Goal: Task Accomplishment & Management: Complete application form

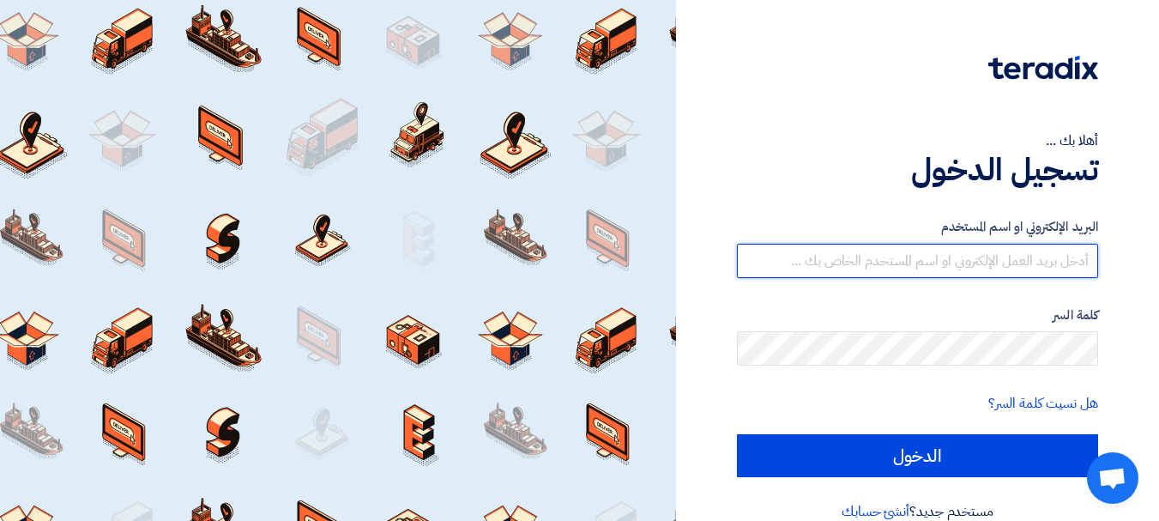
click at [1015, 263] on input "text" at bounding box center [917, 261] width 361 height 34
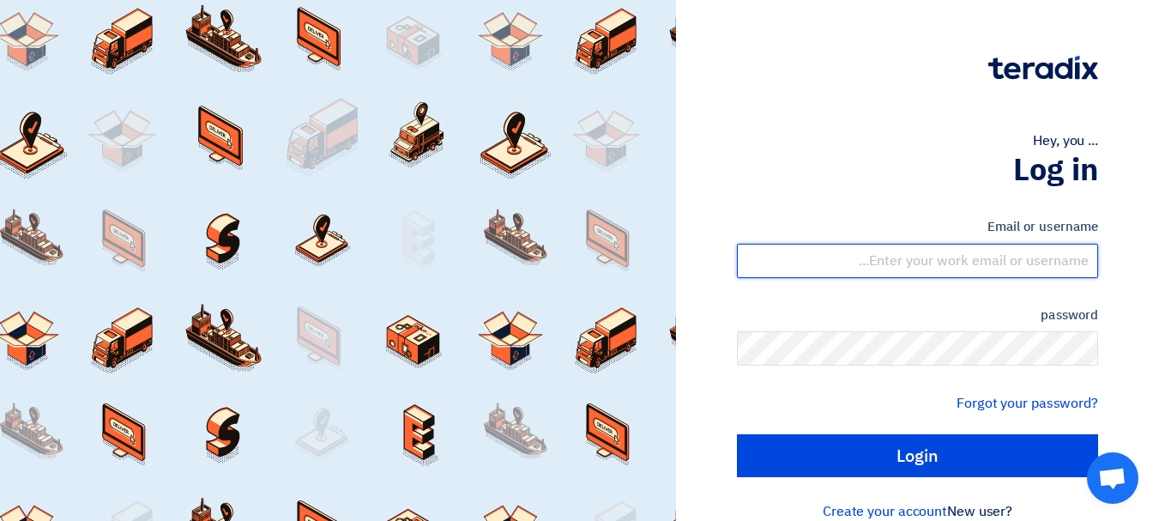
type input "[EMAIL_ADDRESS][DOMAIN_NAME]"
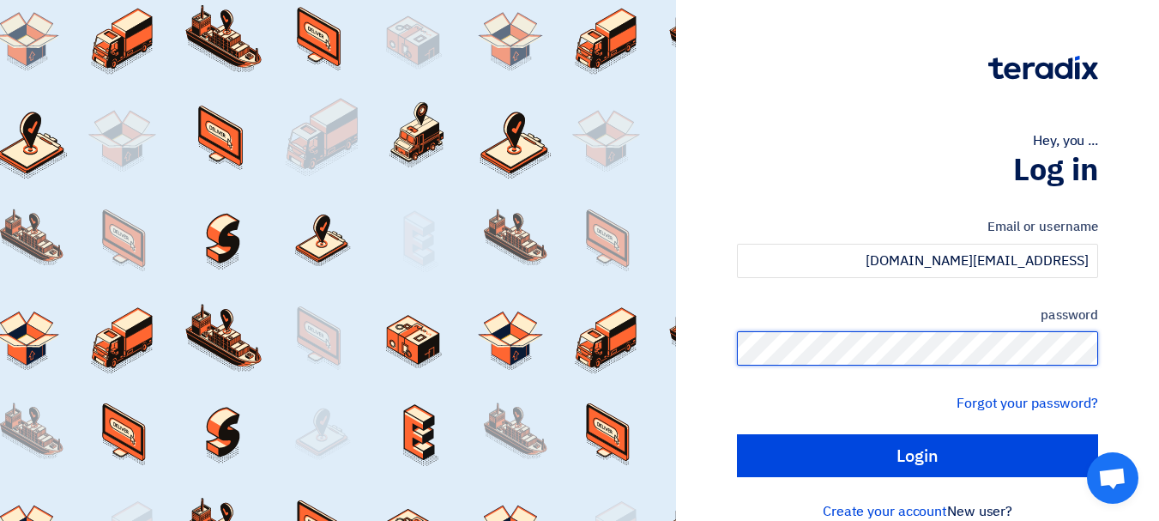
click at [737, 434] on input "Login" at bounding box center [917, 455] width 361 height 43
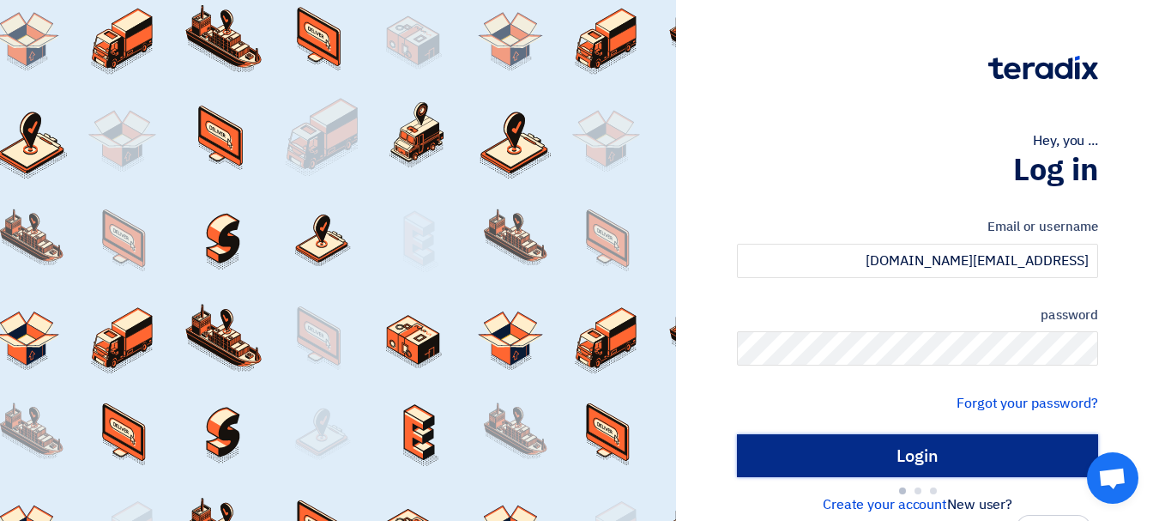
click at [948, 462] on input "Login" at bounding box center [917, 455] width 361 height 43
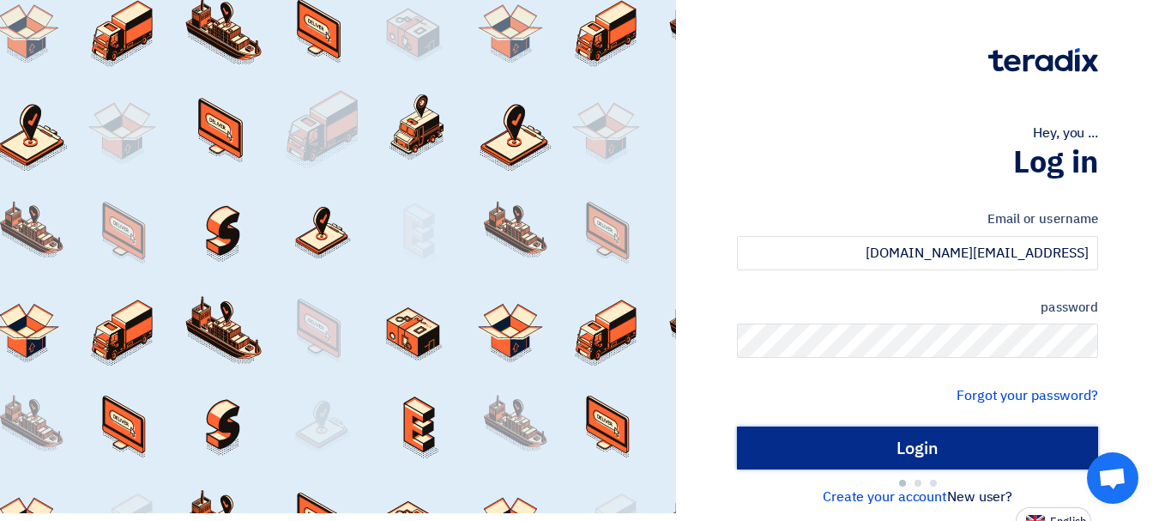
scroll to position [21, 0]
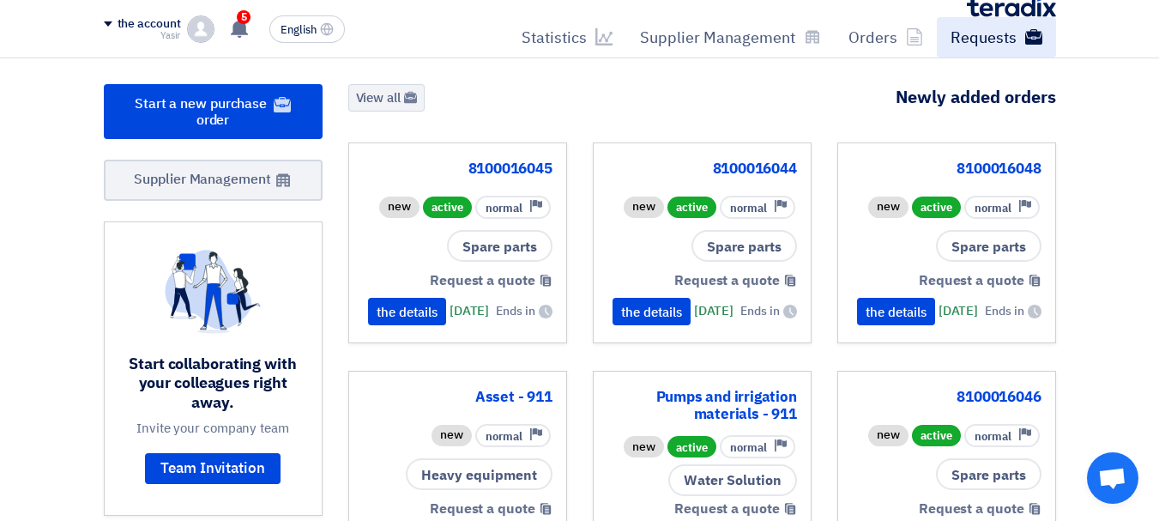
click at [996, 39] on font "Requests" at bounding box center [983, 37] width 66 height 23
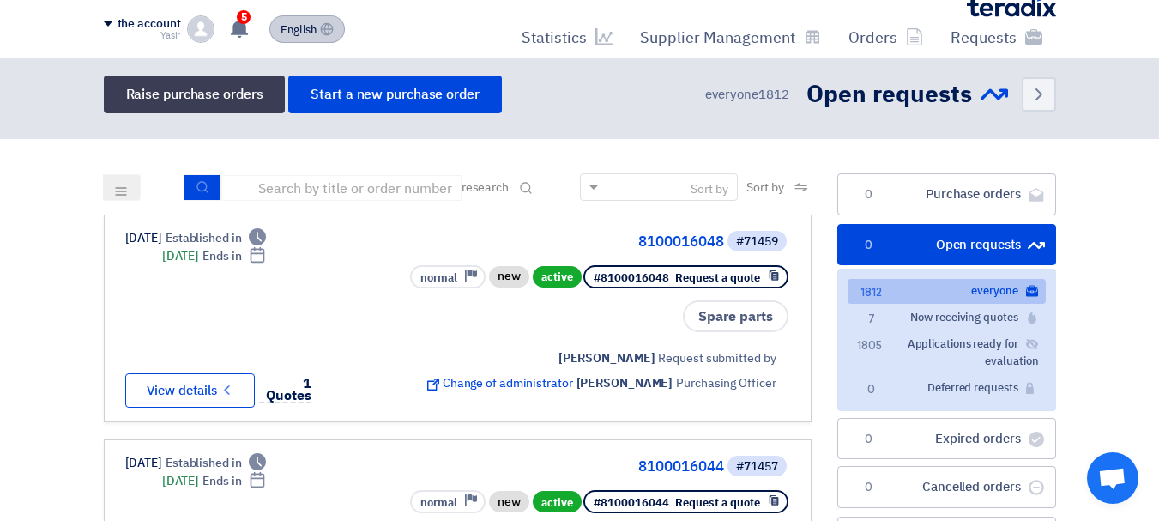
click at [318, 24] on button "English EN" at bounding box center [306, 28] width 75 height 27
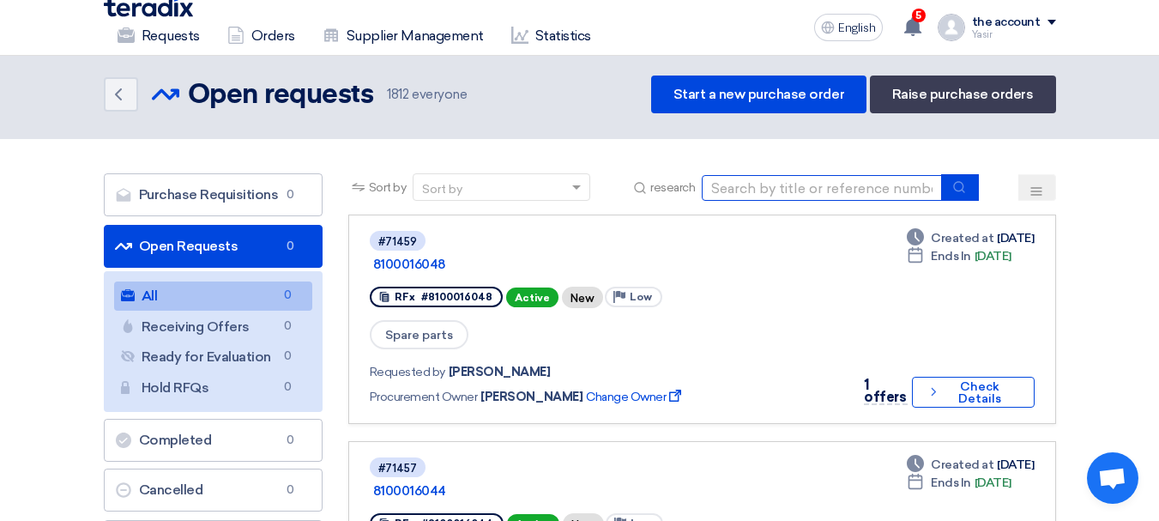
click at [714, 184] on input at bounding box center [822, 188] width 240 height 26
type input "69688"
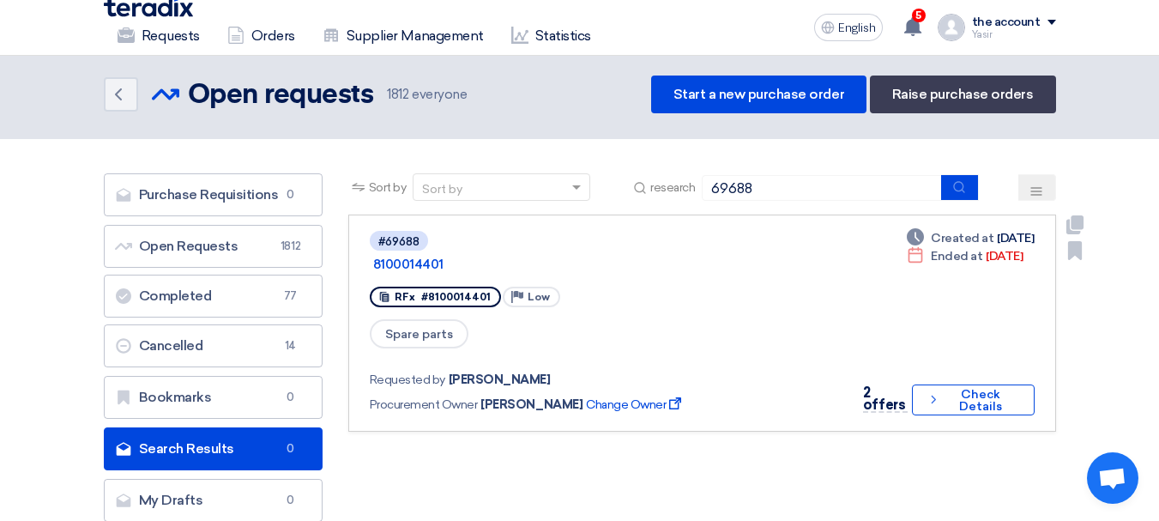
click at [804, 332] on div "Spare parts" at bounding box center [604, 333] width 468 height 33
click at [991, 394] on link "#69688 8100014401 RFx #8100014401 Priority Low Spare parts Requested by [PERSON…" at bounding box center [702, 322] width 708 height 217
click at [991, 388] on font "Check Details" at bounding box center [980, 400] width 43 height 27
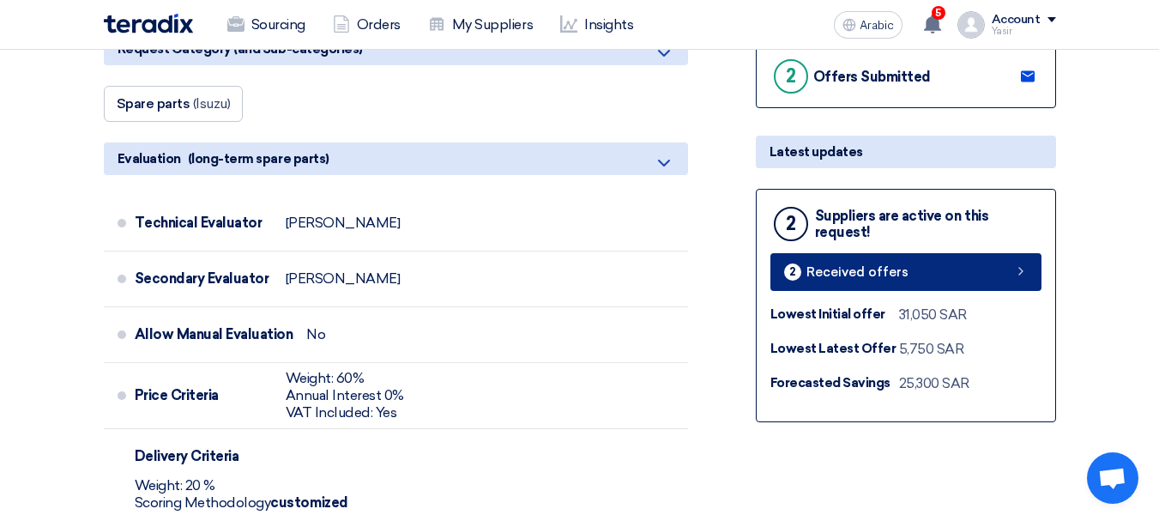
click at [992, 268] on link "2 Received offers" at bounding box center [905, 272] width 271 height 38
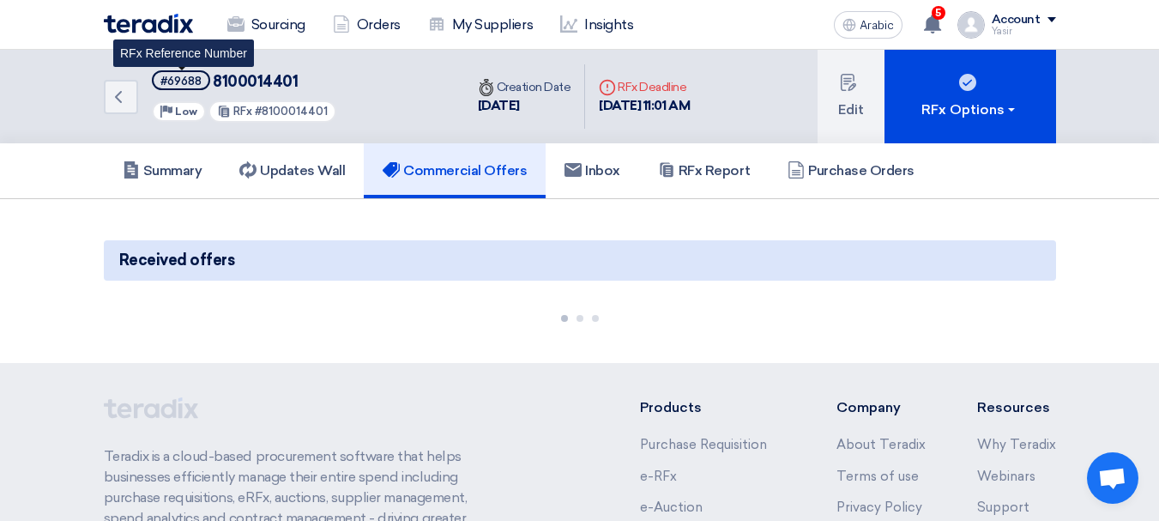
click at [171, 81] on font "#69688" at bounding box center [180, 81] width 41 height 13
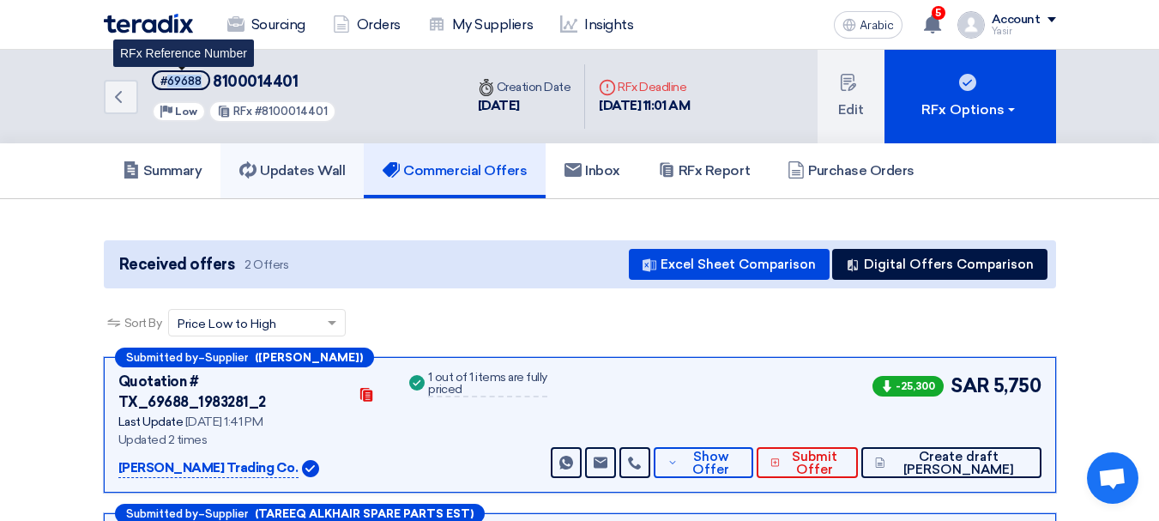
copy font "69688"
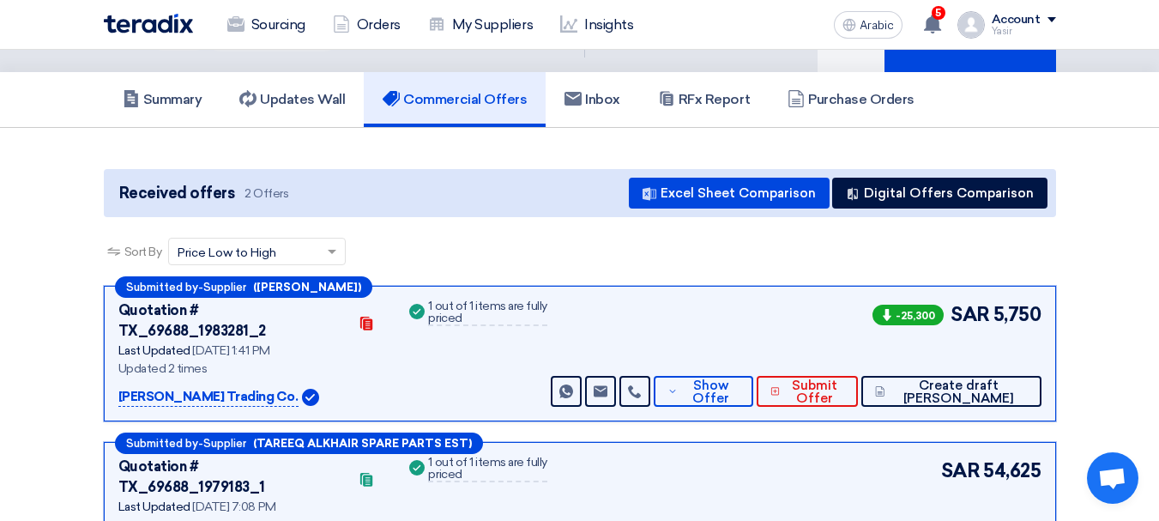
scroll to position [172, 0]
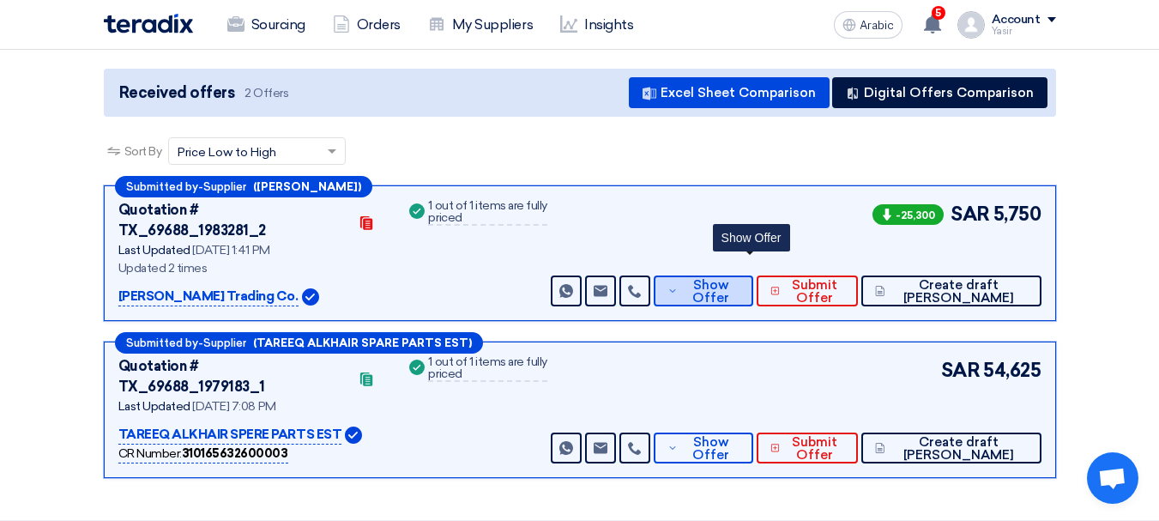
click at [729, 277] on font "Show Offer" at bounding box center [710, 291] width 37 height 28
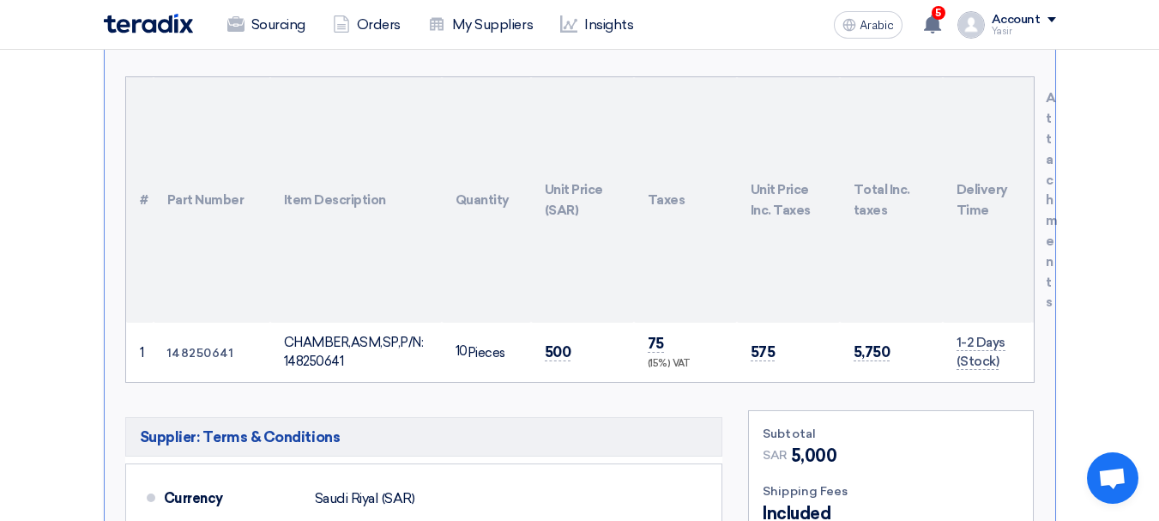
scroll to position [515, 0]
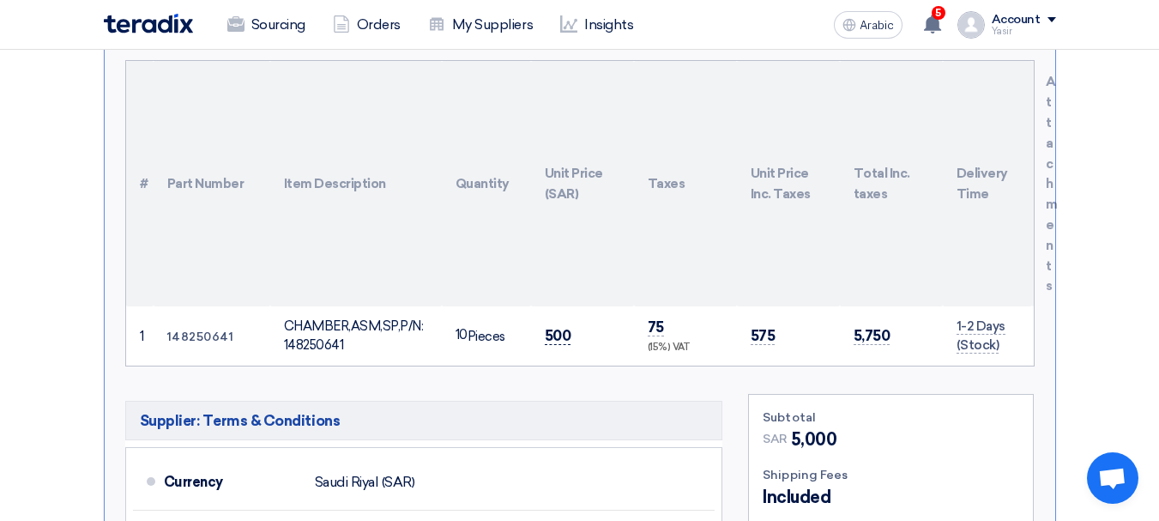
click at [568, 327] on font "500" at bounding box center [558, 335] width 27 height 17
click at [567, 327] on font "500" at bounding box center [558, 335] width 27 height 17
click at [558, 327] on font "500" at bounding box center [558, 335] width 27 height 17
copy font "500"
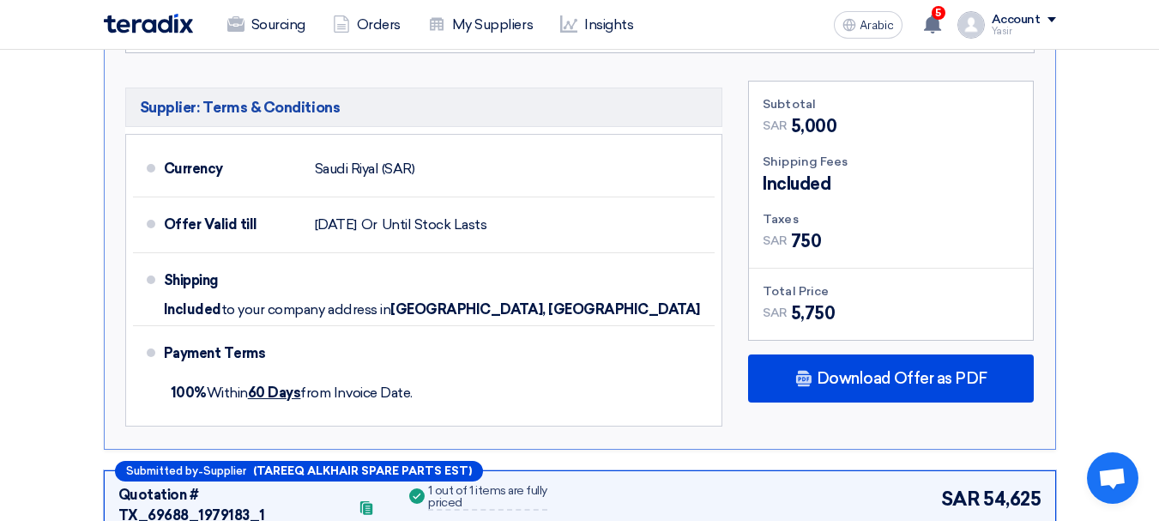
scroll to position [858, 0]
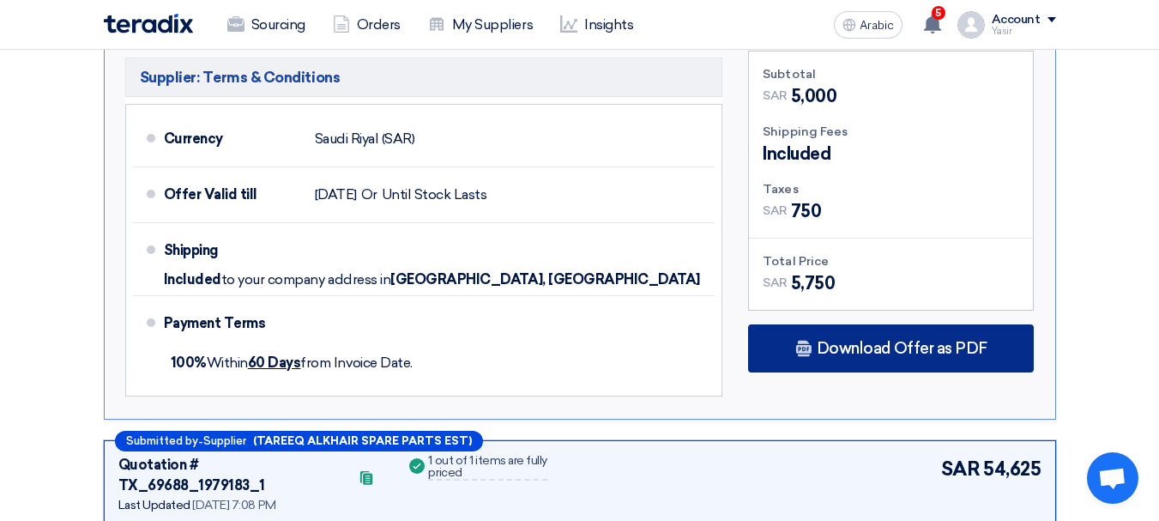
click at [904, 324] on div "Download Offer as PDF" at bounding box center [891, 348] width 286 height 48
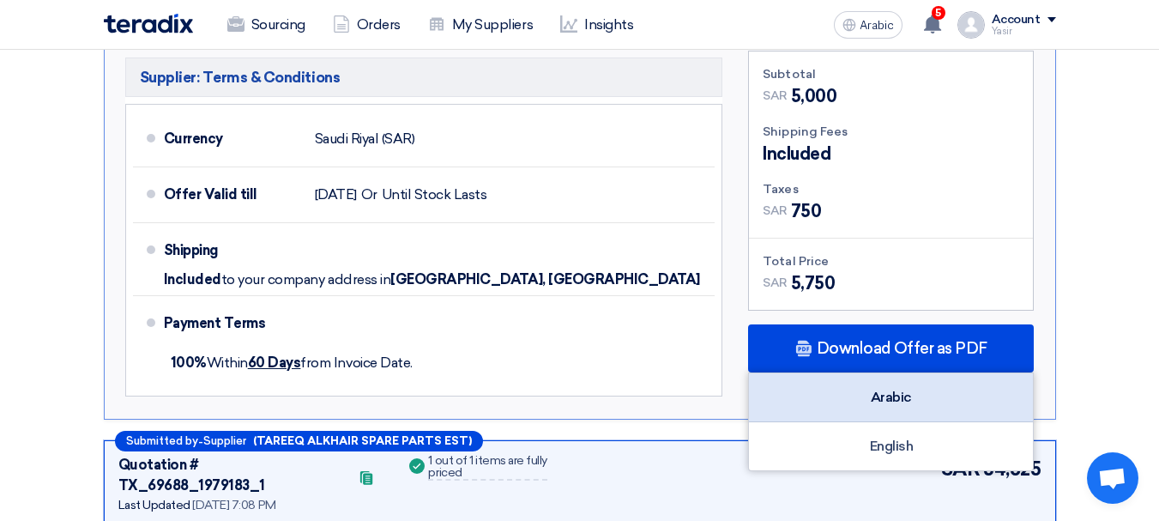
click at [902, 385] on div "Arabic" at bounding box center [891, 397] width 284 height 49
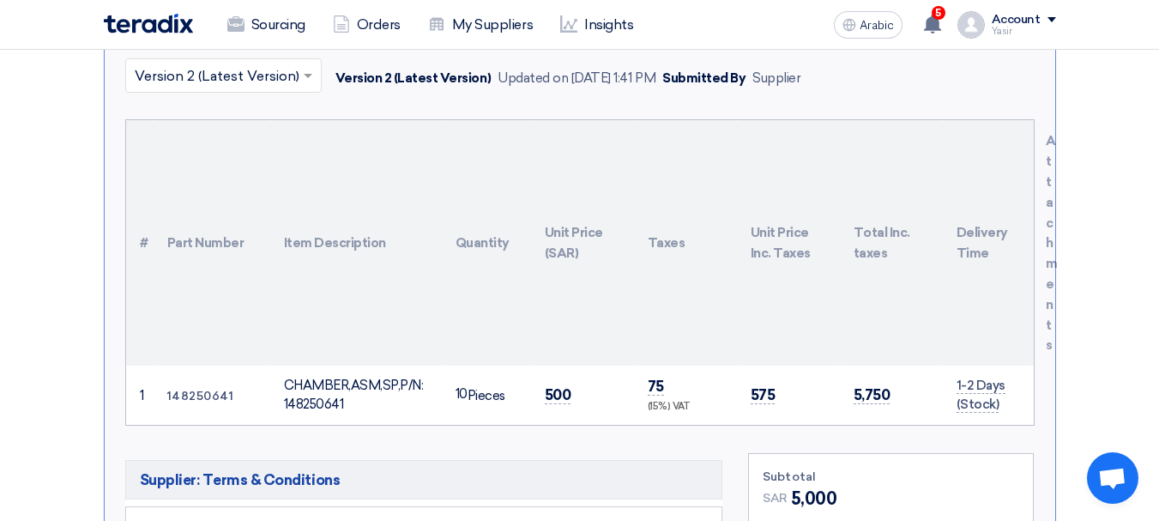
scroll to position [429, 0]
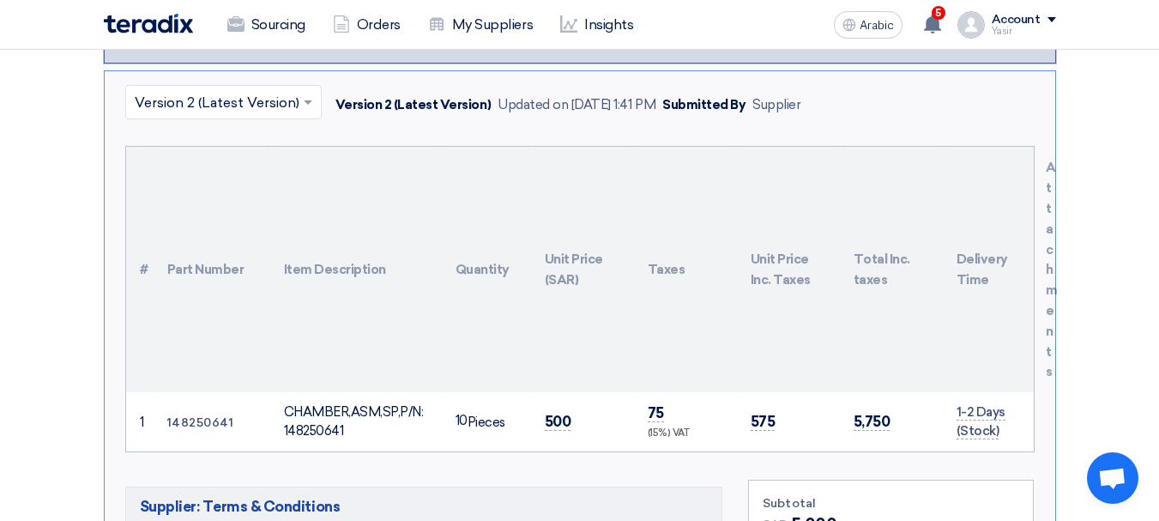
drag, startPoint x: 285, startPoint y: 385, endPoint x: 355, endPoint y: 415, distance: 76.5
click at [355, 415] on div "CHAMBER,ASM,SP,P/N: 148250641" at bounding box center [356, 421] width 144 height 39
copy font "CHAMBER,ASM,SP,P/N: 148250641"
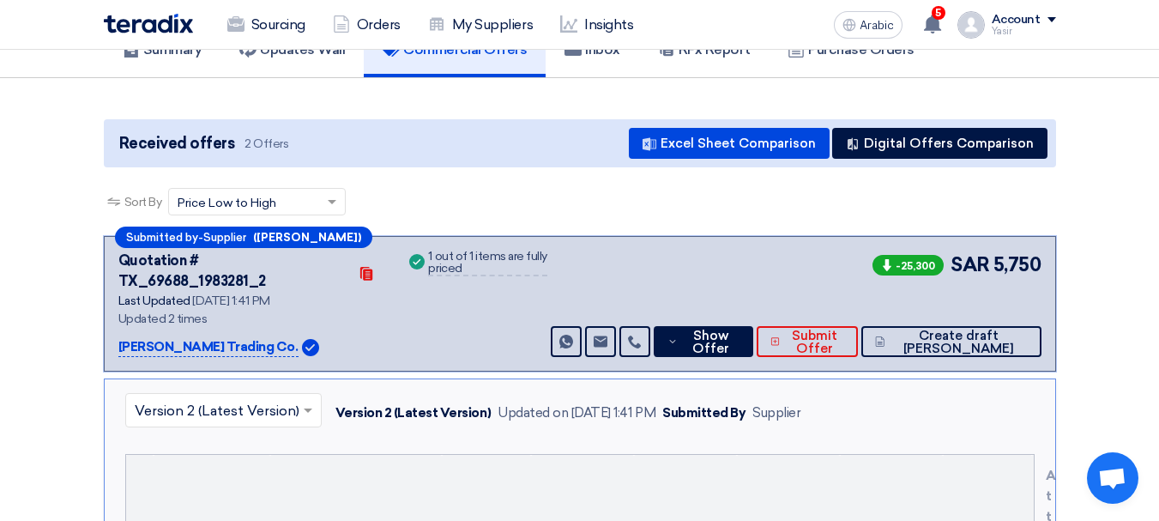
scroll to position [0, 0]
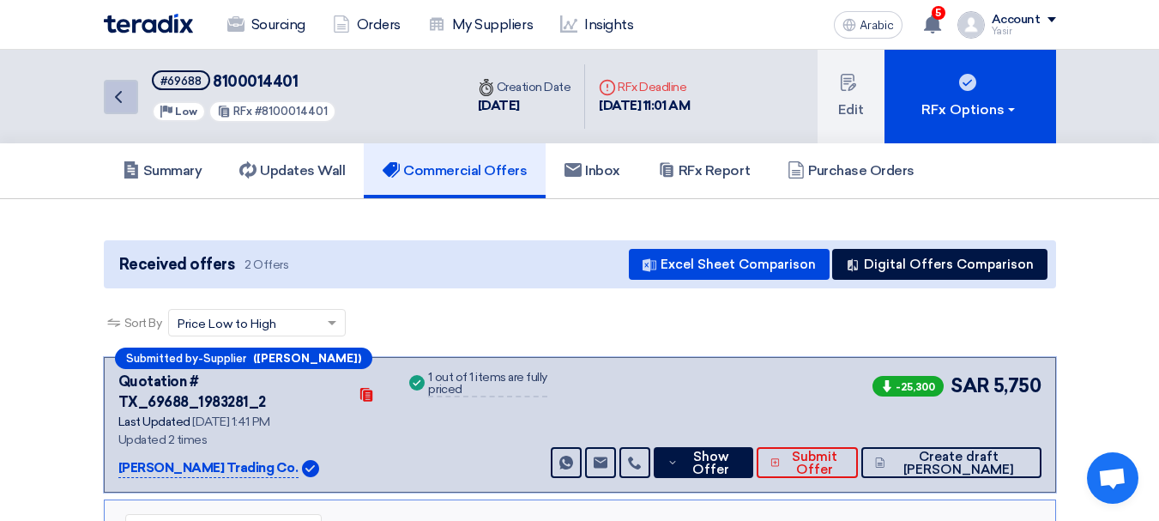
click at [134, 95] on link "Back" at bounding box center [121, 97] width 34 height 34
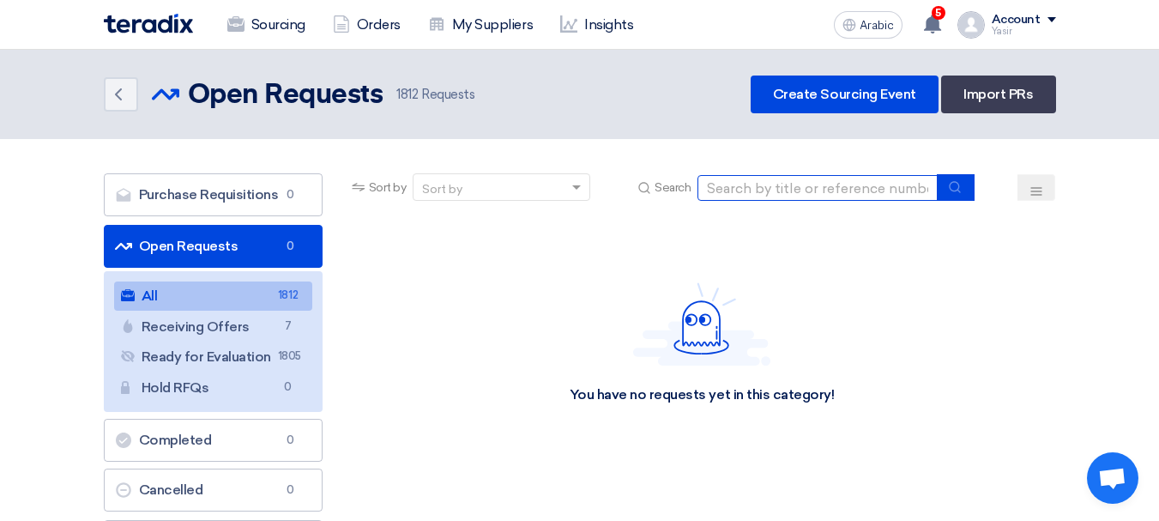
drag, startPoint x: 800, startPoint y: 188, endPoint x: 901, endPoint y: 200, distance: 101.9
click at [800, 188] on input at bounding box center [817, 188] width 240 height 26
paste input "8100016044"
type input "8100016044"
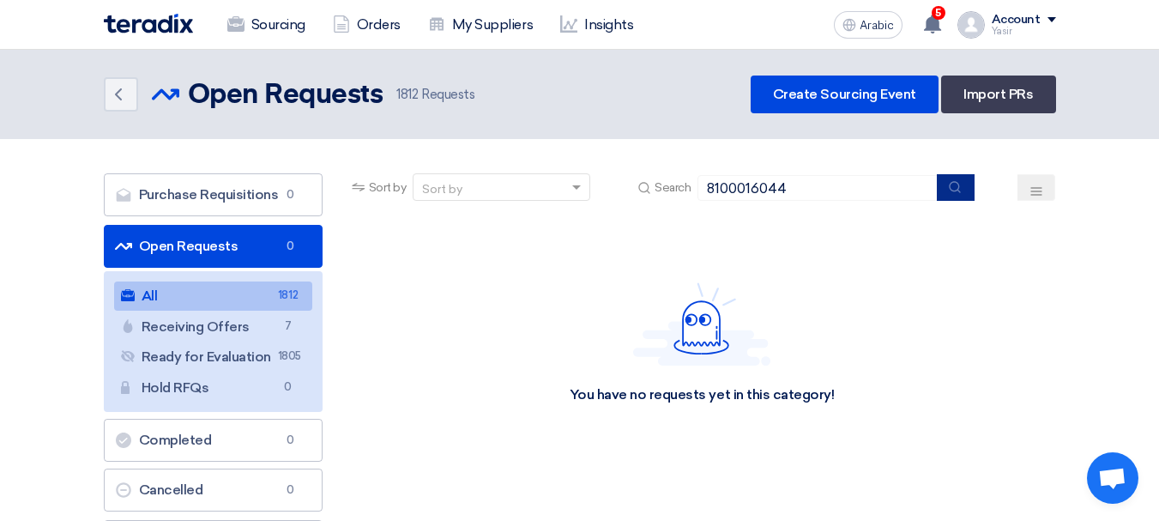
click at [958, 189] on icon "submit" at bounding box center [955, 187] width 14 height 14
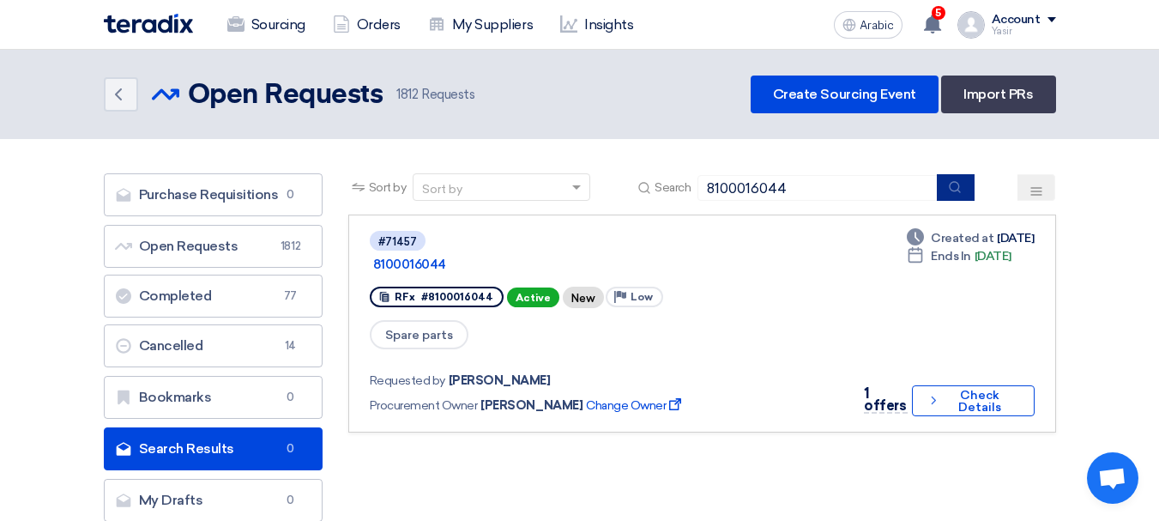
click at [969, 190] on button "submit" at bounding box center [956, 187] width 38 height 27
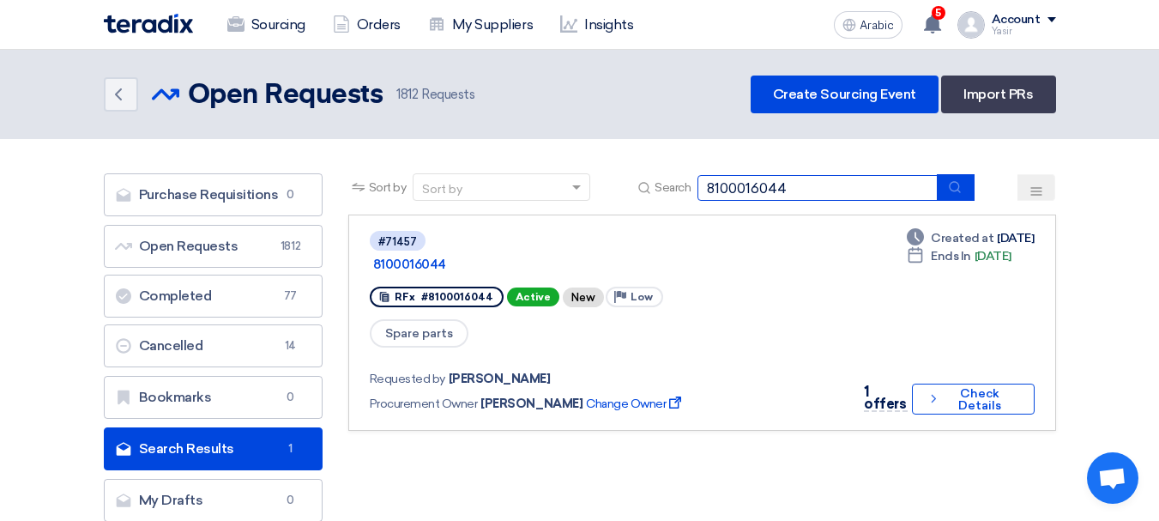
click at [834, 197] on input "8100016044" at bounding box center [817, 188] width 240 height 26
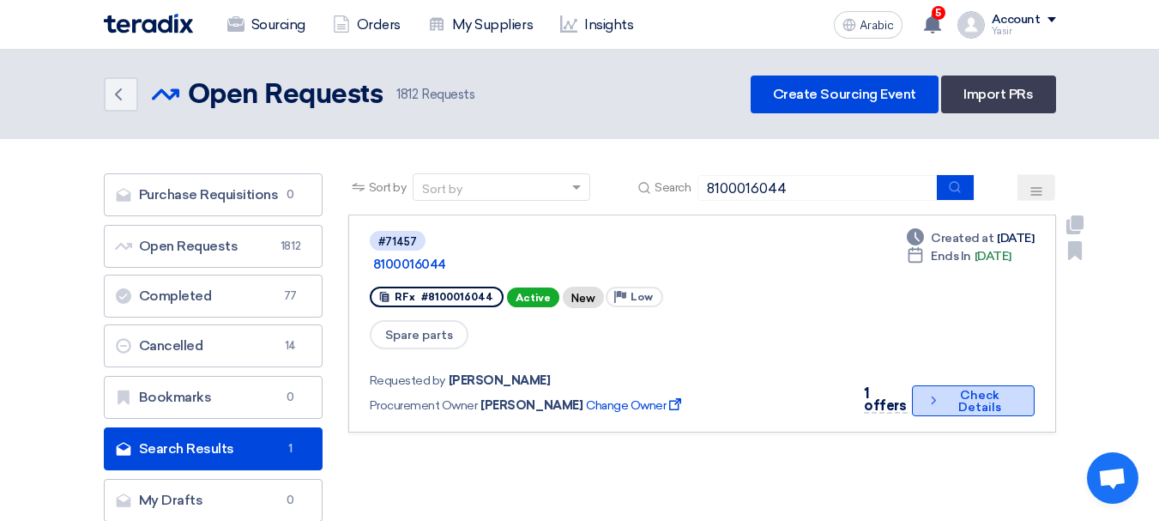
click at [931, 385] on button "Check details Check Details" at bounding box center [973, 400] width 123 height 31
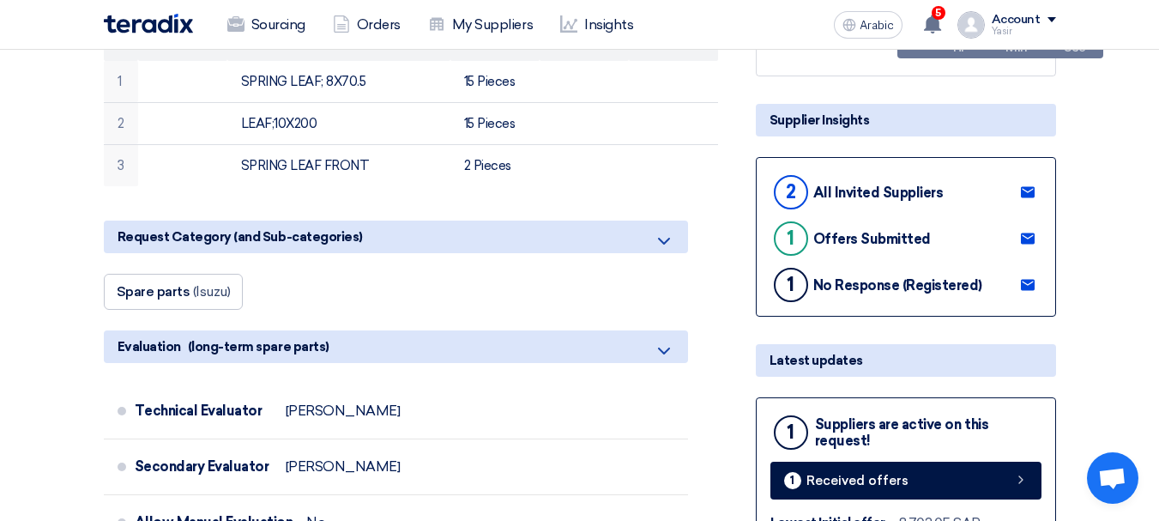
scroll to position [343, 0]
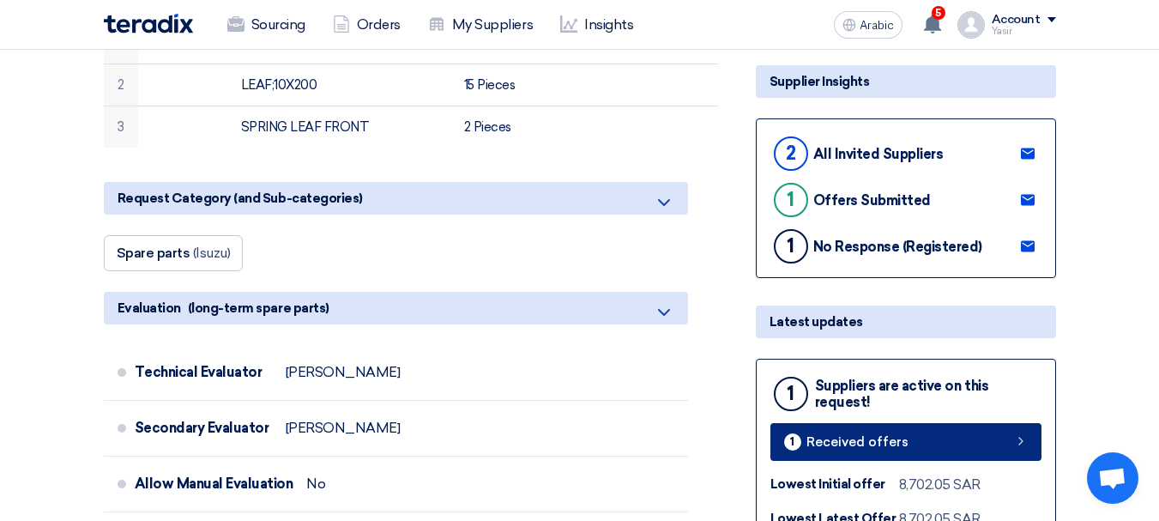
click at [1018, 452] on link "1 Received offers" at bounding box center [905, 442] width 271 height 38
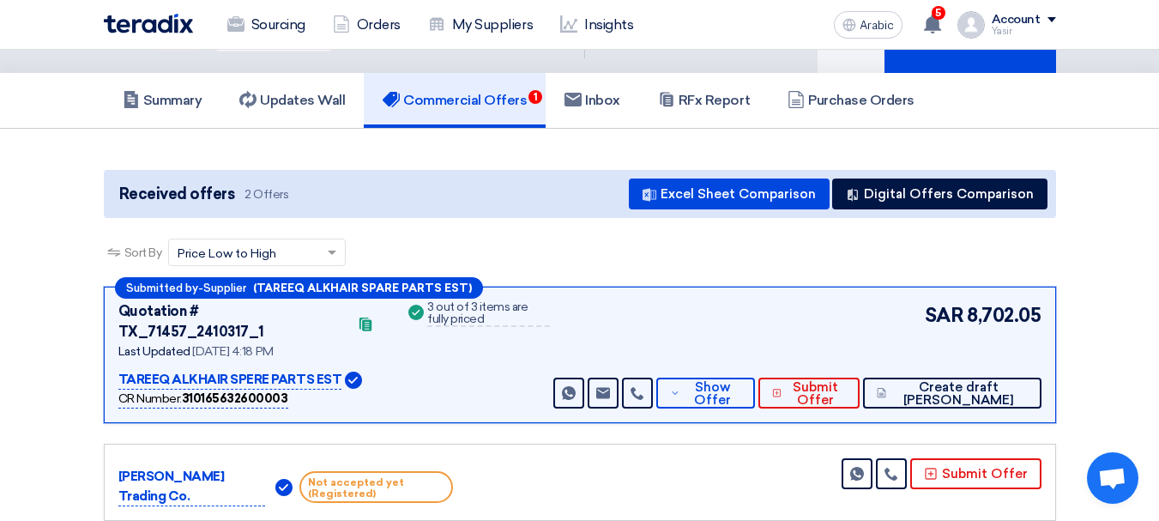
scroll to position [86, 0]
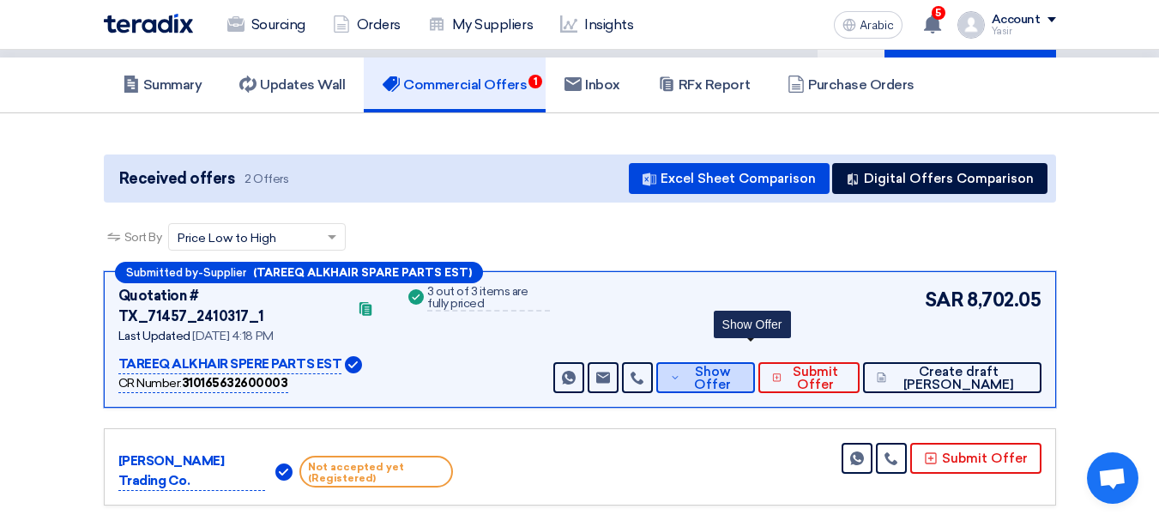
click at [731, 364] on font "Show Offer" at bounding box center [712, 378] width 37 height 28
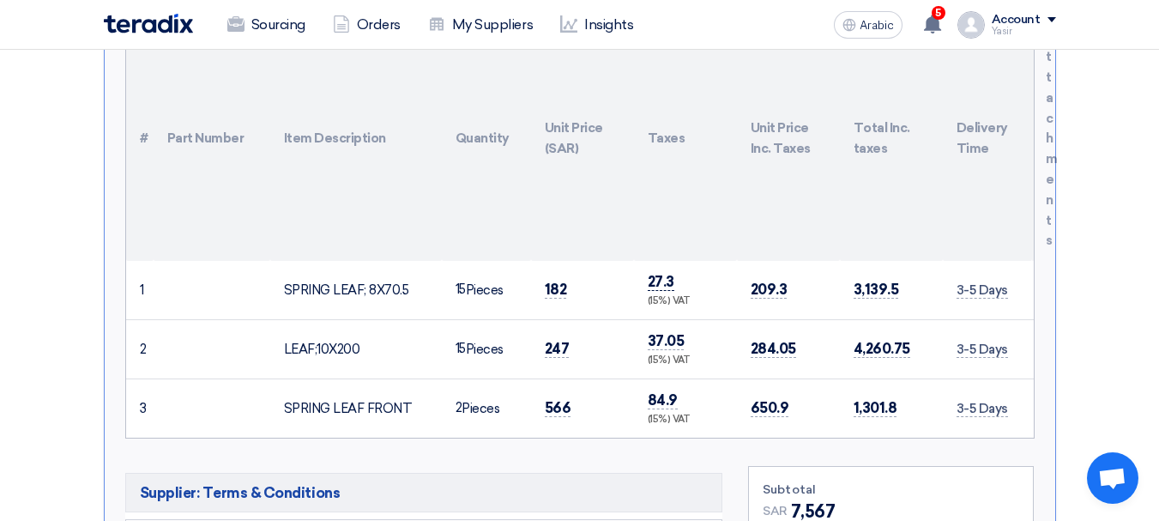
scroll to position [600, 0]
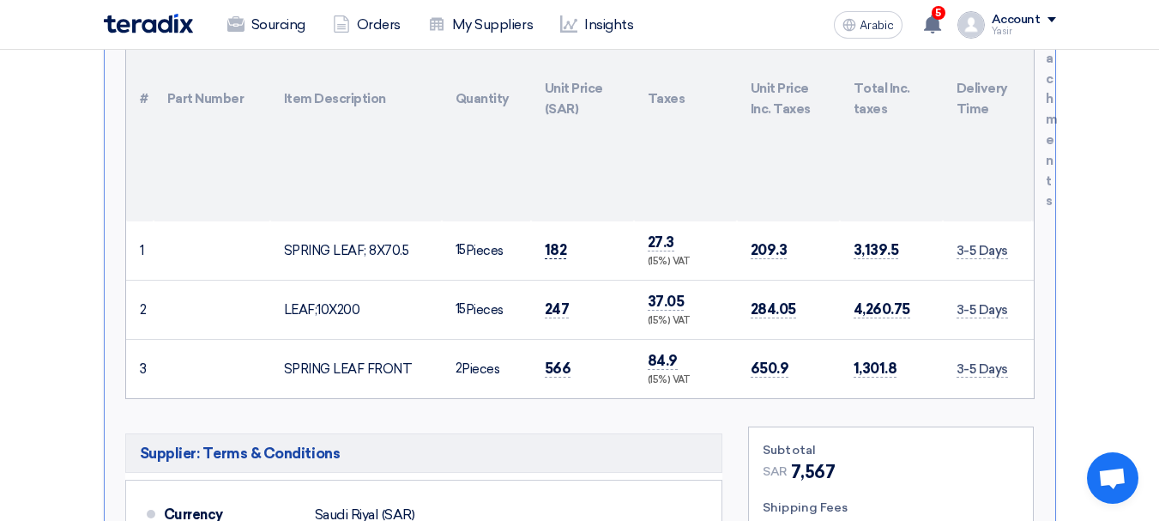
click at [558, 241] on font "182" at bounding box center [556, 249] width 22 height 17
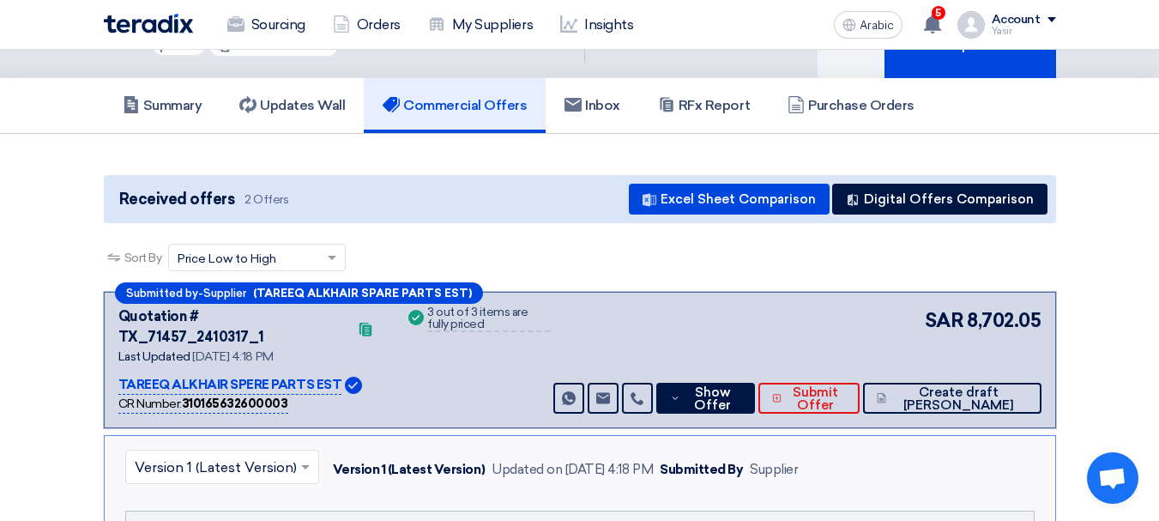
scroll to position [0, 0]
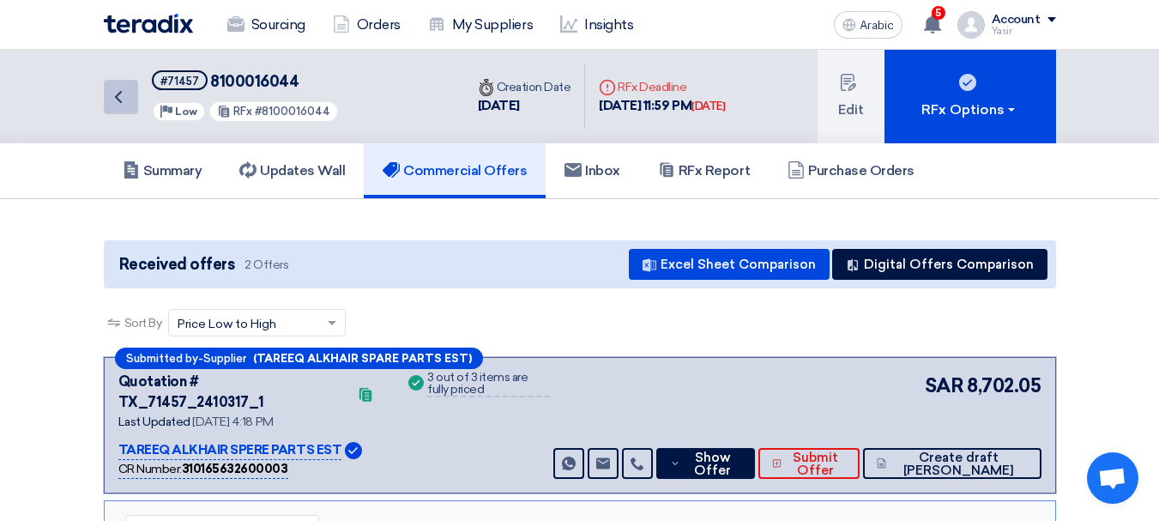
click at [127, 105] on icon "Back" at bounding box center [118, 97] width 21 height 21
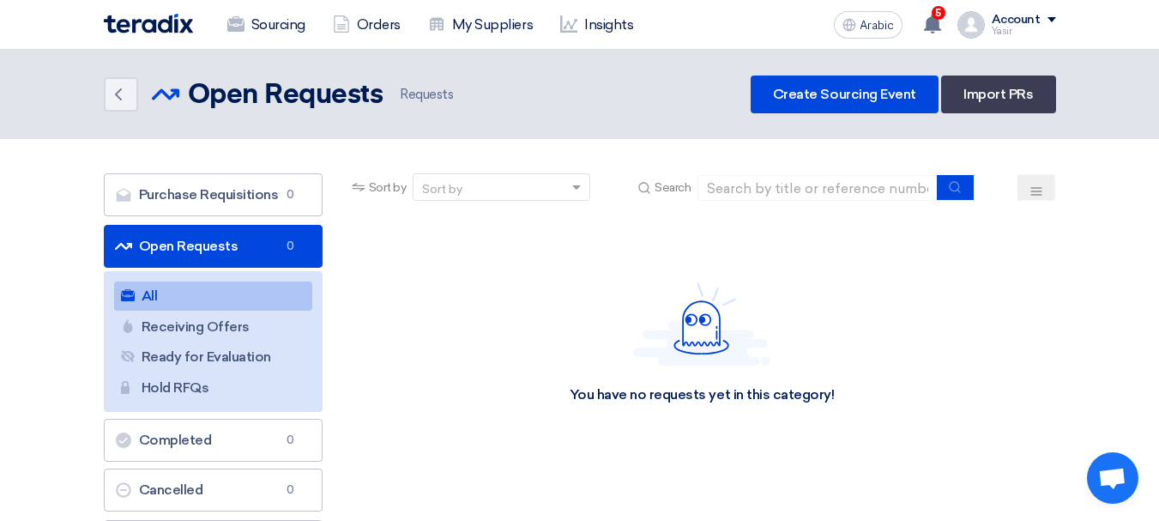
click at [811, 211] on div "Sort by Sort by Search" at bounding box center [702, 193] width 708 height 41
drag, startPoint x: 819, startPoint y: 174, endPoint x: 816, endPoint y: 183, distance: 9.0
click at [819, 175] on input at bounding box center [817, 188] width 240 height 26
click at [816, 183] on input at bounding box center [817, 188] width 240 height 26
paste input "8100016046"
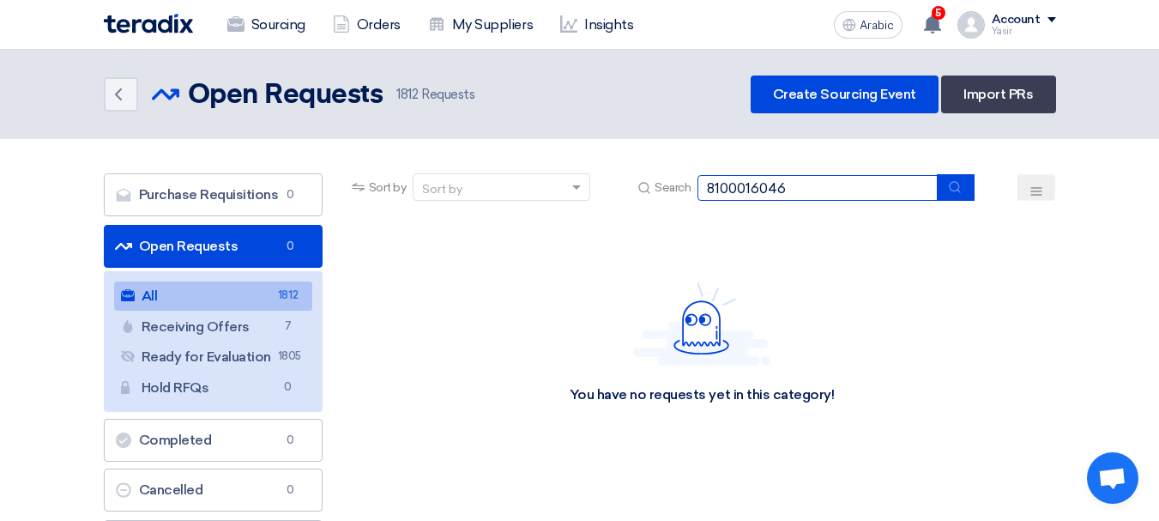
type input "8100016046"
click at [943, 198] on button "submit" at bounding box center [956, 187] width 38 height 27
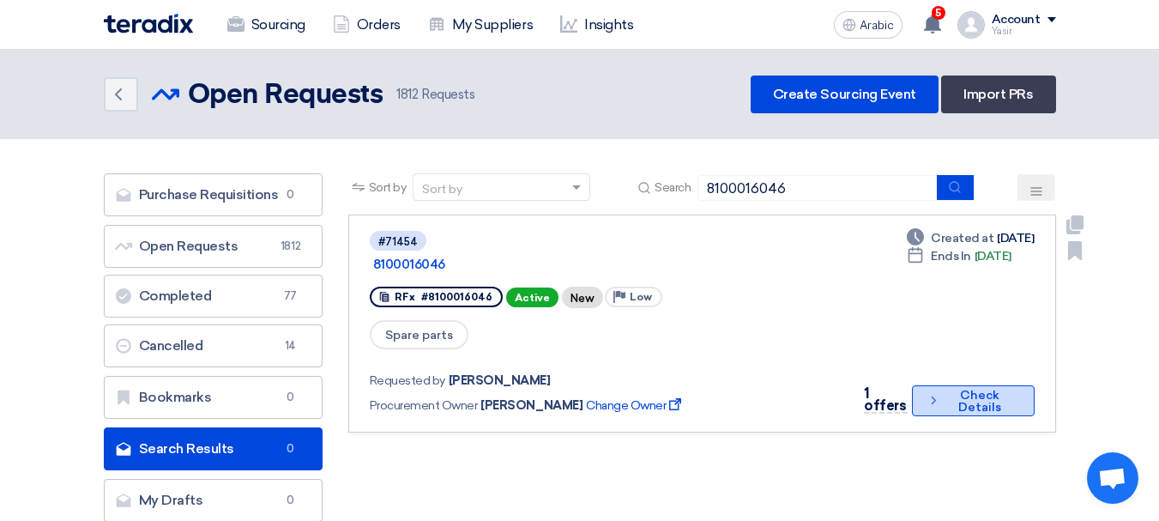
click at [946, 389] on font "Check Details" at bounding box center [979, 401] width 72 height 24
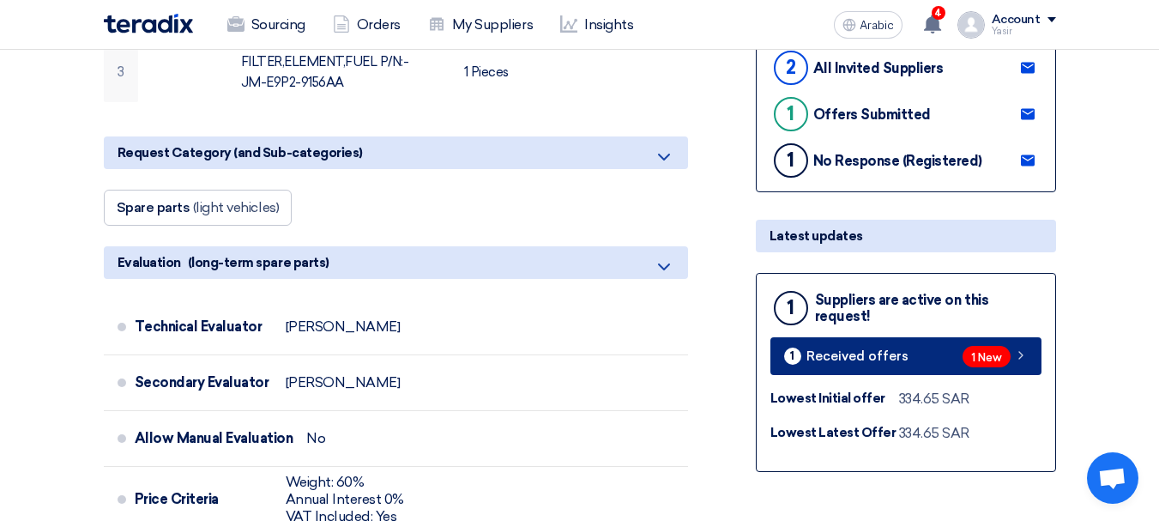
click at [962, 358] on span "1 New" at bounding box center [986, 356] width 48 height 21
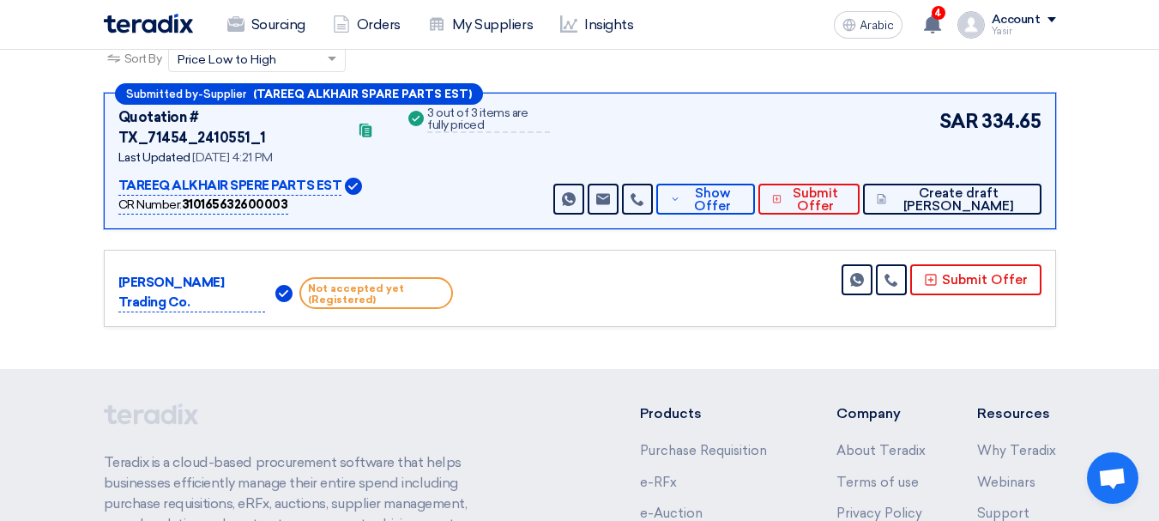
scroll to position [7, 0]
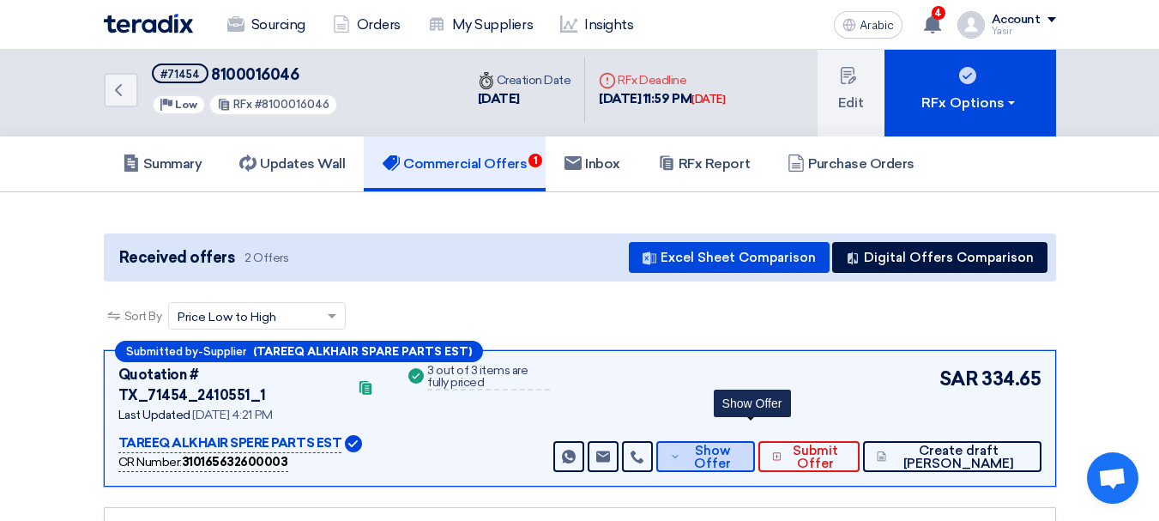
click at [731, 443] on font "Show Offer" at bounding box center [712, 457] width 37 height 28
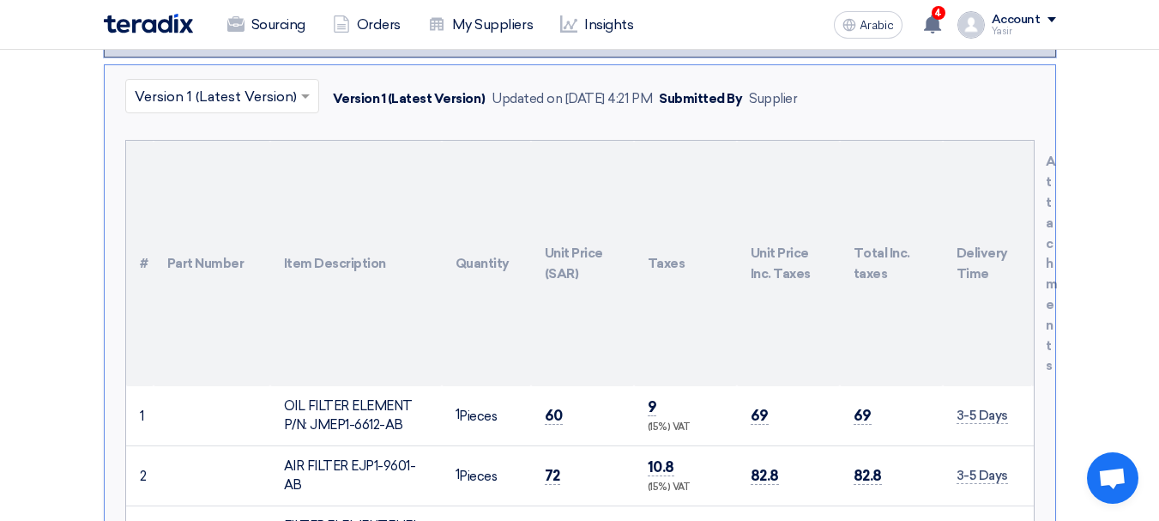
scroll to position [521, 0]
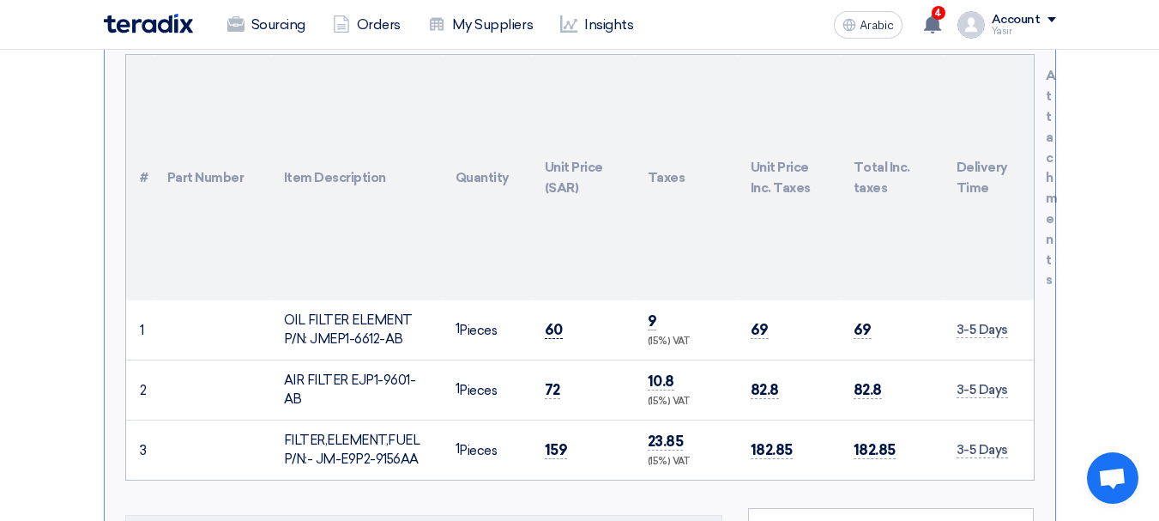
click at [546, 321] on font "60" at bounding box center [554, 329] width 18 height 17
click at [557, 380] on td "72" at bounding box center [582, 389] width 103 height 60
click at [555, 381] on font "72" at bounding box center [552, 389] width 15 height 17
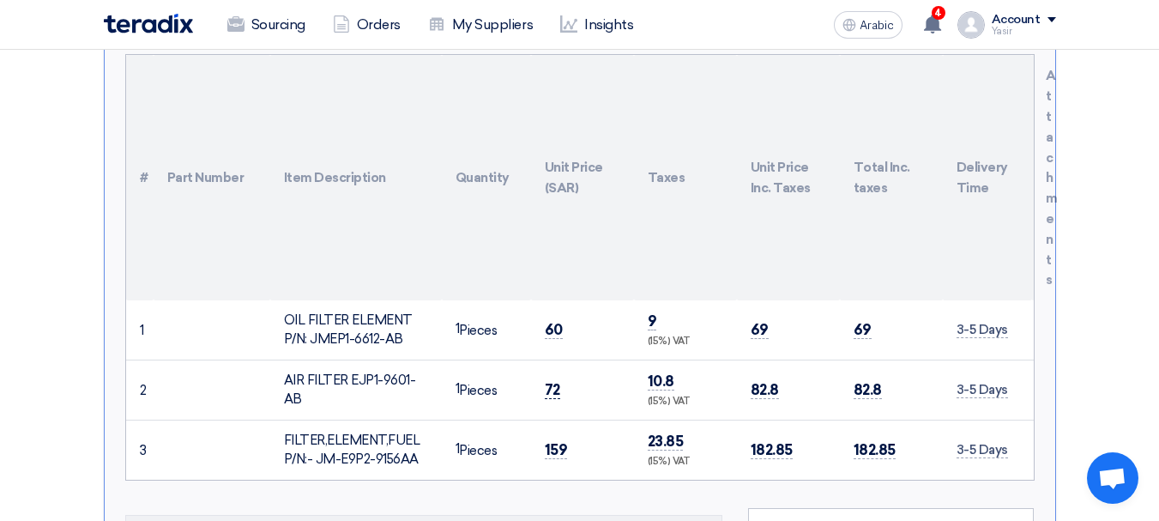
click at [555, 381] on font "72" at bounding box center [552, 389] width 15 height 17
click at [548, 441] on font "159" at bounding box center [556, 449] width 23 height 17
click at [547, 321] on font "60" at bounding box center [554, 329] width 18 height 17
copy font "60"
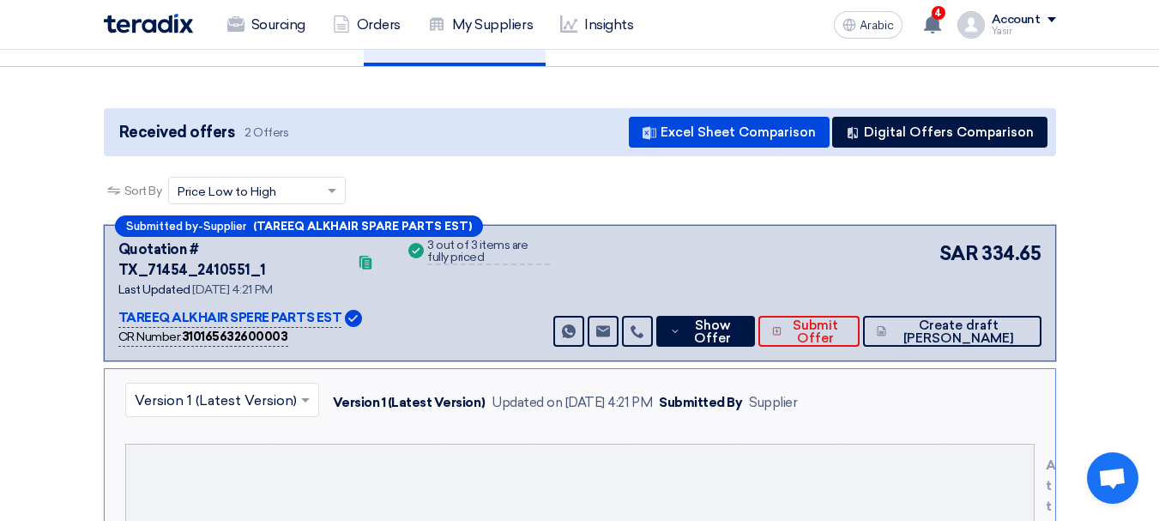
scroll to position [0, 0]
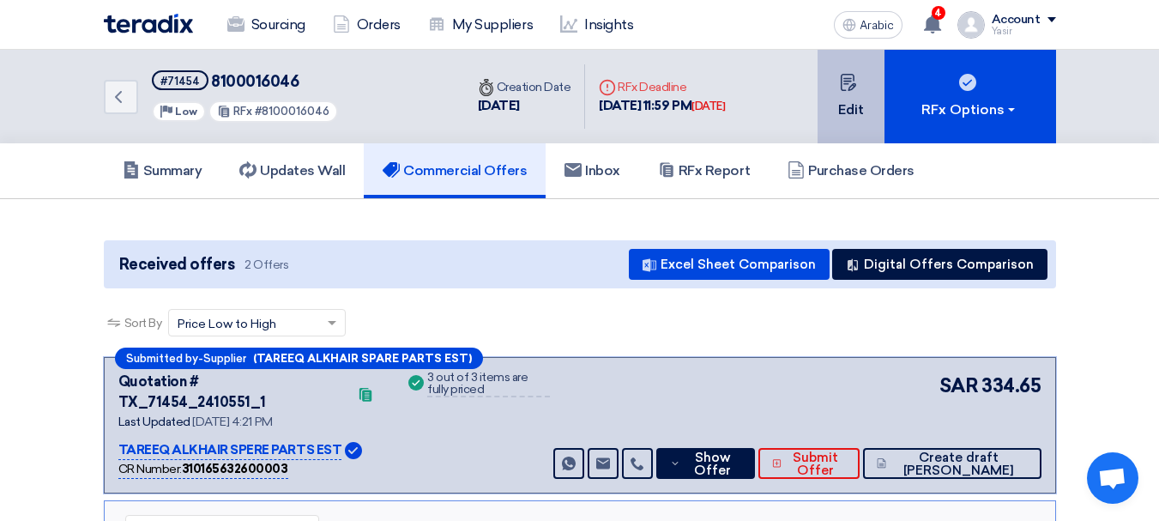
click at [842, 117] on font "Edit" at bounding box center [851, 109] width 26 height 21
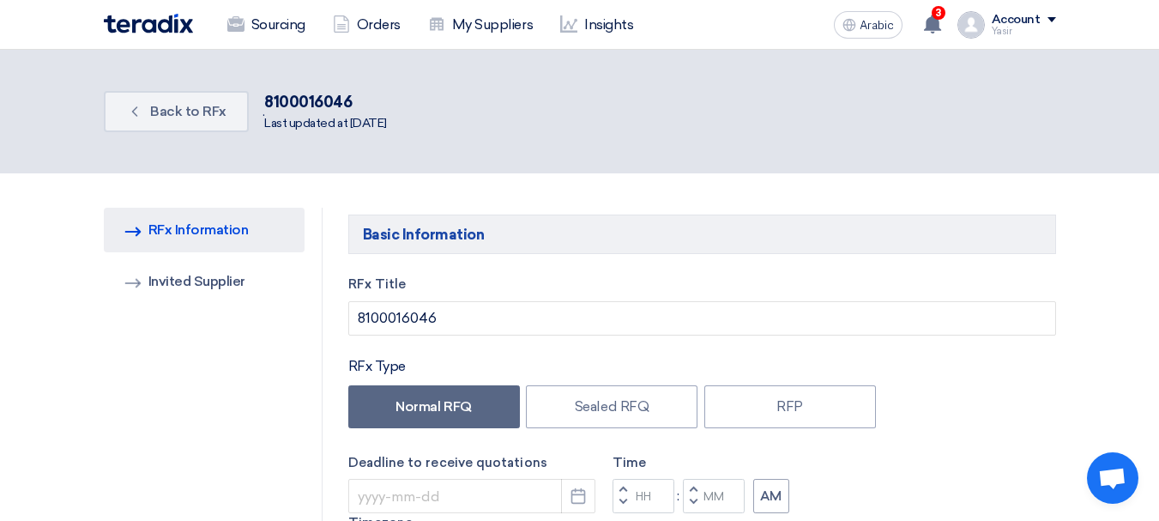
type input "[DATE]"
type input "11"
type input "59"
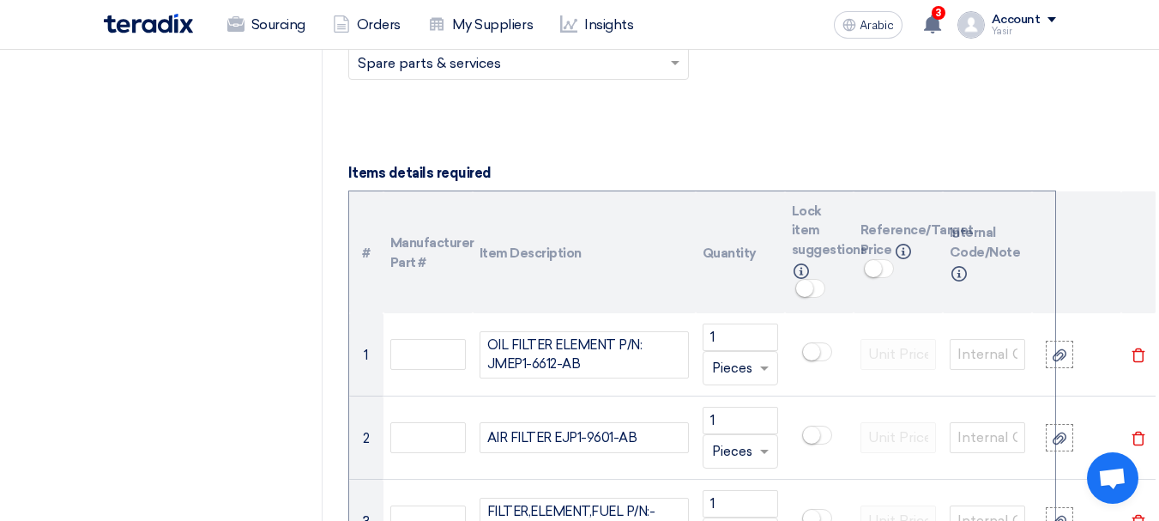
scroll to position [1201, 0]
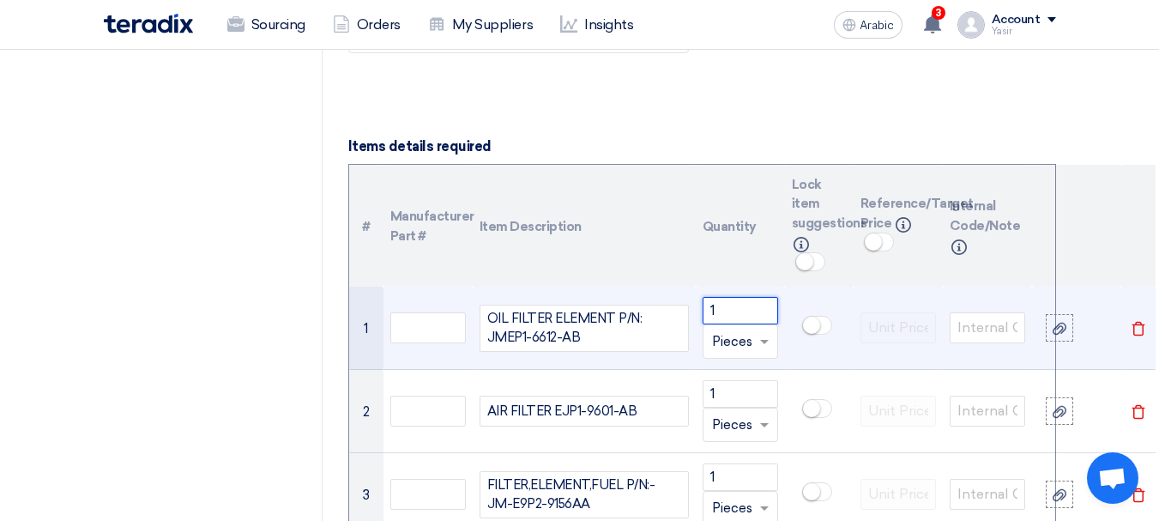
click at [728, 297] on input "1" at bounding box center [739, 310] width 75 height 27
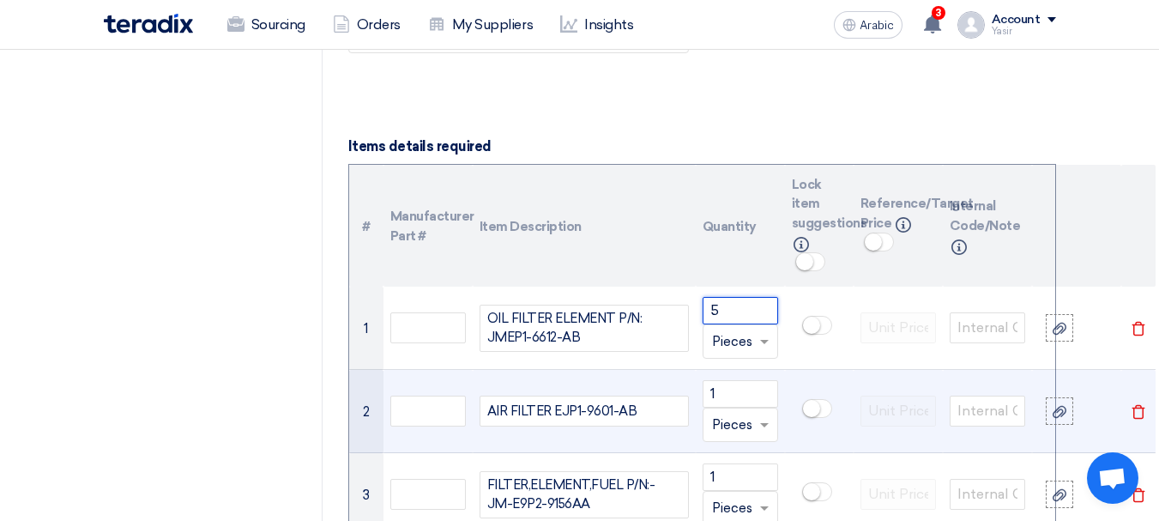
type input "5"
click at [721, 370] on td "1 Unit × Pieces" at bounding box center [740, 411] width 89 height 83
click at [722, 380] on input "1" at bounding box center [739, 393] width 75 height 27
paste input "5"
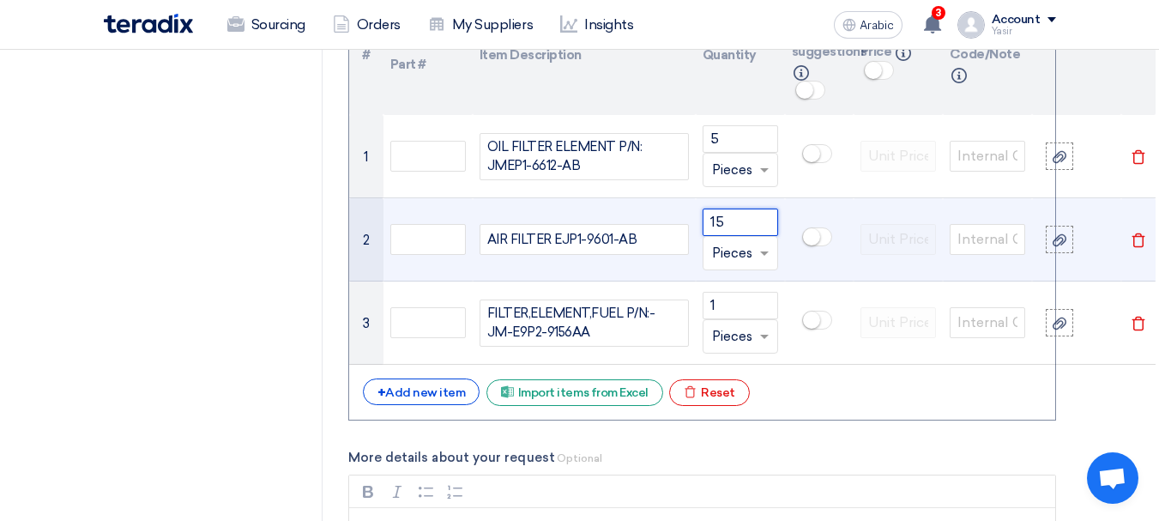
drag, startPoint x: 738, startPoint y: 172, endPoint x: 502, endPoint y: 163, distance: 236.9
click at [502, 198] on tr "2 AIR FILTER EJP1-9601-AB 15 Unit × Pieces [GEOGRAPHIC_DATA]" at bounding box center [752, 239] width 806 height 83
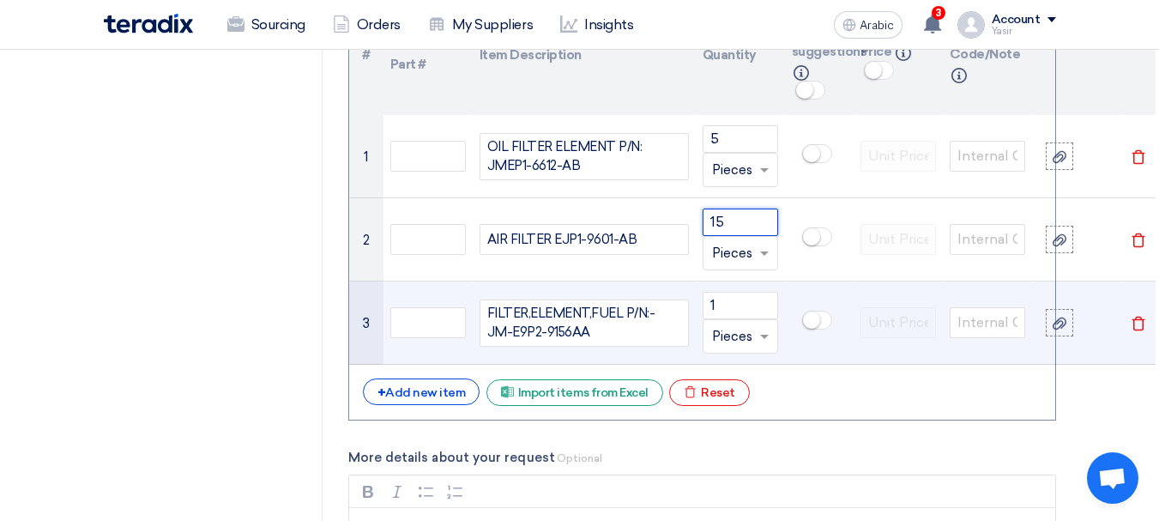
paste input "number"
type input "5"
click at [558, 281] on tr "3 FILTER,ELEMENT,FUEL P/N:- JM-E9P2-9156AA 1 Unit × Pieces [GEOGRAPHIC_DATA]" at bounding box center [752, 322] width 806 height 83
paste input "5"
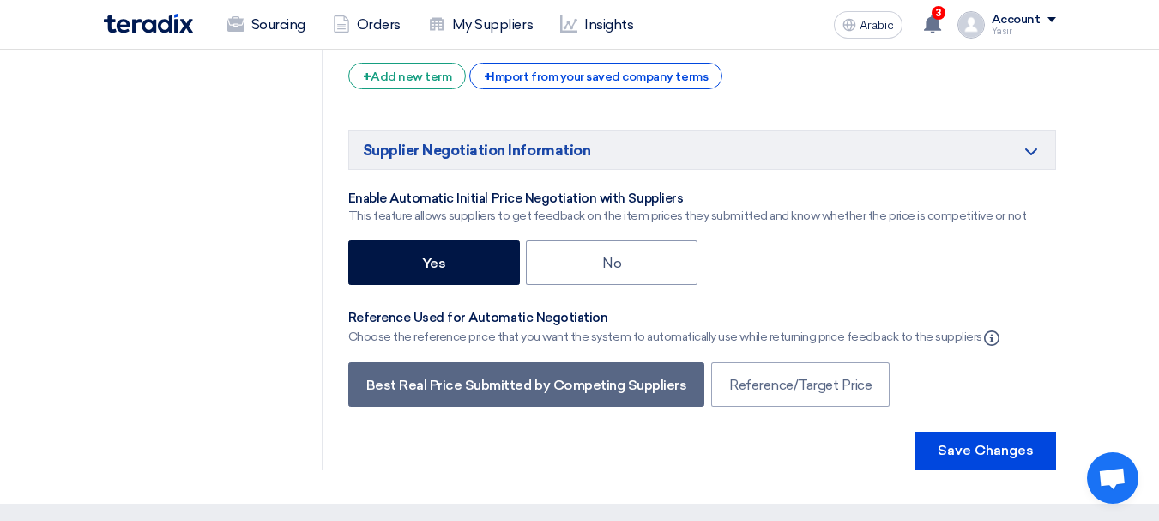
scroll to position [3087, 0]
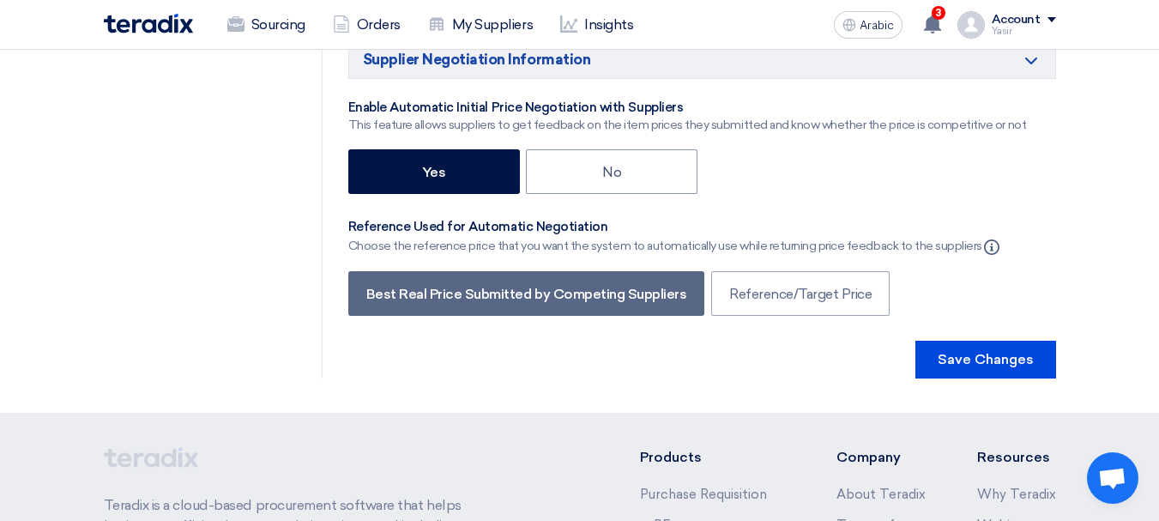
type input "5"
click at [978, 340] on button "Save Changes" at bounding box center [985, 359] width 141 height 38
click at [991, 351] on font "Save Changes" at bounding box center [985, 359] width 96 height 16
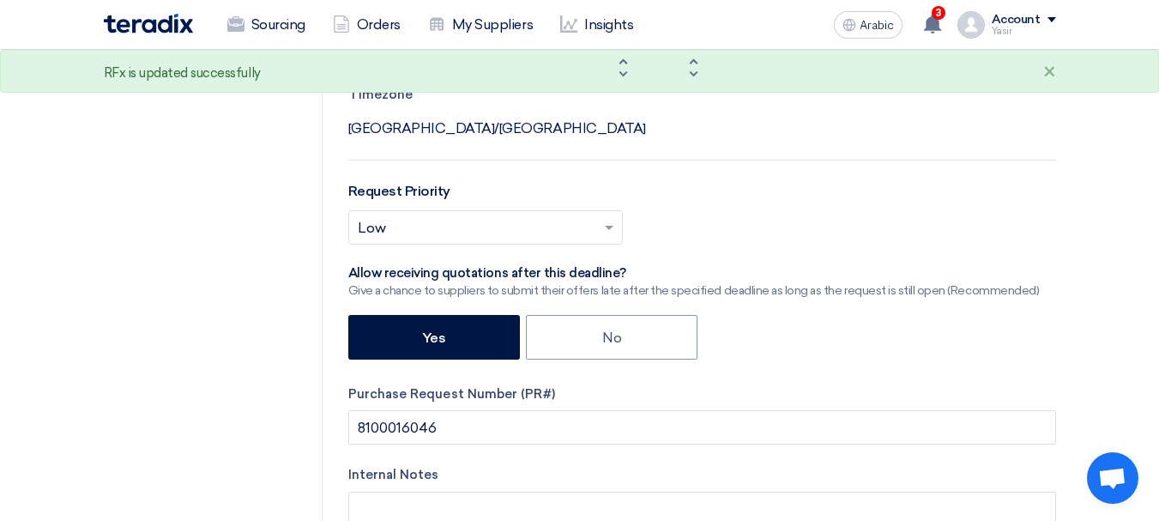
scroll to position [0, 0]
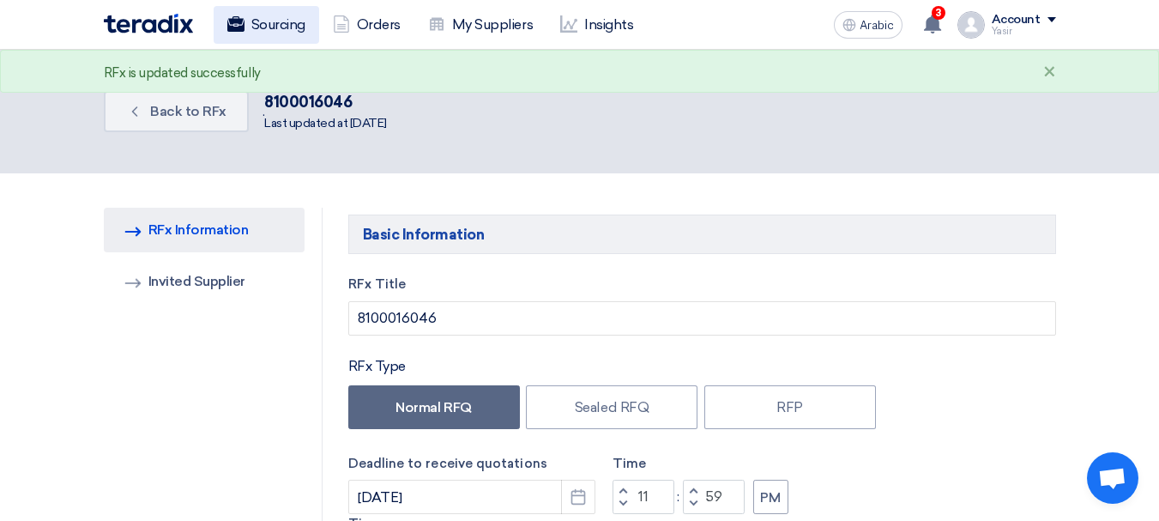
click at [274, 21] on font "Sourcing" at bounding box center [278, 24] width 54 height 16
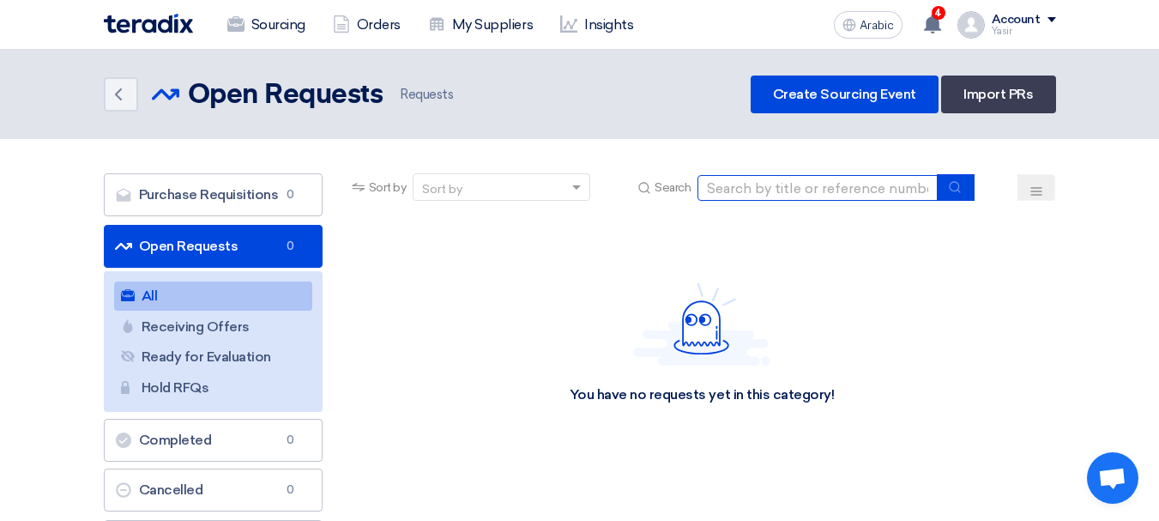
drag, startPoint x: 830, startPoint y: 182, endPoint x: 864, endPoint y: 200, distance: 38.0
click at [830, 182] on input at bounding box center [817, 188] width 240 height 26
paste input "5"
type input "5"
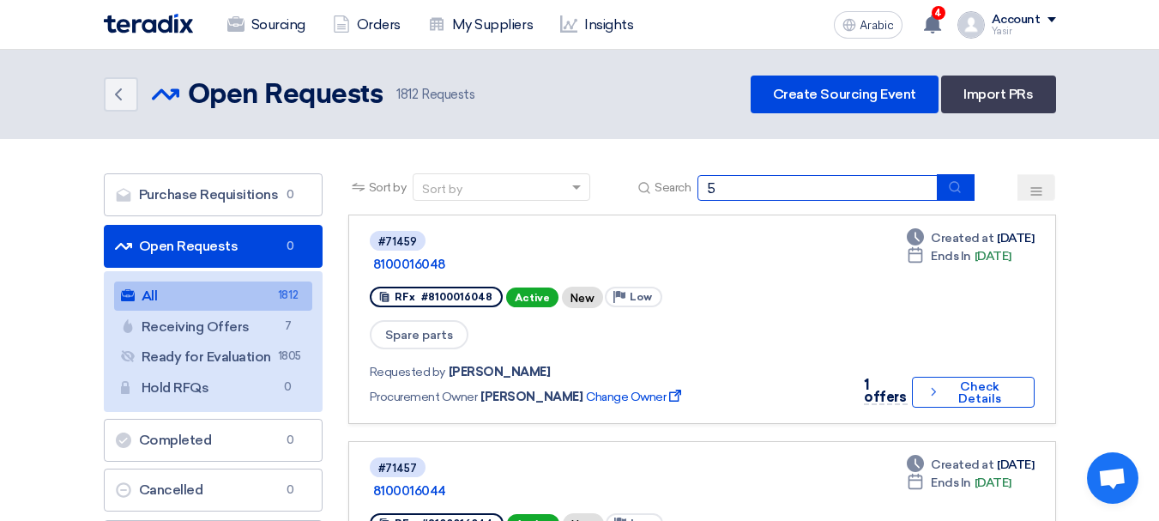
drag, startPoint x: 770, startPoint y: 190, endPoint x: 512, endPoint y: 173, distance: 258.7
click at [512, 173] on div "Sort by Sort by Search 5" at bounding box center [702, 193] width 708 height 41
click at [795, 192] on input at bounding box center [817, 188] width 240 height 26
type input "="
click at [792, 196] on input at bounding box center [817, 188] width 240 height 26
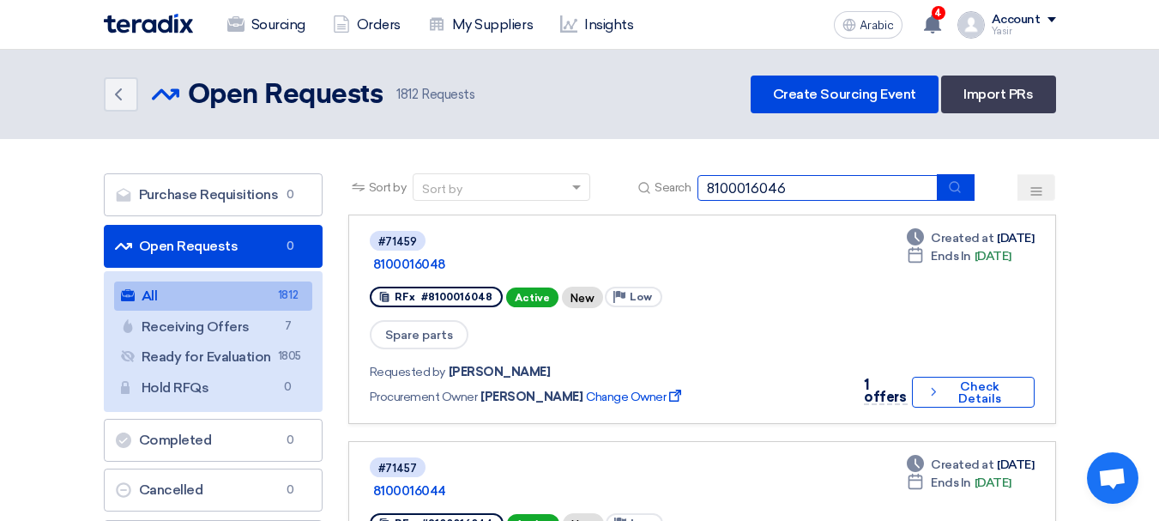
type input "8100016046"
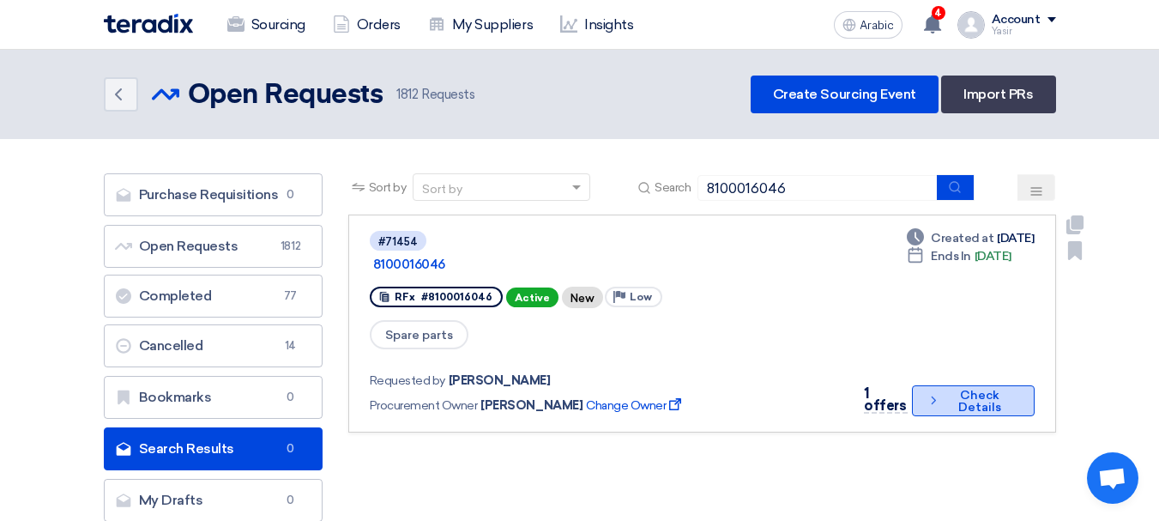
click at [959, 388] on font "Check Details" at bounding box center [979, 401] width 43 height 27
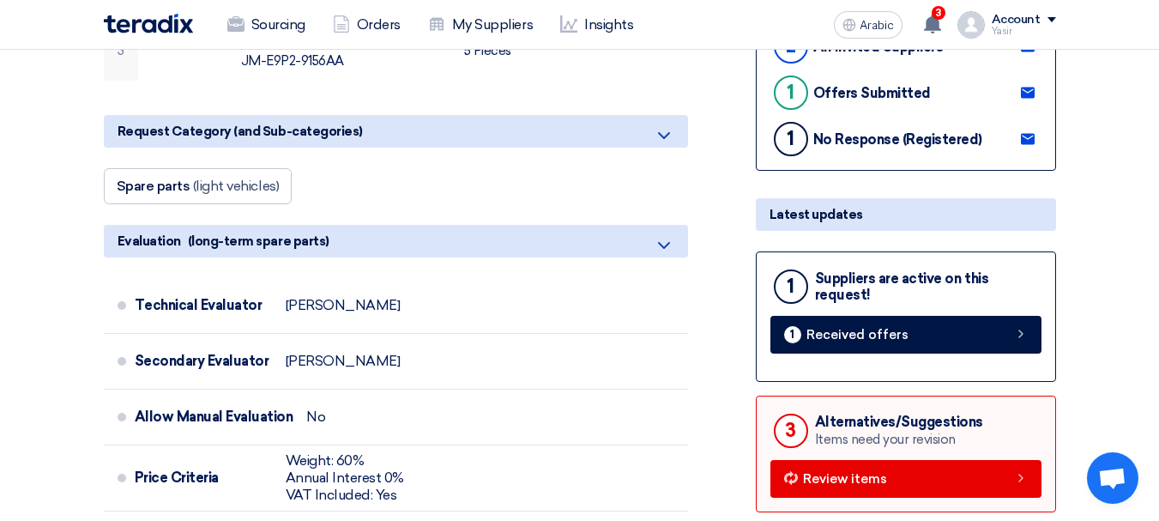
scroll to position [429, 0]
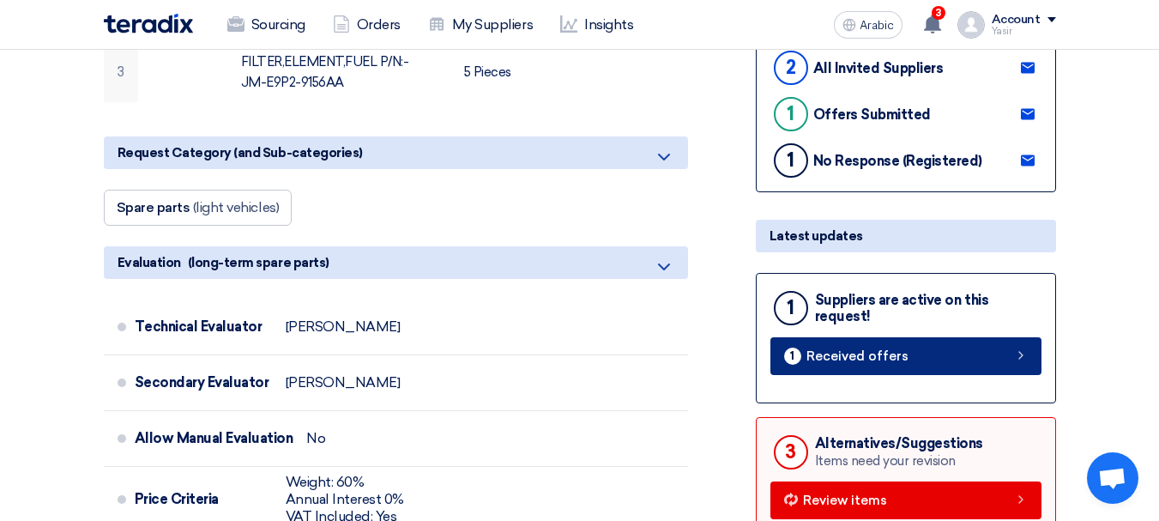
click at [1039, 365] on link "1 Received offers" at bounding box center [905, 356] width 271 height 38
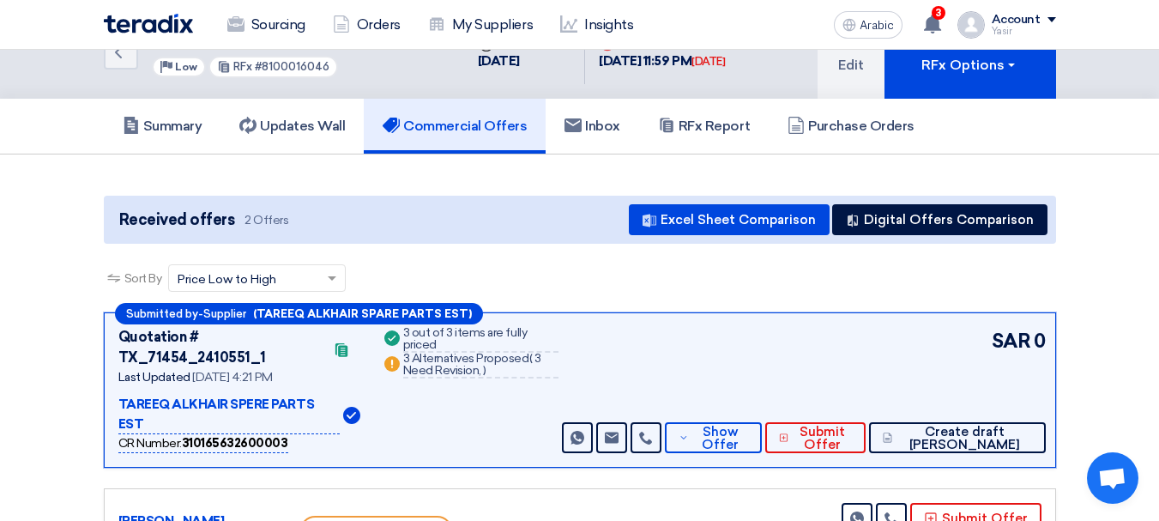
scroll to position [86, 0]
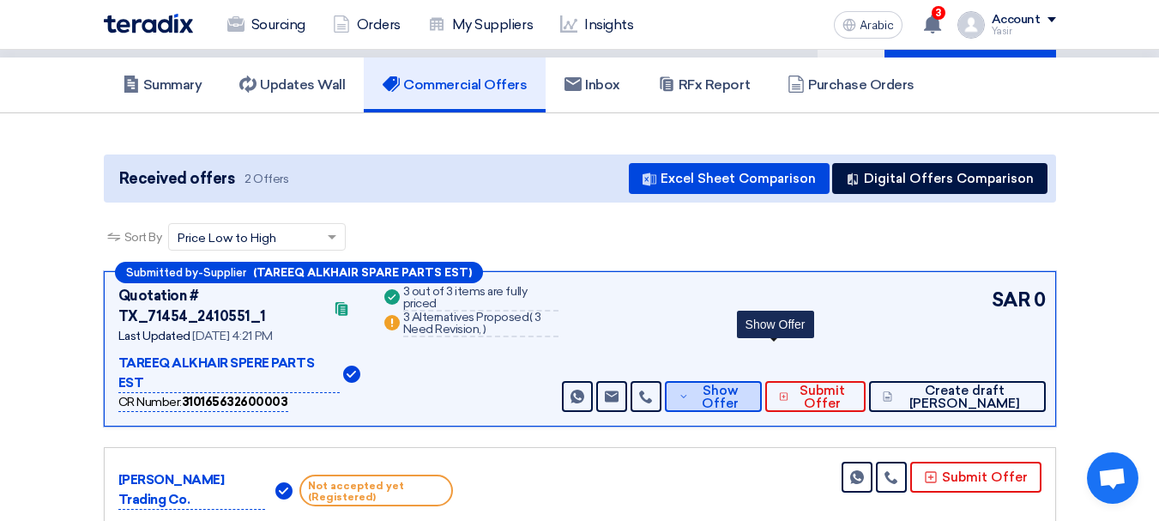
click at [738, 383] on font "Show Offer" at bounding box center [720, 397] width 37 height 28
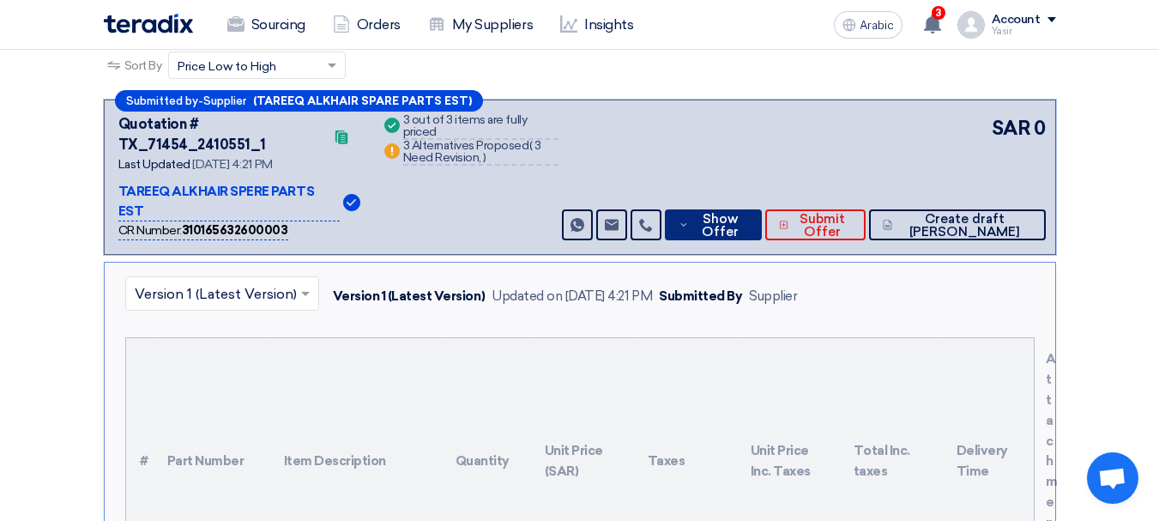
scroll to position [0, 0]
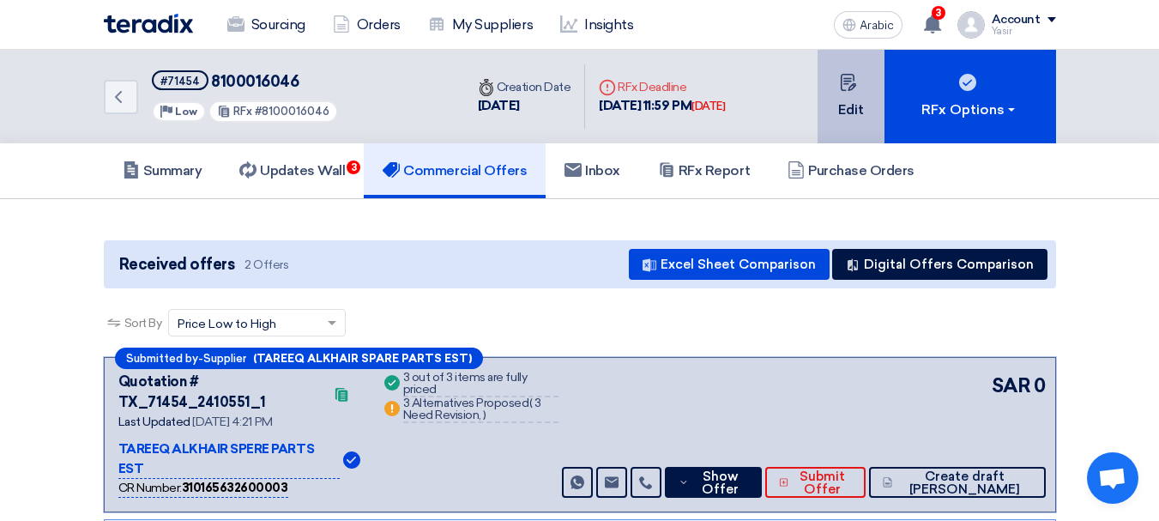
click at [852, 81] on icon at bounding box center [848, 82] width 17 height 17
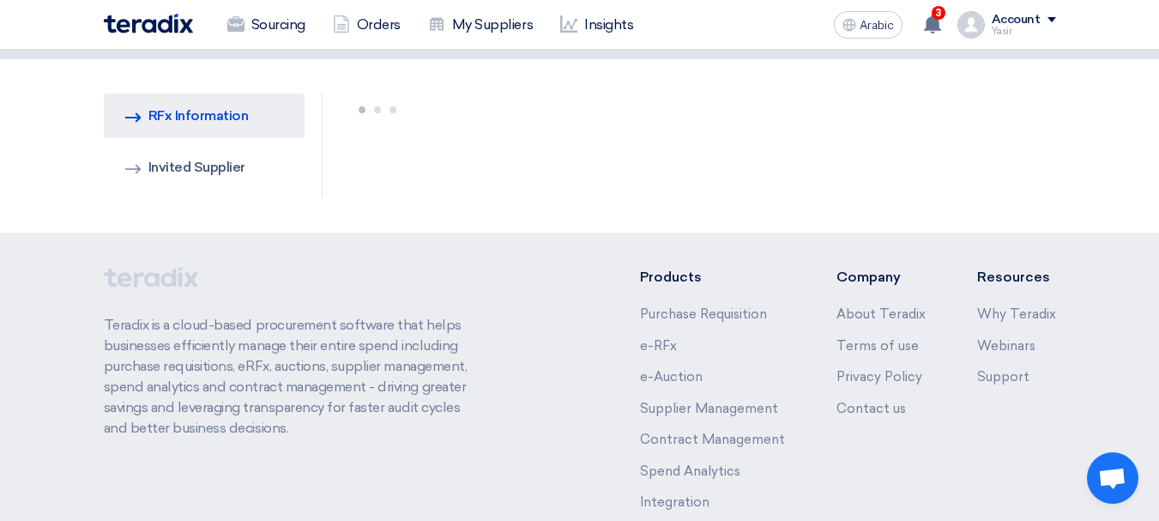
scroll to position [214, 0]
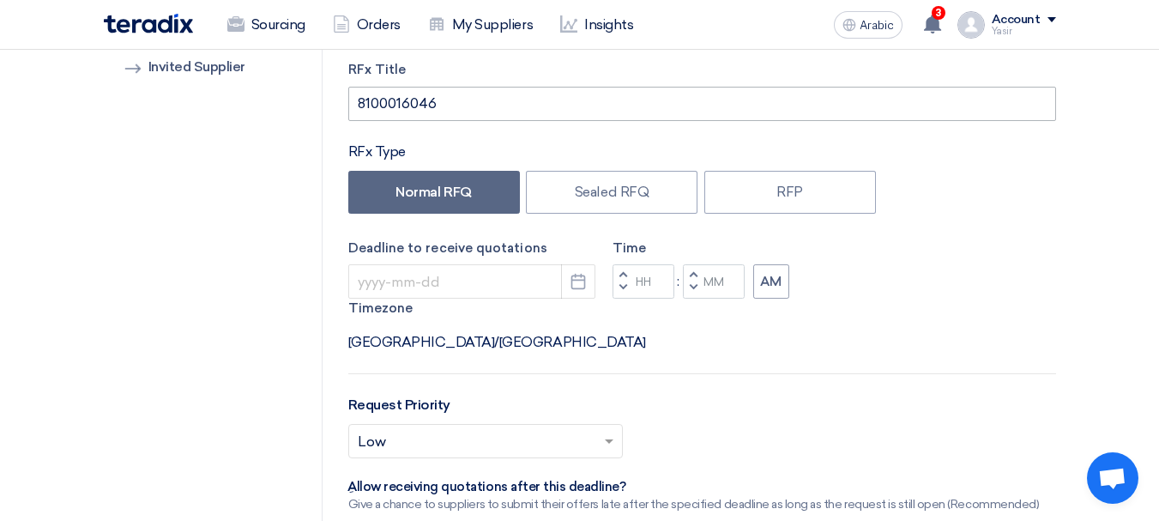
type input "[DATE]"
type input "11"
type input "59"
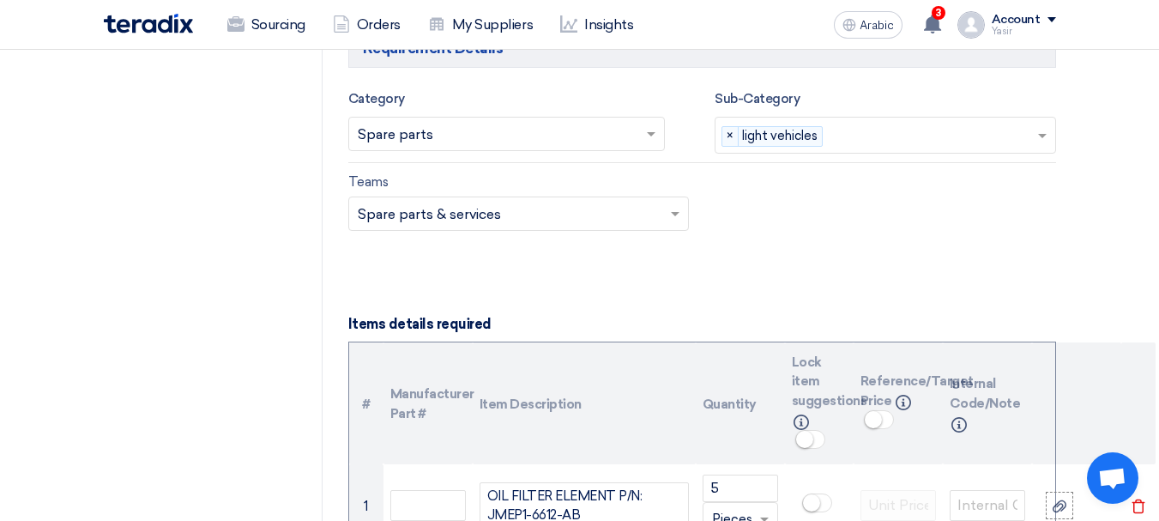
scroll to position [1115, 0]
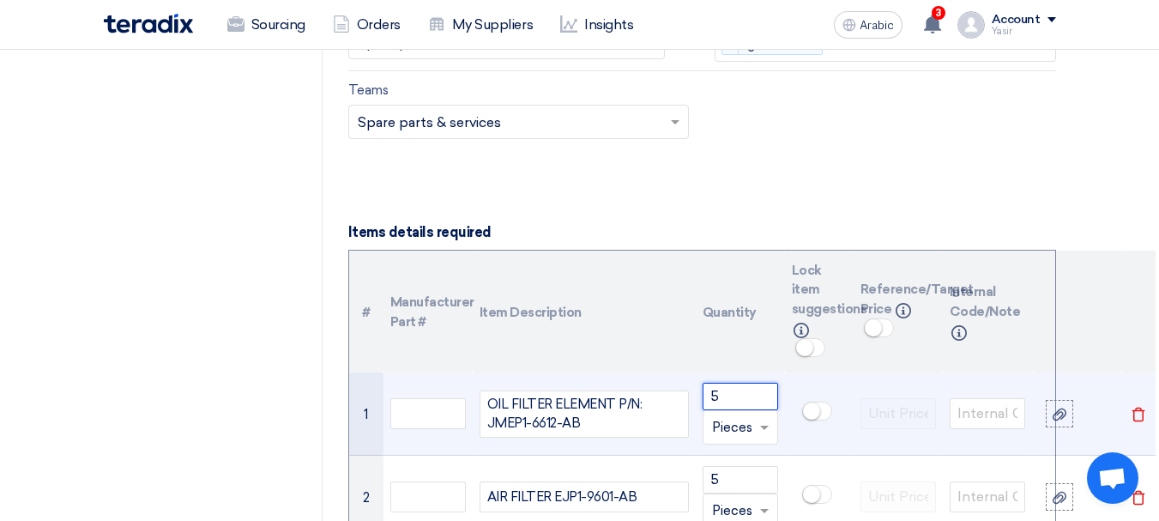
drag, startPoint x: 726, startPoint y: 332, endPoint x: 555, endPoint y: 340, distance: 171.7
click at [555, 372] on tr "1 OIL FILTER ELEMENT P/N: JMEP1-6612-AB 5 Unit × Pieces [GEOGRAPHIC_DATA]" at bounding box center [752, 413] width 806 height 83
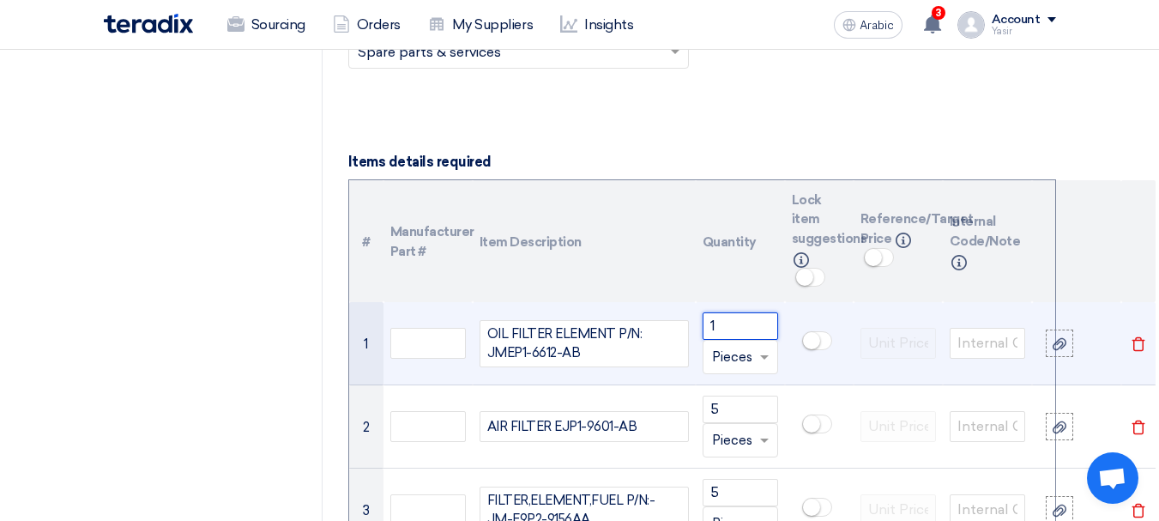
scroll to position [1201, 0]
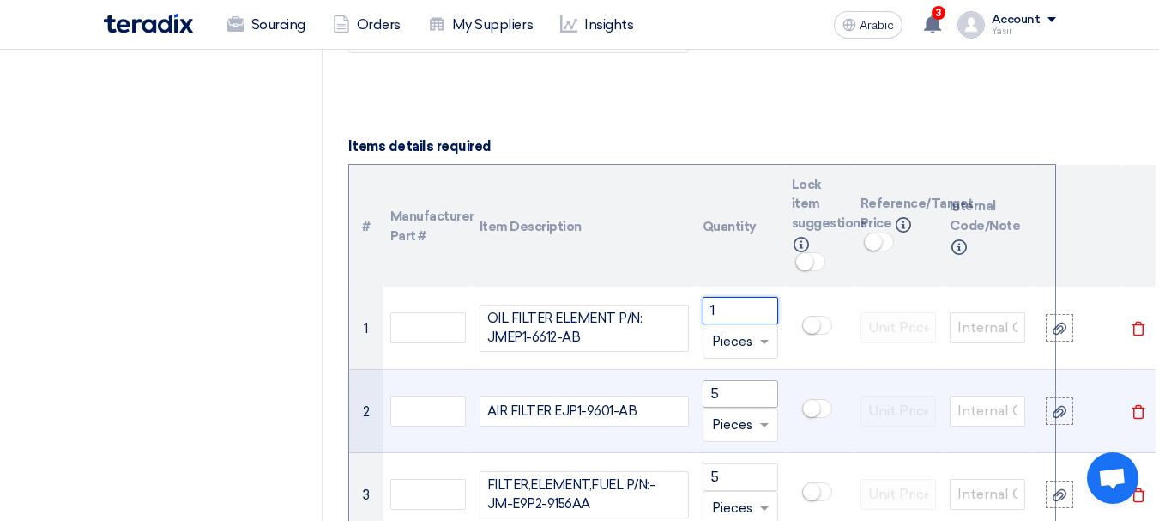
type input "1"
drag, startPoint x: 730, startPoint y: 338, endPoint x: 473, endPoint y: 328, distance: 257.5
click at [473, 370] on tr "2 AIR FILTER EJP1-9601-AB 5 Unit × Pieces [GEOGRAPHIC_DATA]" at bounding box center [752, 411] width 806 height 83
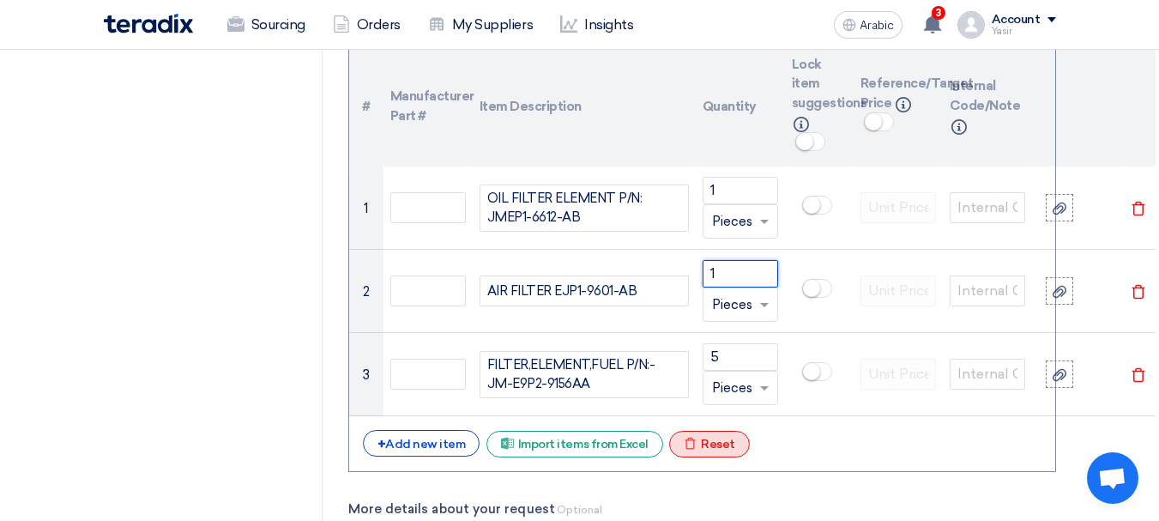
scroll to position [1372, 0]
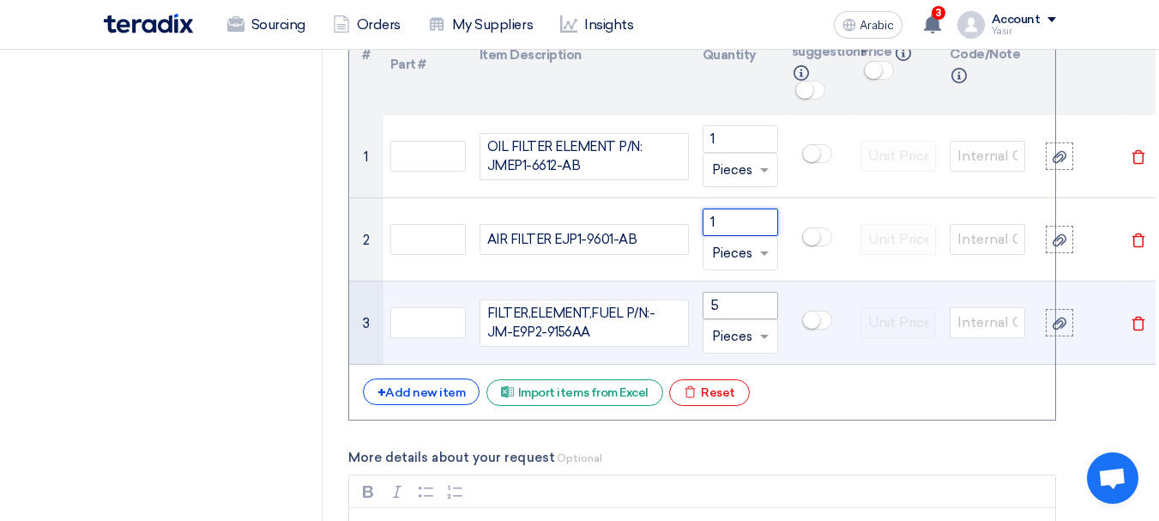
type input "1"
drag, startPoint x: 743, startPoint y: 241, endPoint x: 623, endPoint y: 250, distance: 120.4
click at [623, 281] on tr "3 FILTER,ELEMENT,FUEL P/N:- JM-E9P2-9156AA 5 Unit × Pieces [GEOGRAPHIC_DATA]" at bounding box center [752, 322] width 806 height 83
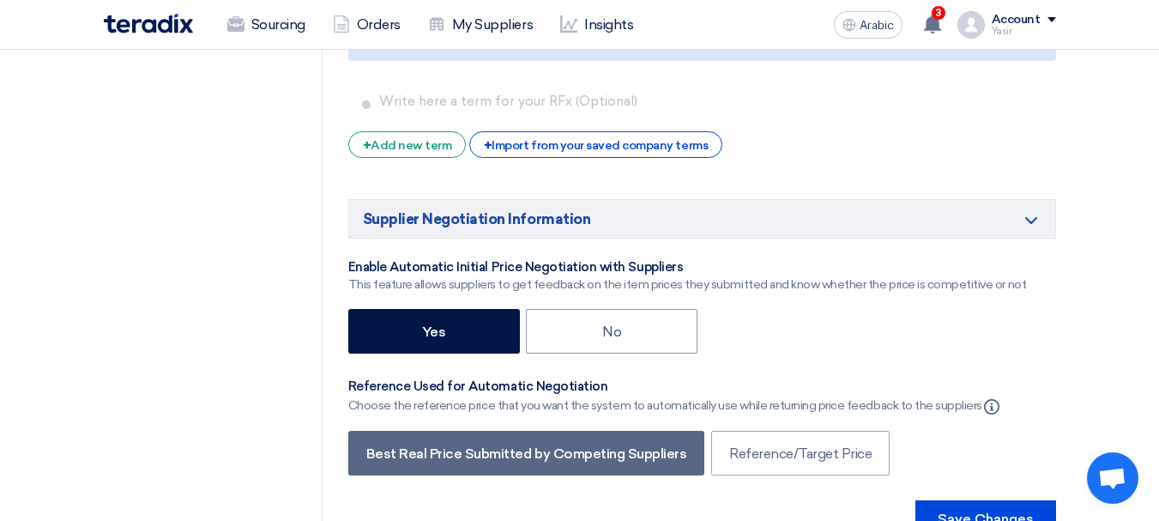
scroll to position [3087, 0]
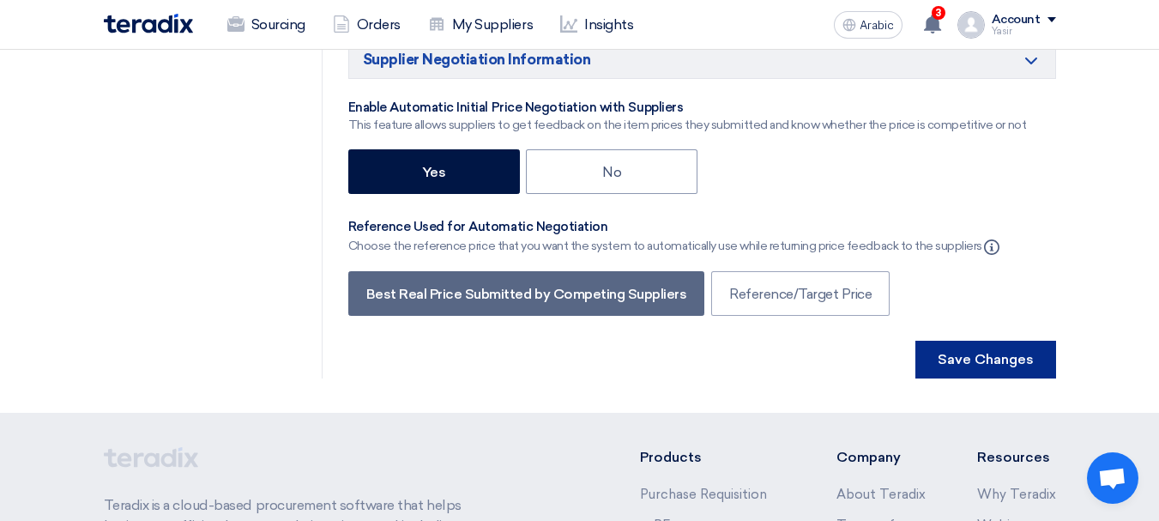
type input "1"
click at [976, 351] on font "Save Changes" at bounding box center [985, 359] width 96 height 16
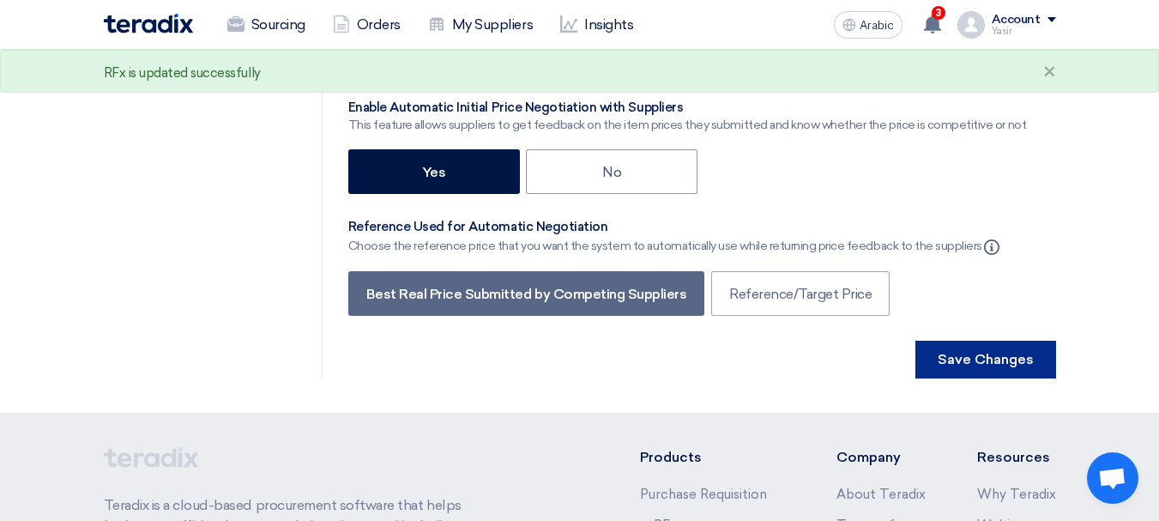
scroll to position [0, 0]
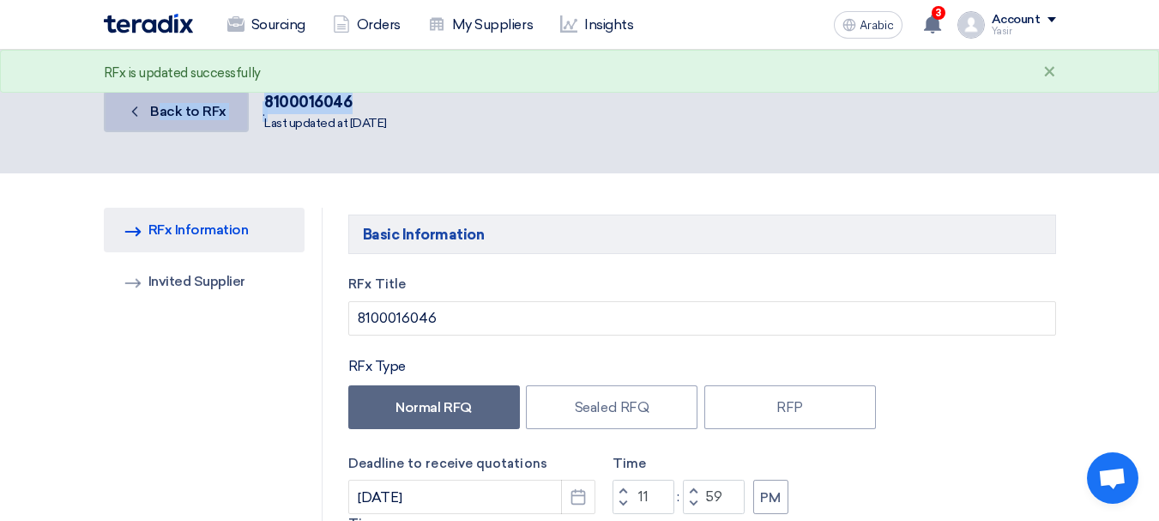
click at [155, 99] on div "Back Back to RFx . 8100016046 Last updated at [DATE]" at bounding box center [580, 111] width 952 height 55
click at [322, 108] on font "8100016046" at bounding box center [307, 102] width 87 height 19
click at [322, 107] on font "8100016046" at bounding box center [307, 102] width 87 height 19
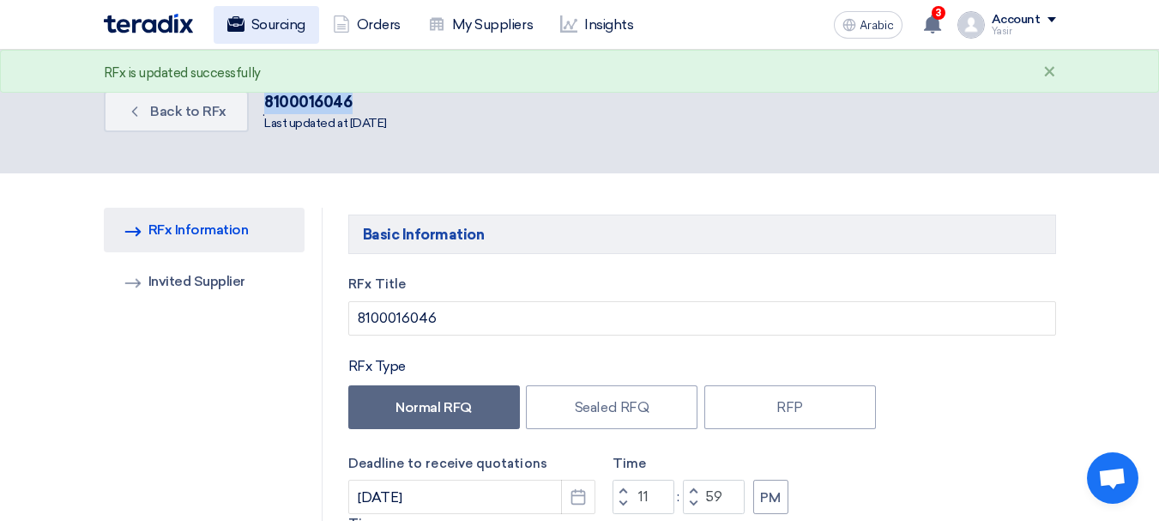
click at [280, 28] on font "Sourcing" at bounding box center [278, 24] width 54 height 16
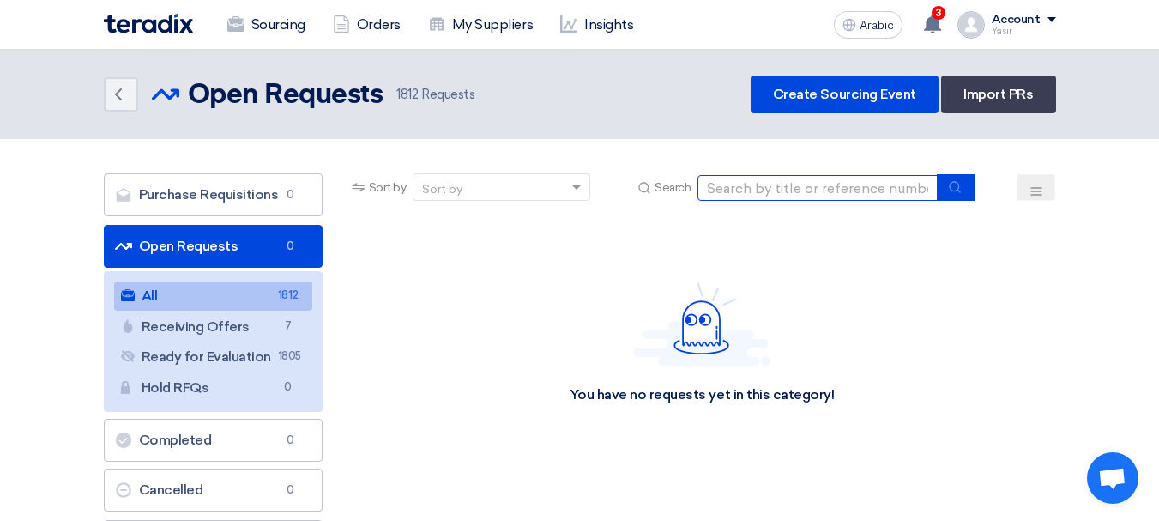
click at [876, 185] on input at bounding box center [817, 188] width 240 height 26
paste input "8100016046"
type input "8100016046"
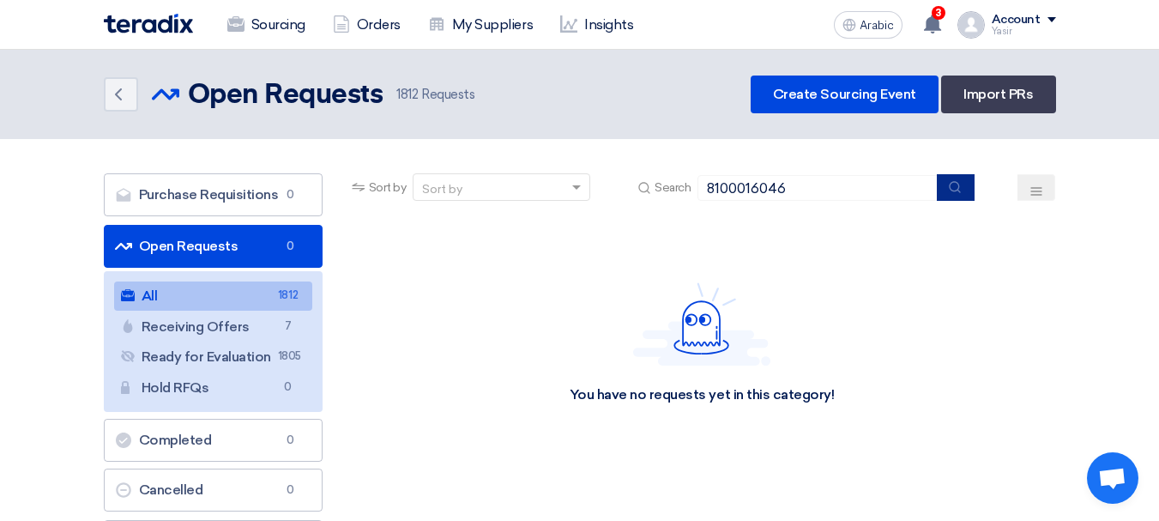
click at [960, 200] on button "submit" at bounding box center [956, 187] width 38 height 27
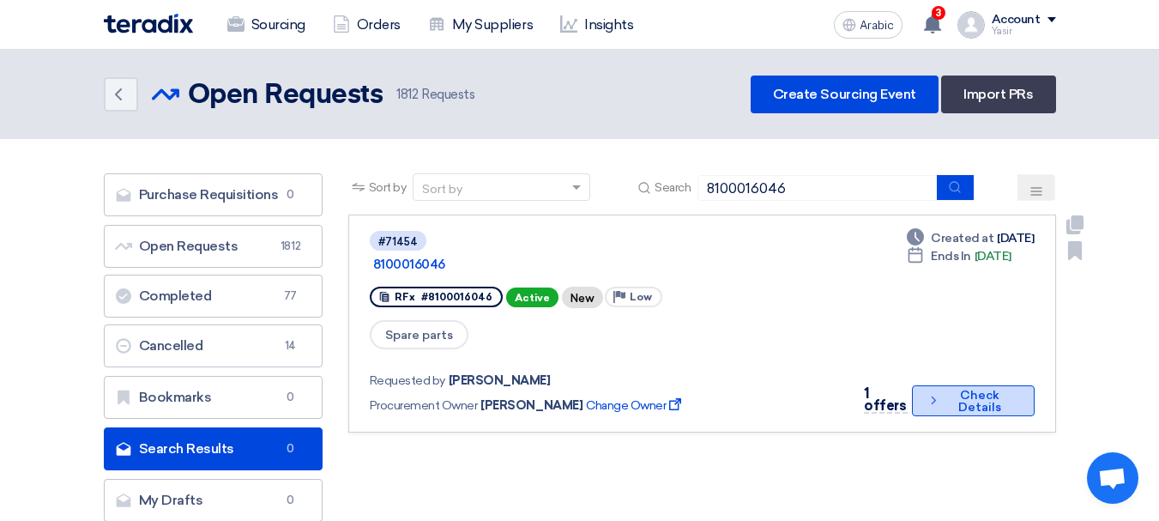
click at [966, 388] on font "Check Details" at bounding box center [979, 401] width 43 height 27
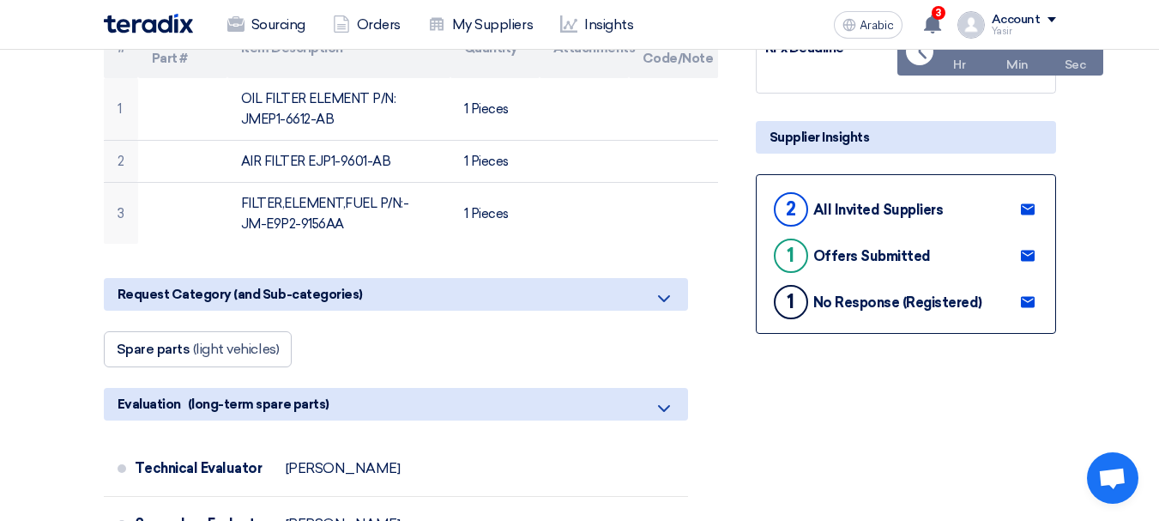
scroll to position [257, 0]
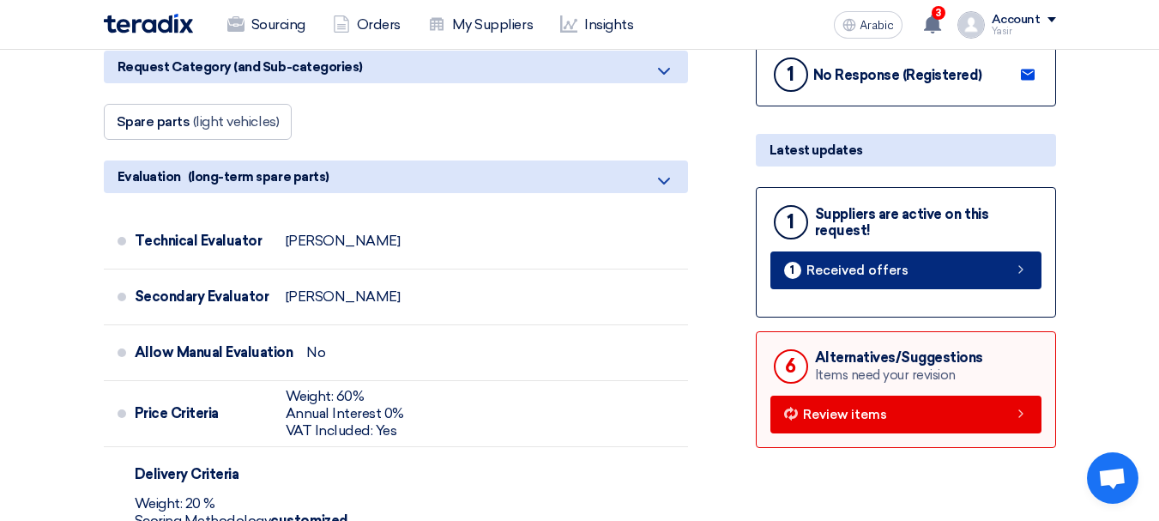
click at [1010, 283] on link "1 Received offers" at bounding box center [905, 270] width 271 height 38
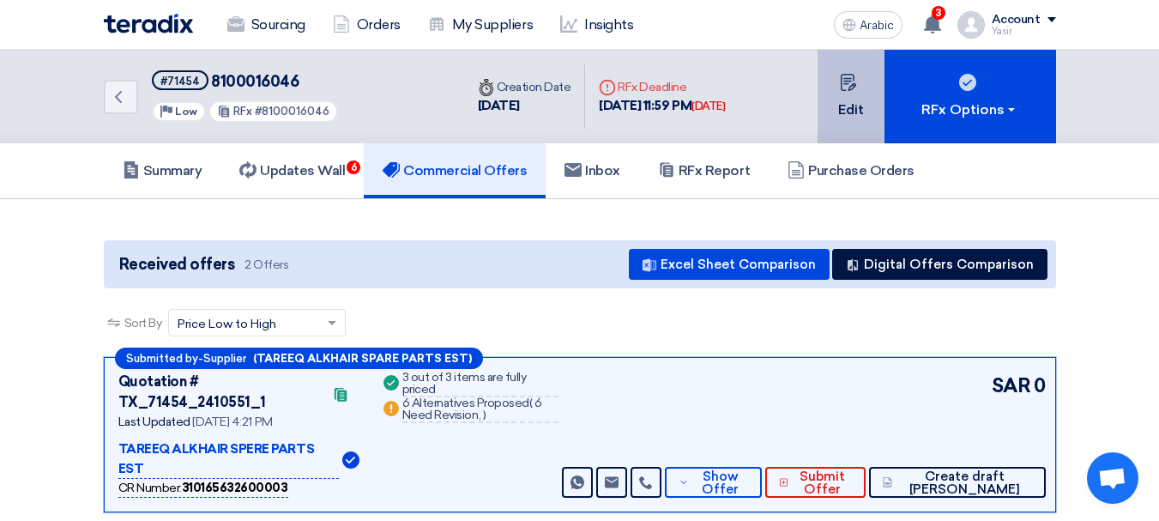
click at [853, 101] on font "Edit" at bounding box center [851, 109] width 26 height 16
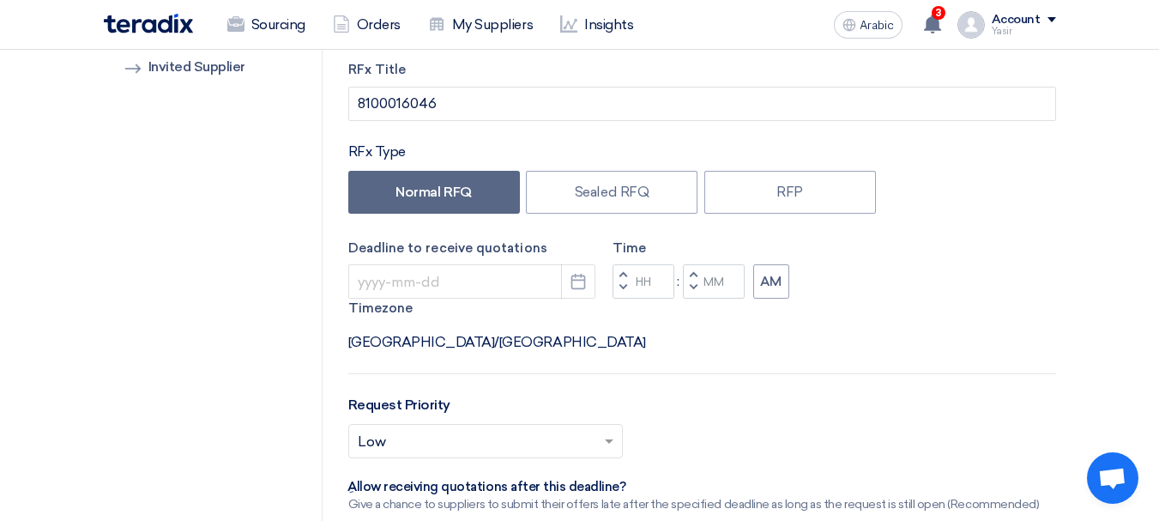
type input "[DATE]"
type input "11"
type input "59"
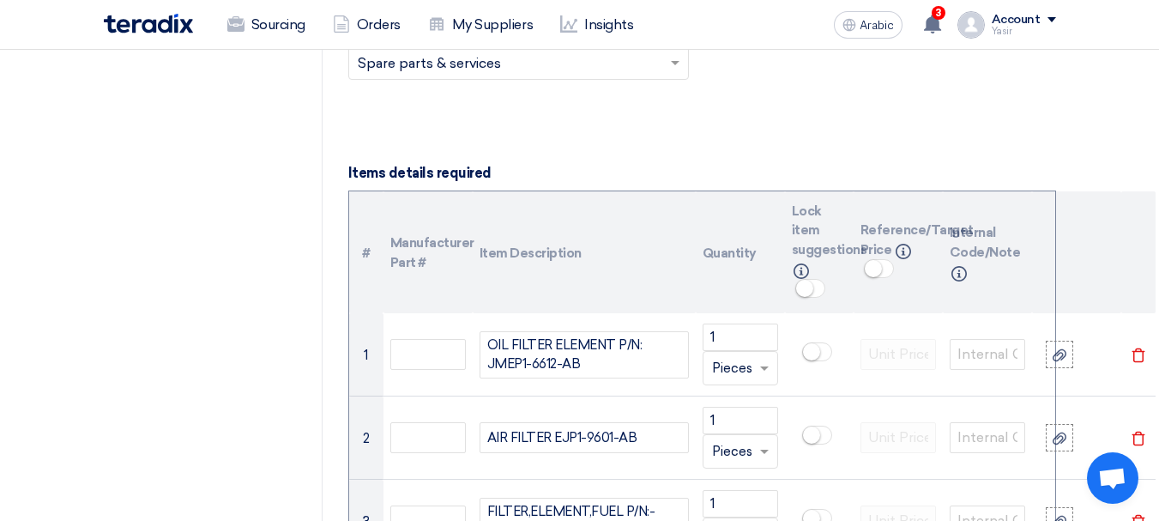
scroll to position [1244, 0]
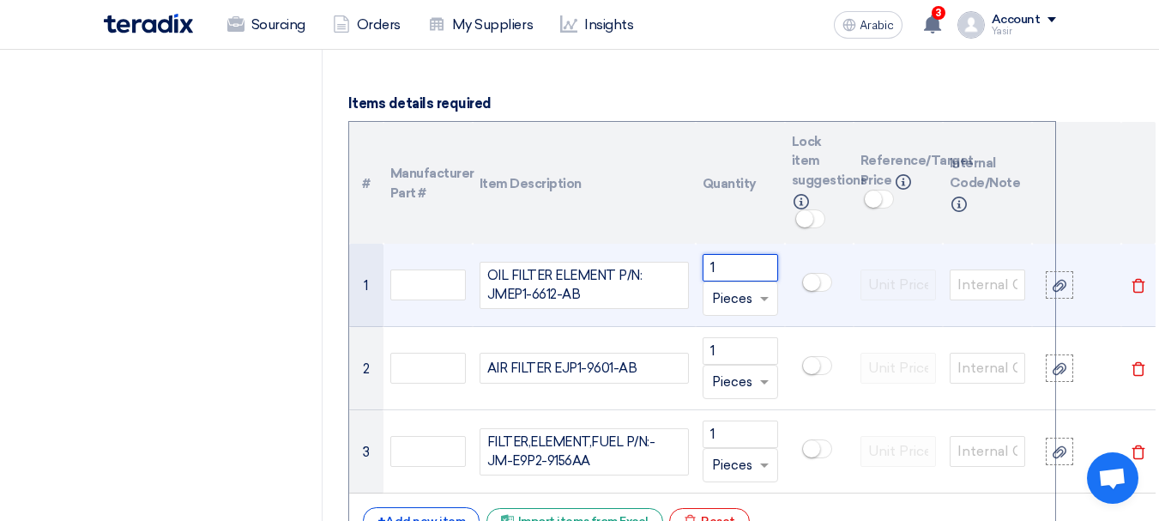
click at [494, 244] on tr "1 OIL FILTER ELEMENT P/N: JMEP1-6612-AB 1 Unit × Pieces [GEOGRAPHIC_DATA]" at bounding box center [752, 285] width 806 height 83
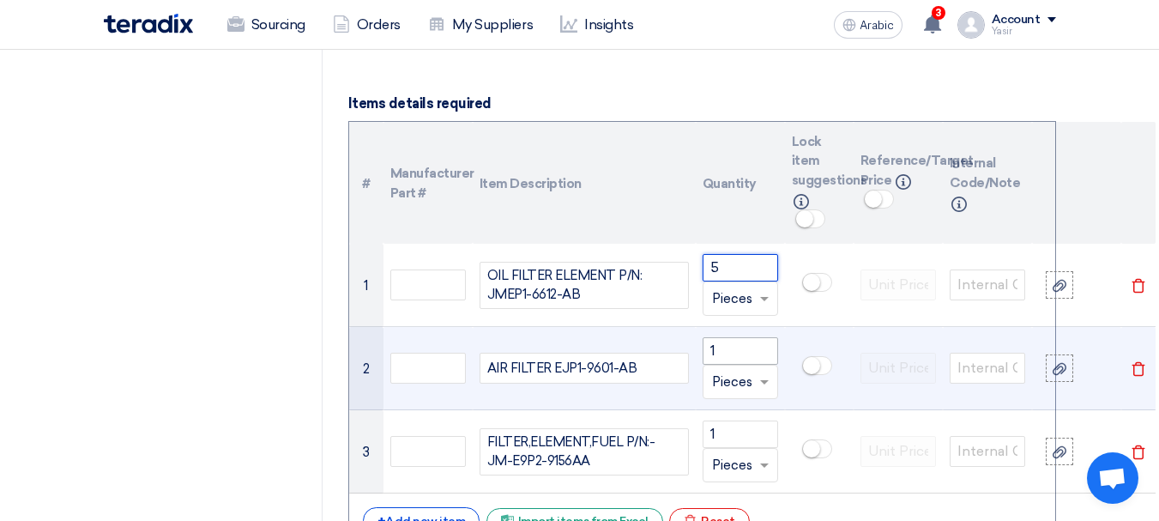
type input "5"
drag, startPoint x: 731, startPoint y: 289, endPoint x: 588, endPoint y: 297, distance: 142.6
click at [587, 327] on tr "2 AIR FILTER EJP1-9601-AB 1 Unit × Pieces [GEOGRAPHIC_DATA]" at bounding box center [752, 368] width 806 height 83
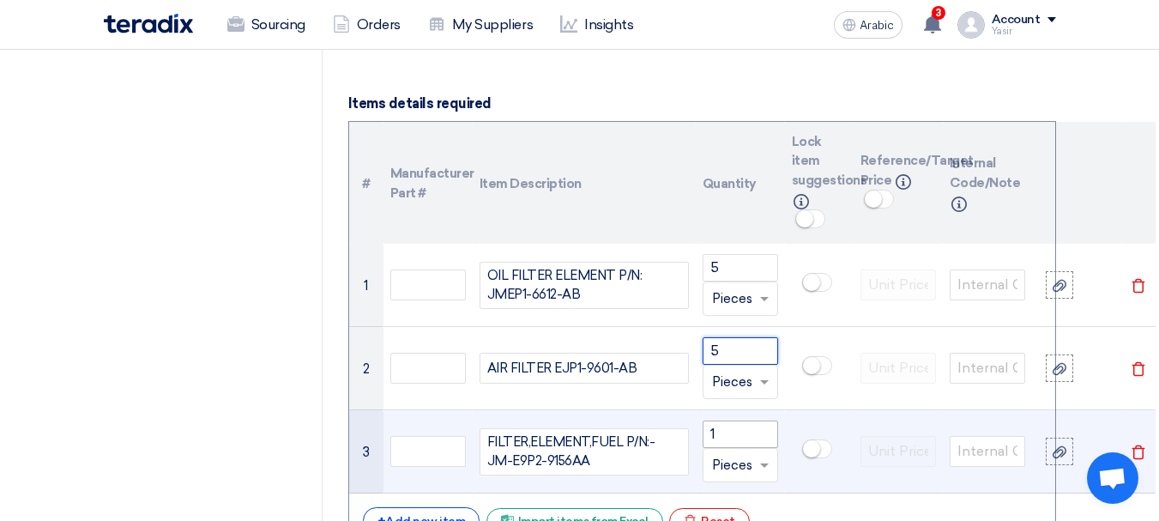
type input "5"
drag, startPoint x: 768, startPoint y: 385, endPoint x: 471, endPoint y: 369, distance: 297.2
click at [471, 410] on tr "3 FILTER,ELEMENT,FUEL P/N:- JM-E9P2-9156AA 1 Unit × Pieces [GEOGRAPHIC_DATA]" at bounding box center [752, 451] width 806 height 83
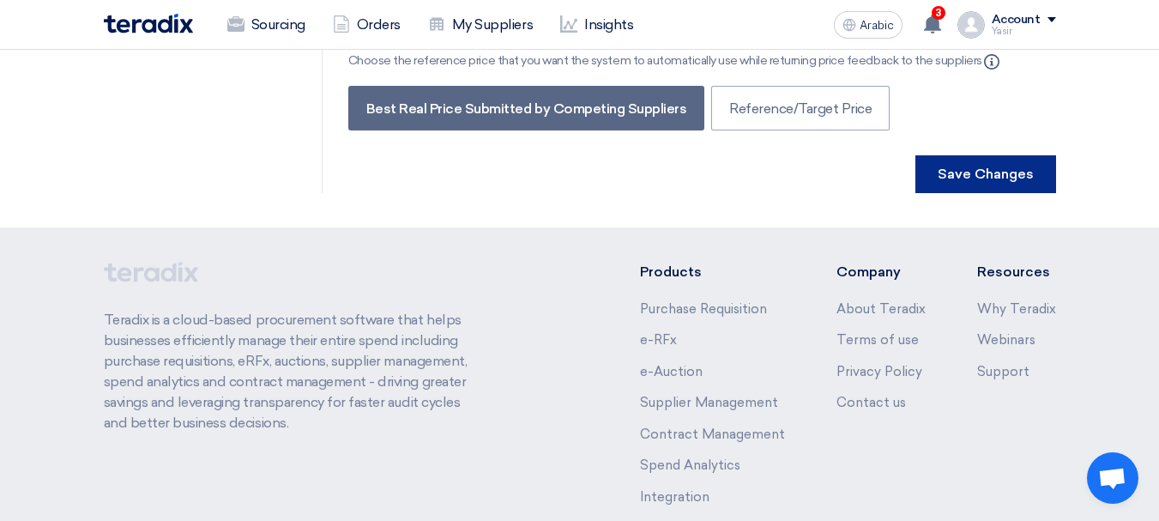
type input "5"
click at [981, 166] on font "Save Changes" at bounding box center [985, 174] width 96 height 16
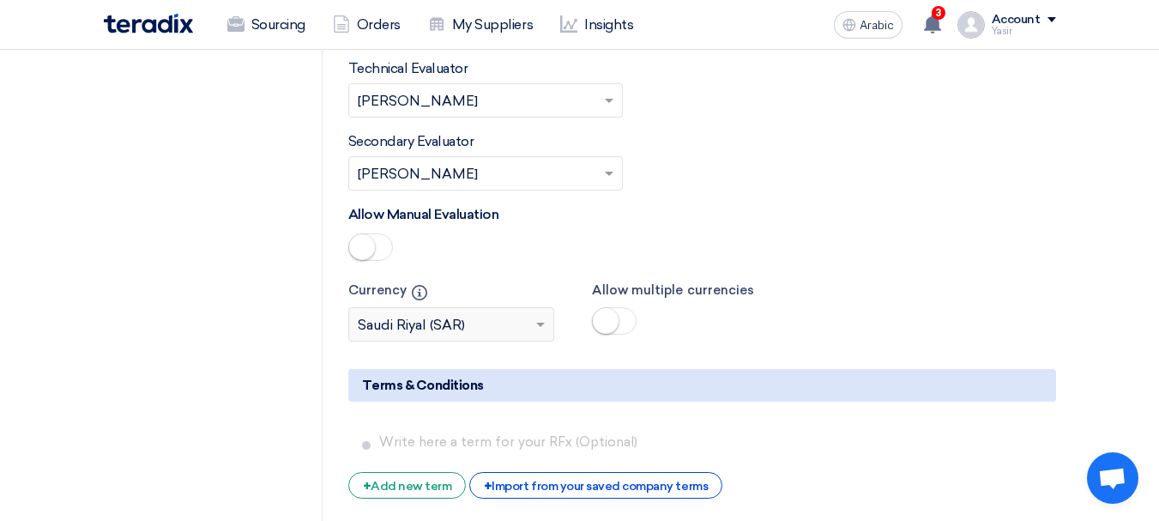
scroll to position [0, 0]
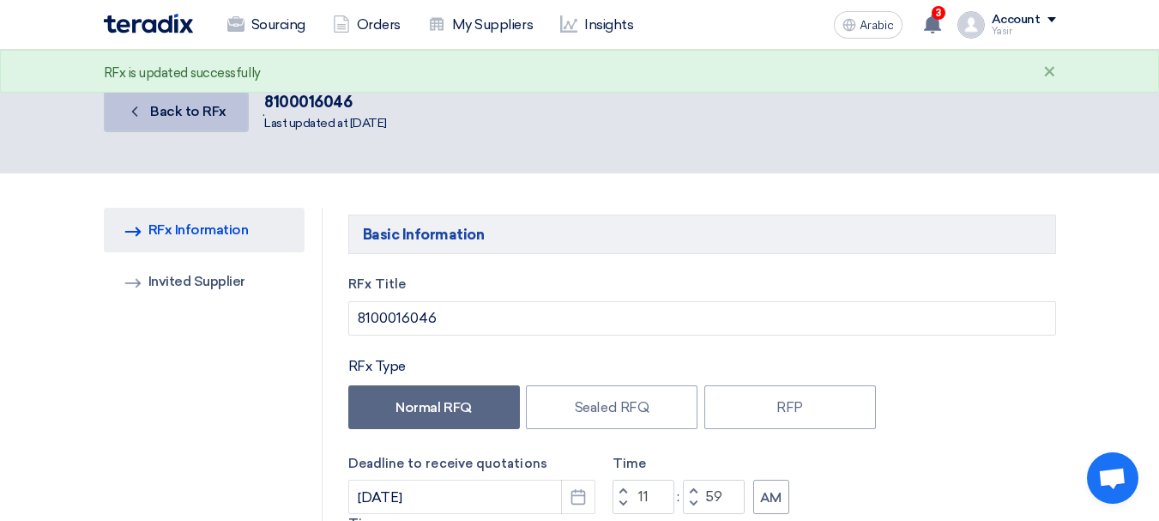
click at [137, 105] on icon "Back" at bounding box center [134, 111] width 17 height 17
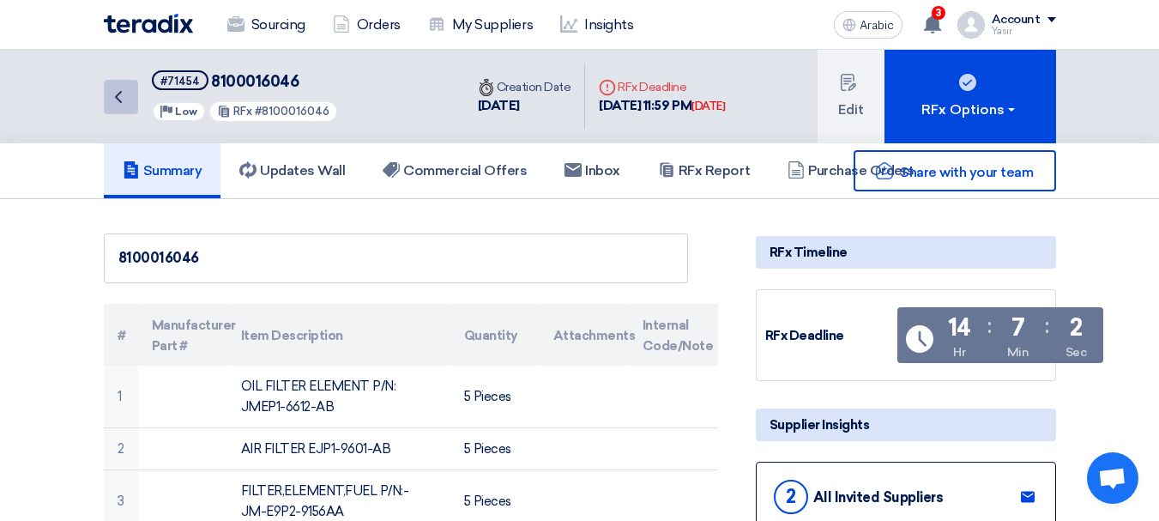
click at [136, 98] on link "Back" at bounding box center [121, 97] width 34 height 34
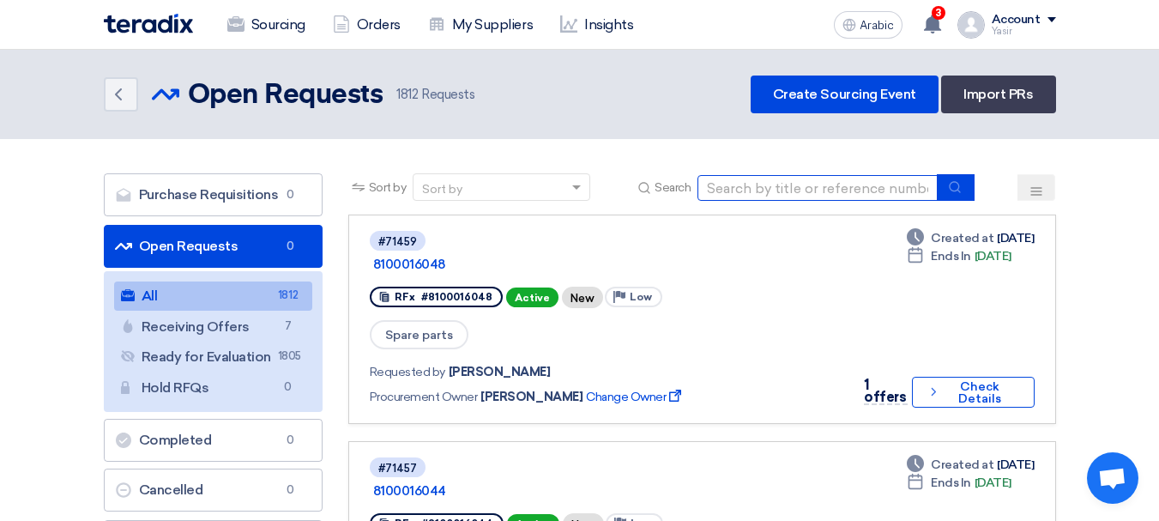
click at [710, 186] on input at bounding box center [817, 188] width 240 height 26
type input "8100016046"
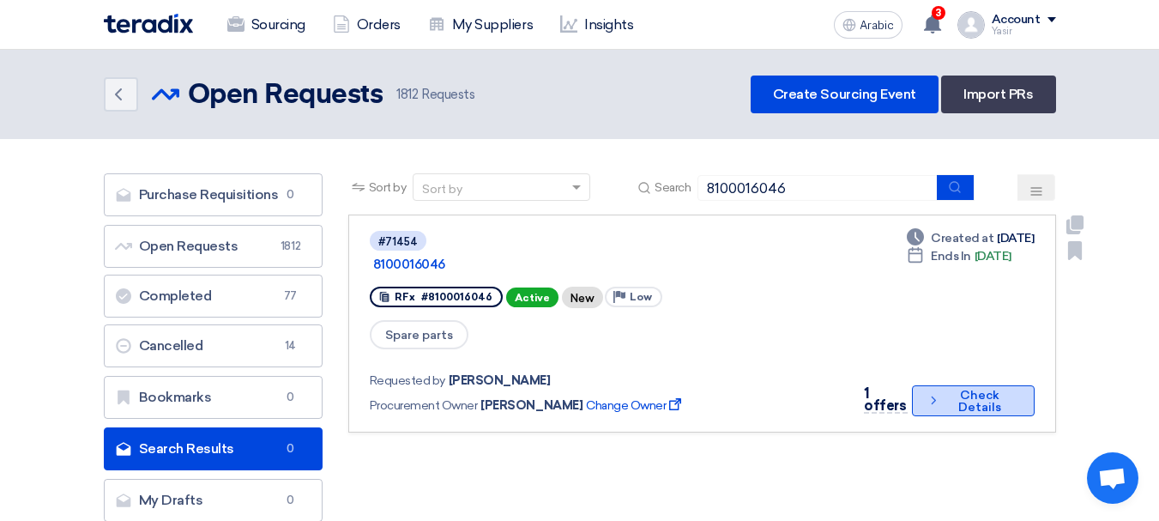
click at [947, 389] on font "Check Details" at bounding box center [979, 401] width 72 height 24
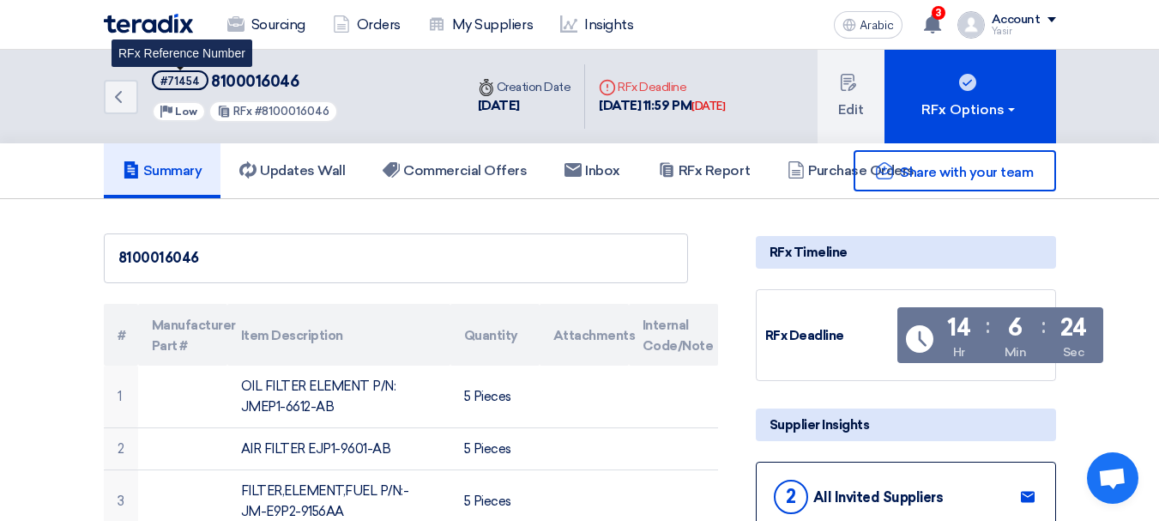
click at [183, 80] on font "#71454" at bounding box center [179, 81] width 39 height 13
copy font "71454"
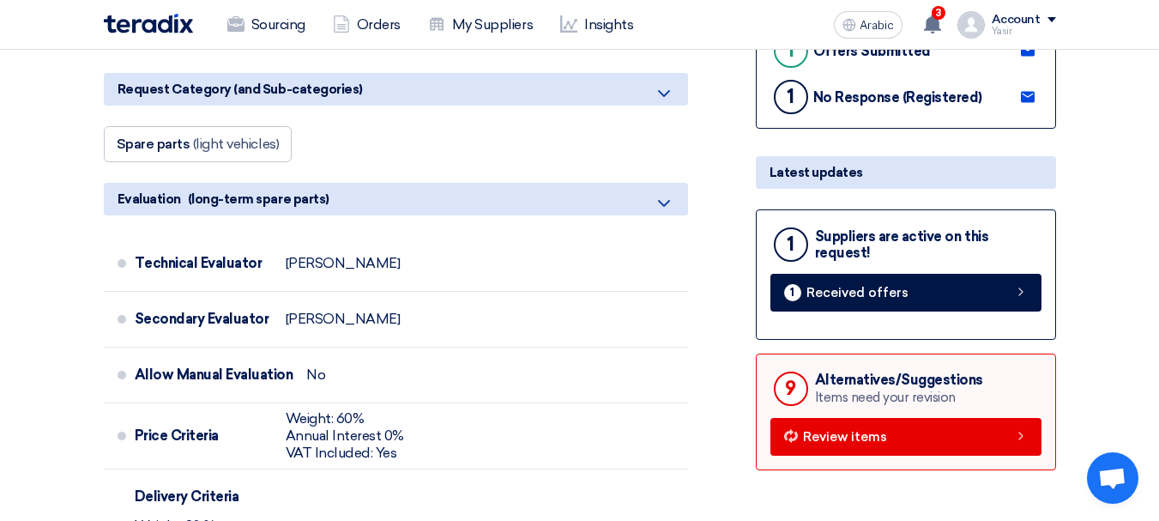
scroll to position [600, 0]
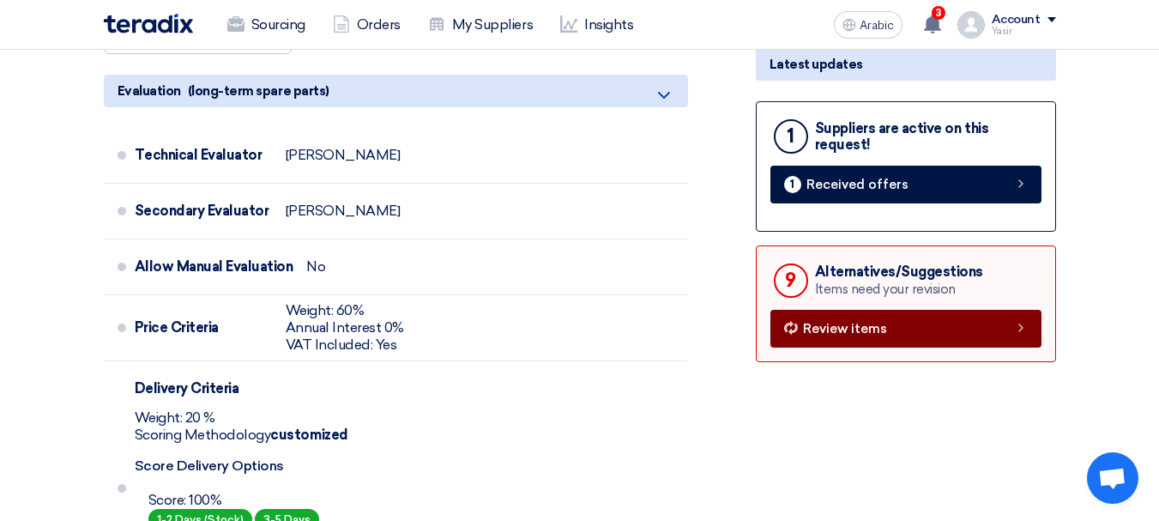
click at [999, 316] on link "Review items" at bounding box center [905, 329] width 271 height 38
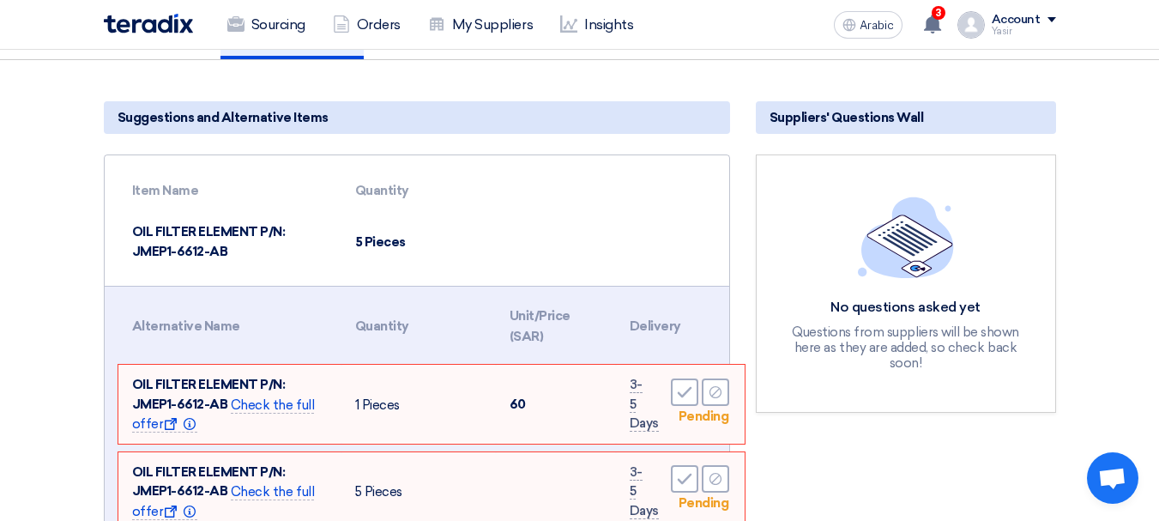
scroll to position [257, 0]
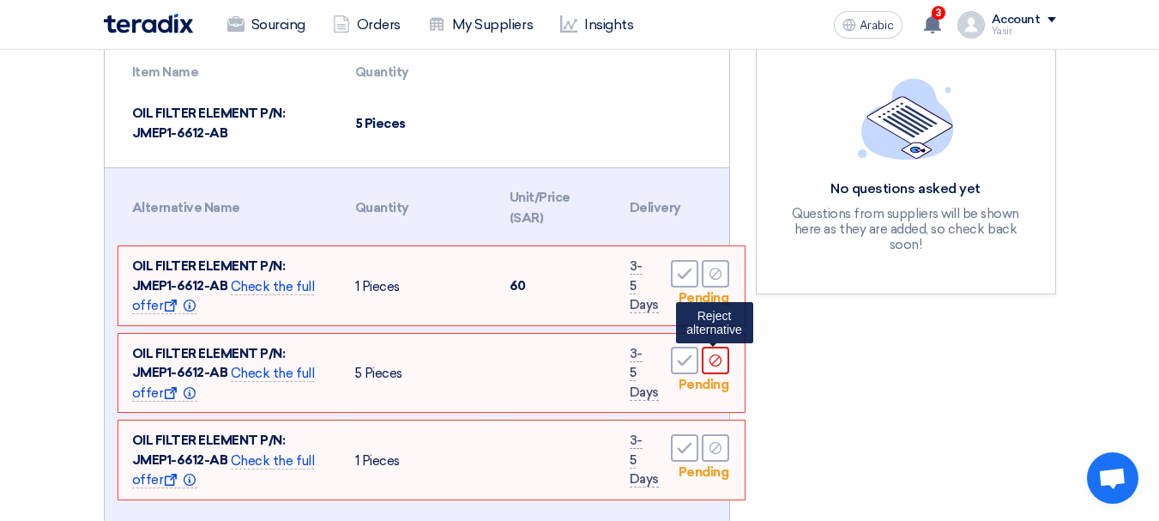
click at [711, 366] on icon "Reject" at bounding box center [715, 359] width 15 height 15
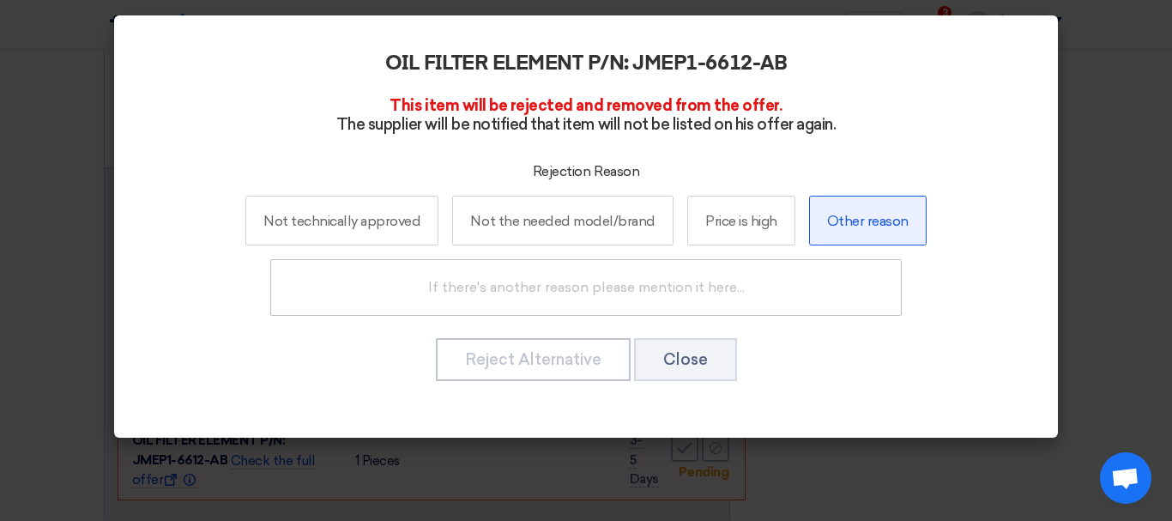
click at [865, 223] on font "Other reason" at bounding box center [867, 220] width 81 height 16
click at [865, 223] on input "Other reason" at bounding box center [867, 219] width 11 height 11
radio input "true"
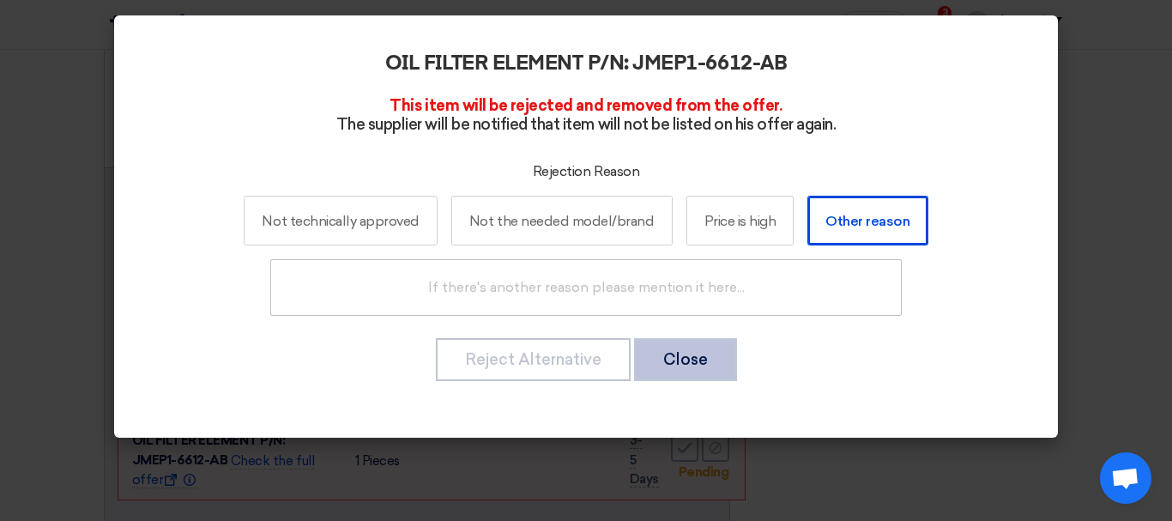
click at [686, 369] on font "Close" at bounding box center [685, 359] width 45 height 19
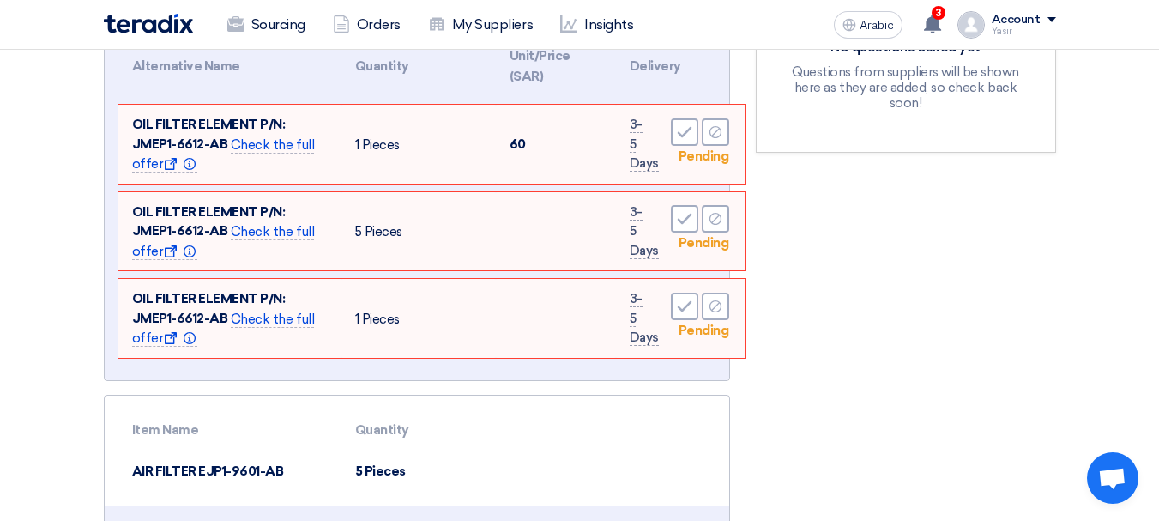
scroll to position [429, 0]
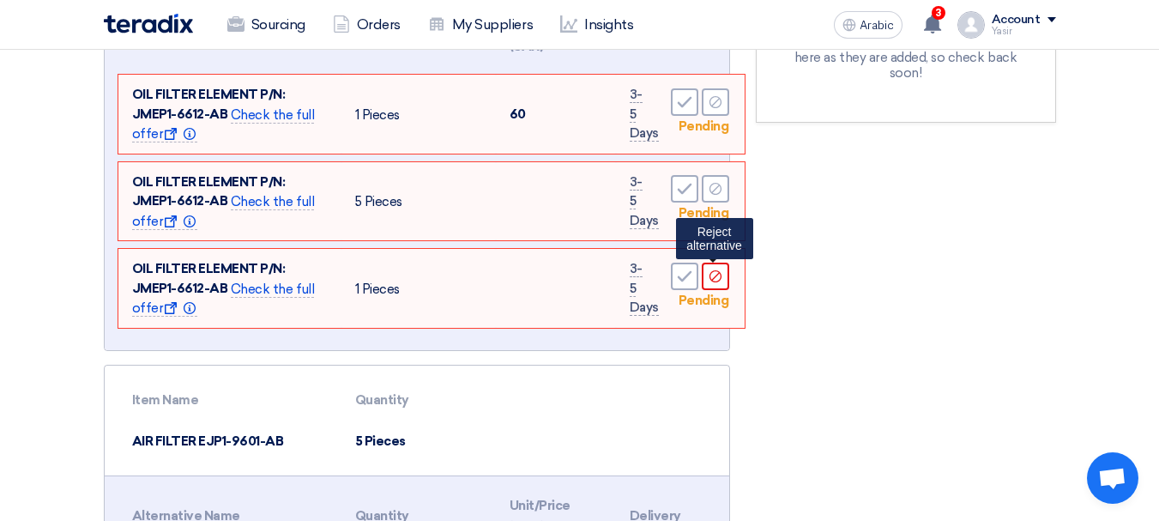
click at [710, 278] on use at bounding box center [714, 276] width 12 height 12
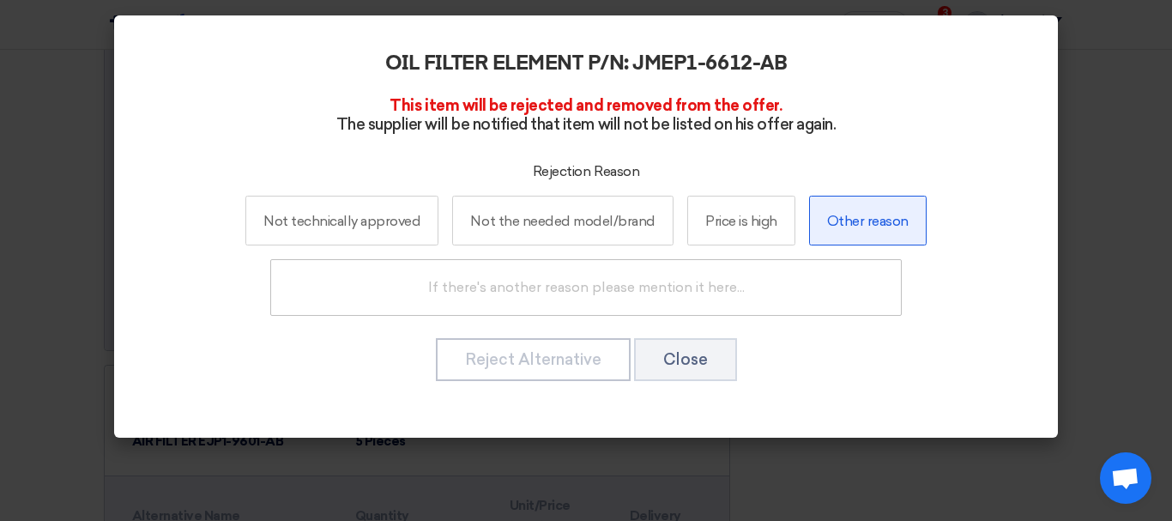
click at [842, 225] on font "Other reason" at bounding box center [867, 220] width 81 height 16
click at [862, 225] on input "Other reason" at bounding box center [867, 219] width 11 height 11
radio input "true"
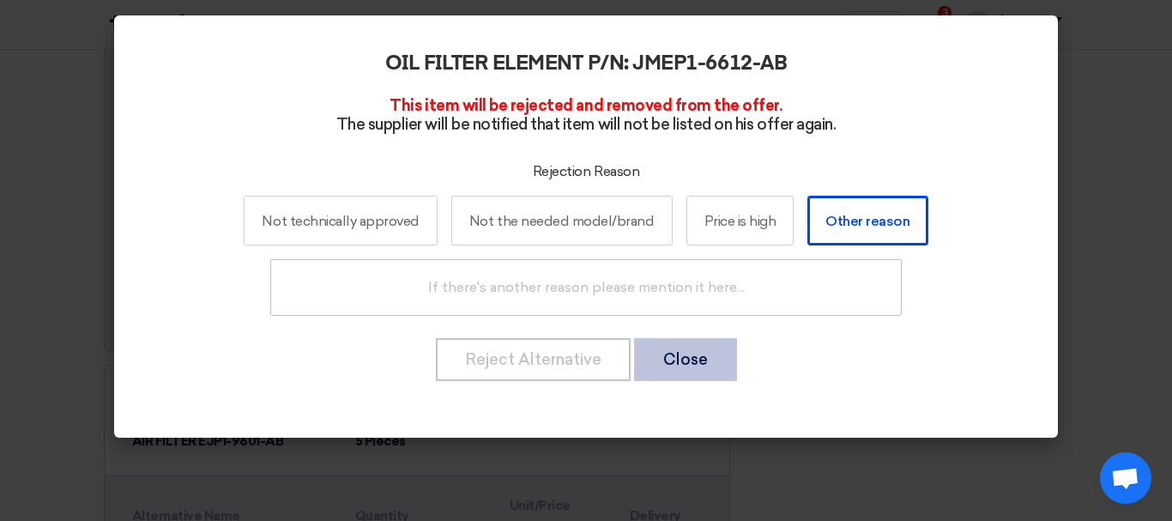
click at [691, 351] on font "Close" at bounding box center [685, 359] width 45 height 19
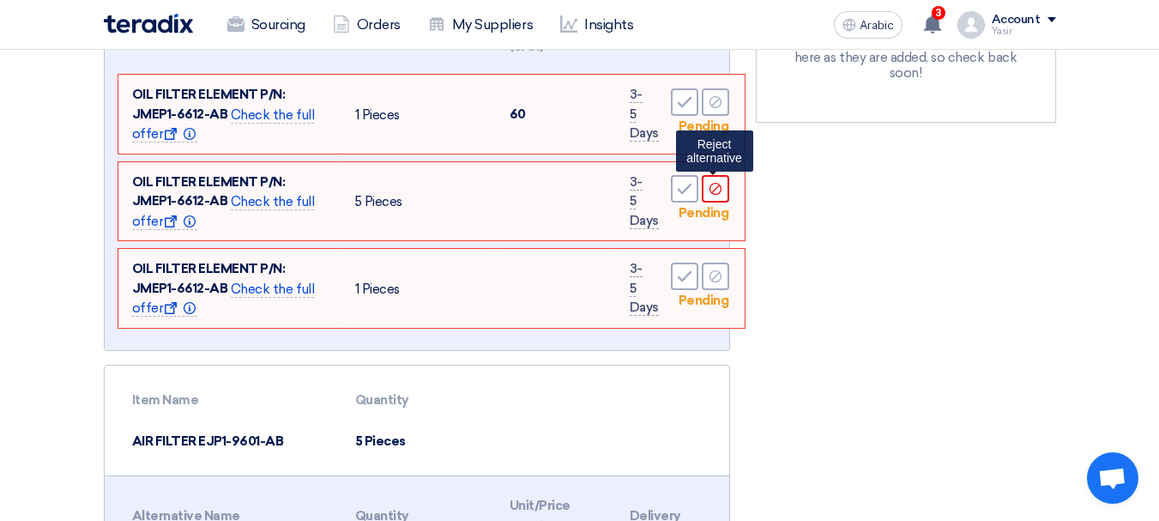
click at [720, 199] on div "Reject" at bounding box center [715, 188] width 27 height 27
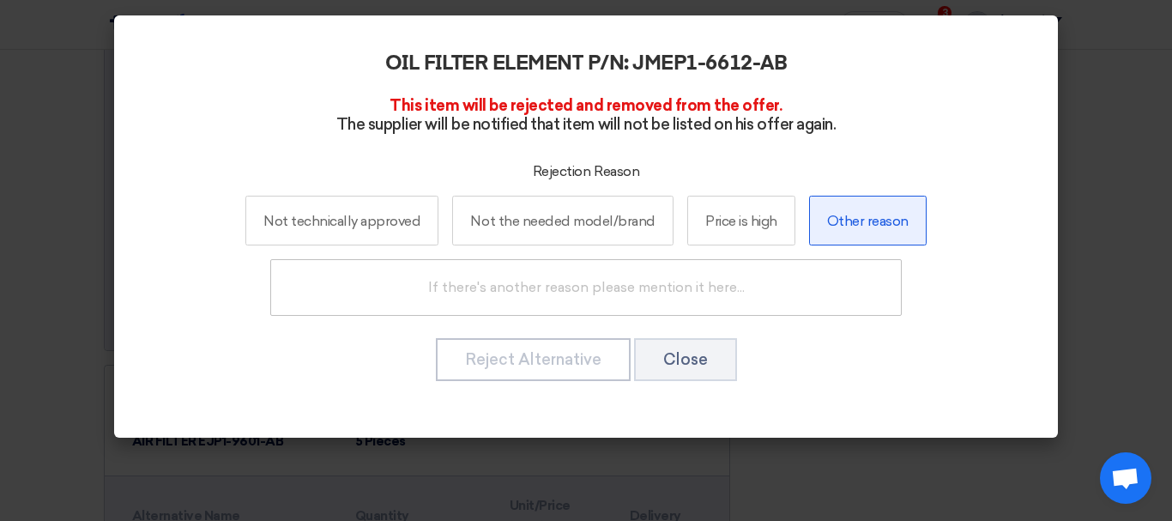
click at [878, 218] on font "Other reason" at bounding box center [867, 220] width 81 height 16
click at [873, 218] on input "Other reason" at bounding box center [867, 219] width 11 height 11
radio input "true"
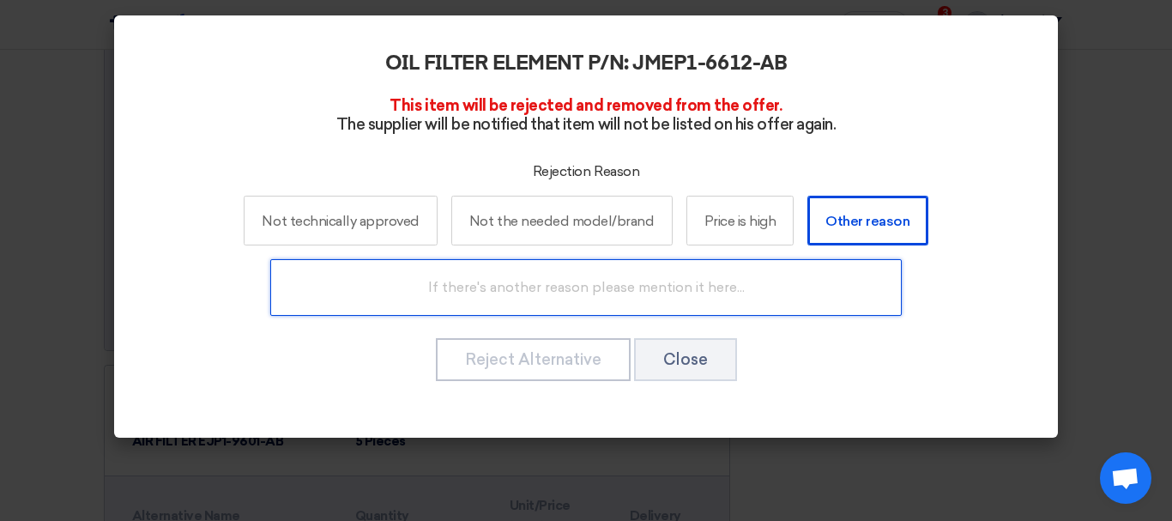
click at [521, 301] on input "text" at bounding box center [585, 287] width 631 height 57
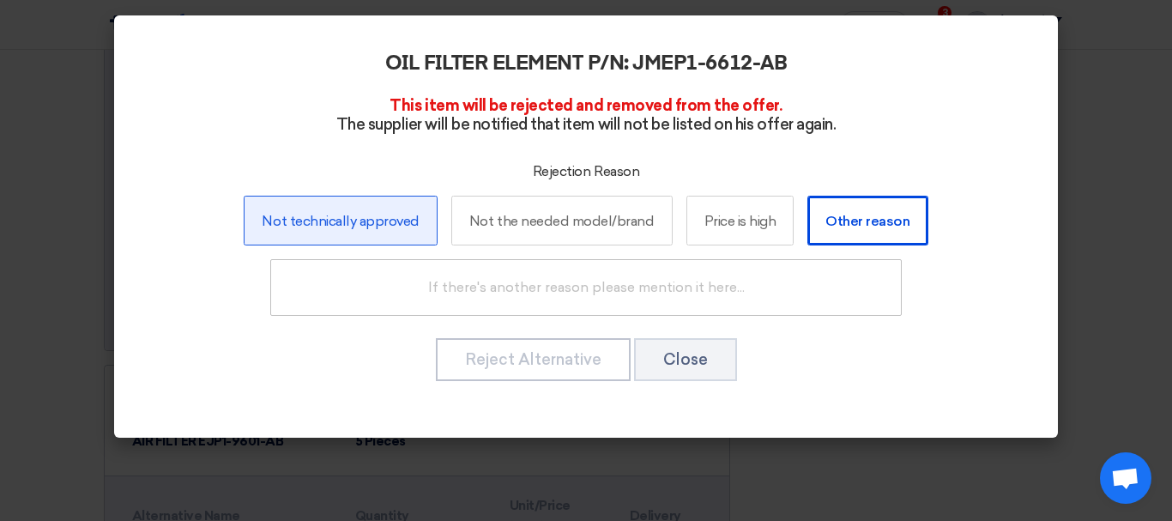
click at [349, 228] on font "Not technically approved" at bounding box center [340, 220] width 157 height 16
click at [346, 226] on input "Not technically approved" at bounding box center [340, 219] width 11 height 11
radio input "true"
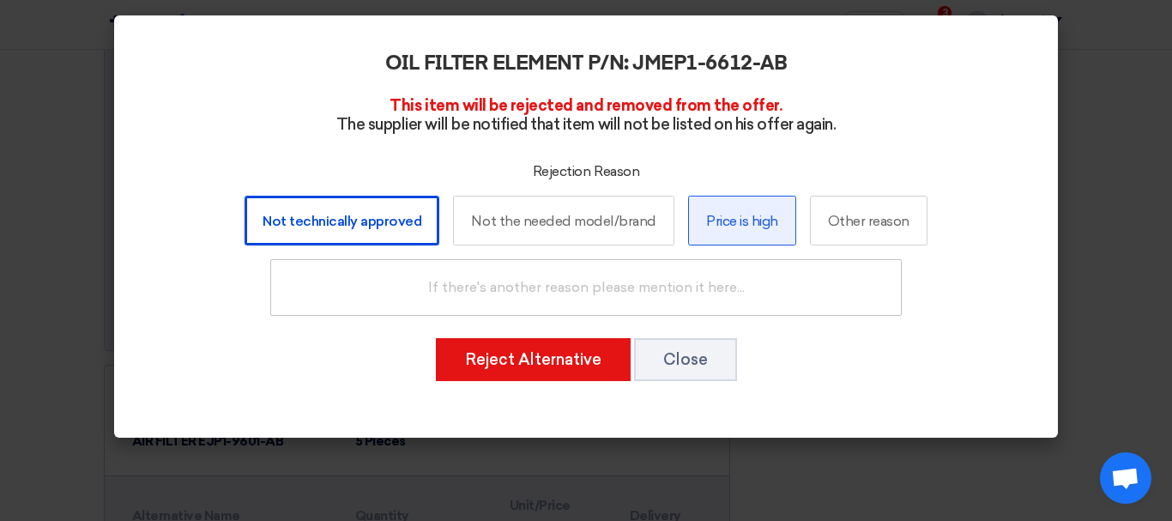
click at [708, 208] on label "Price is high" at bounding box center [742, 221] width 108 height 51
click at [736, 214] on input "Price is high" at bounding box center [741, 219] width 11 height 11
radio input "true"
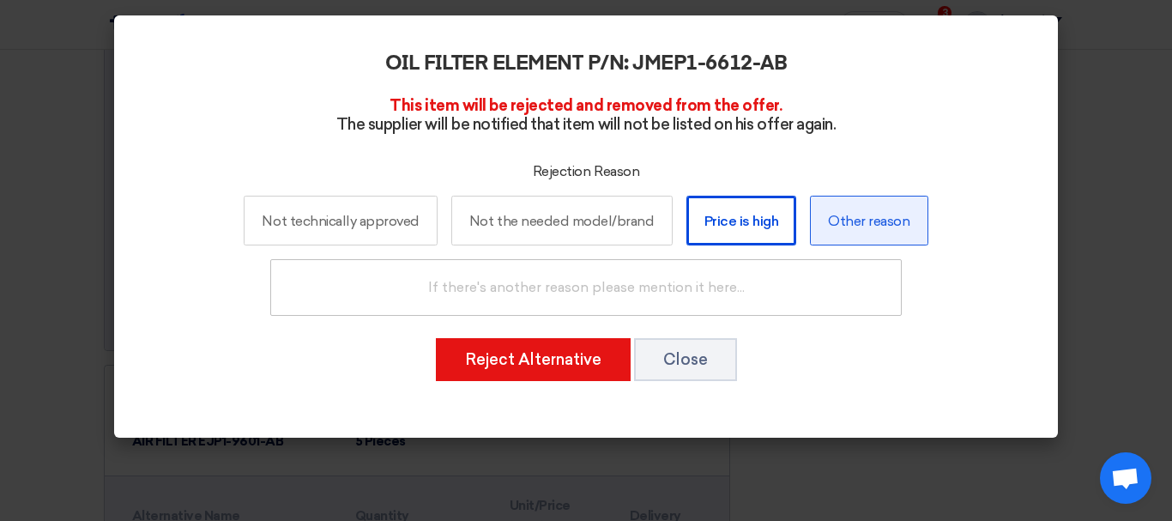
click at [846, 228] on font "Other reason" at bounding box center [868, 220] width 81 height 16
click at [863, 226] on input "Other reason" at bounding box center [868, 219] width 11 height 11
radio input "true"
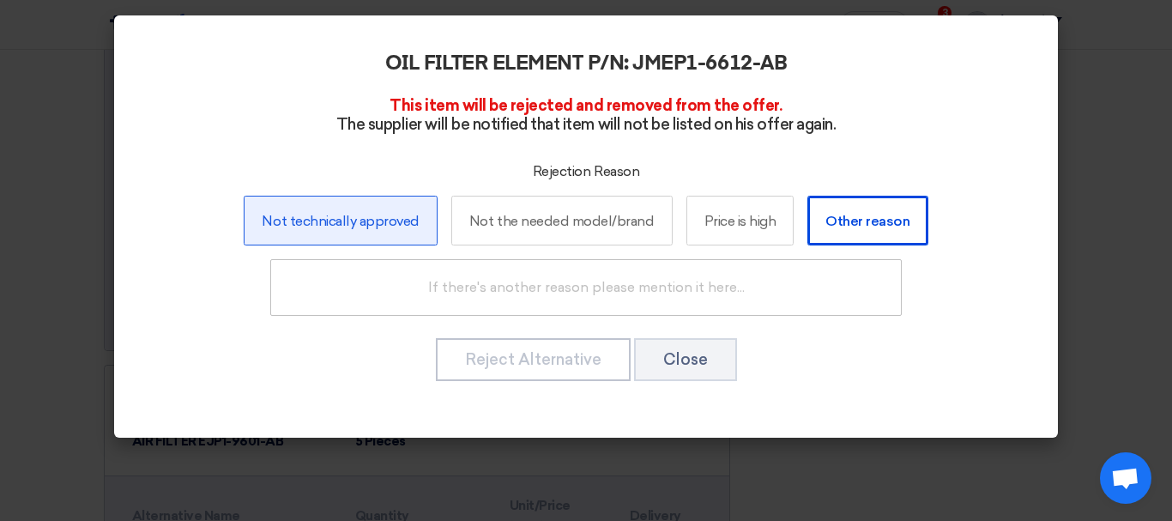
click at [375, 226] on font "Not technically approved" at bounding box center [340, 220] width 157 height 16
click at [346, 226] on input "Not technically approved" at bounding box center [340, 219] width 11 height 11
radio input "true"
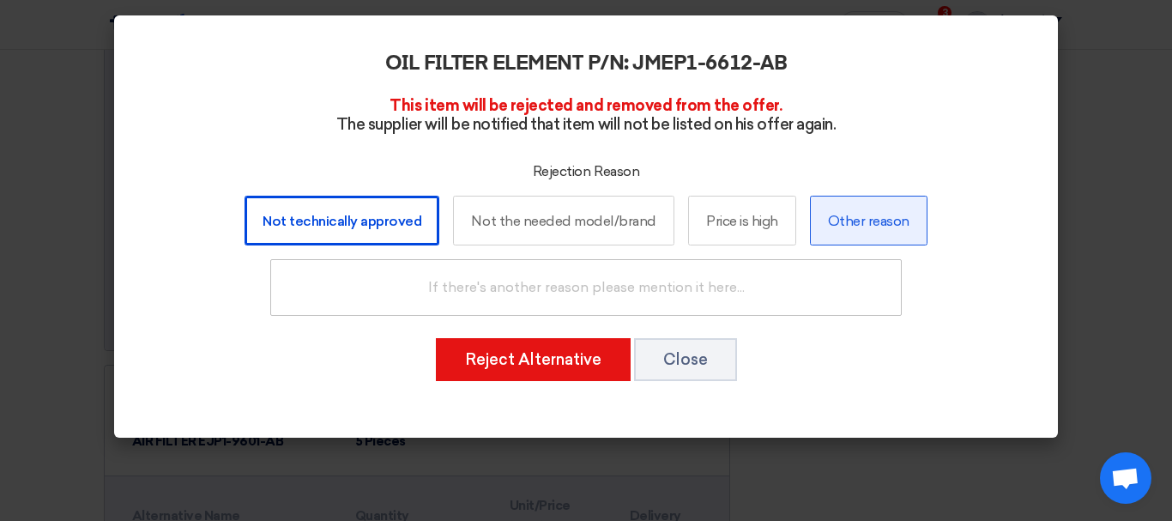
click at [895, 220] on font "Other reason" at bounding box center [868, 220] width 81 height 16
click at [874, 220] on input "Other reason" at bounding box center [868, 219] width 11 height 11
radio input "true"
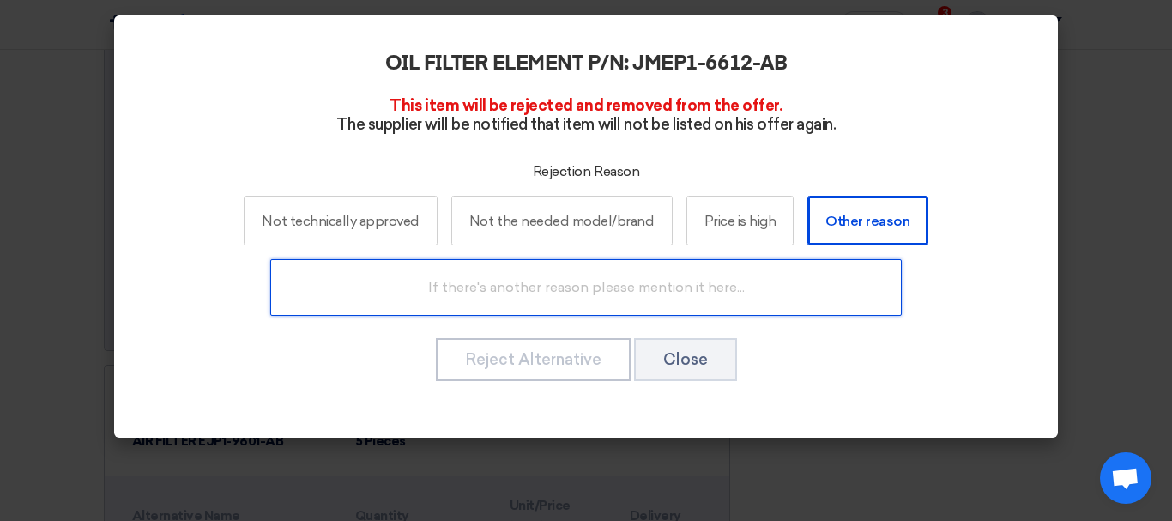
click at [643, 276] on input "text" at bounding box center [585, 287] width 631 height 57
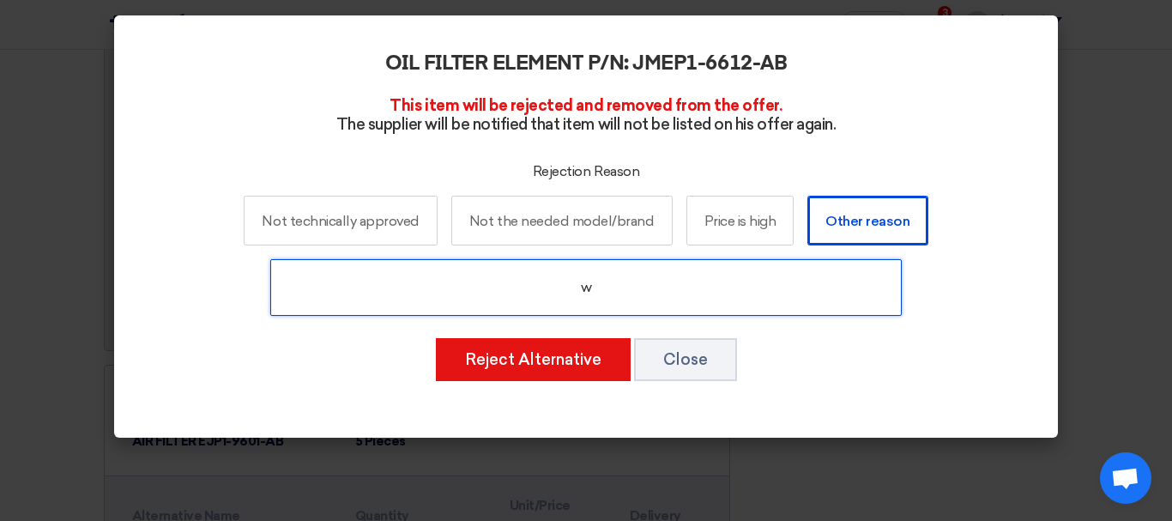
click at [628, 293] on input "w" at bounding box center [585, 287] width 631 height 57
type input "w"
type input "W"
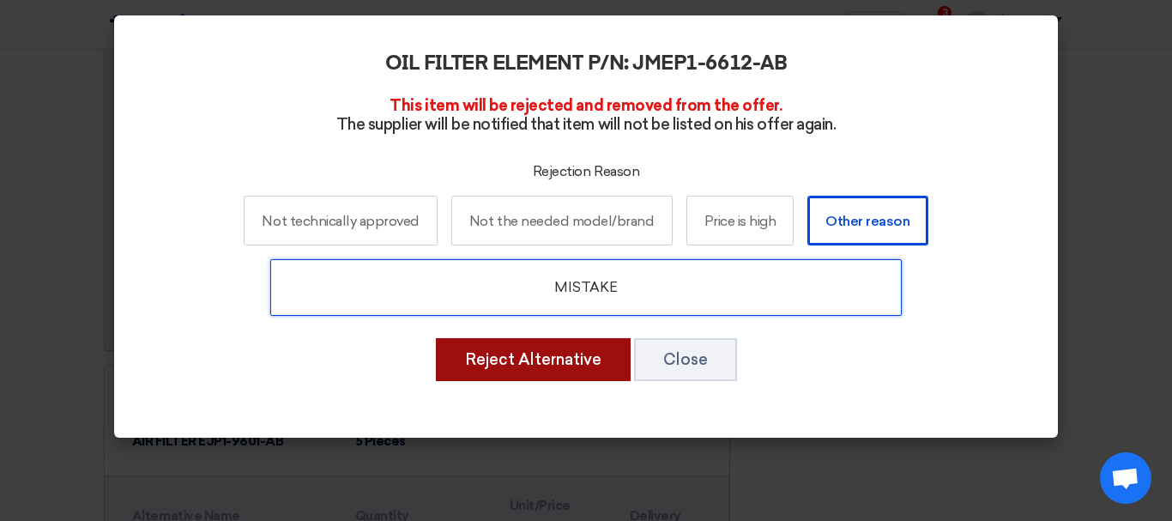
type input "MISTAKE"
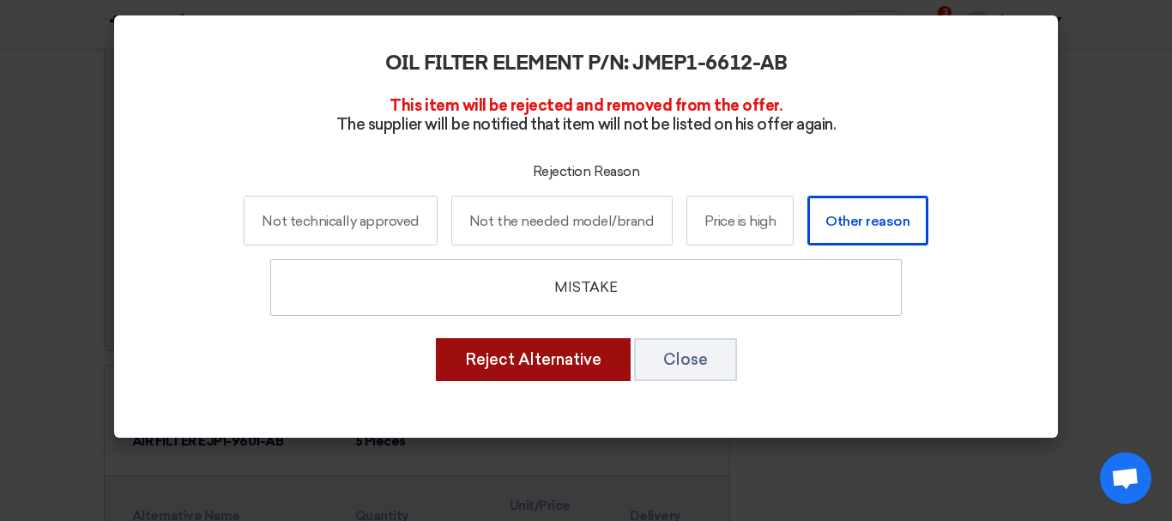
click at [554, 364] on font "Reject Alternative" at bounding box center [533, 359] width 136 height 19
click at [542, 369] on font "Reject Alternative" at bounding box center [533, 359] width 136 height 19
click at [516, 366] on font "Reject Alternative" at bounding box center [533, 359] width 136 height 19
click at [515, 366] on font "Reject Alternative" at bounding box center [533, 359] width 136 height 19
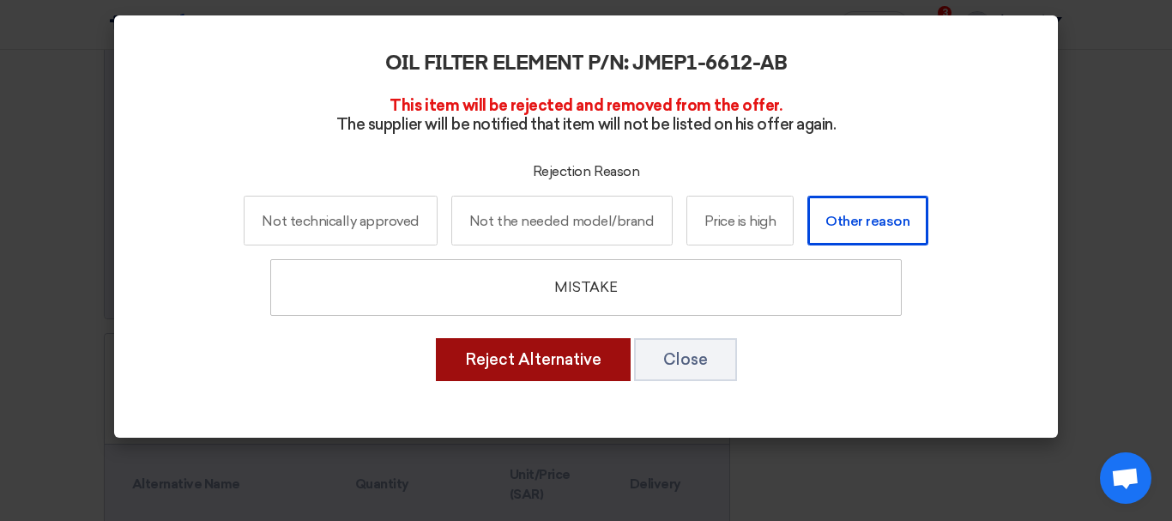
click at [512, 368] on font "Reject Alternative" at bounding box center [533, 359] width 136 height 19
click at [533, 379] on button "Reject Alternative" at bounding box center [533, 359] width 195 height 43
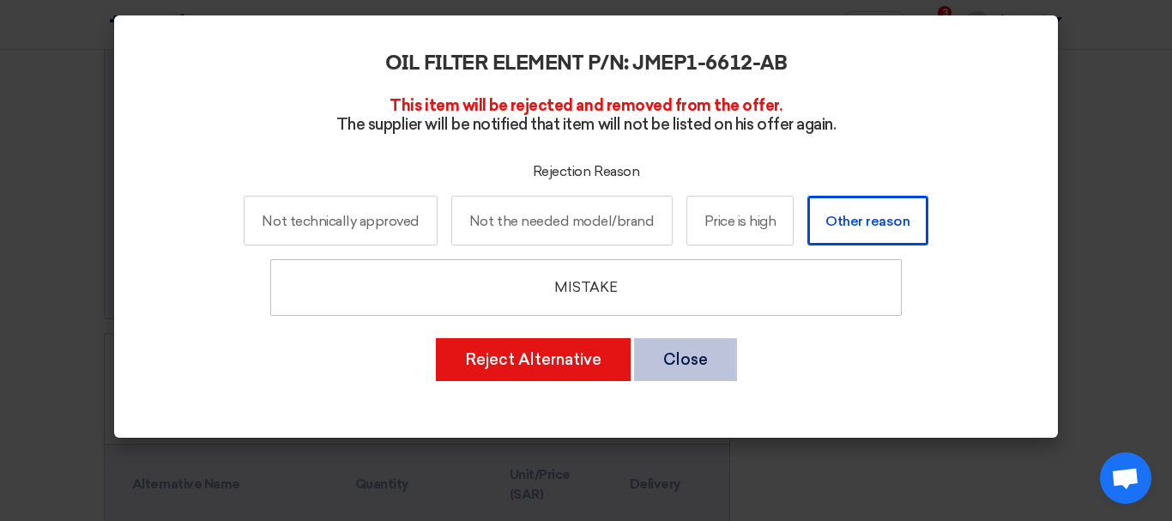
click at [708, 346] on button "Close" at bounding box center [685, 359] width 103 height 43
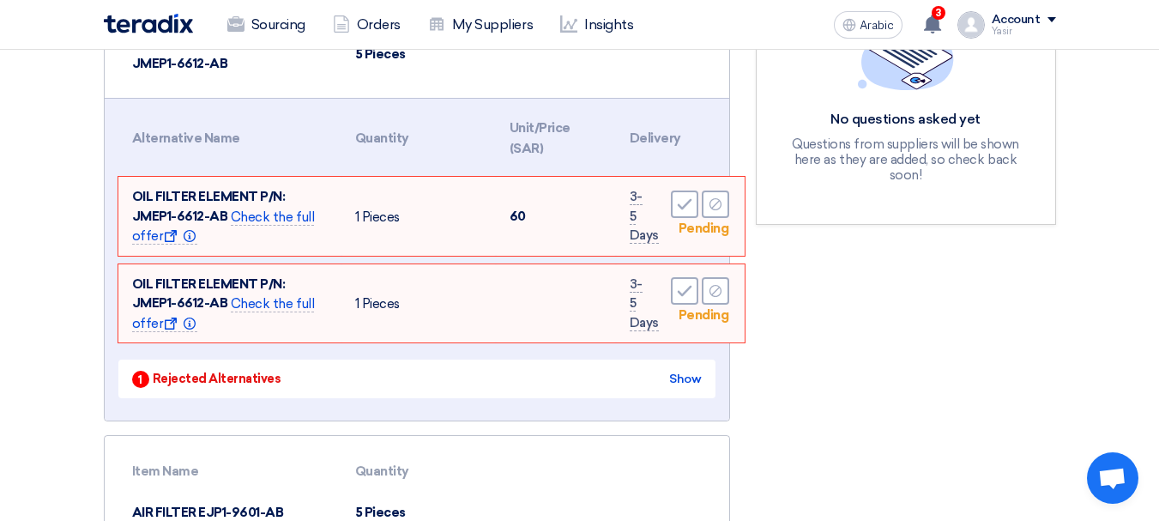
scroll to position [356, 0]
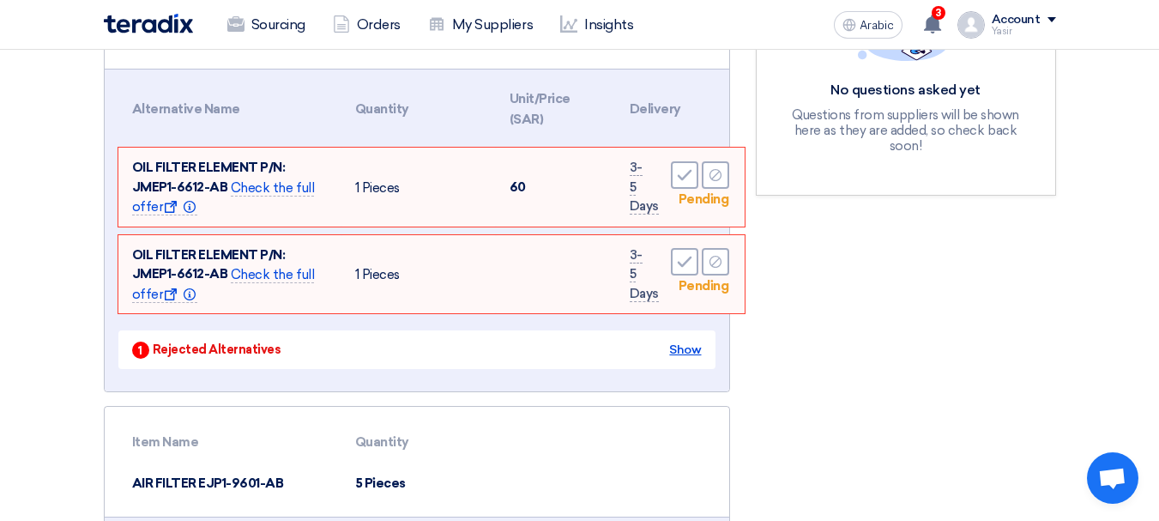
click at [693, 353] on font "Show" at bounding box center [685, 349] width 32 height 15
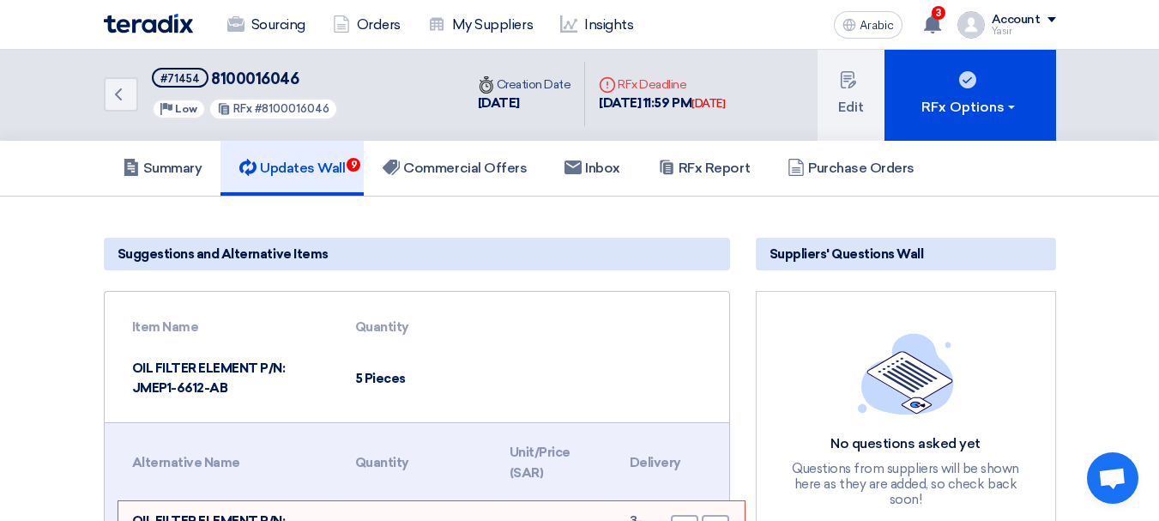
scroll to position [0, 0]
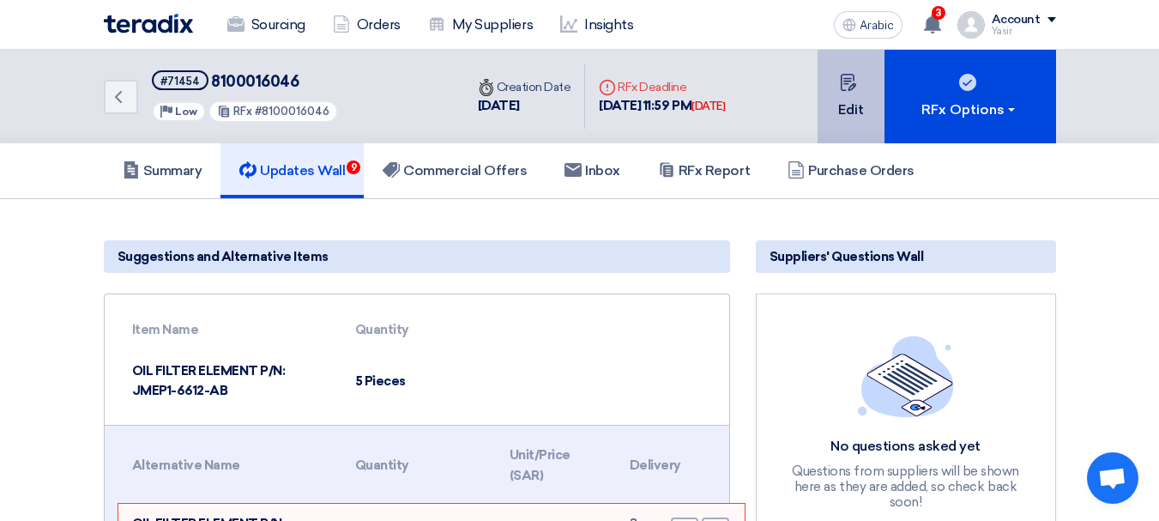
click at [846, 84] on use at bounding box center [847, 82] width 15 height 17
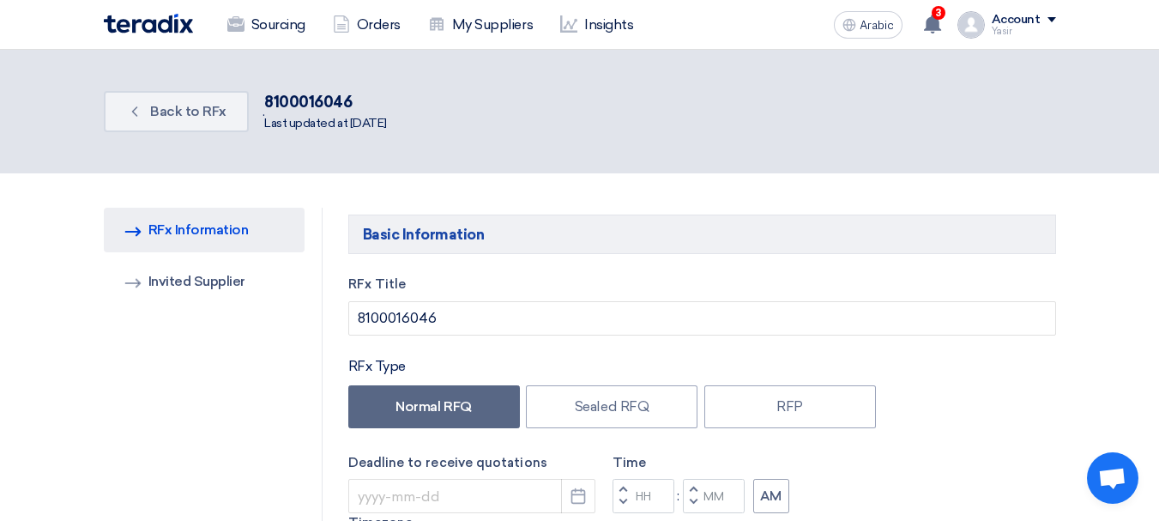
type input "[DATE]"
type input "11"
type input "59"
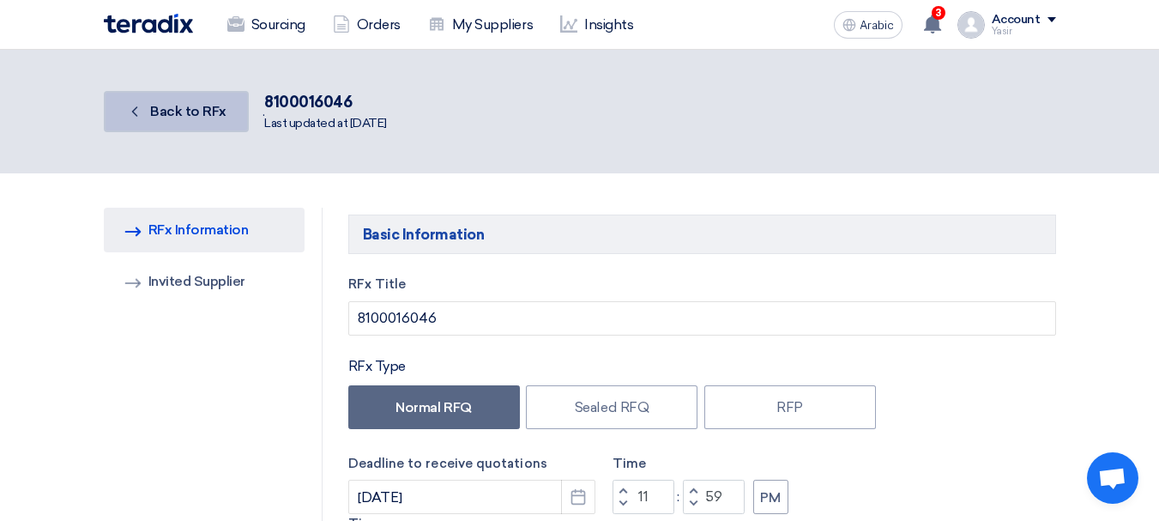
click at [178, 117] on font "Back to RFx" at bounding box center [188, 111] width 76 height 16
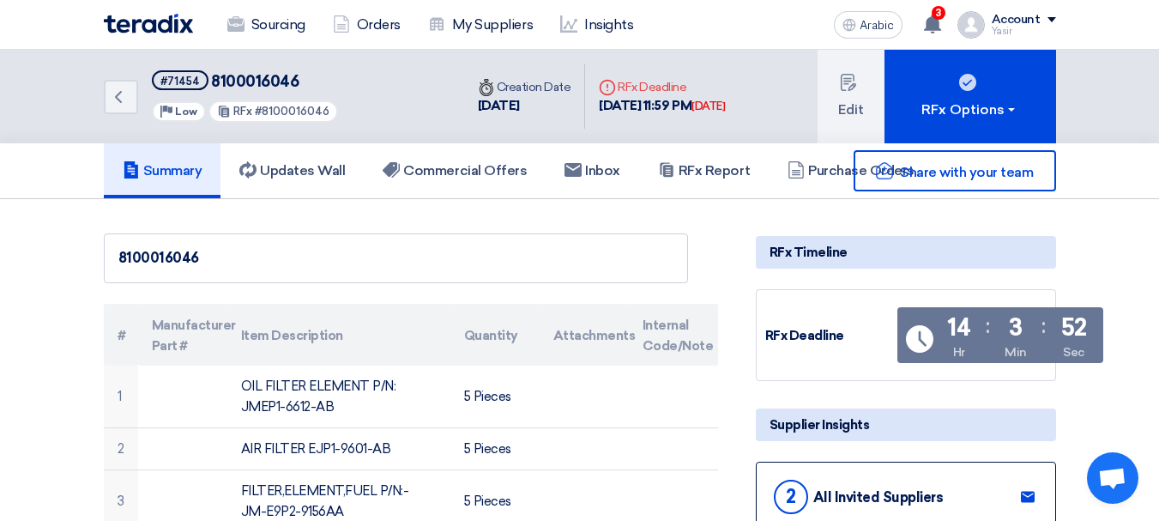
click at [96, 105] on div "Back #71454 8100016046 Priority Low RFx #8100016046 Time Creation Date [DATE] D…" at bounding box center [580, 96] width 978 height 93
click at [105, 105] on link "Back" at bounding box center [121, 97] width 34 height 34
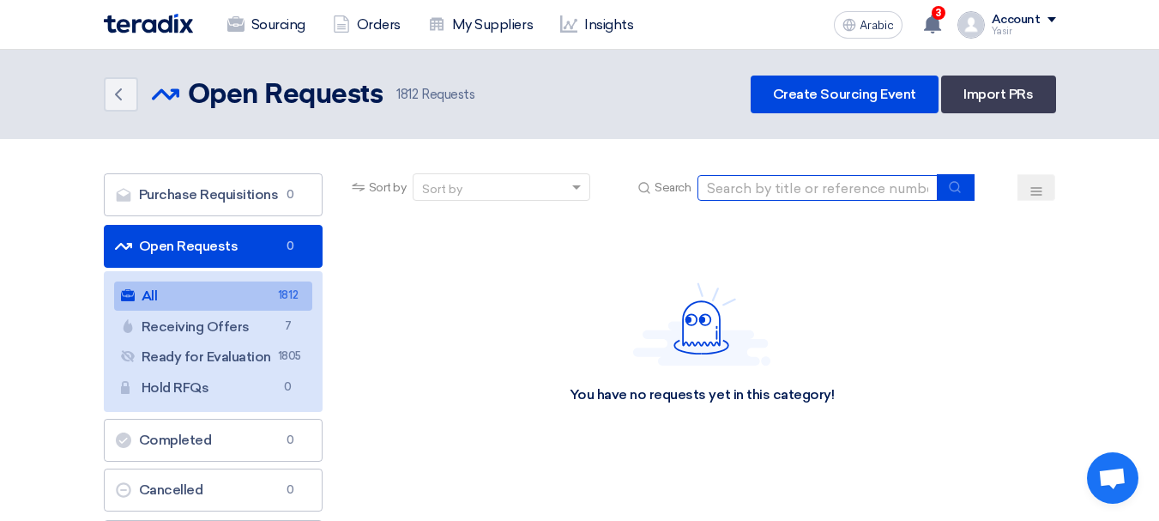
click at [792, 198] on input at bounding box center [817, 188] width 240 height 26
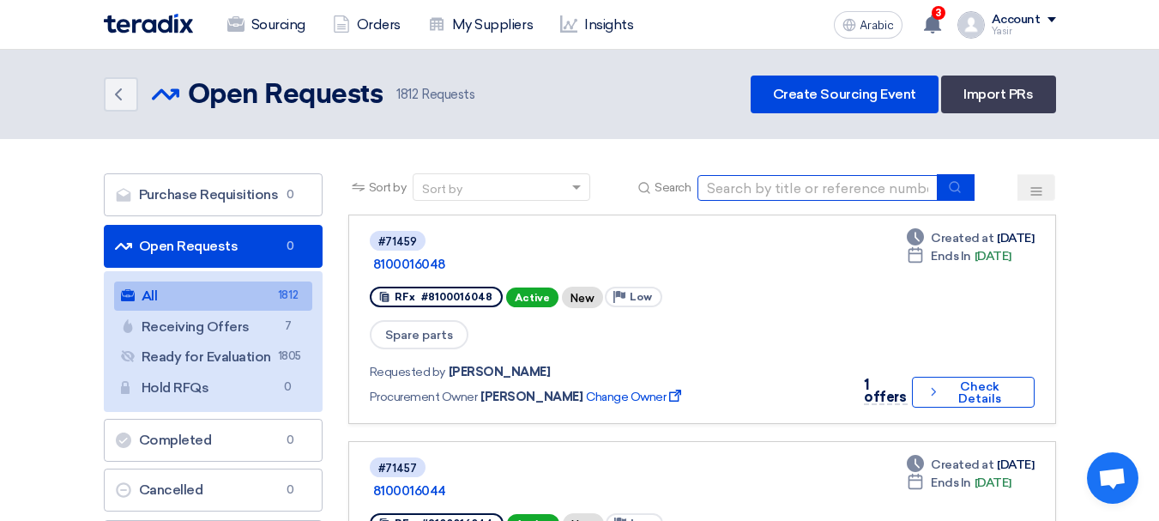
paste input "MISTAKE"
drag, startPoint x: 834, startPoint y: 185, endPoint x: 433, endPoint y: 176, distance: 401.5
click at [433, 178] on div "Sort by Sort by Search MISTAKE" at bounding box center [702, 193] width 708 height 41
type input "8100016046"
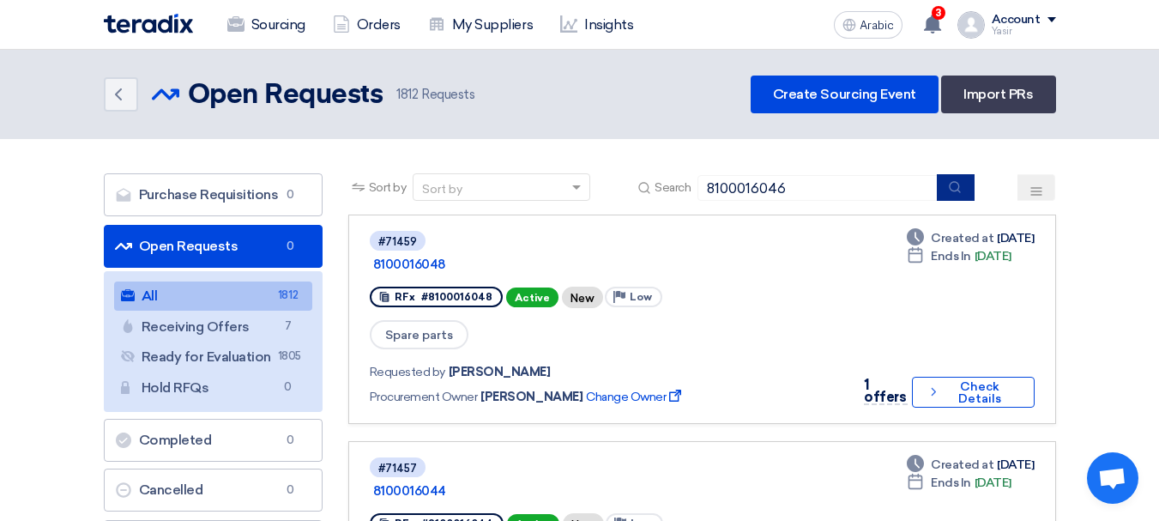
click at [951, 196] on button "submit" at bounding box center [956, 187] width 38 height 27
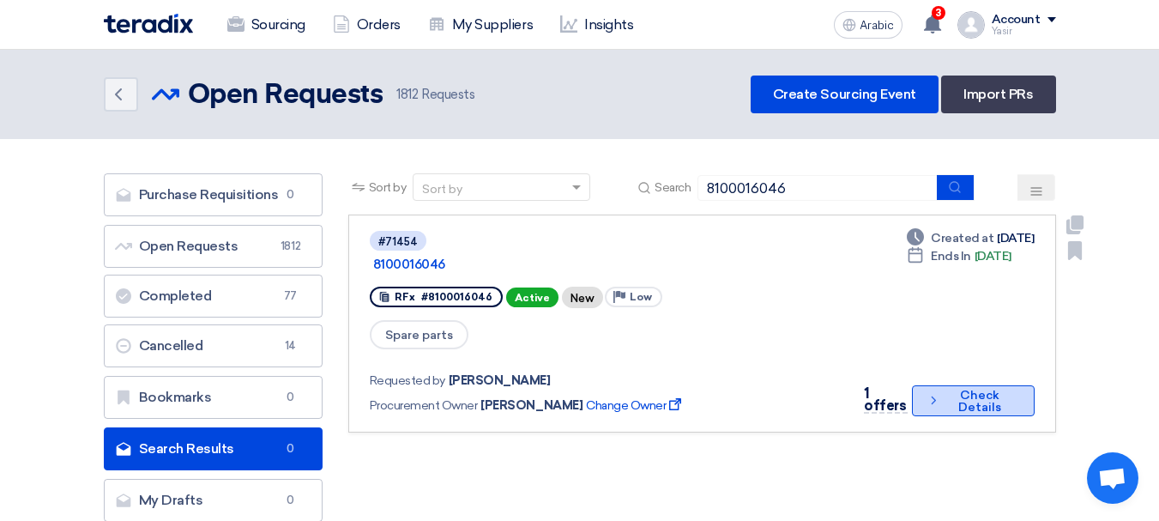
click at [912, 385] on button "Check details Check Details" at bounding box center [973, 400] width 123 height 31
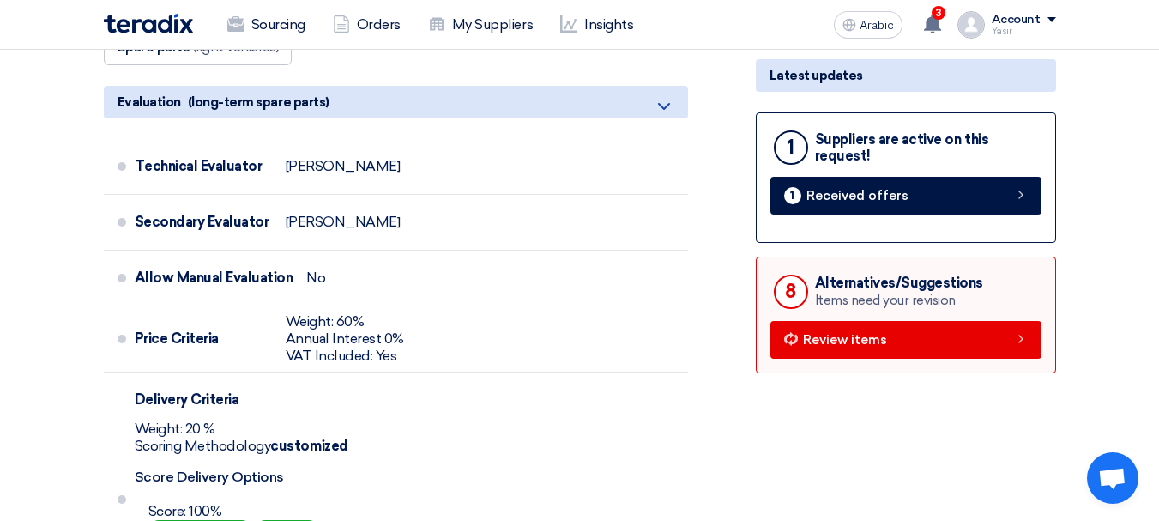
scroll to position [600, 0]
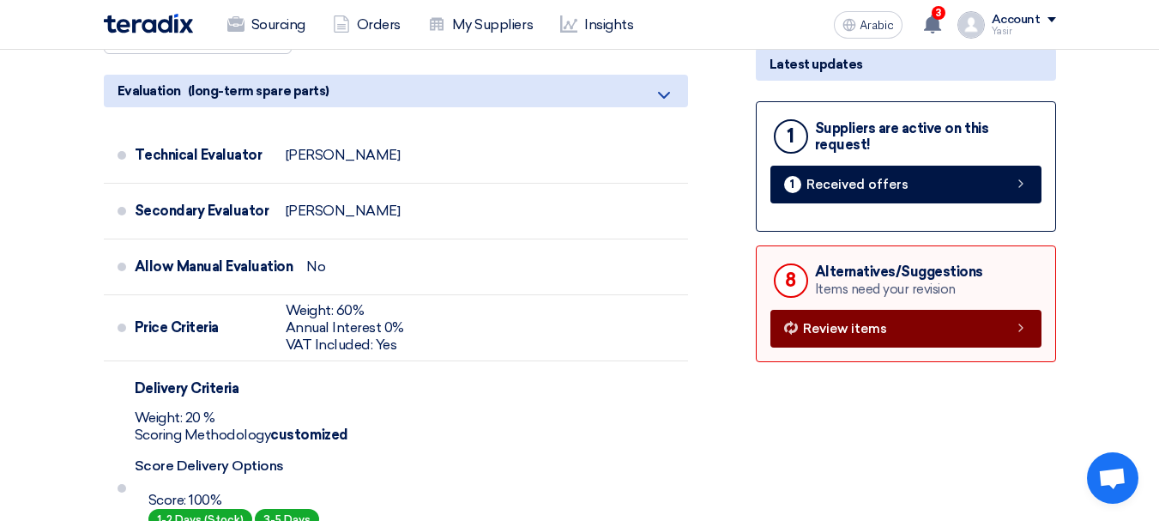
click at [1025, 323] on icon at bounding box center [1021, 328] width 14 height 14
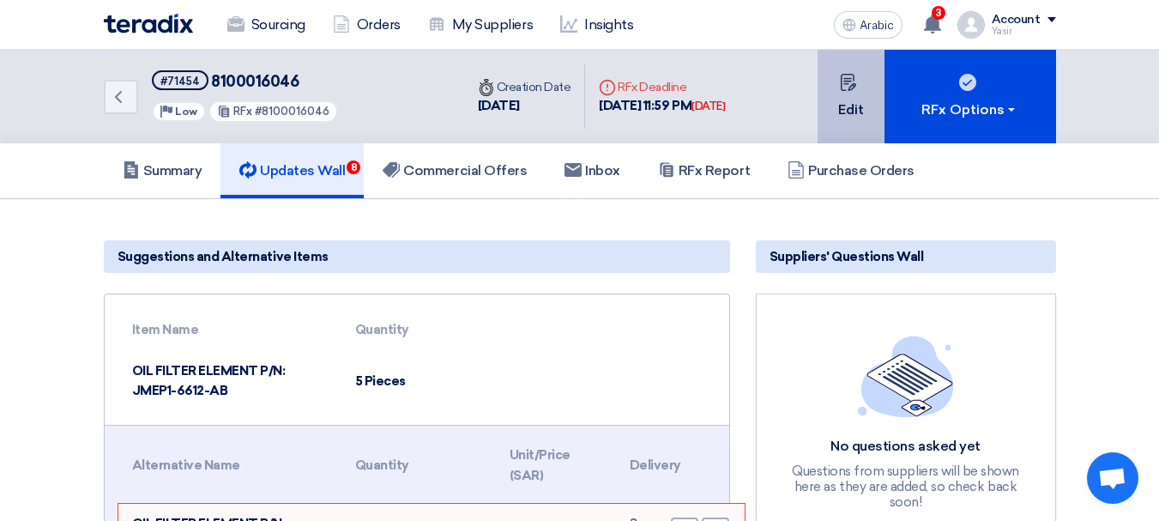
click at [834, 106] on button "Edit" at bounding box center [850, 96] width 67 height 93
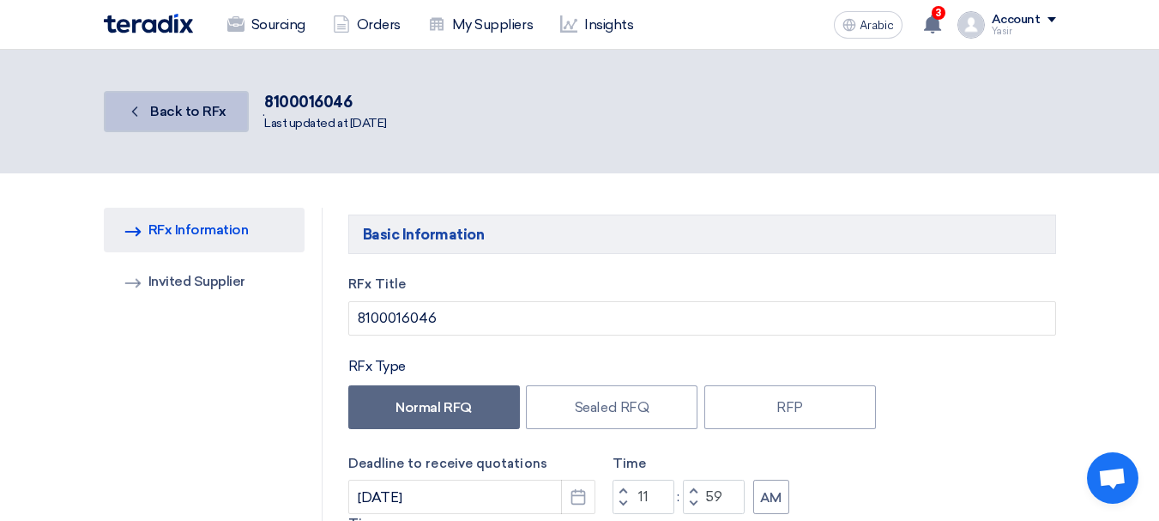
click at [124, 112] on link "Back Back to RFx" at bounding box center [176, 111] width 145 height 41
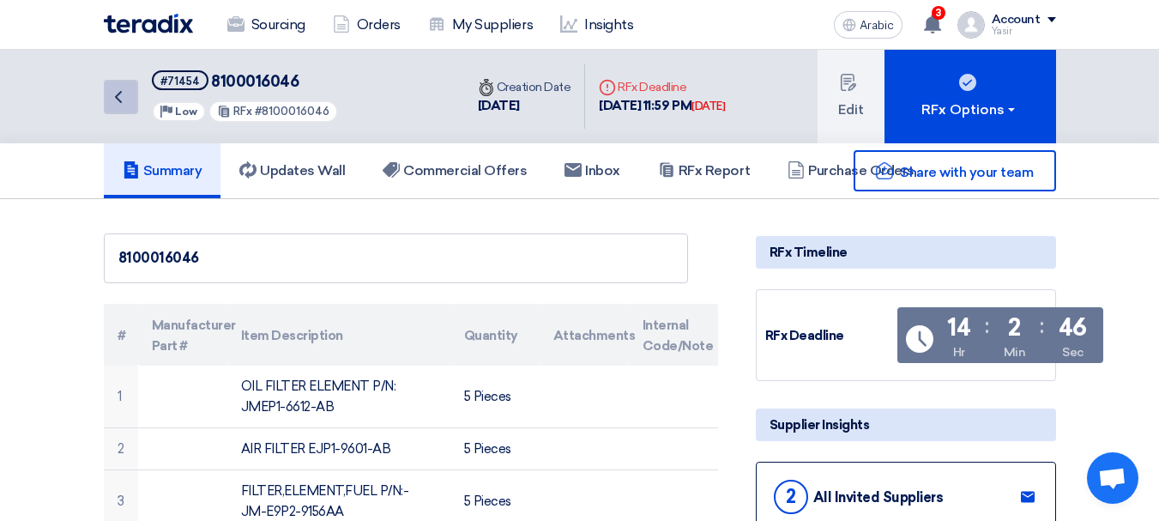
click at [114, 94] on icon "Back" at bounding box center [118, 97] width 21 height 21
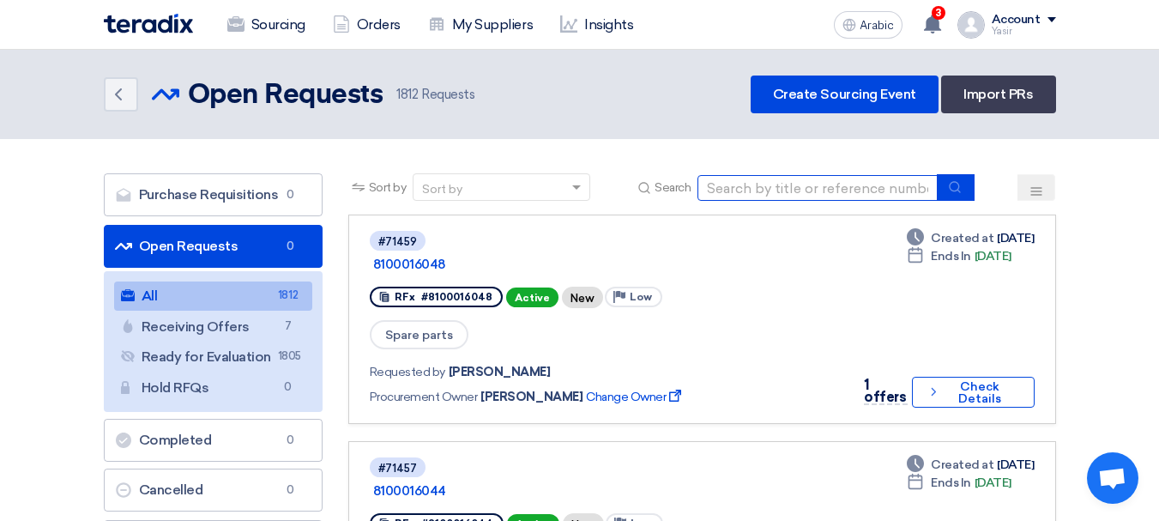
click at [748, 190] on input at bounding box center [817, 188] width 240 height 26
paste input "8100016026"
type input "8100016026"
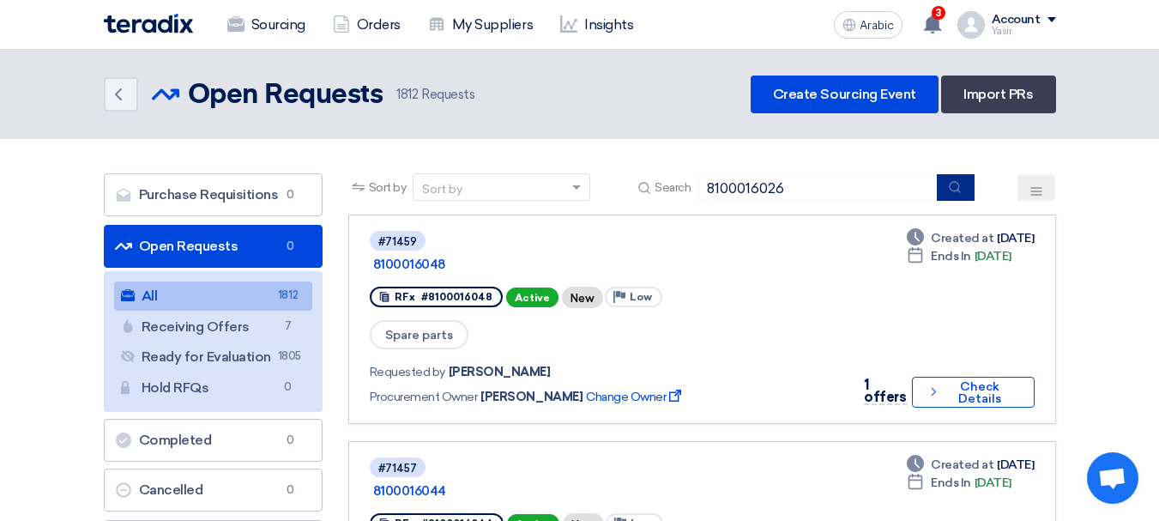
click at [963, 190] on button "submit" at bounding box center [956, 187] width 38 height 27
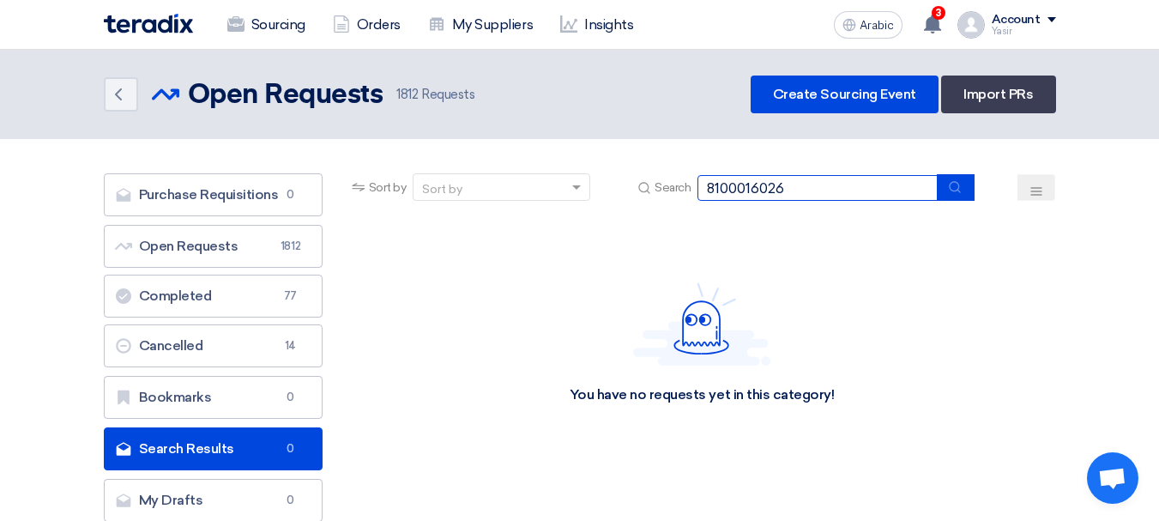
click at [463, 154] on section "Purchase Requisitions Purchase Requisitions 0 Open Requests Open Requests 1812 …" at bounding box center [579, 351] width 1159 height 425
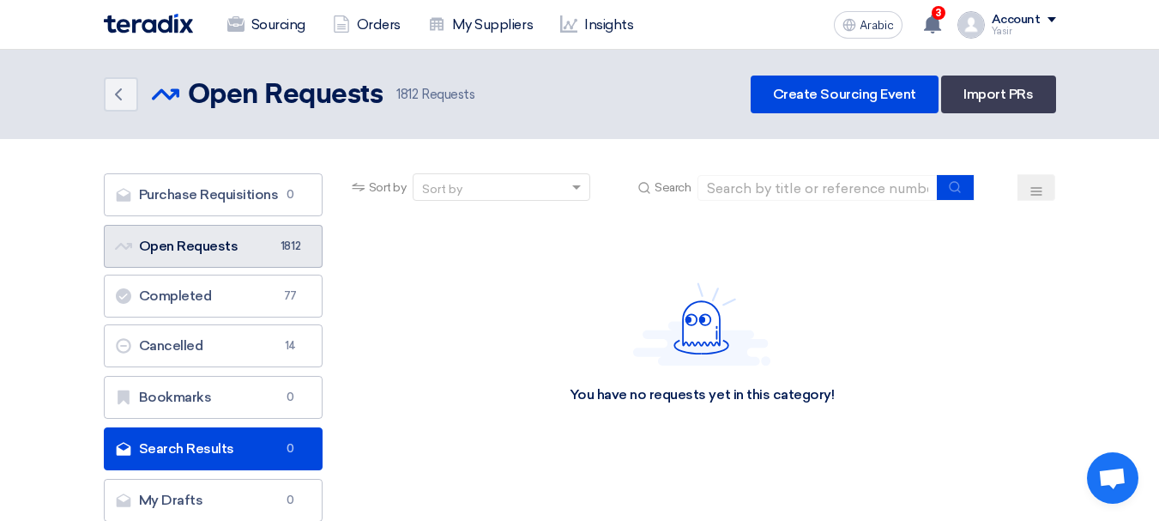
click at [196, 250] on font "Open Requests" at bounding box center [188, 246] width 99 height 16
click at [214, 250] on font "Open Requests" at bounding box center [188, 246] width 99 height 16
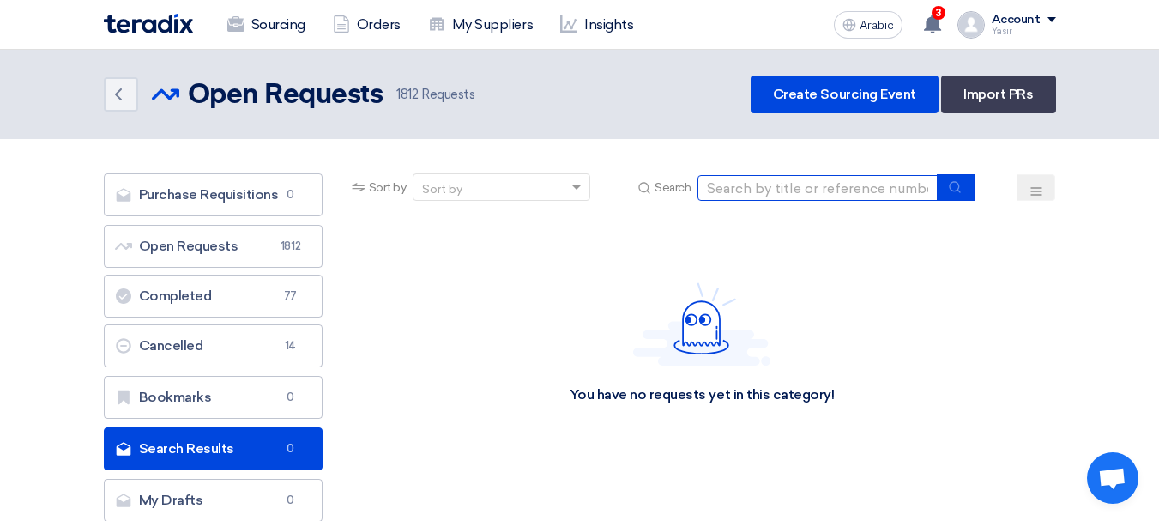
click at [812, 178] on input at bounding box center [817, 188] width 240 height 26
paste input "8100016026"
type input "8100016026"
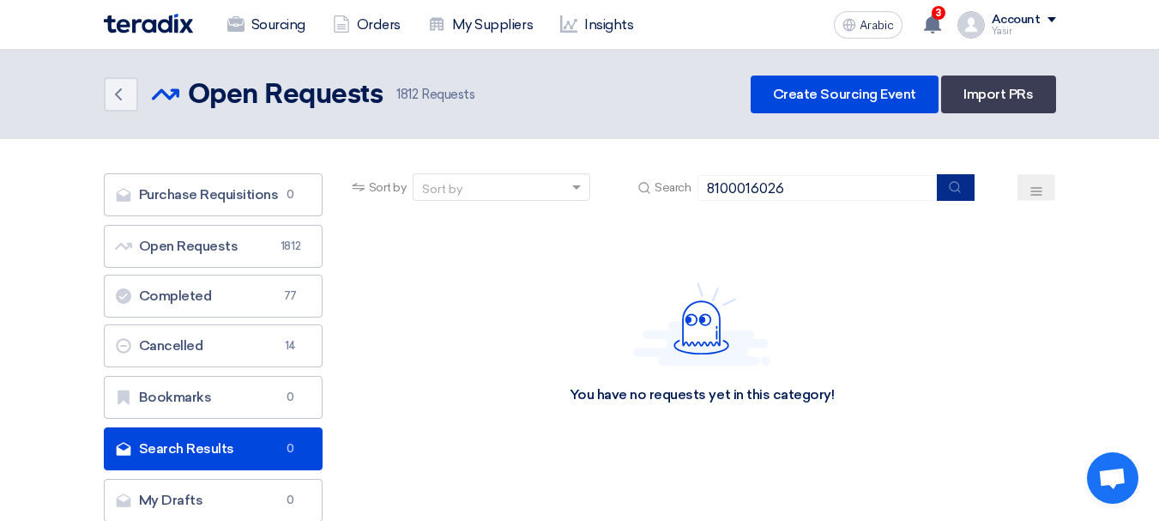
click at [962, 193] on button "submit" at bounding box center [956, 187] width 38 height 27
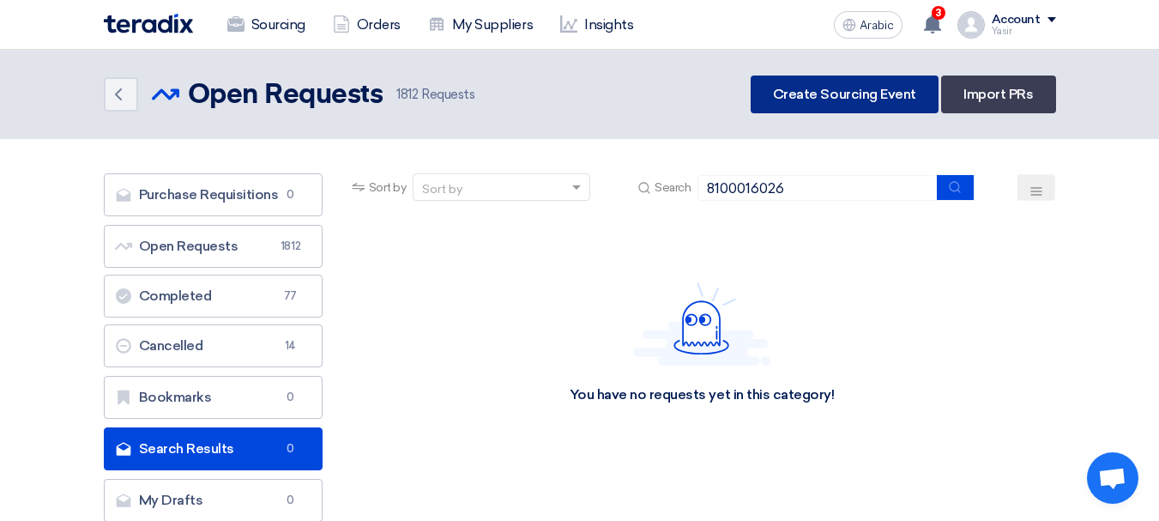
click at [862, 96] on font "Create Sourcing Event" at bounding box center [844, 94] width 143 height 16
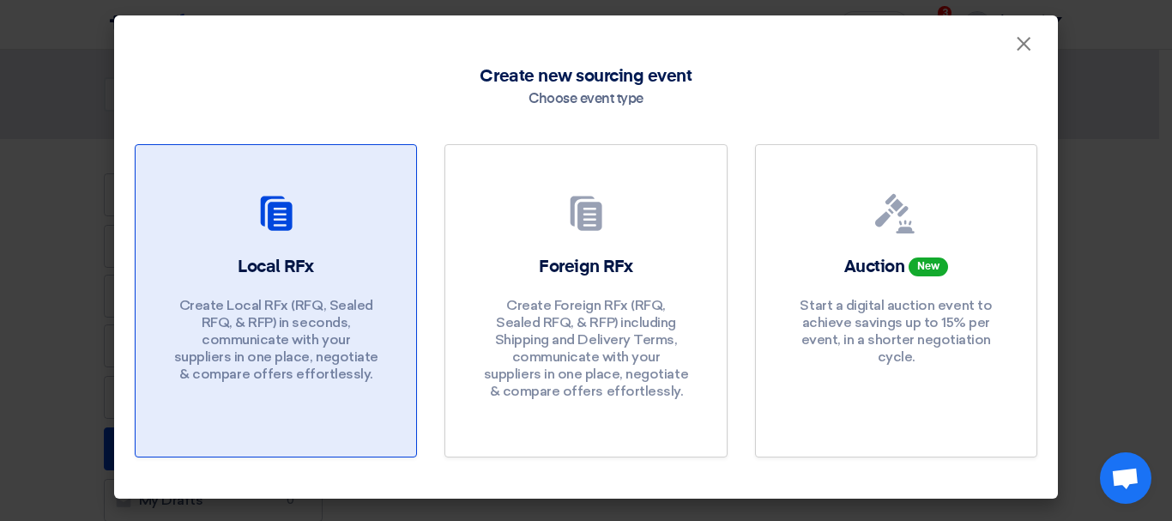
click at [302, 246] on link "Local RFx Create Local RFx (RFQ, Sealed RFQ, & RFP) in seconds, communicate wit…" at bounding box center [276, 300] width 282 height 313
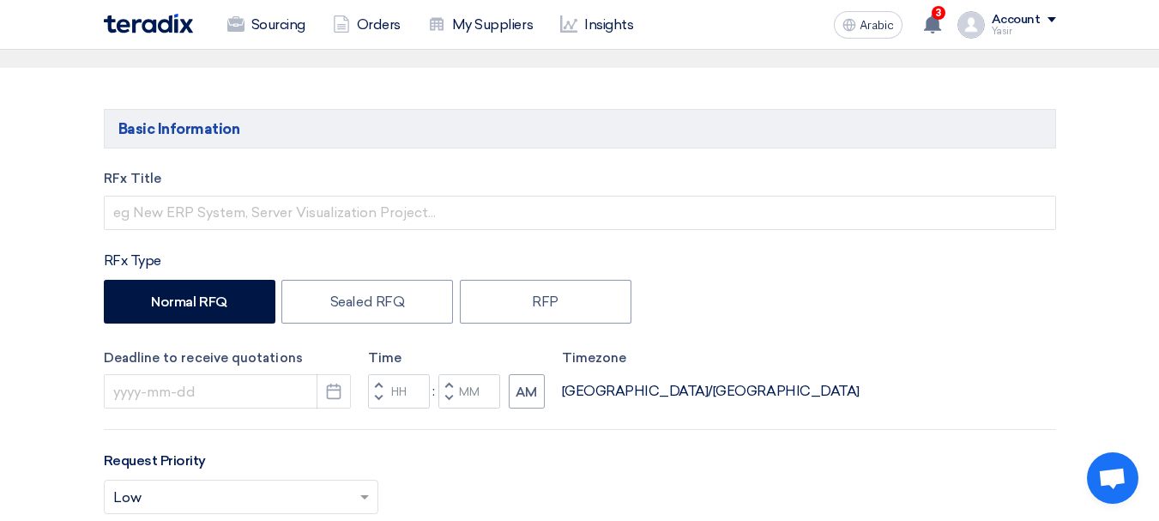
scroll to position [172, 0]
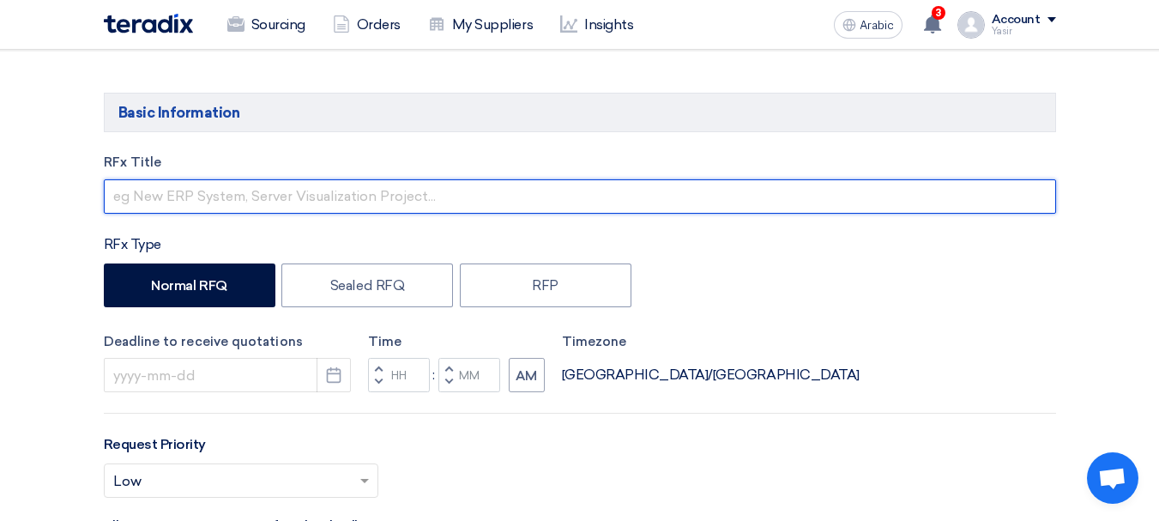
click at [286, 195] on input "text" at bounding box center [580, 196] width 952 height 34
paste input "8100016026"
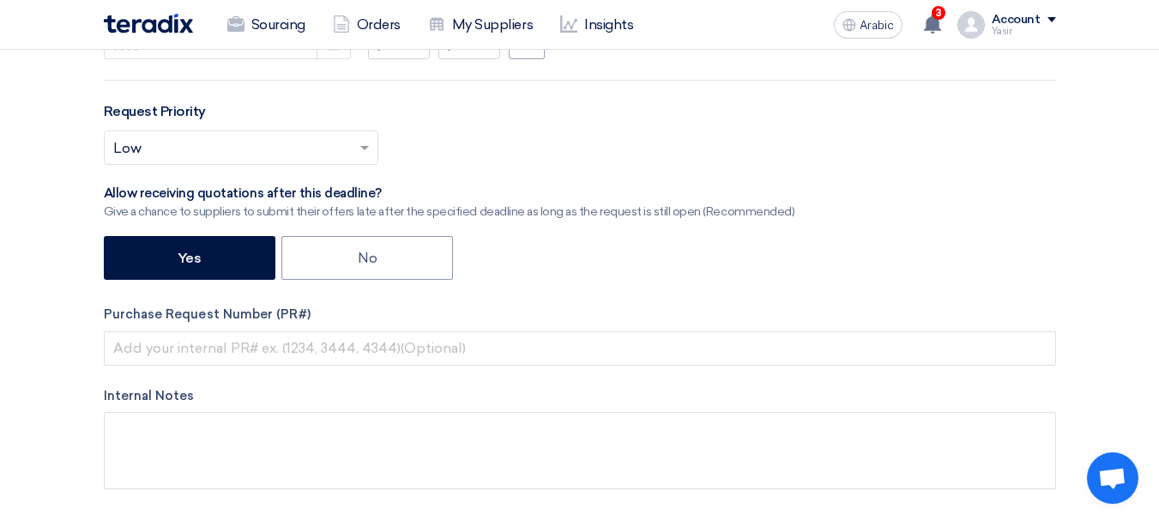
scroll to position [515, 0]
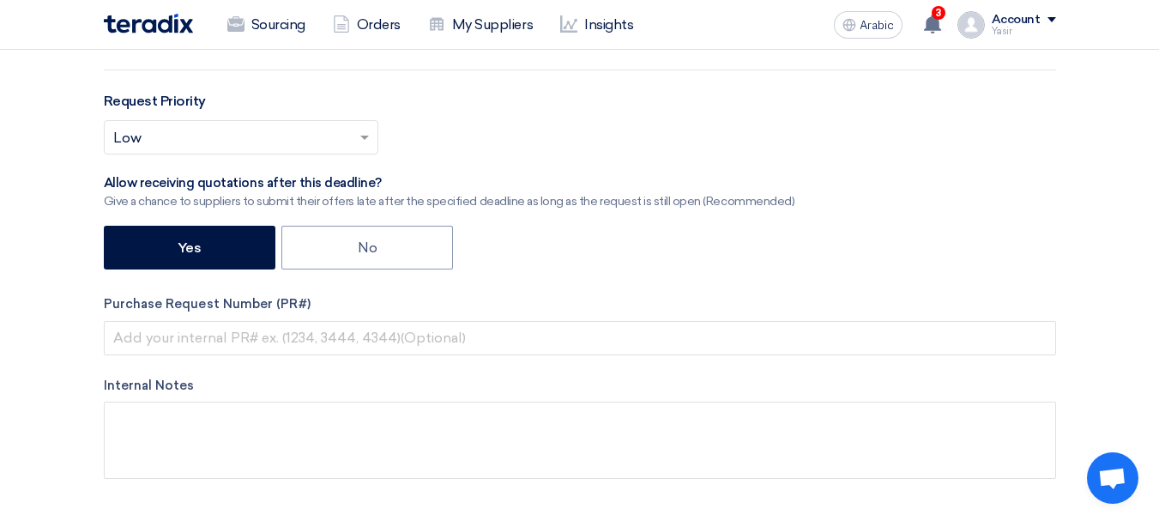
type input "8100016026"
click at [238, 319] on div "Purchase Request Number (PR#)" at bounding box center [580, 324] width 952 height 61
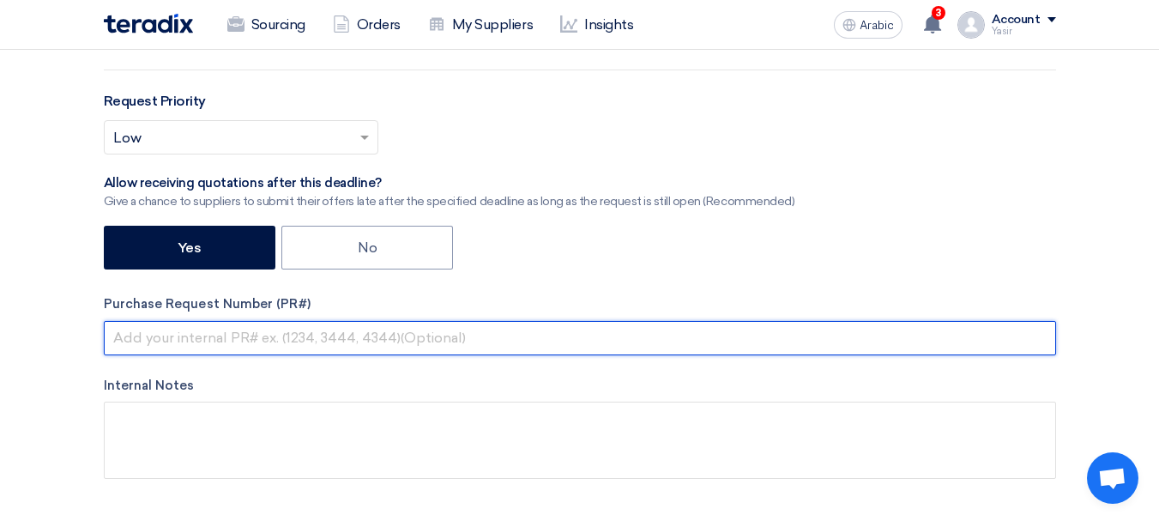
click at [336, 340] on input "text" at bounding box center [580, 338] width 952 height 34
paste input "8100016026"
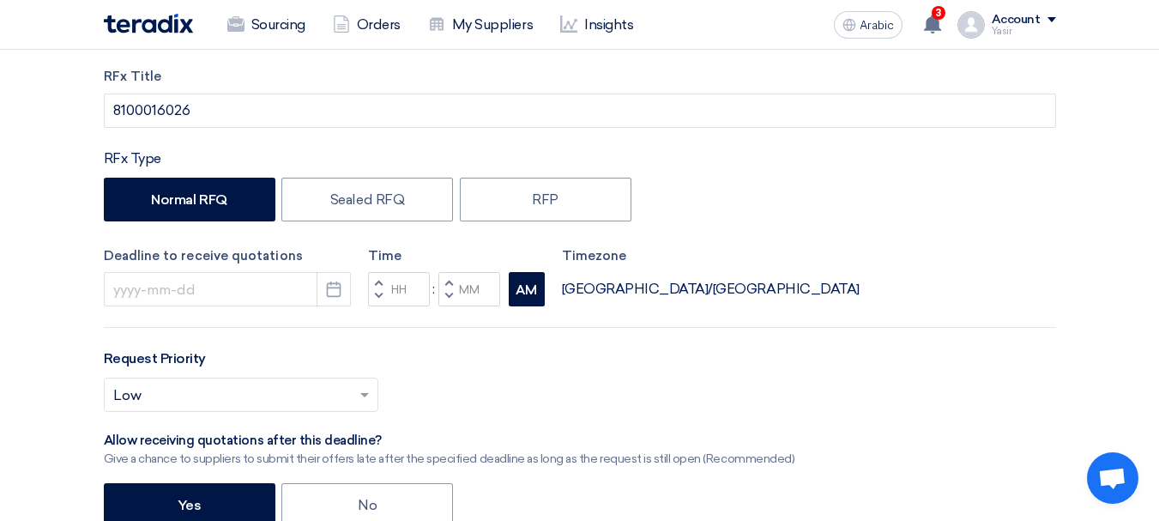
scroll to position [343, 0]
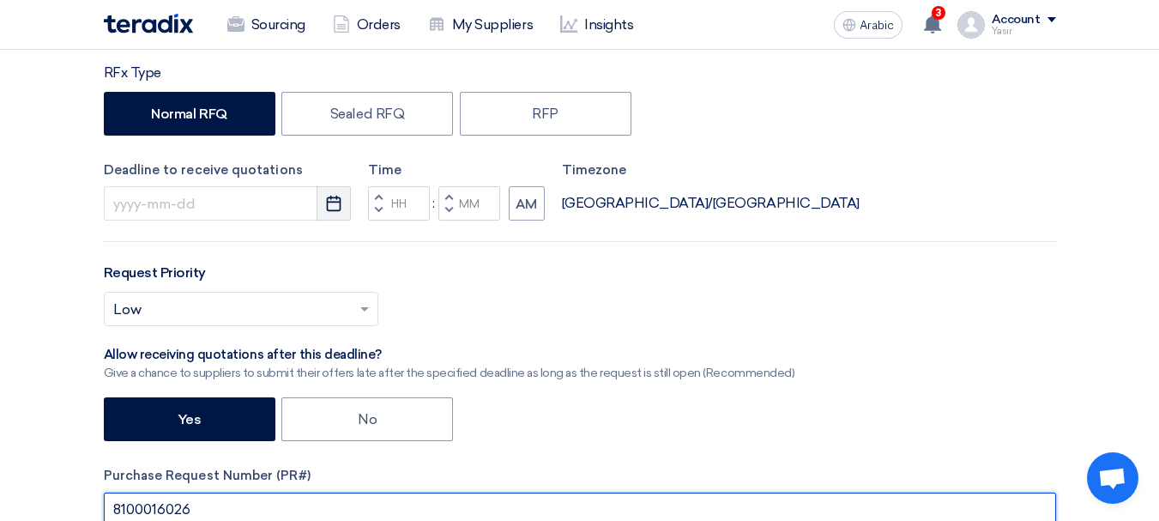
type input "8100016026"
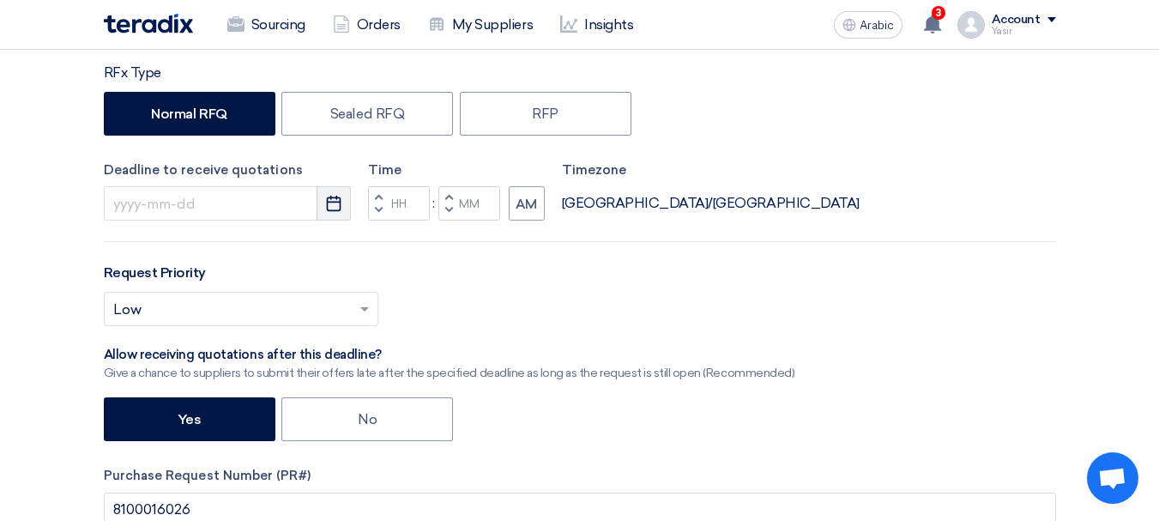
click at [330, 202] on use "button" at bounding box center [334, 203] width 15 height 15
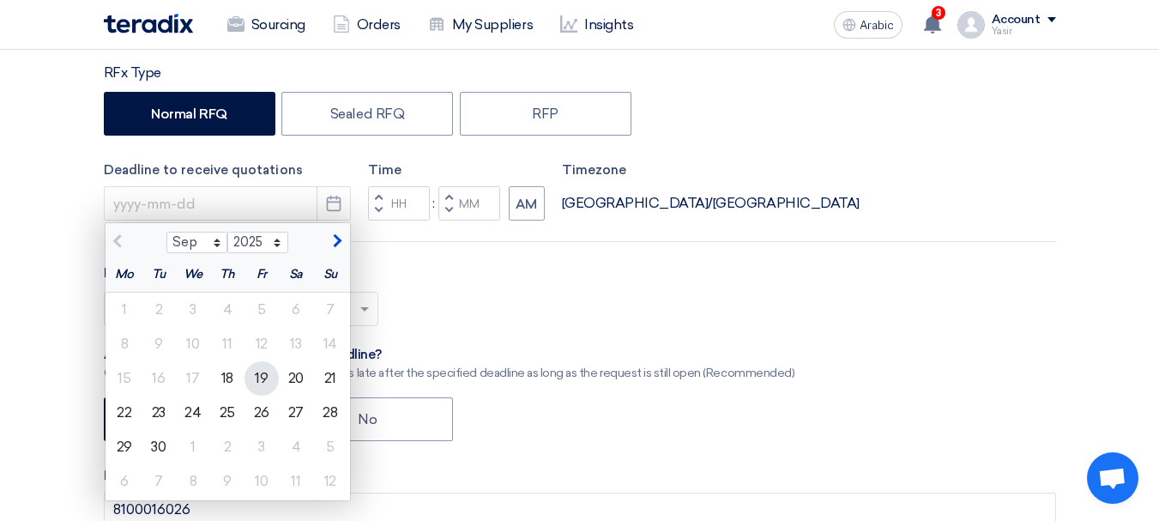
click at [258, 381] on font "19" at bounding box center [261, 378] width 13 height 16
type input "[DATE]"
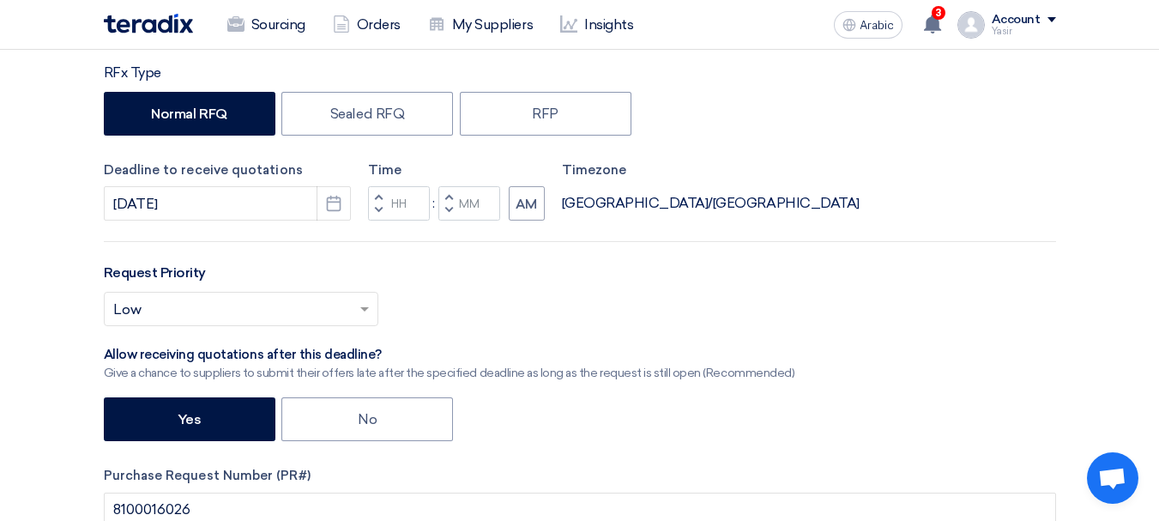
click at [380, 208] on span "button" at bounding box center [378, 210] width 6 height 10
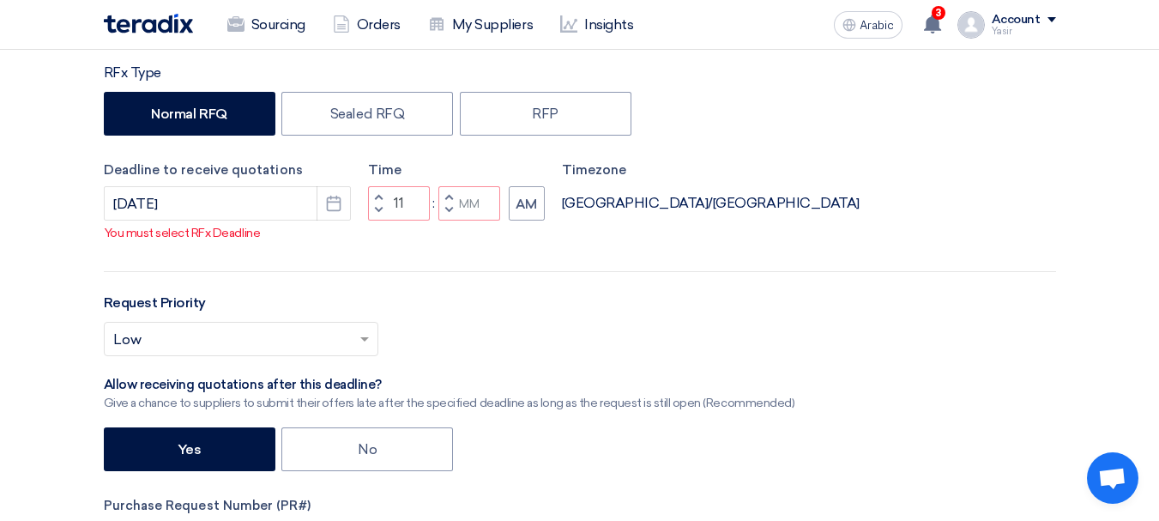
click at [375, 202] on span "button" at bounding box center [378, 196] width 6 height 10
click at [447, 215] on span "button" at bounding box center [448, 210] width 6 height 10
type input "11"
type input "59"
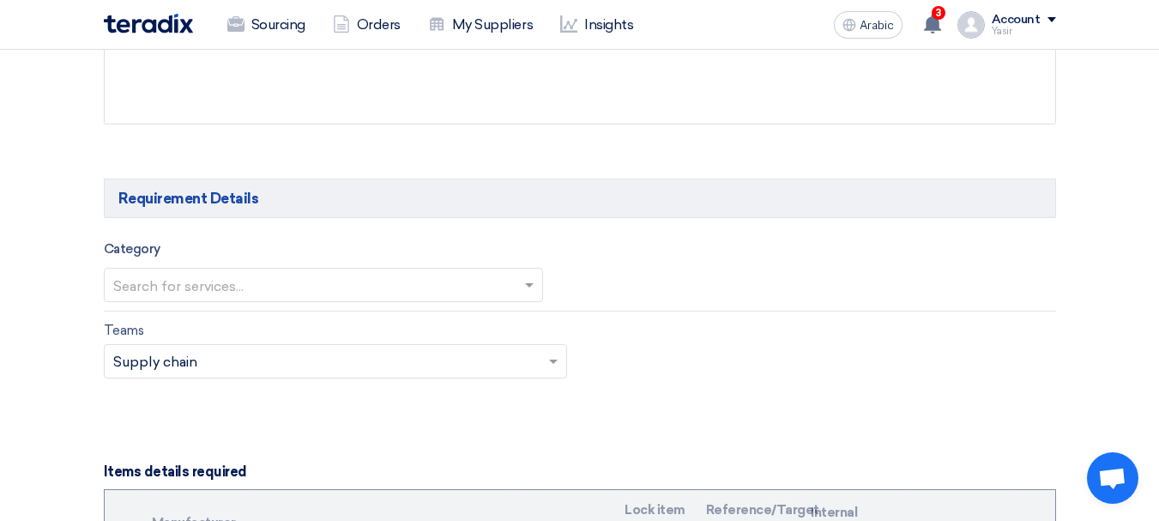
scroll to position [1029, 0]
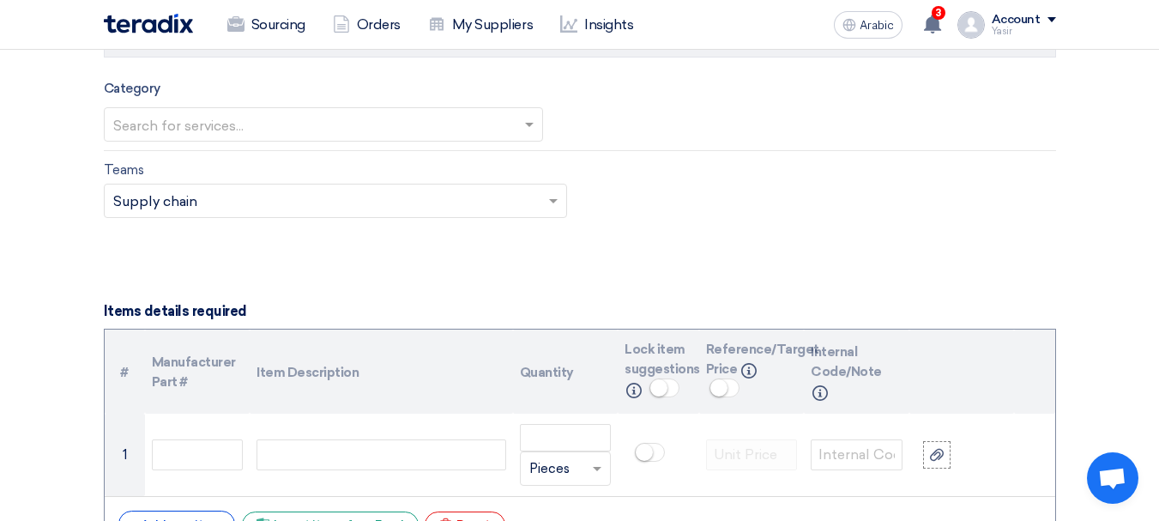
click at [234, 115] on input "text" at bounding box center [314, 125] width 403 height 28
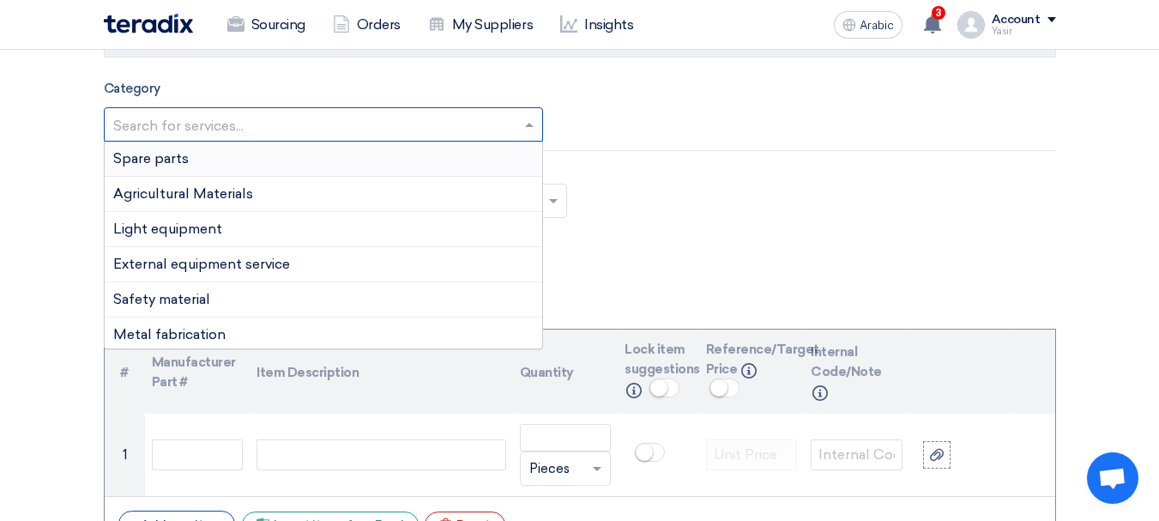
click at [181, 154] on font "Spare parts" at bounding box center [150, 158] width 75 height 16
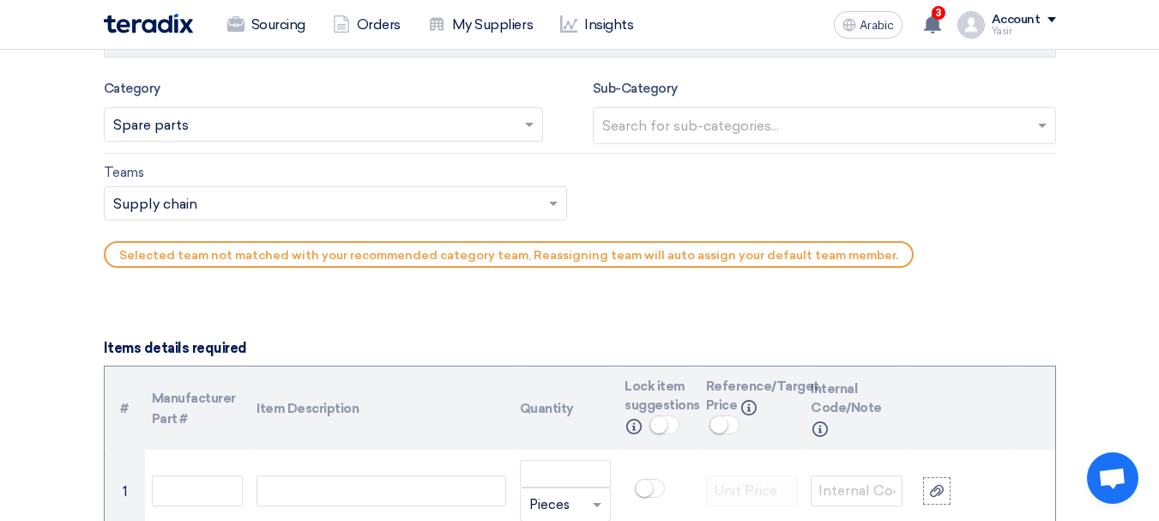
scroll to position [858, 0]
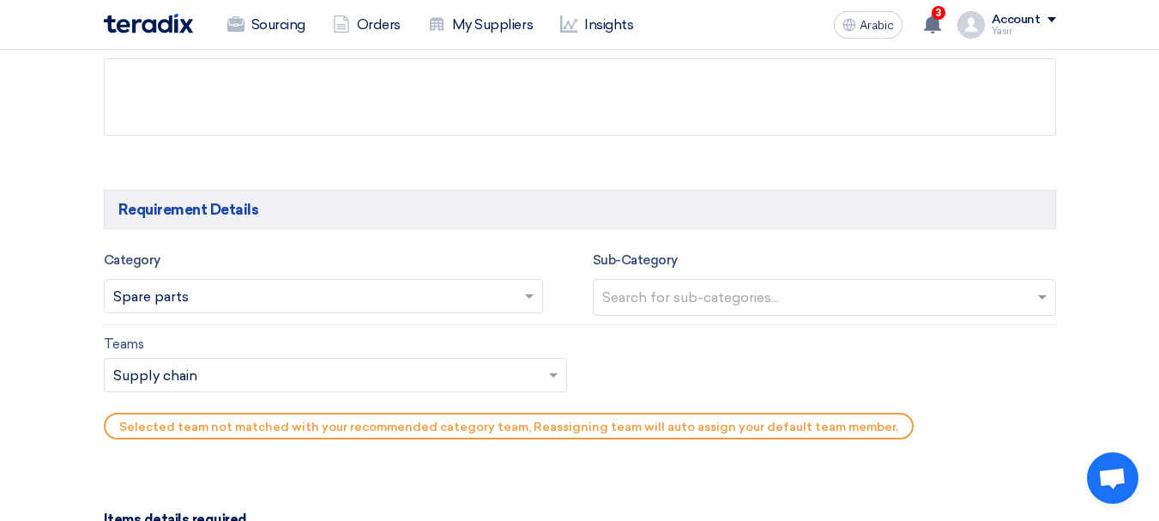
click at [708, 294] on input "text" at bounding box center [826, 299] width 449 height 28
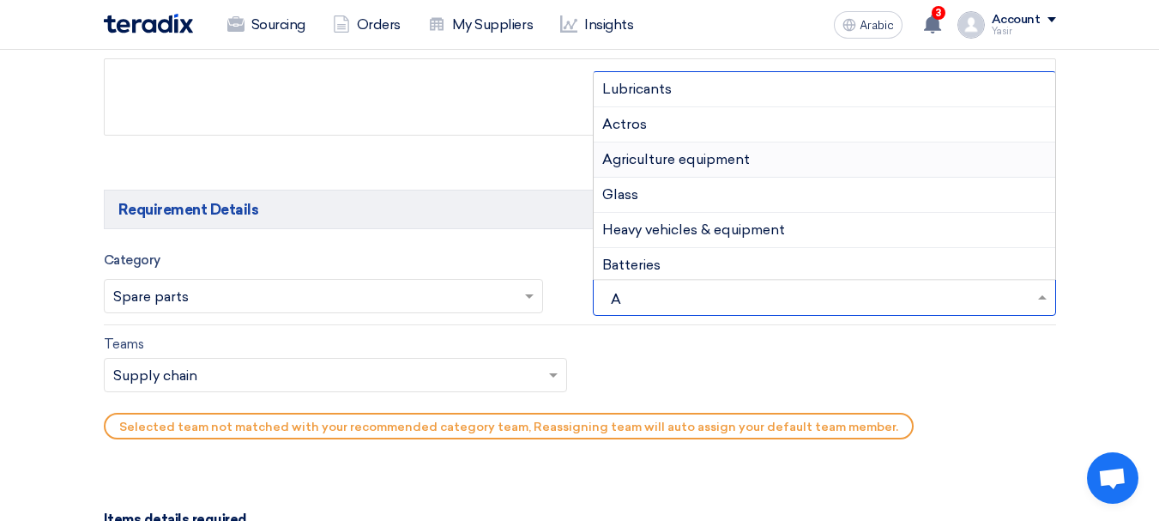
type input "AC"
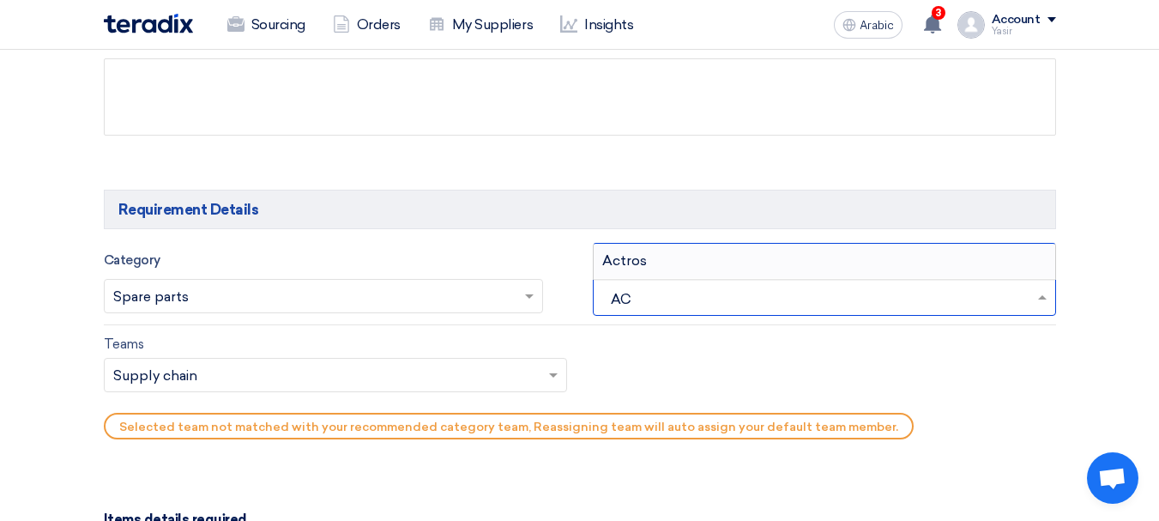
click at [623, 250] on div "Actros" at bounding box center [823, 261] width 461 height 34
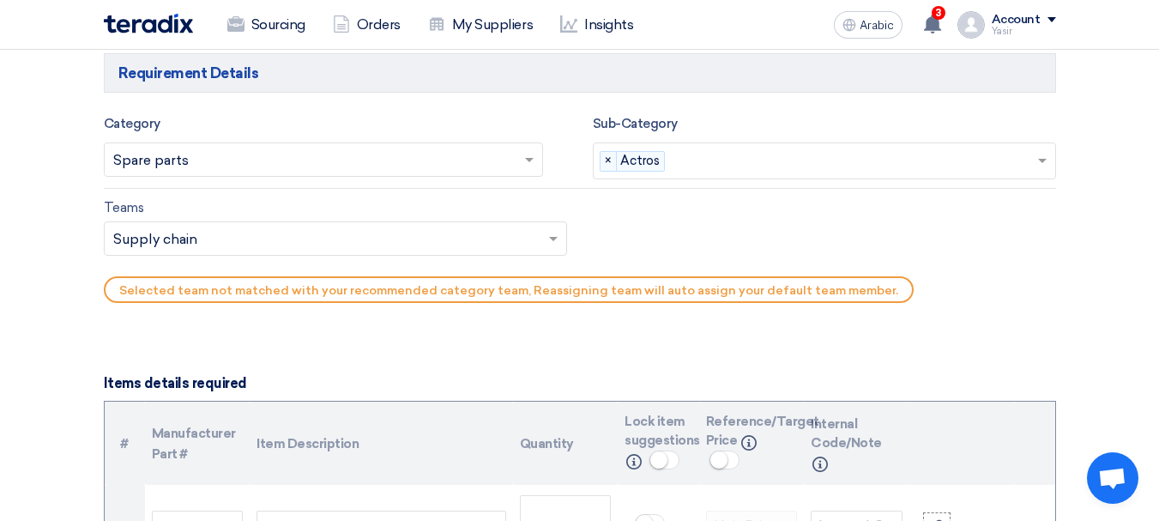
scroll to position [1029, 0]
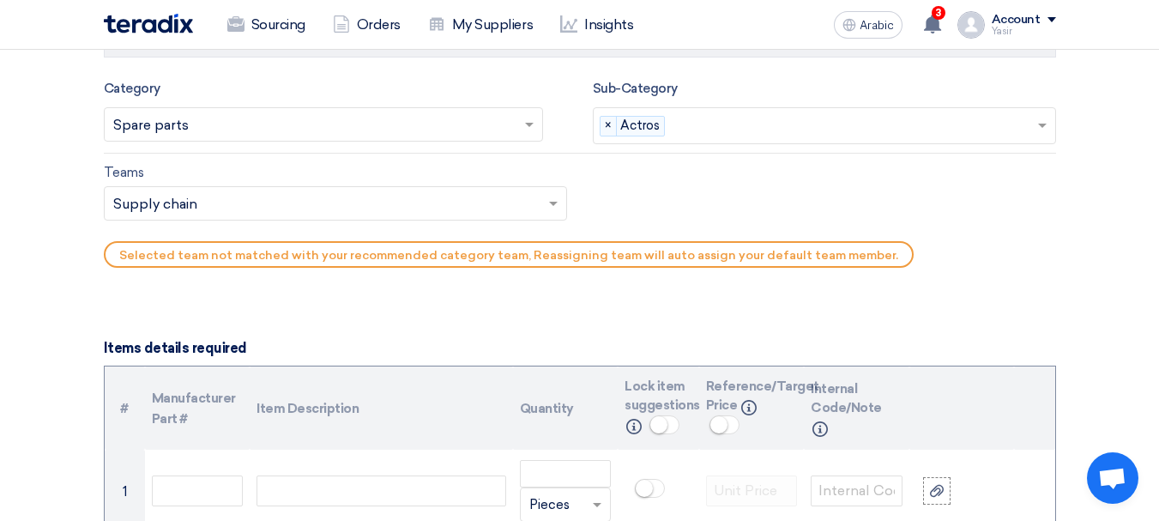
click at [188, 198] on input "text" at bounding box center [326, 205] width 427 height 28
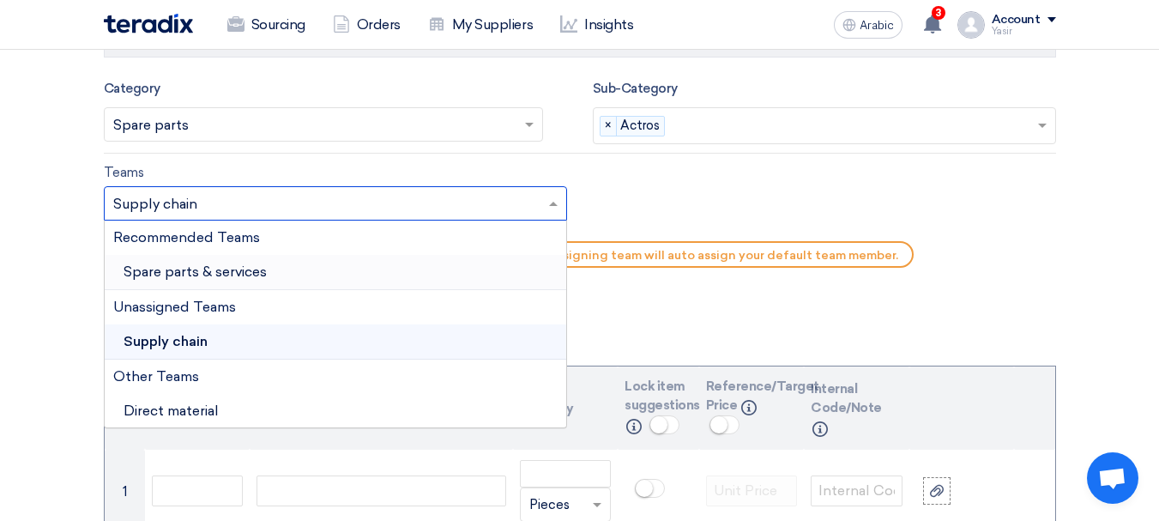
click at [180, 275] on font "Spare parts & services" at bounding box center [194, 271] width 143 height 16
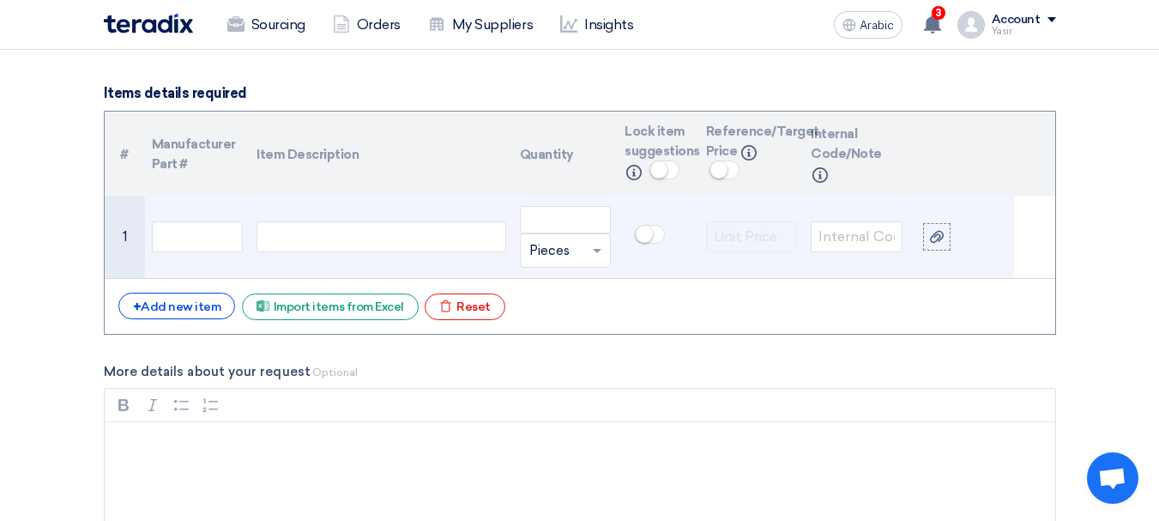
scroll to position [1286, 0]
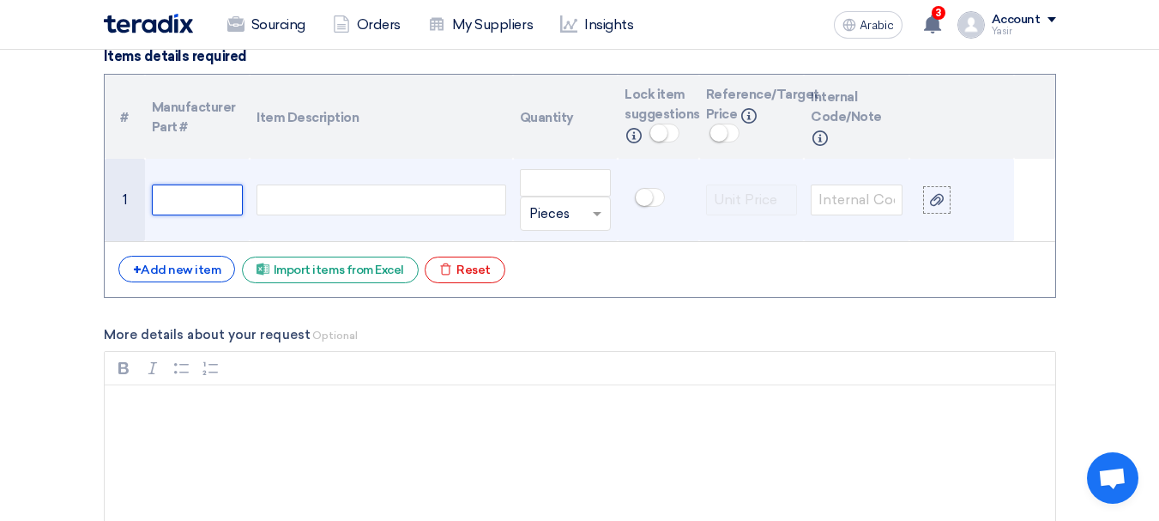
click at [234, 210] on input "text" at bounding box center [198, 199] width 92 height 31
click at [346, 188] on div at bounding box center [380, 199] width 249 height 31
paste div
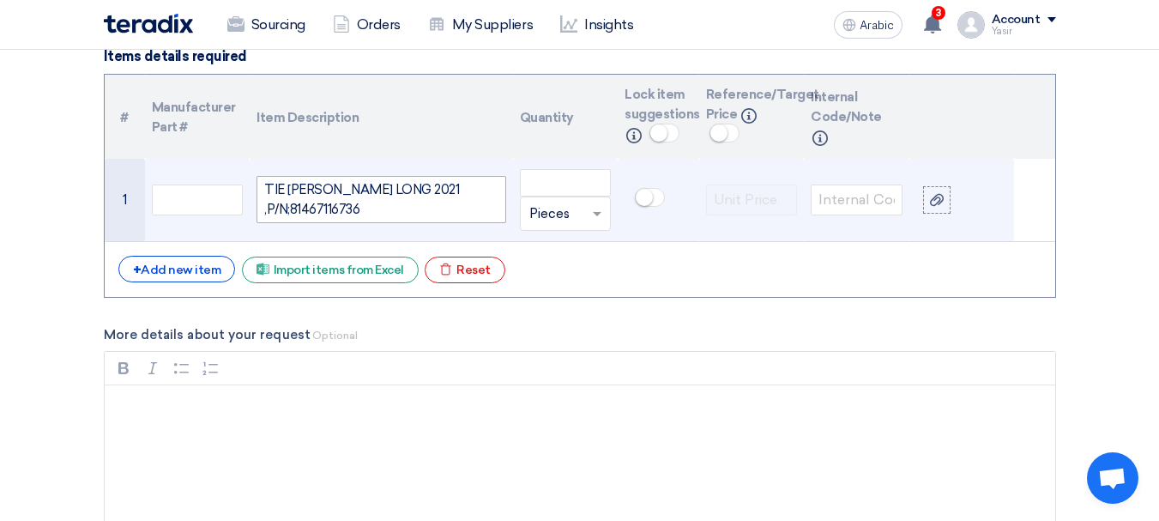
scroll to position [1278, 0]
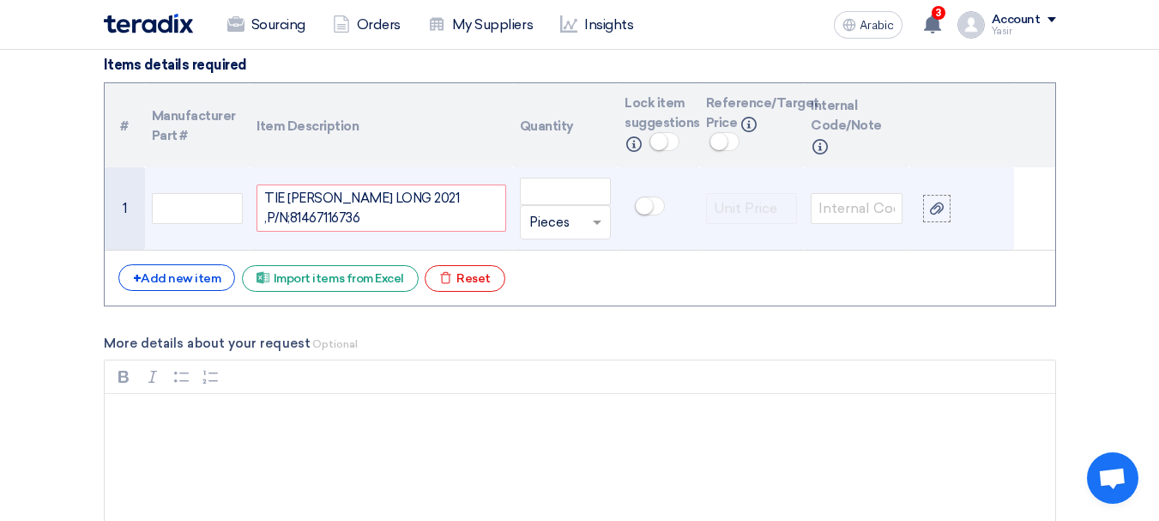
click at [349, 195] on div "TIE [PERSON_NAME] LONG 2021 ,P/N;81467116736" at bounding box center [380, 207] width 249 height 47
click at [618, 189] on td at bounding box center [657, 208] width 81 height 83
click at [575, 187] on input "number" at bounding box center [566, 191] width 92 height 27
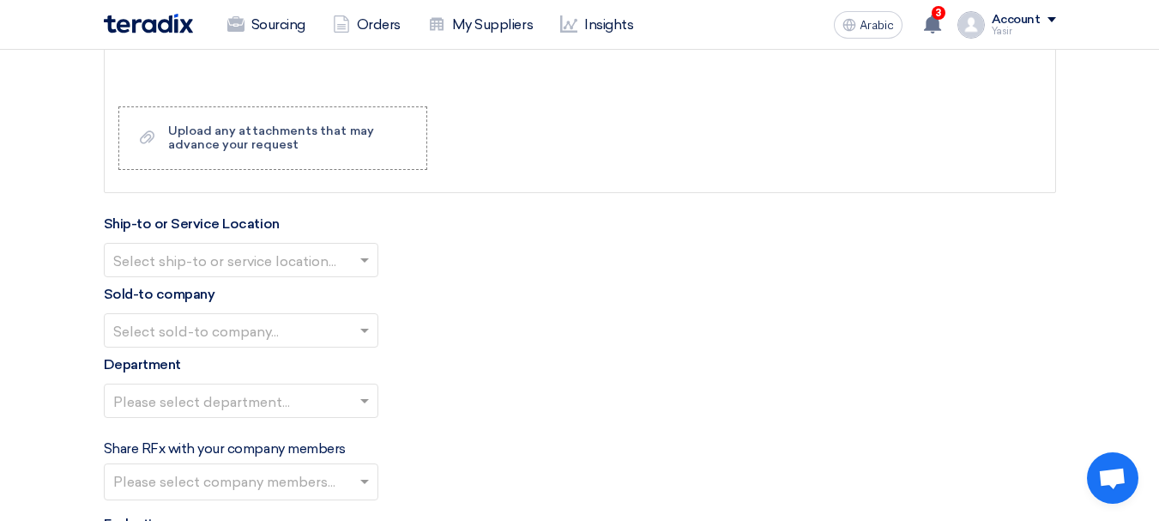
scroll to position [1792, 0]
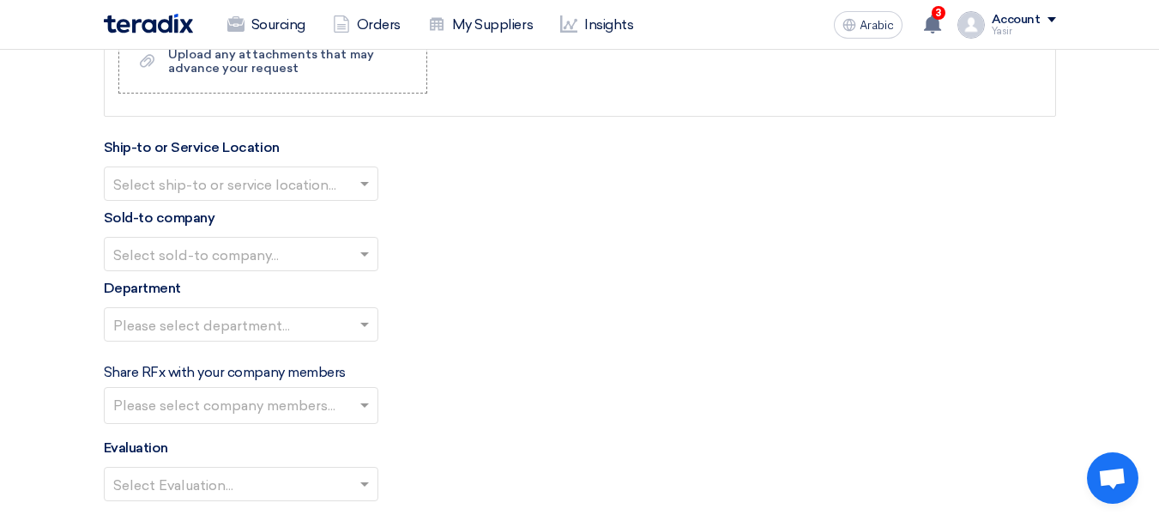
click at [238, 179] on input "text" at bounding box center [232, 185] width 238 height 28
type input "6"
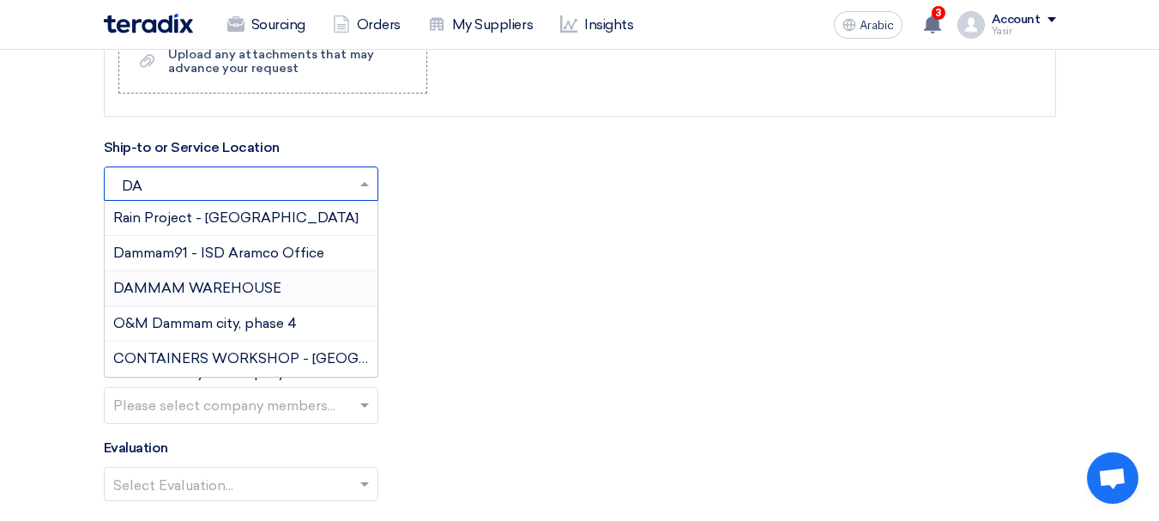
type input "DAM"
click at [182, 280] on font "DAMMAM WAREHOUSE" at bounding box center [197, 288] width 168 height 16
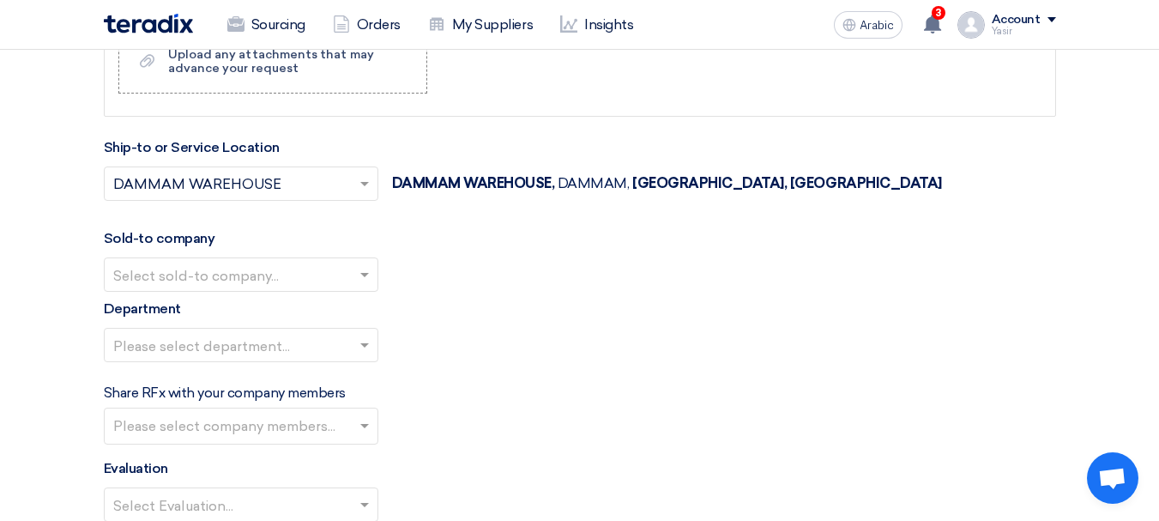
click at [695, 197] on div "Select ship-to or service location... × [GEOGRAPHIC_DATA] × [GEOGRAPHIC_DATA], …" at bounding box center [580, 193] width 952 height 55
click at [250, 271] on input "text" at bounding box center [232, 276] width 238 height 28
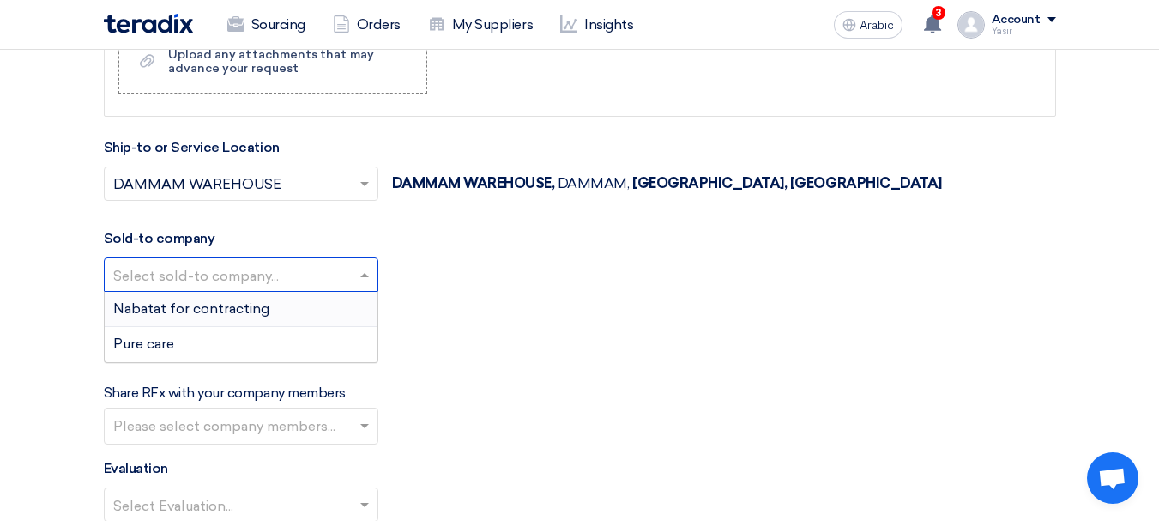
click at [225, 307] on font "Nabatat for contracting" at bounding box center [191, 308] width 156 height 16
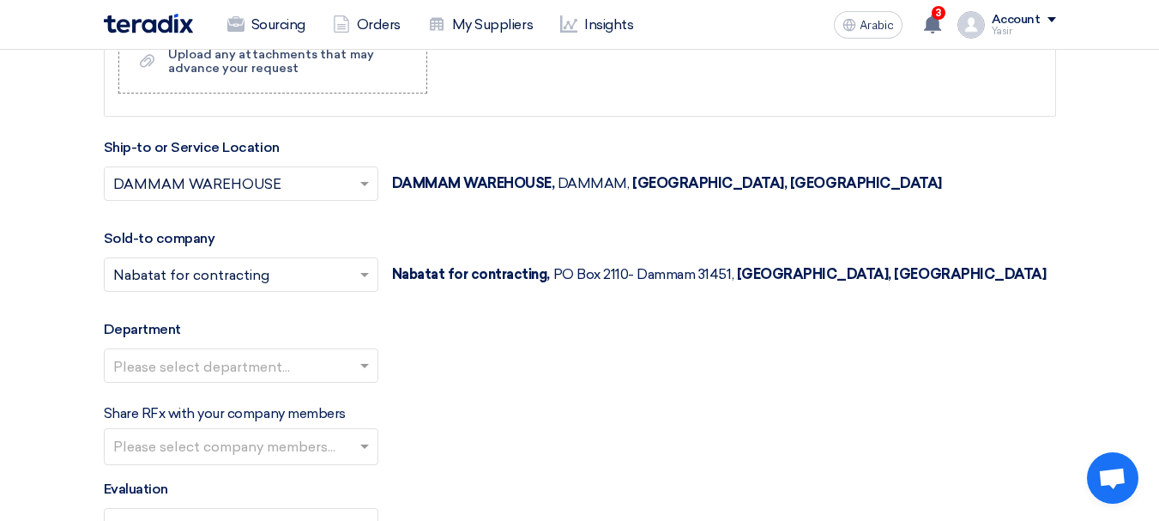
scroll to position [1964, 0]
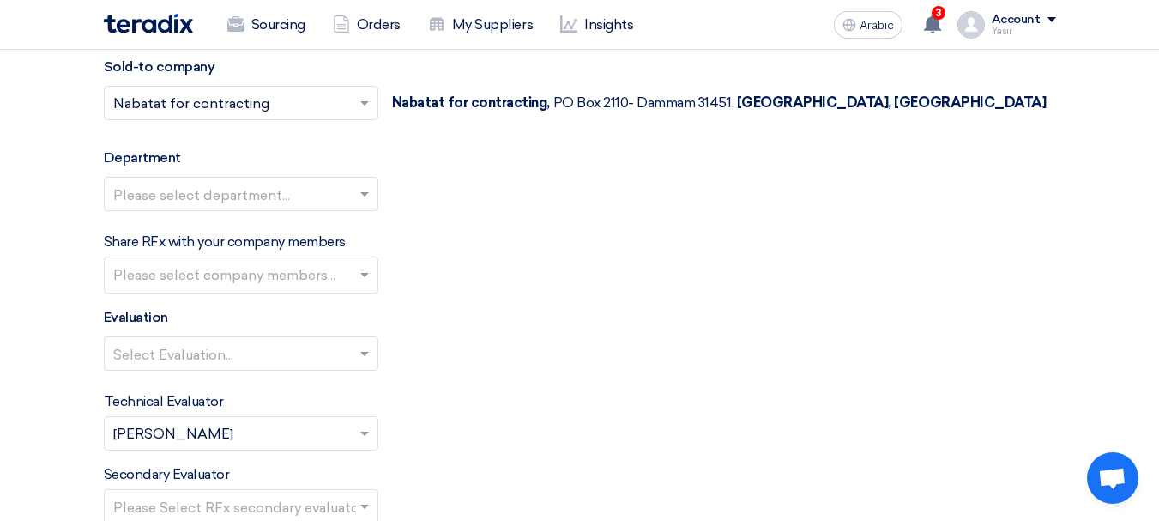
click at [307, 188] on input "text" at bounding box center [232, 195] width 238 height 28
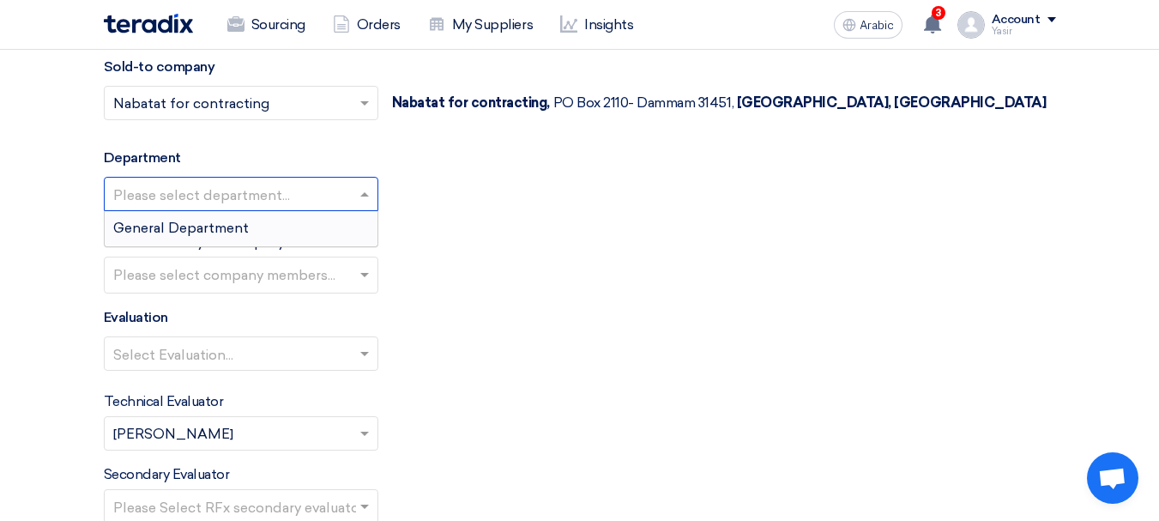
click at [214, 220] on font "General Department" at bounding box center [181, 228] width 136 height 16
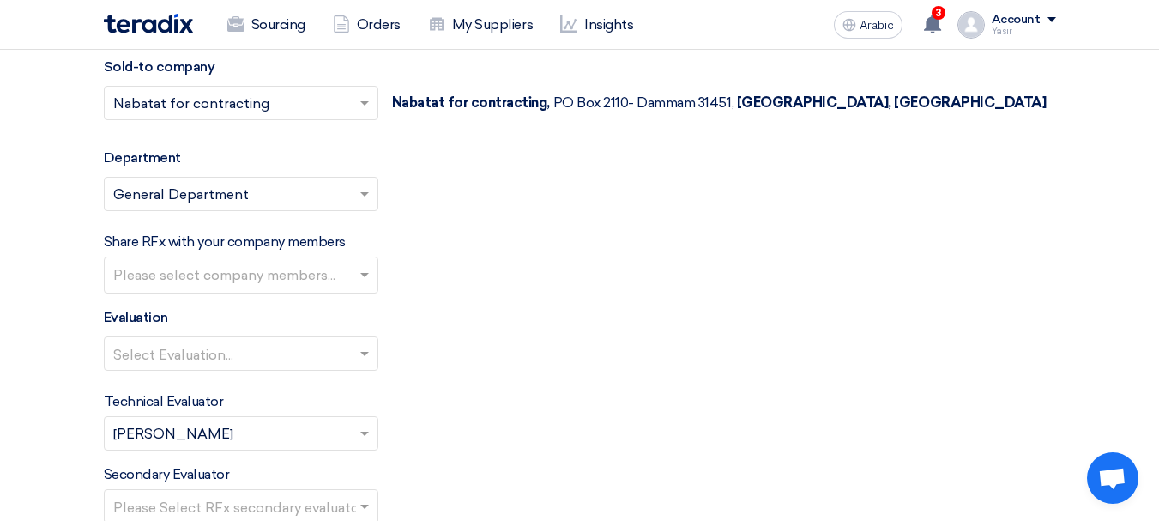
scroll to position [2050, 0]
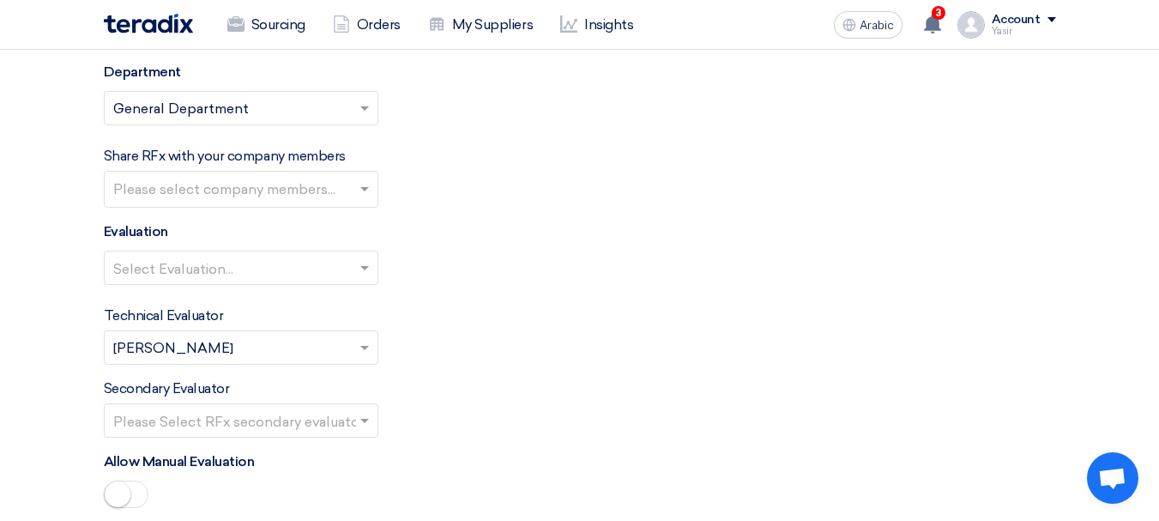
click at [252, 262] on input "text" at bounding box center [232, 269] width 238 height 28
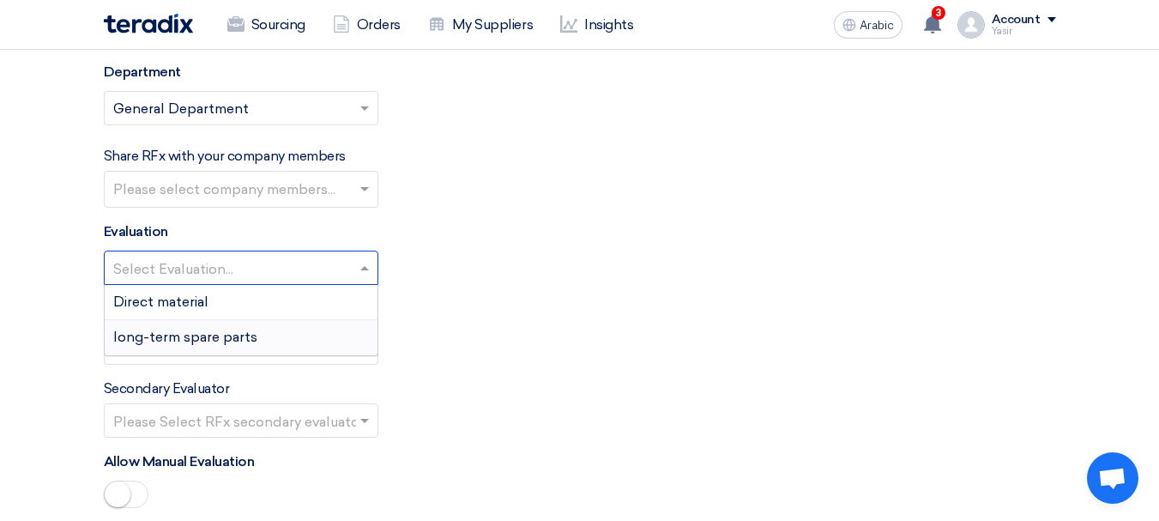
click at [195, 338] on font "long-term spare parts" at bounding box center [185, 336] width 144 height 16
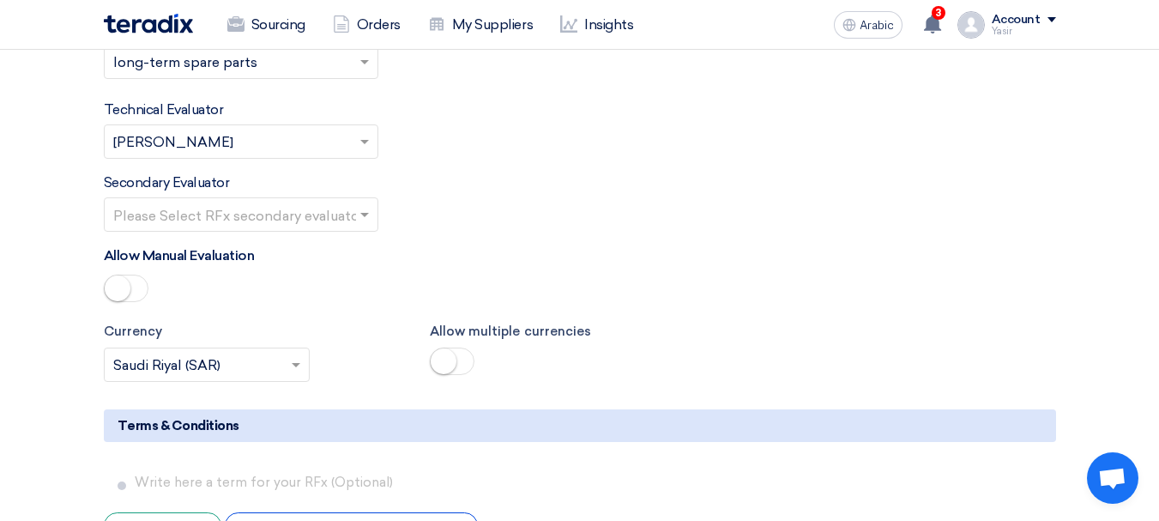
scroll to position [2307, 0]
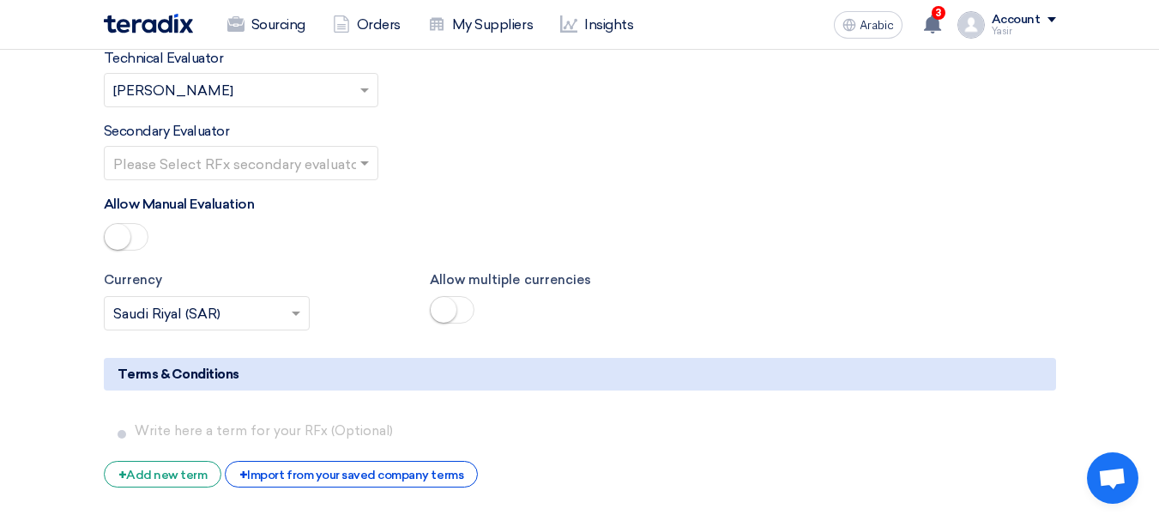
click at [322, 156] on input "text" at bounding box center [232, 164] width 238 height 28
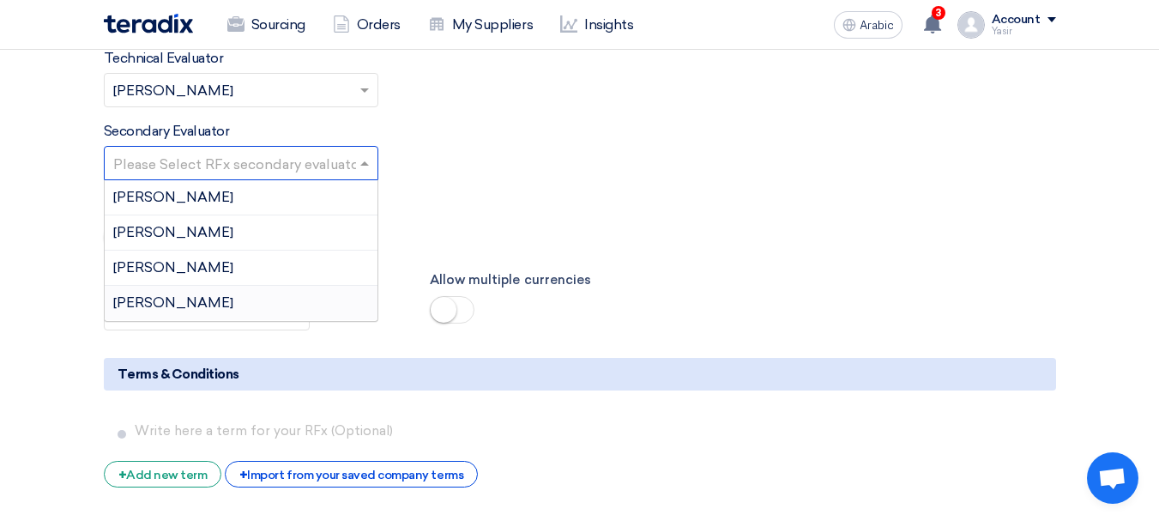
click at [175, 304] on div "[PERSON_NAME]" at bounding box center [241, 303] width 273 height 34
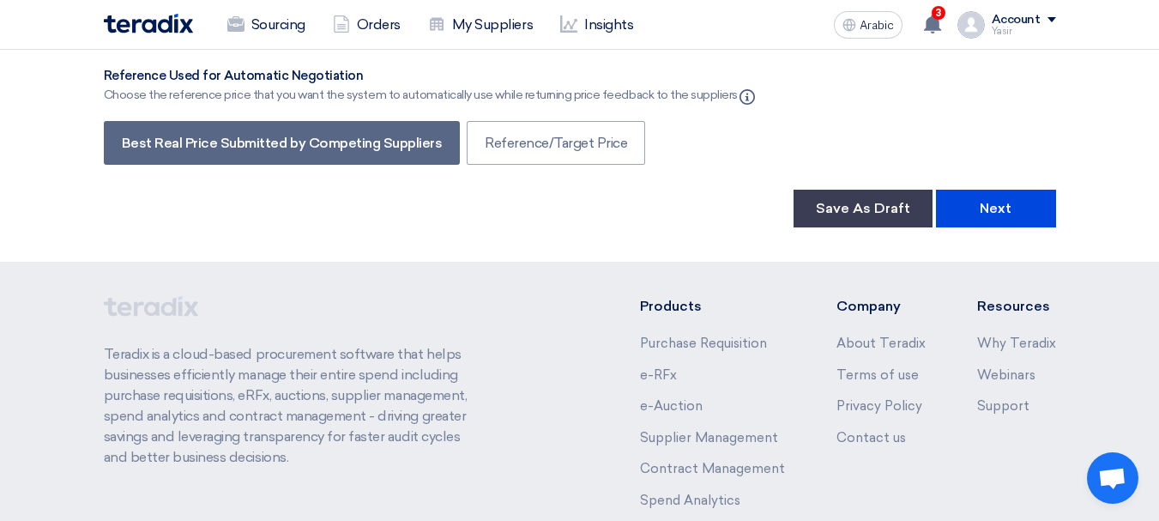
scroll to position [3076, 0]
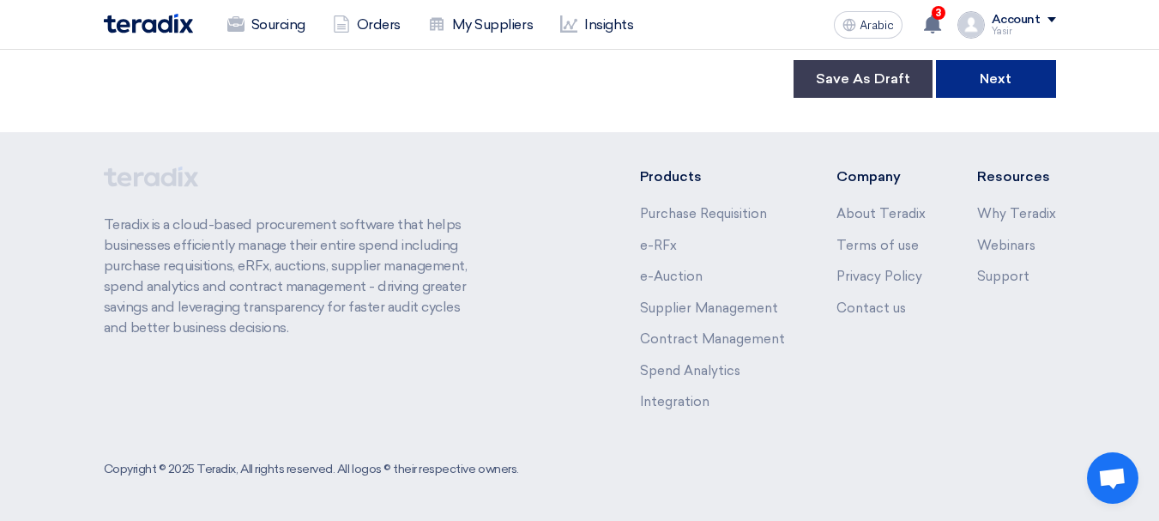
click at [1002, 95] on button "Next" at bounding box center [996, 79] width 120 height 38
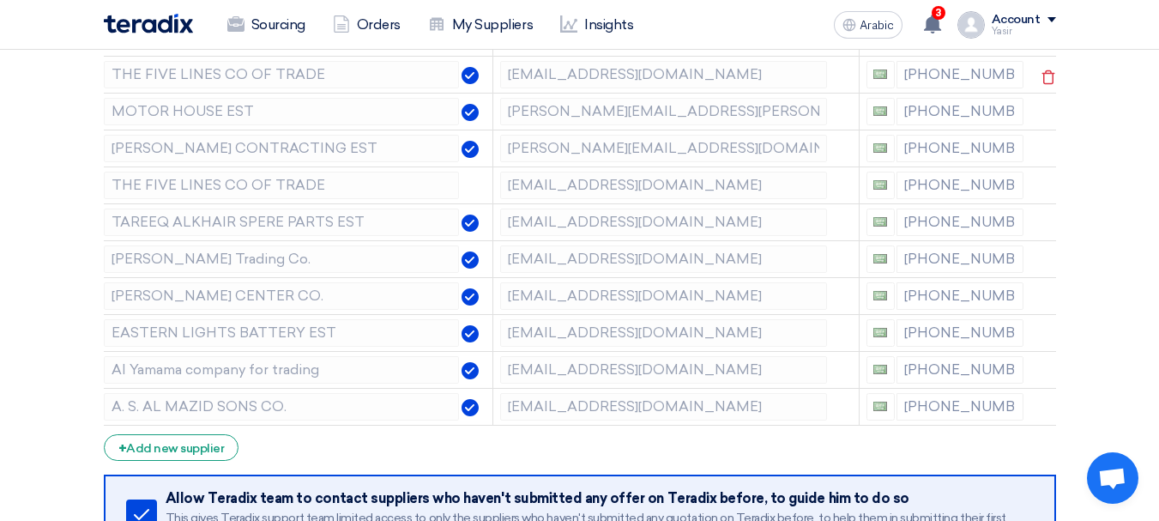
scroll to position [257, 0]
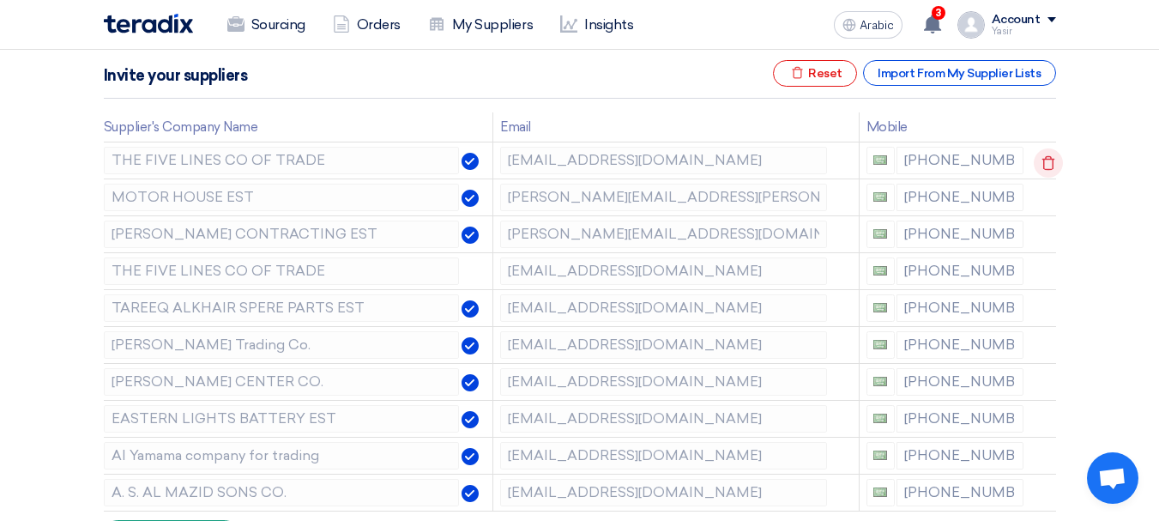
click at [1044, 159] on use at bounding box center [1048, 163] width 13 height 15
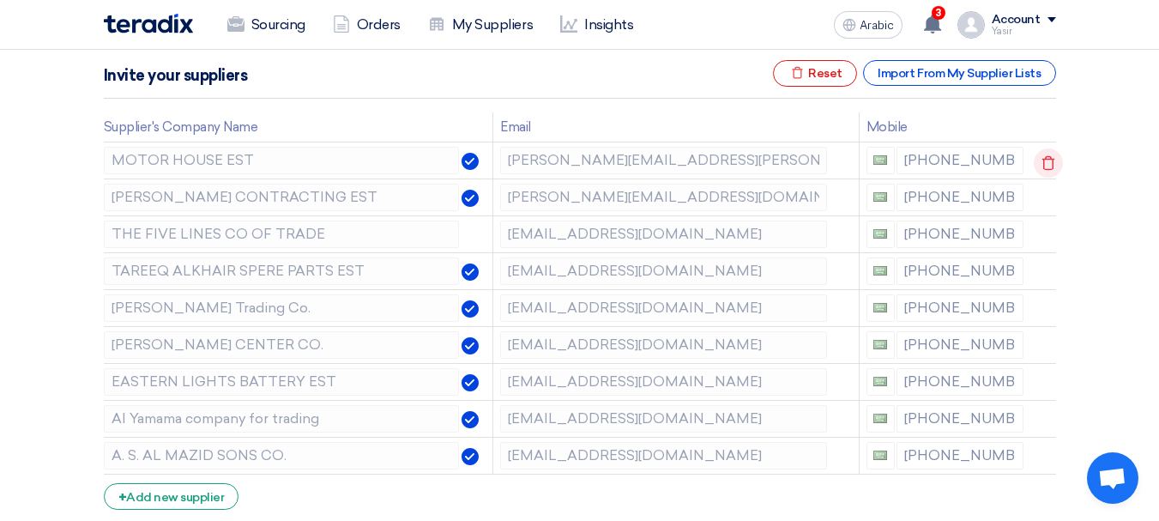
click at [1044, 159] on use at bounding box center [1048, 163] width 13 height 15
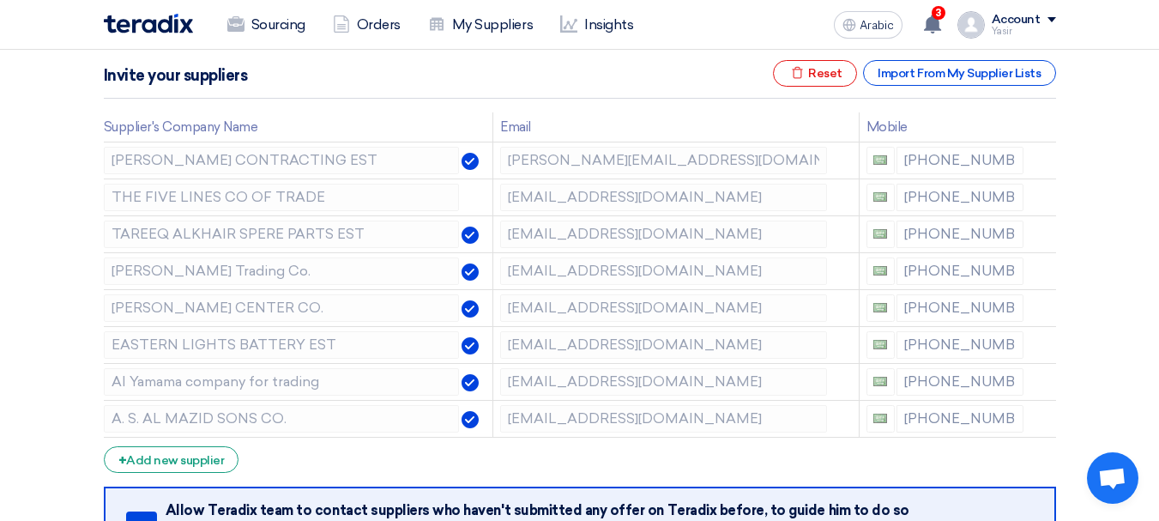
click at [0, 0] on use at bounding box center [0, 0] width 0 height 0
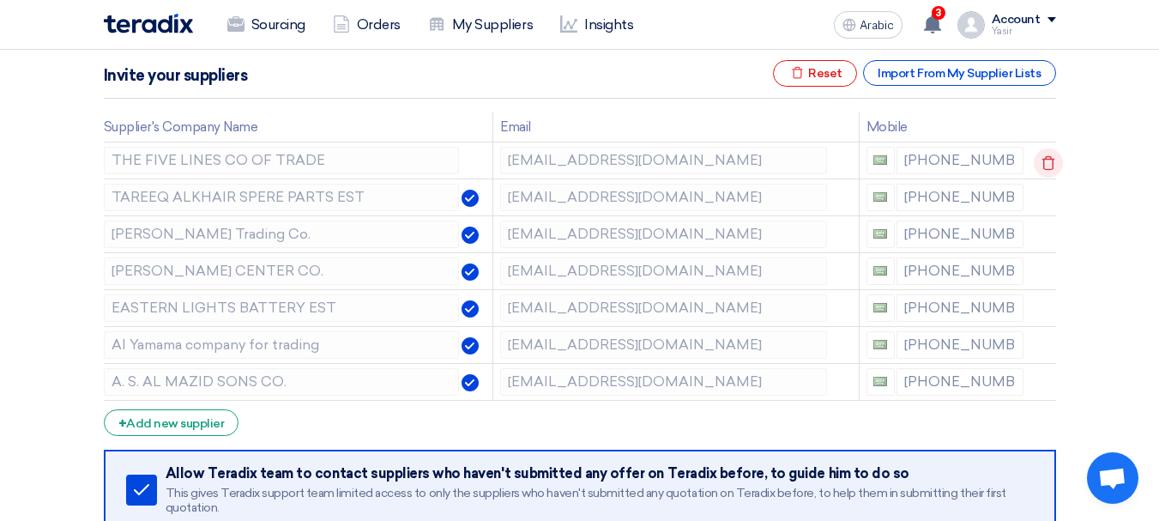
click at [1043, 163] on icon at bounding box center [1047, 162] width 29 height 29
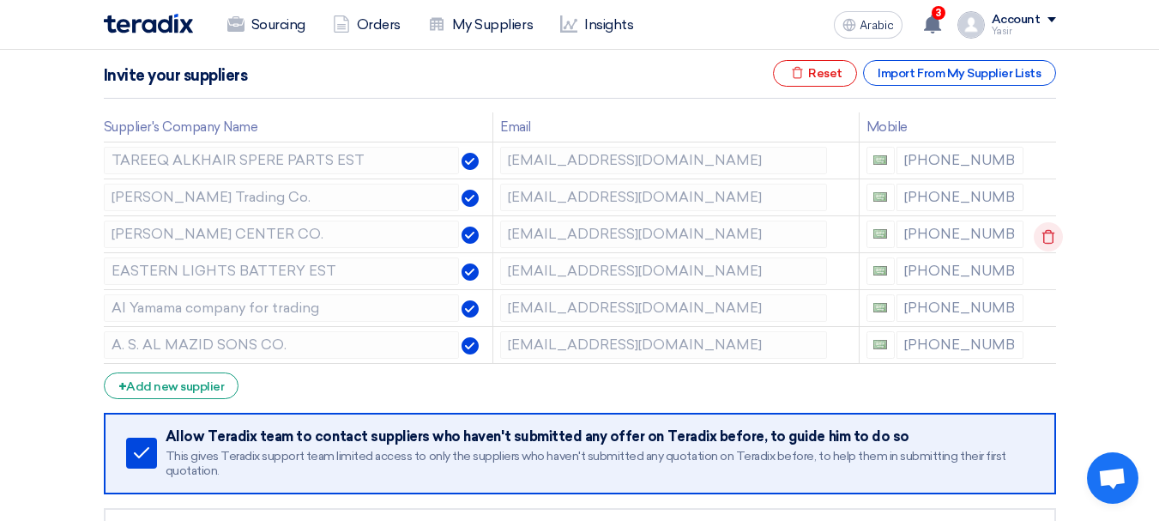
click at [1046, 236] on icon at bounding box center [1047, 236] width 29 height 29
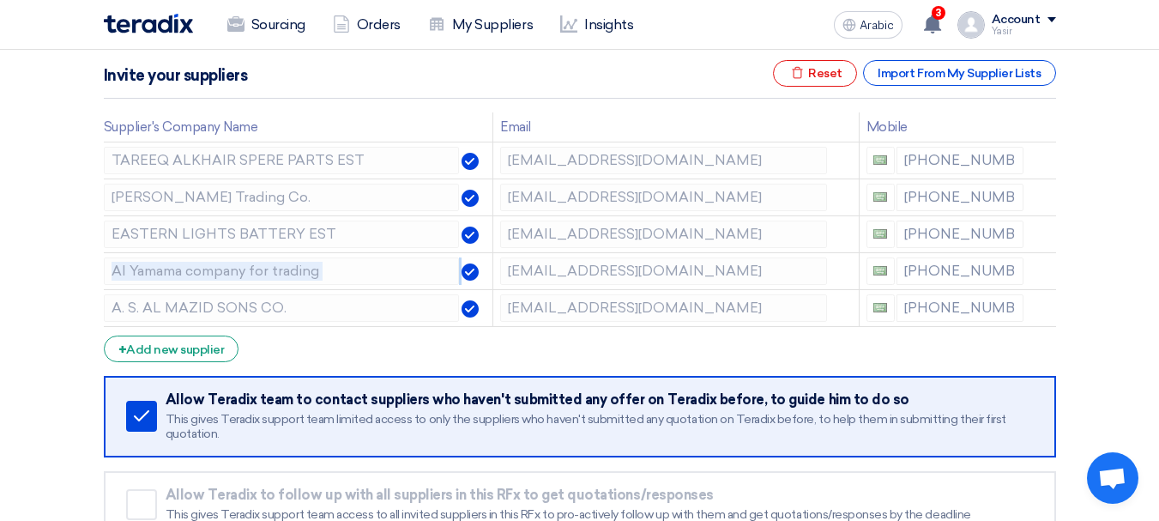
click at [0, 0] on icon at bounding box center [0, 0] width 0 height 0
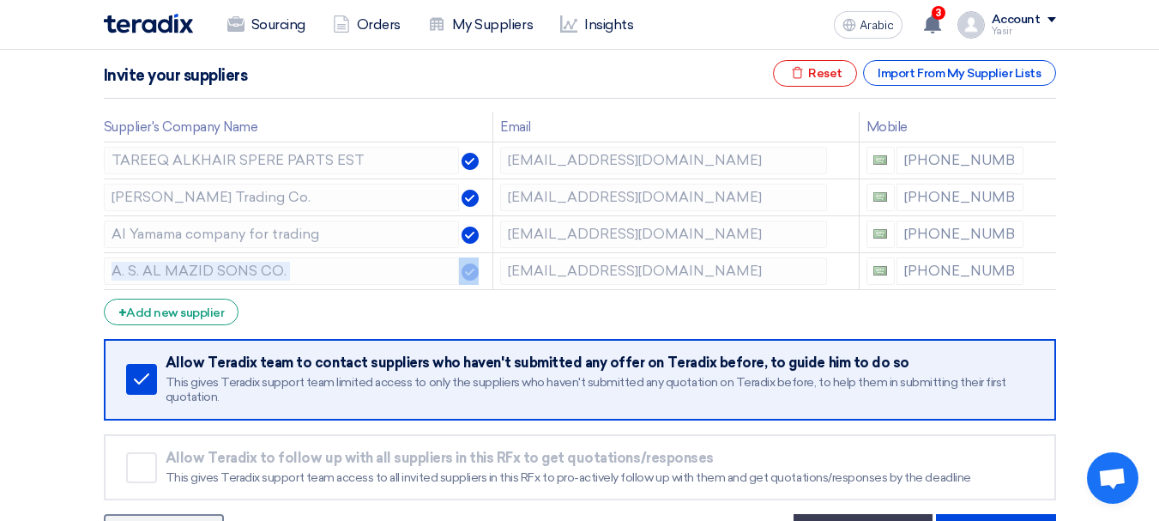
click at [0, 0] on icon at bounding box center [0, 0] width 0 height 0
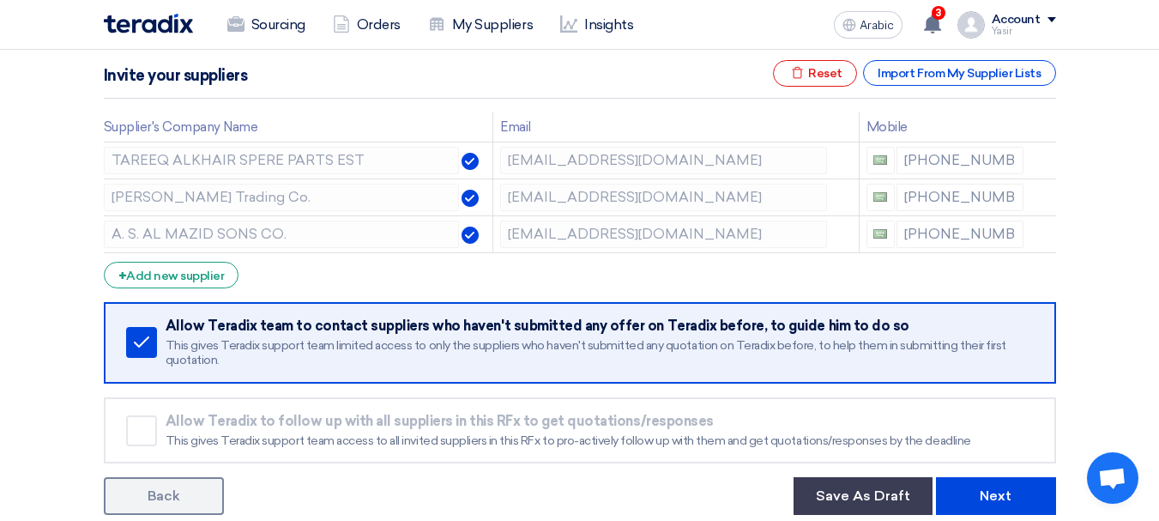
click at [0, 0] on icon at bounding box center [0, 0] width 0 height 0
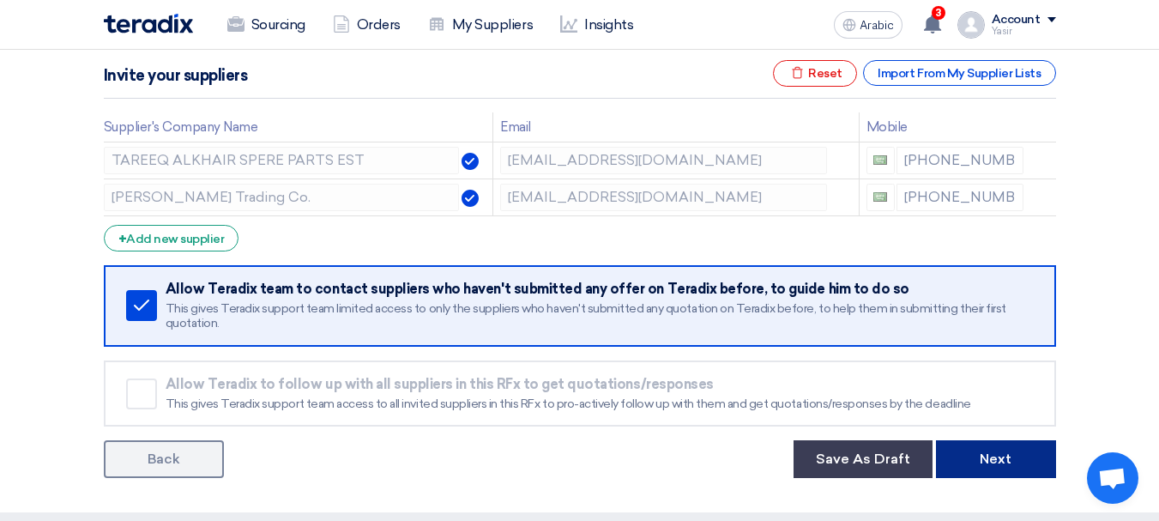
click at [991, 455] on font "Next" at bounding box center [995, 458] width 32 height 16
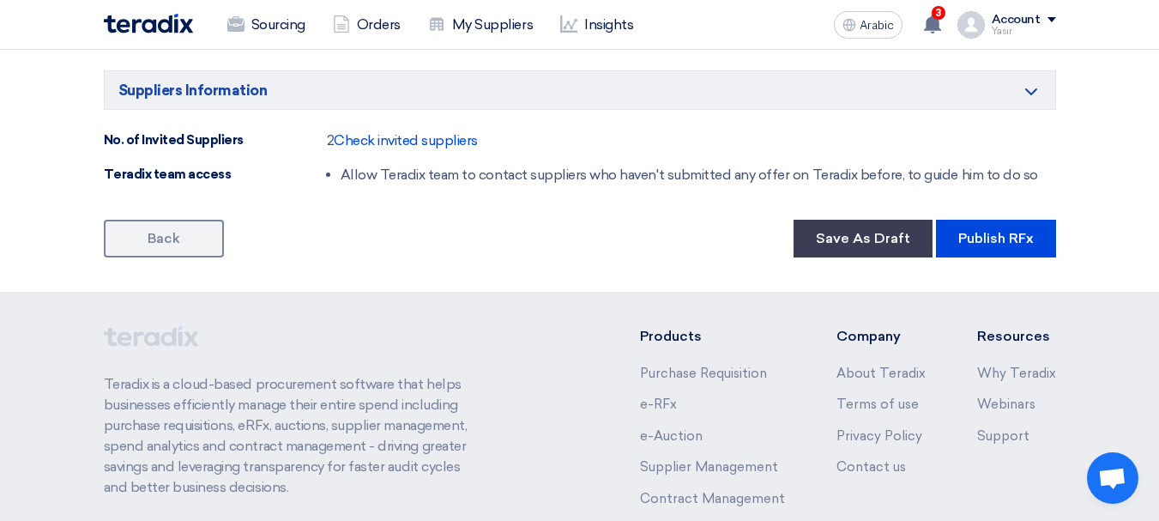
scroll to position [1115, 0]
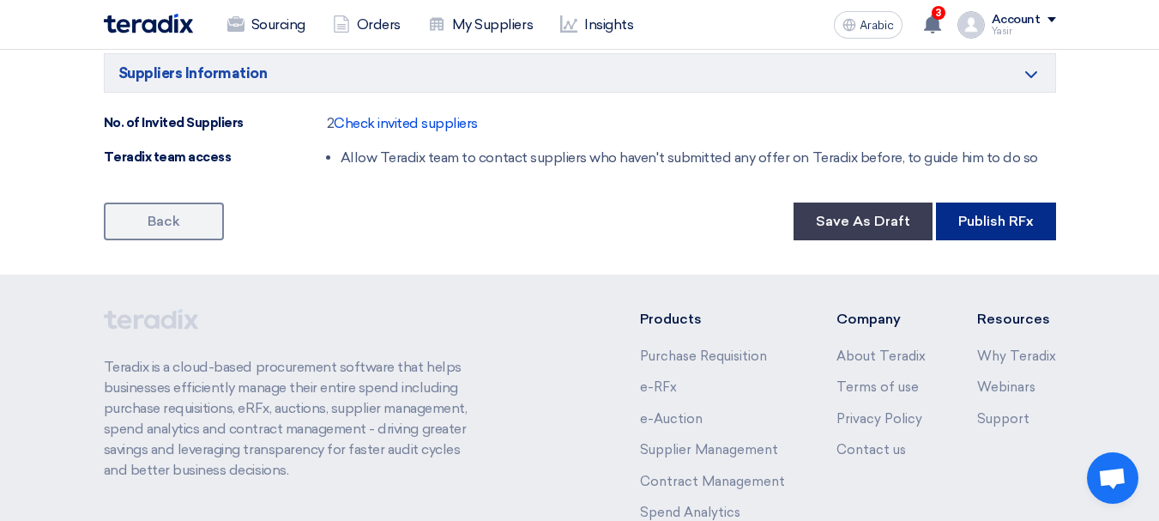
click at [981, 224] on font "Publish RFx" at bounding box center [995, 221] width 75 height 16
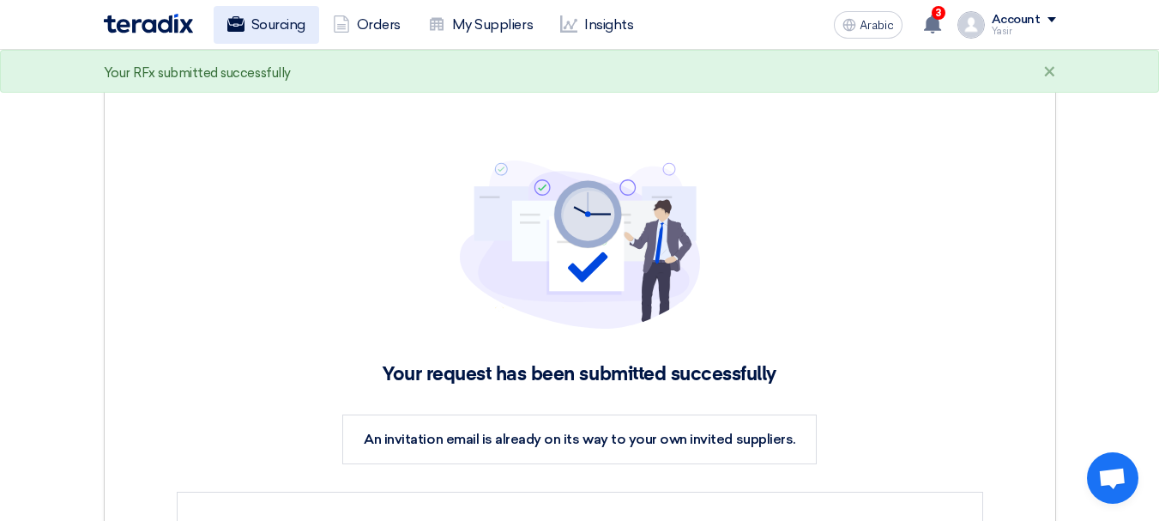
click at [284, 29] on font "Sourcing" at bounding box center [278, 24] width 54 height 16
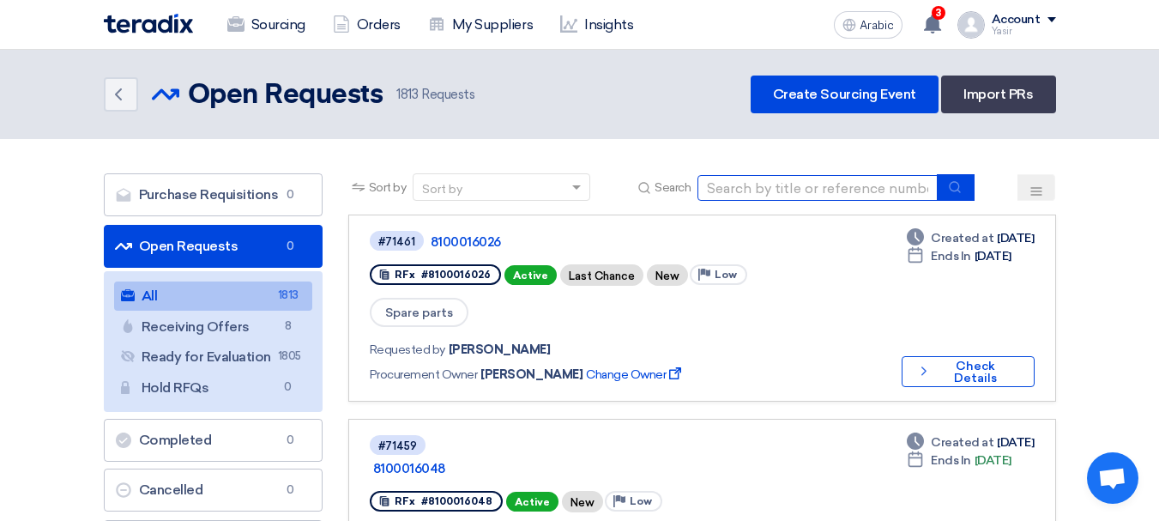
click at [890, 193] on input at bounding box center [817, 188] width 240 height 26
paste input "8100015982"
type input "8100015982"
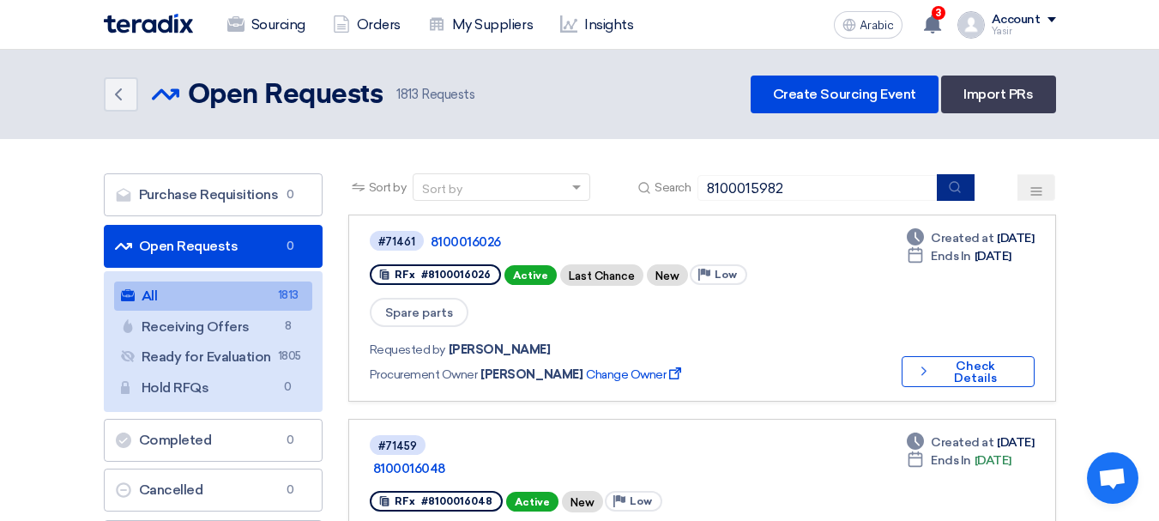
click at [969, 184] on button "submit" at bounding box center [956, 187] width 38 height 27
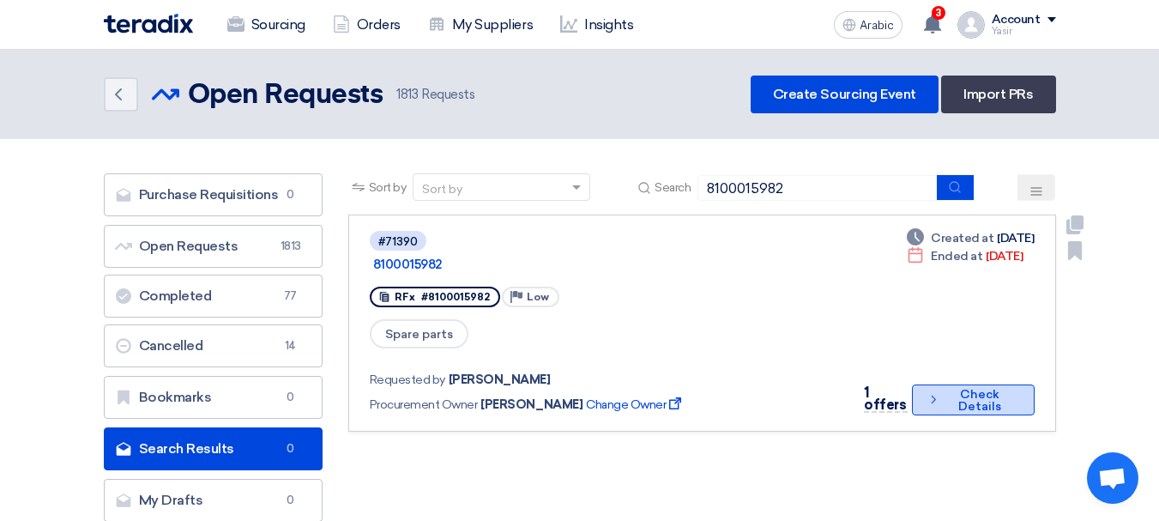
click at [958, 387] on font "Check Details" at bounding box center [979, 400] width 43 height 27
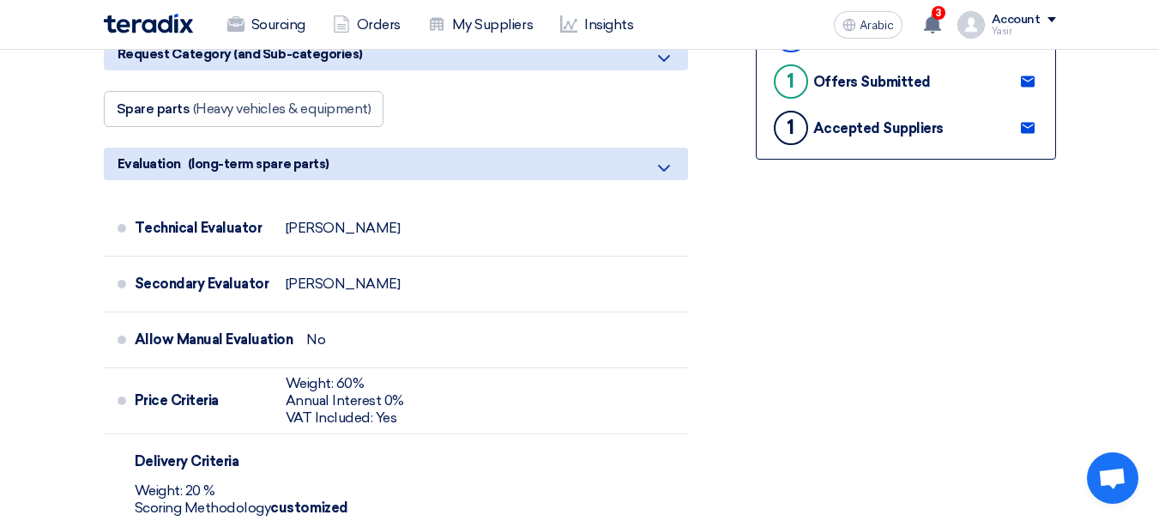
scroll to position [257, 0]
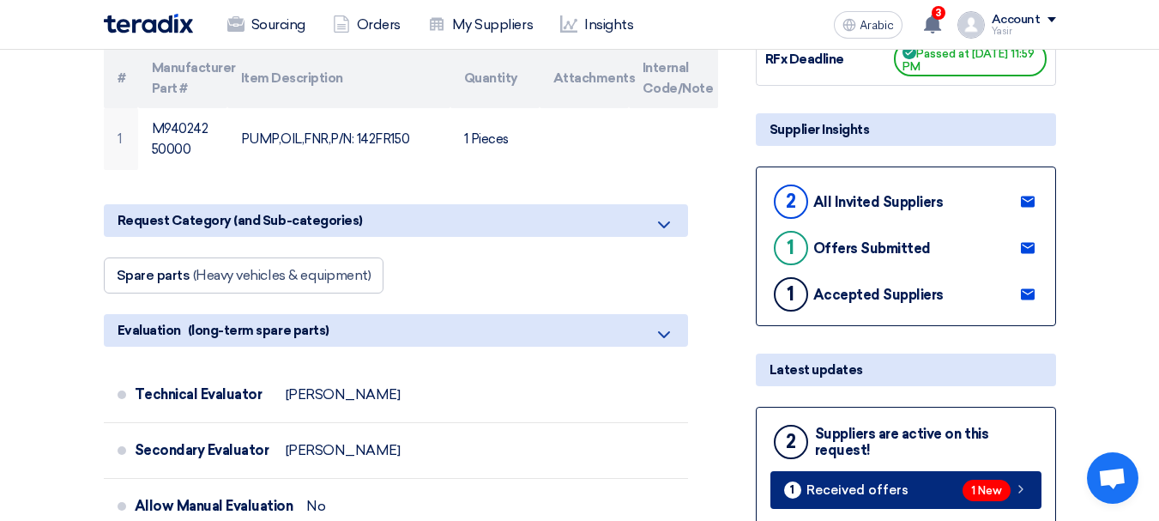
click at [1016, 469] on icon at bounding box center [1021, 489] width 14 height 14
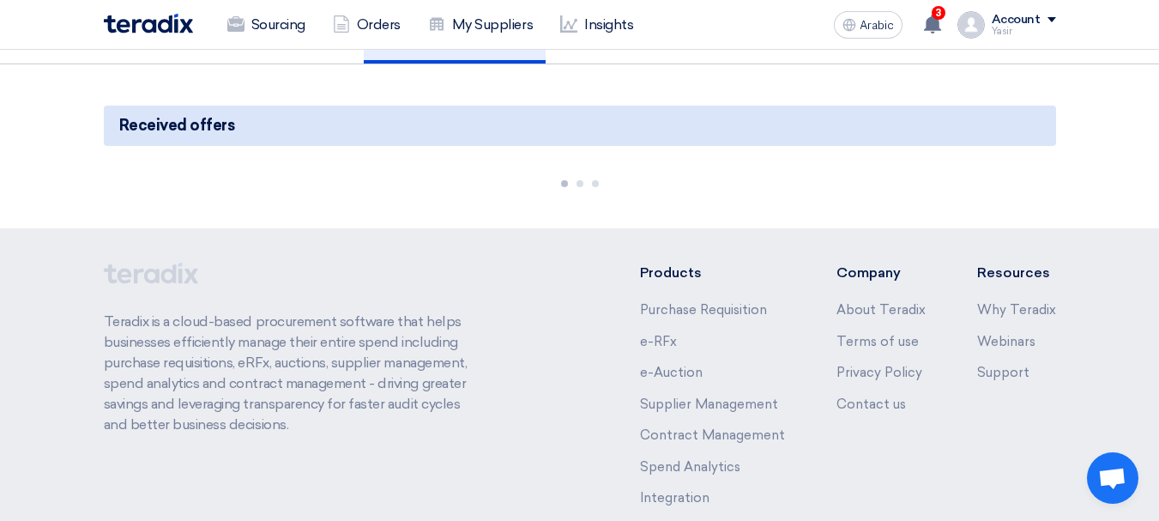
scroll to position [136, 0]
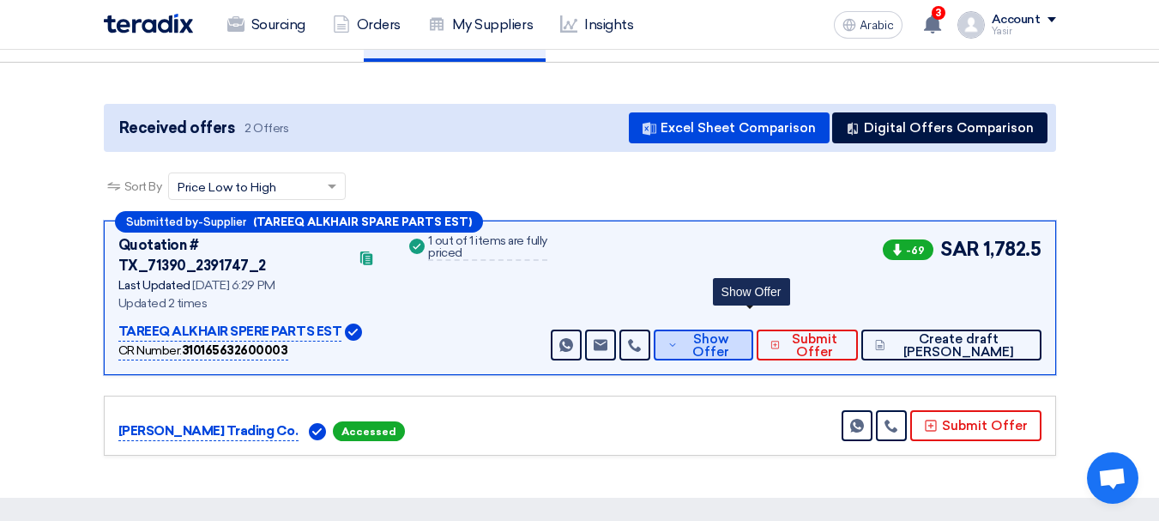
click at [729, 331] on font "Show Offer" at bounding box center [710, 345] width 37 height 28
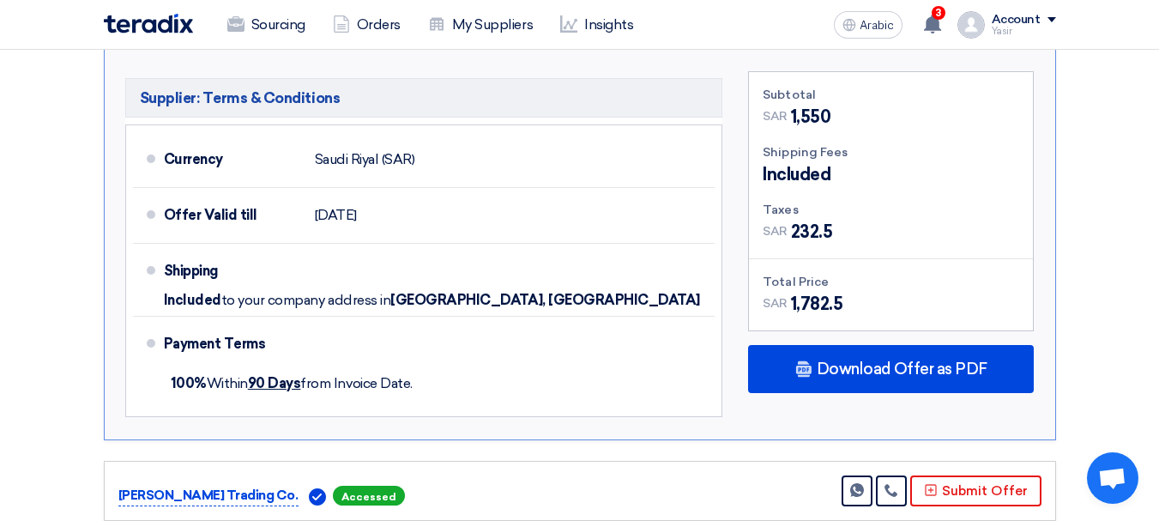
scroll to position [994, 0]
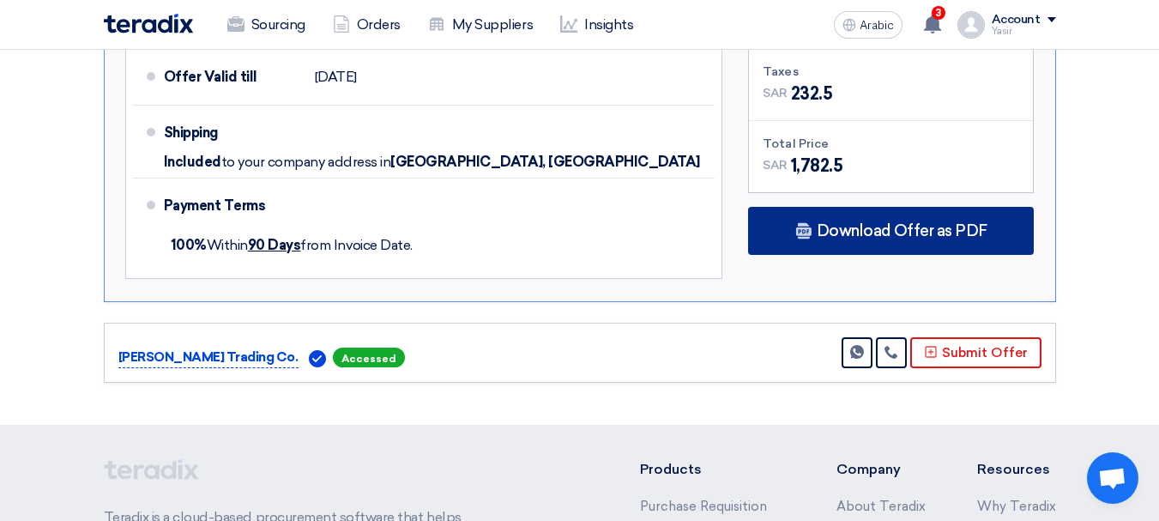
click at [857, 221] on font "Download Offer as PDF" at bounding box center [901, 230] width 171 height 19
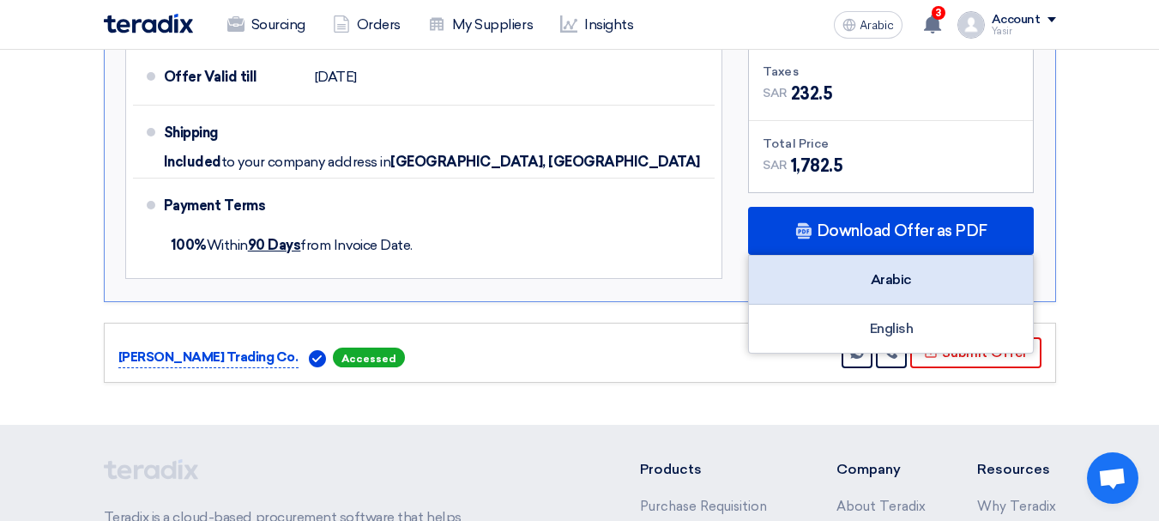
click at [897, 271] on font "Arabic" at bounding box center [890, 279] width 41 height 16
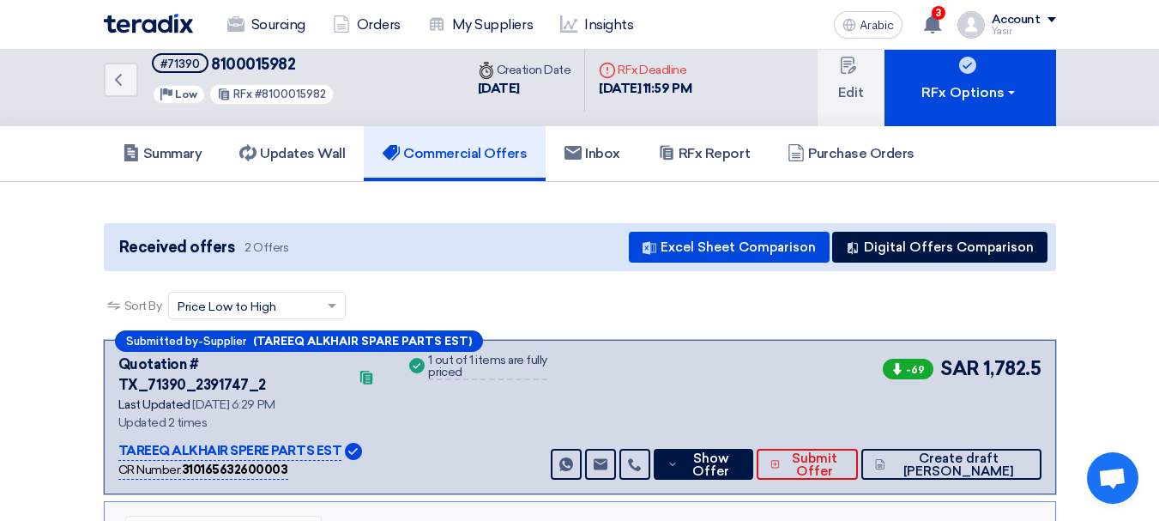
scroll to position [0, 0]
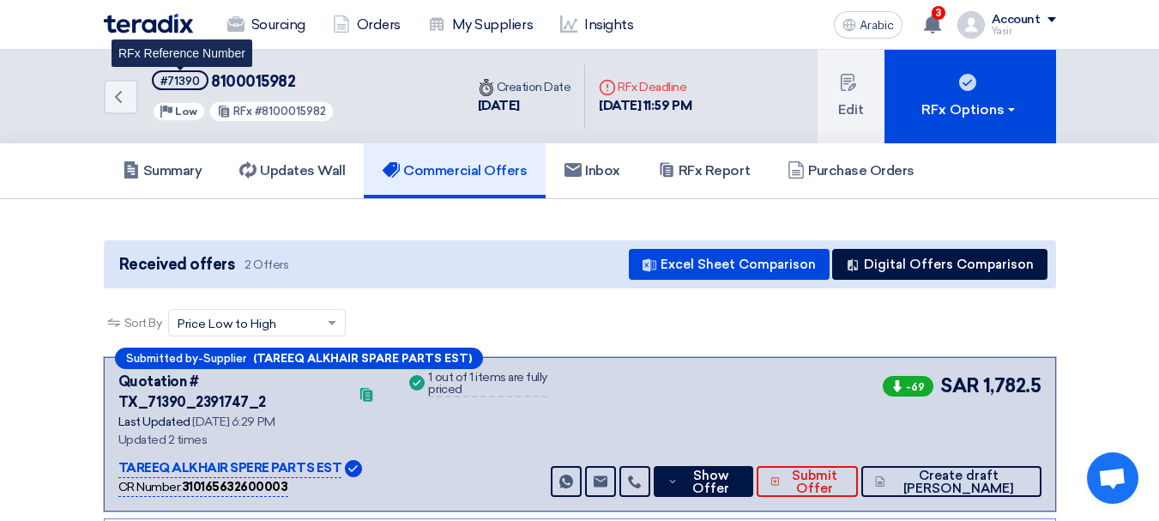
click at [184, 83] on font "#71390" at bounding box center [179, 81] width 39 height 13
copy font "71390"
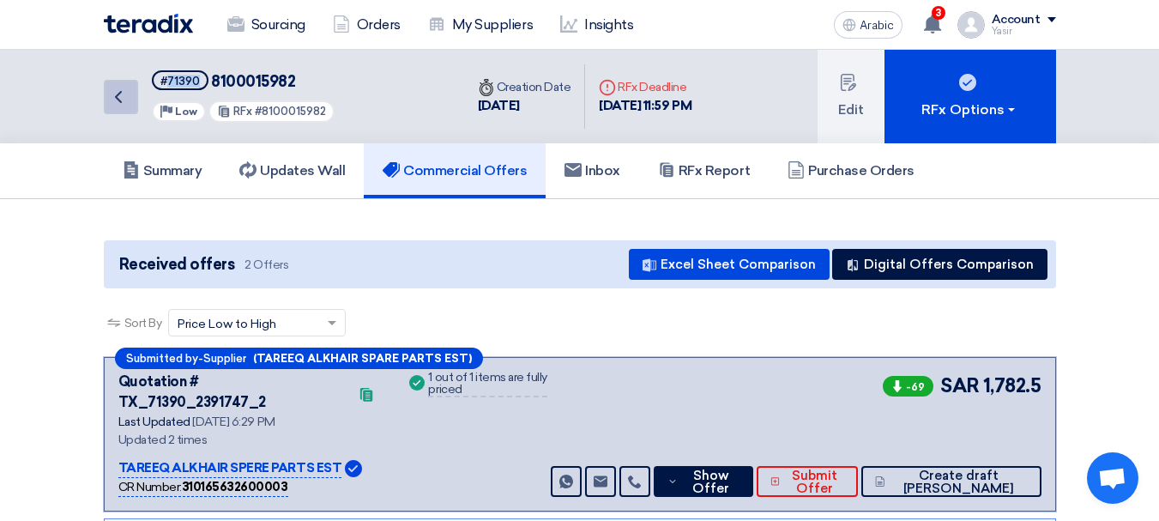
click at [124, 101] on icon "Back" at bounding box center [118, 97] width 21 height 21
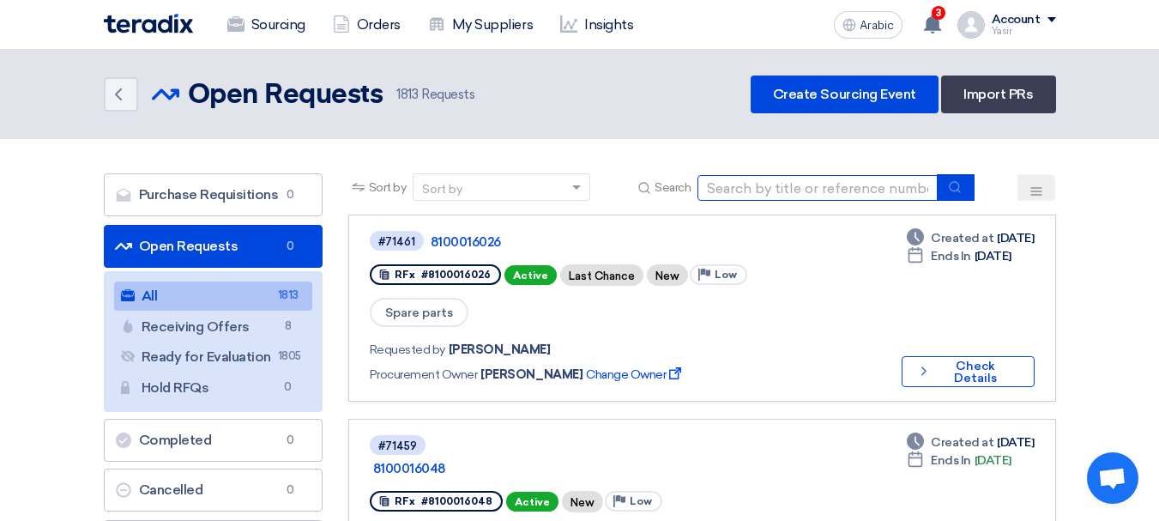
drag, startPoint x: 790, startPoint y: 198, endPoint x: 798, endPoint y: 201, distance: 9.0
click at [790, 198] on input at bounding box center [817, 188] width 240 height 26
paste input "8100016035"
type input "8100016035"
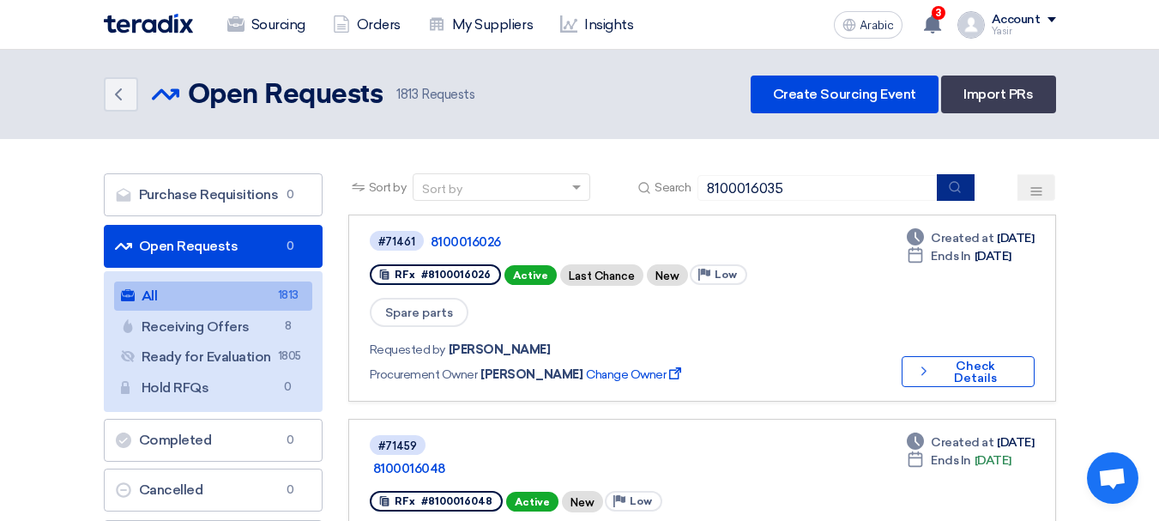
click at [950, 192] on icon "submit" at bounding box center [955, 187] width 14 height 14
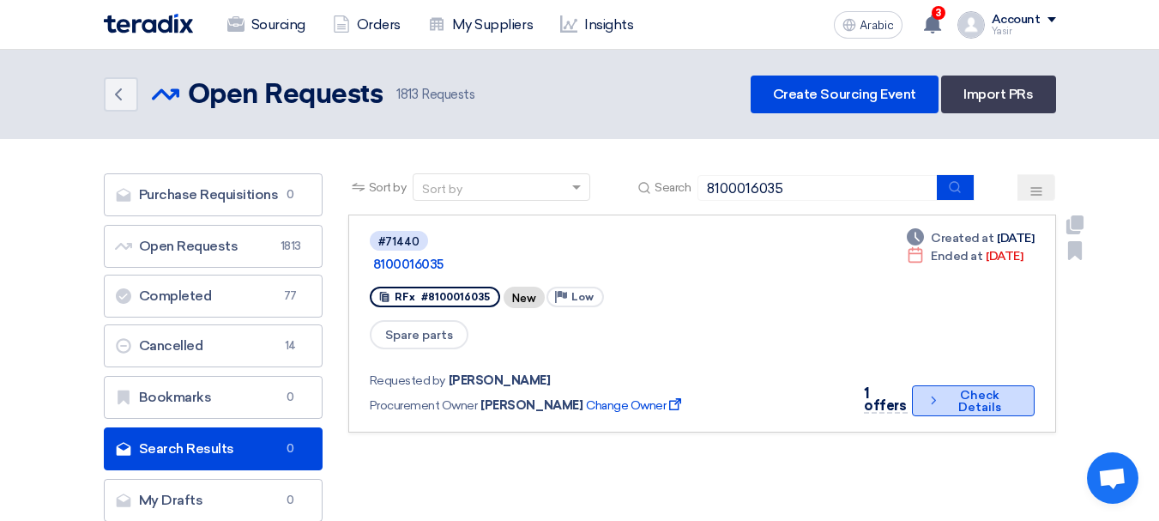
click at [967, 388] on font "Check Details" at bounding box center [979, 401] width 43 height 27
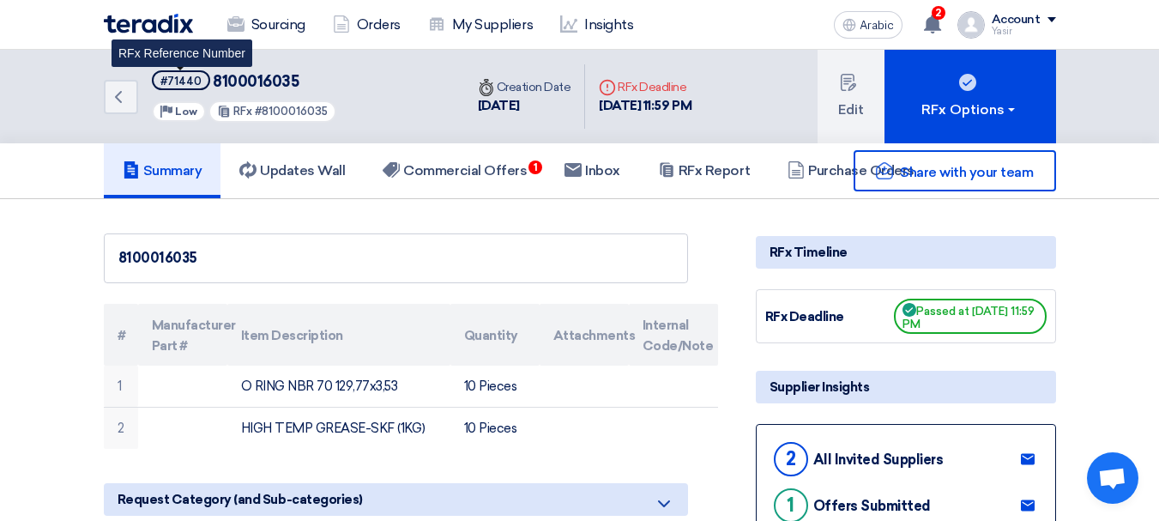
click at [188, 80] on font "#71440" at bounding box center [180, 81] width 41 height 13
copy font "71440"
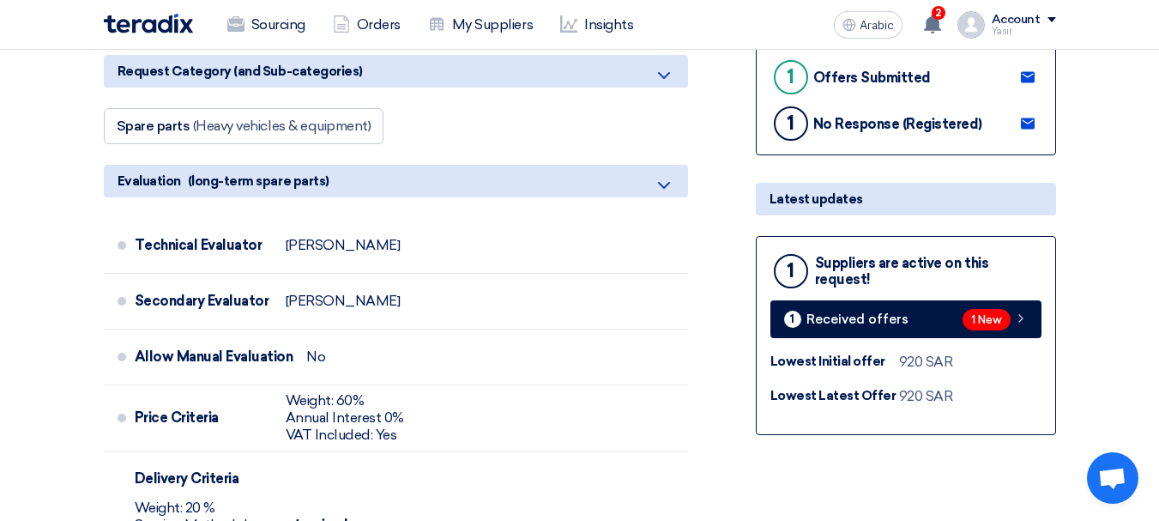
scroll to position [429, 0]
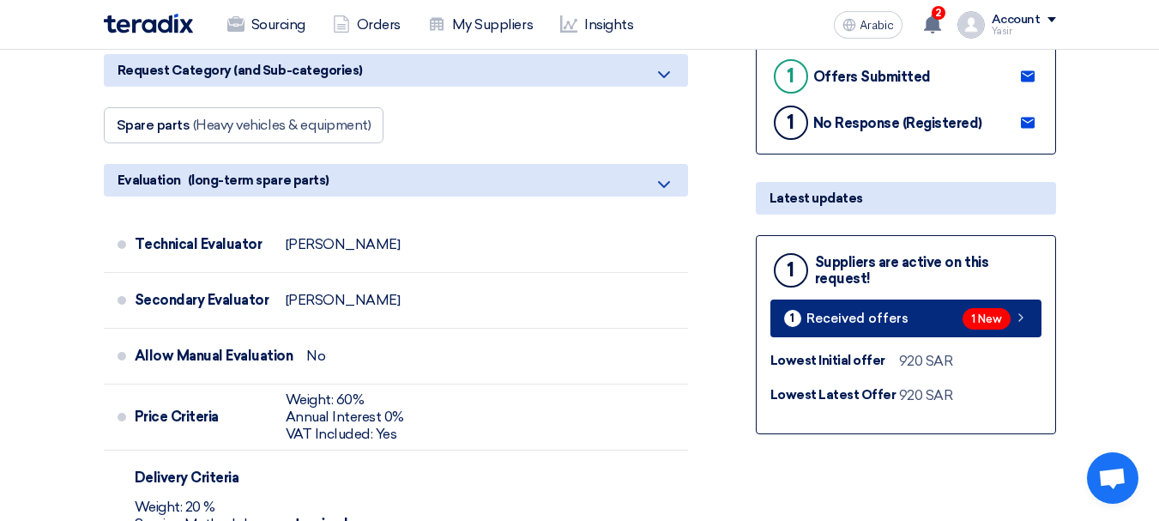
click at [1020, 318] on icon at bounding box center [1021, 317] width 14 height 14
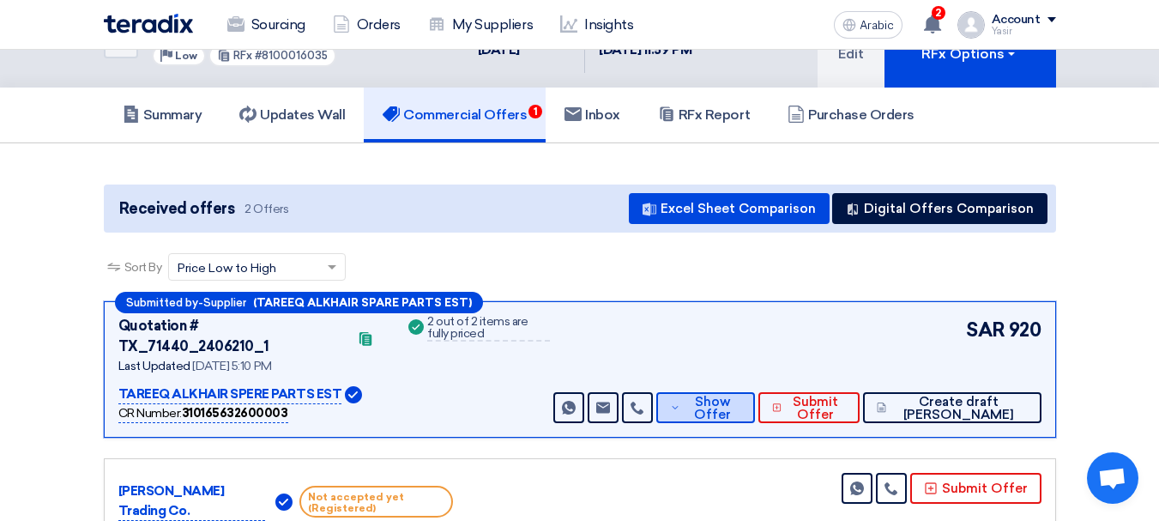
scroll to position [86, 0]
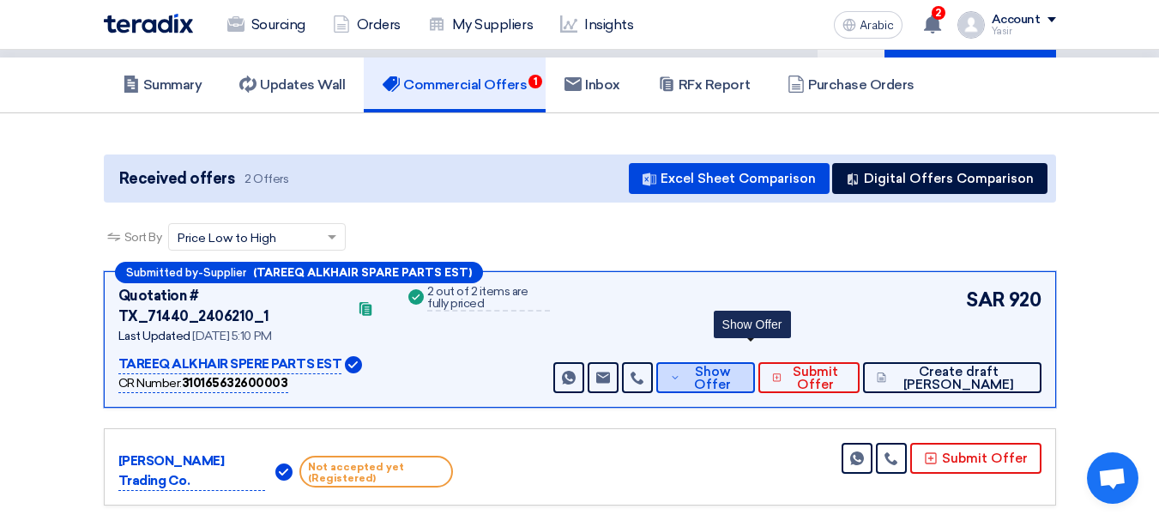
click at [741, 365] on span "Show Offer" at bounding box center [712, 378] width 57 height 26
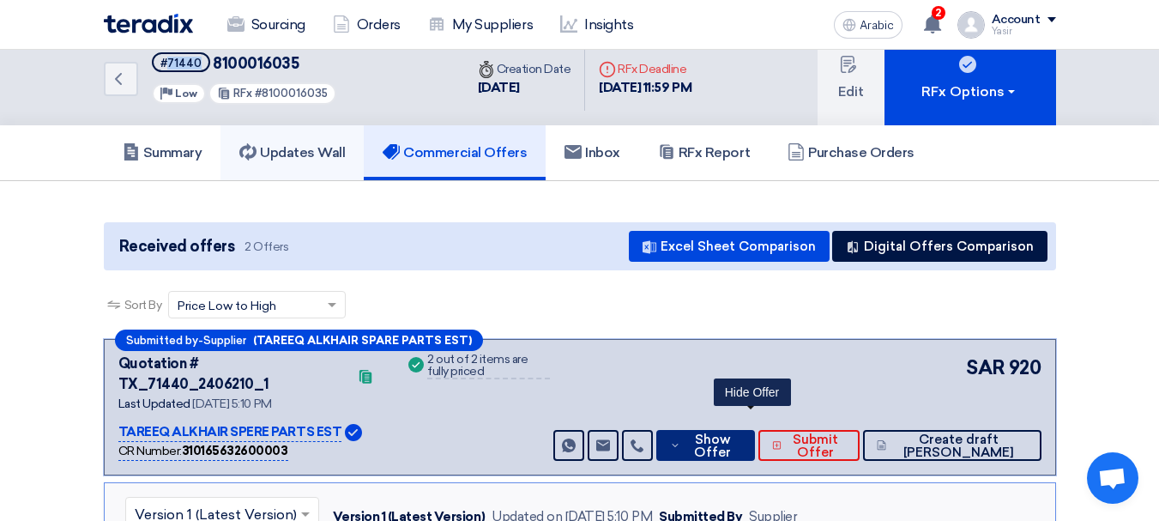
scroll to position [0, 0]
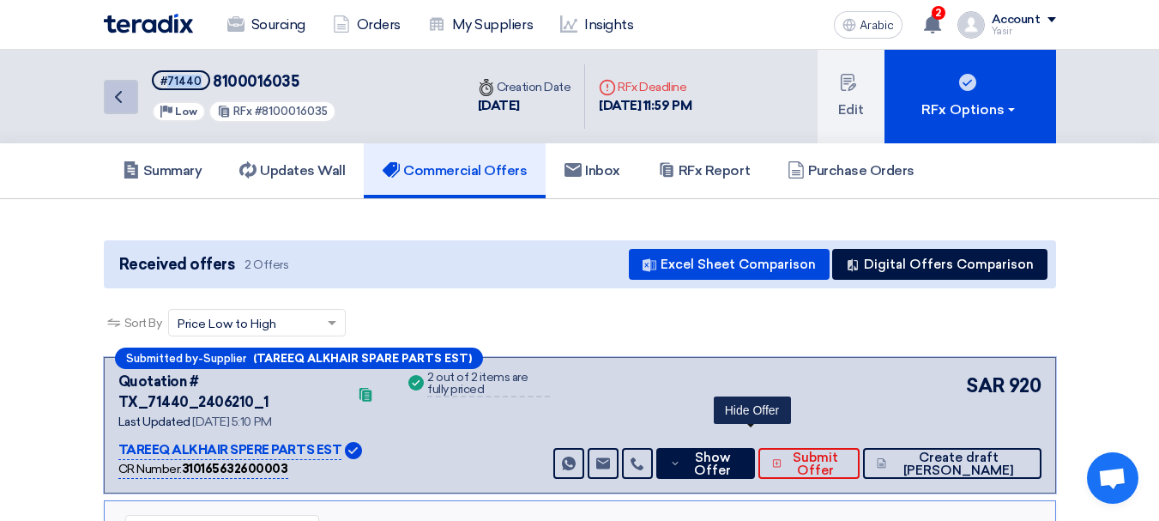
click at [128, 99] on icon "Back" at bounding box center [118, 97] width 21 height 21
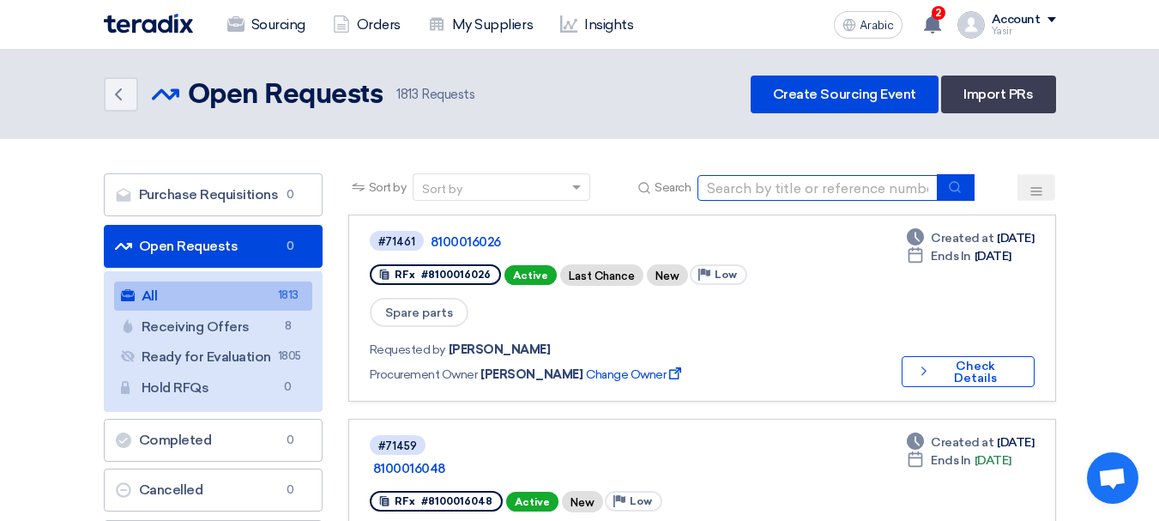
click at [809, 192] on input at bounding box center [817, 188] width 240 height 26
paste input "8100015982"
type input "8100015982"
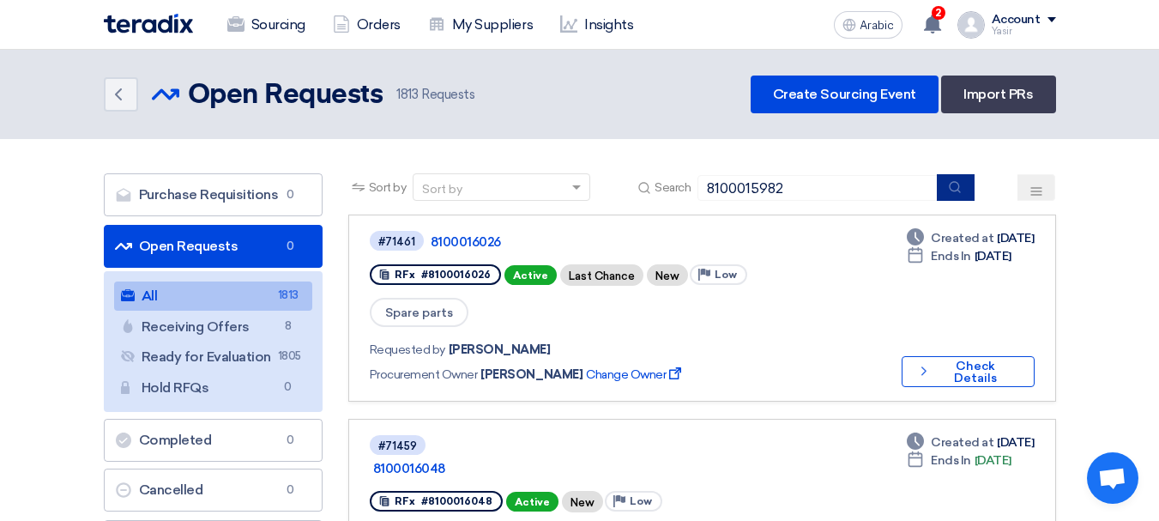
click at [954, 185] on icon "submit" at bounding box center [955, 187] width 14 height 14
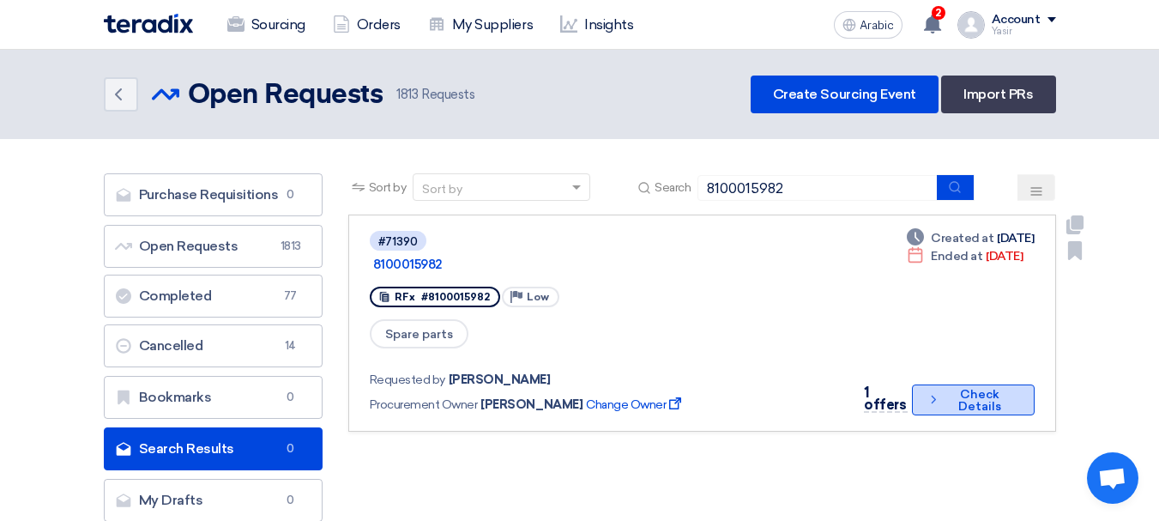
click at [997, 387] on font "Check Details" at bounding box center [979, 400] width 43 height 27
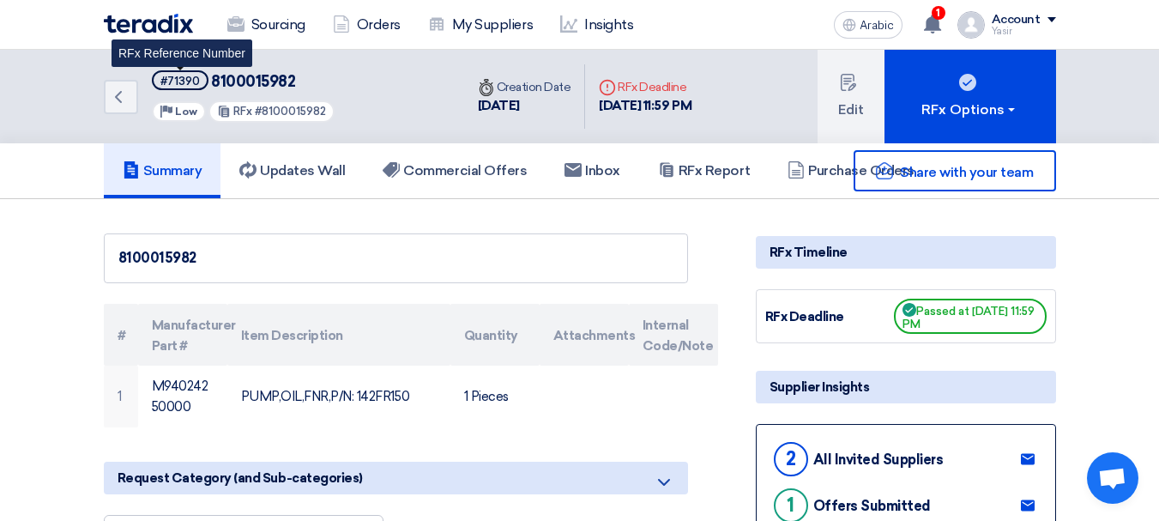
click at [177, 79] on font "#71390" at bounding box center [179, 81] width 39 height 13
copy font "71390"
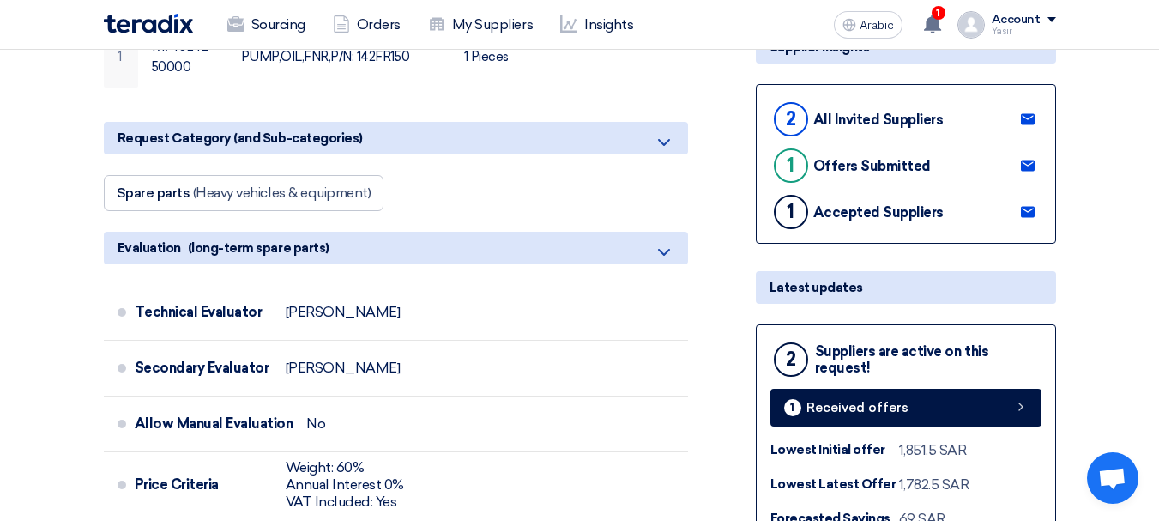
scroll to position [343, 0]
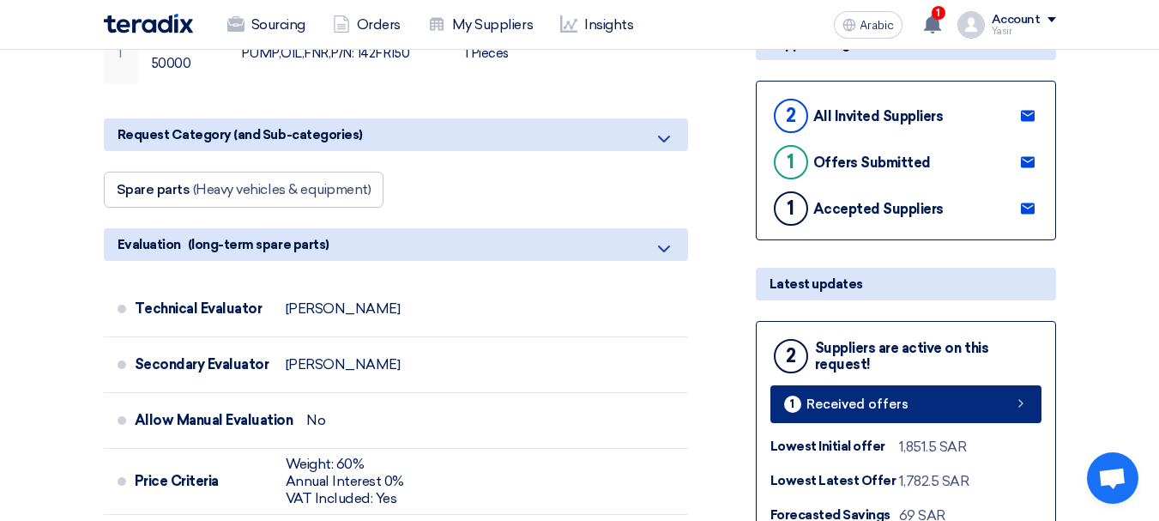
click at [1016, 390] on link "1 Received offers" at bounding box center [905, 404] width 271 height 38
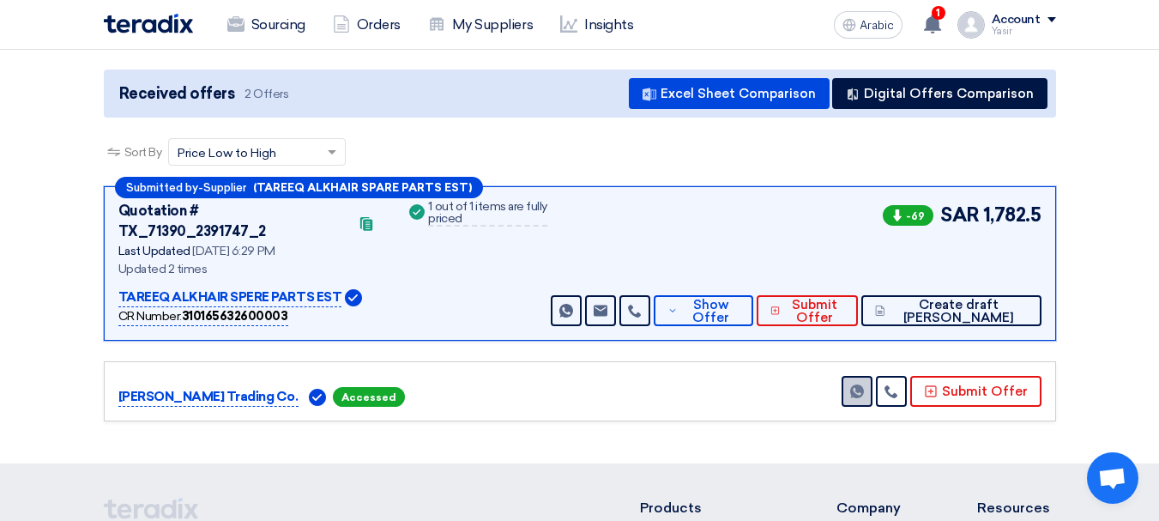
scroll to position [172, 0]
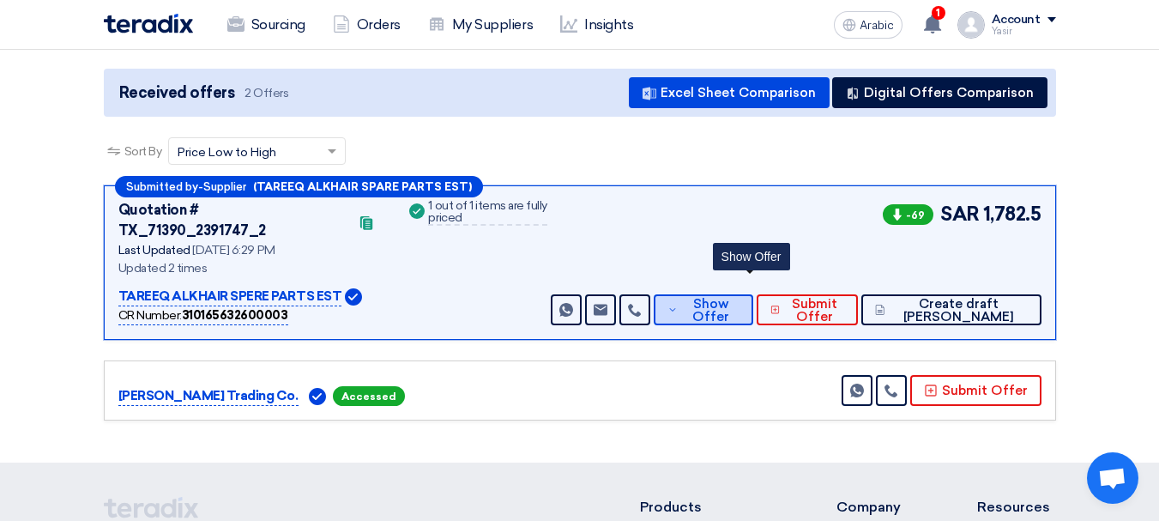
click at [738, 298] on span "Show Offer" at bounding box center [710, 311] width 57 height 26
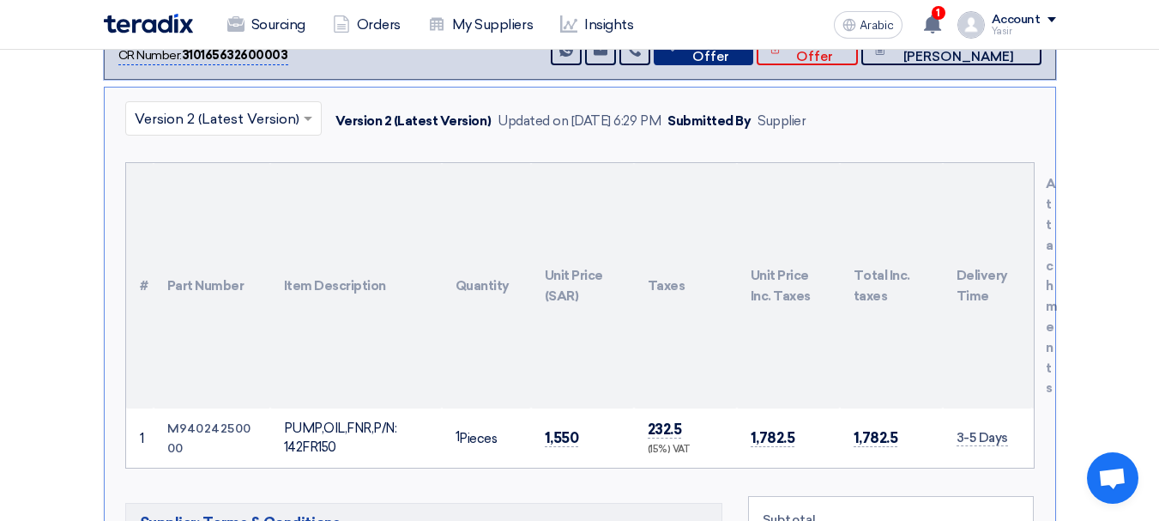
scroll to position [515, 0]
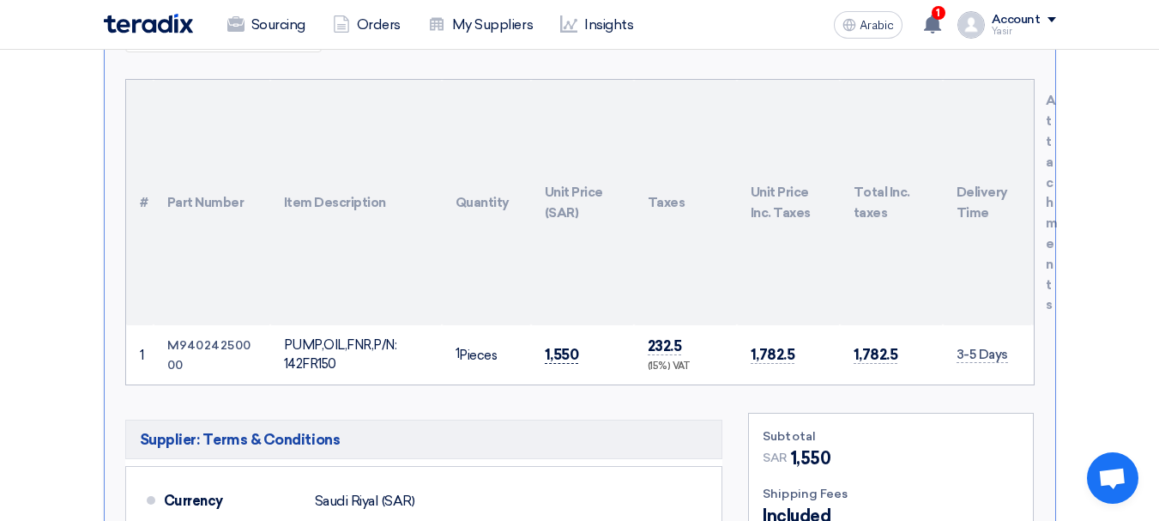
click at [565, 346] on font "1,550" at bounding box center [562, 354] width 34 height 17
copy font "1,550"
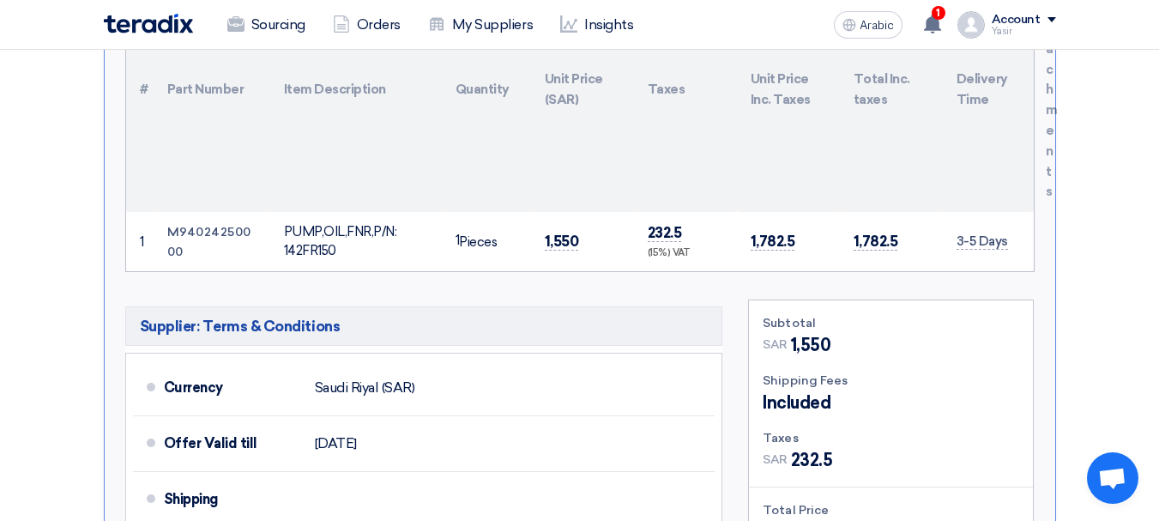
scroll to position [772, 0]
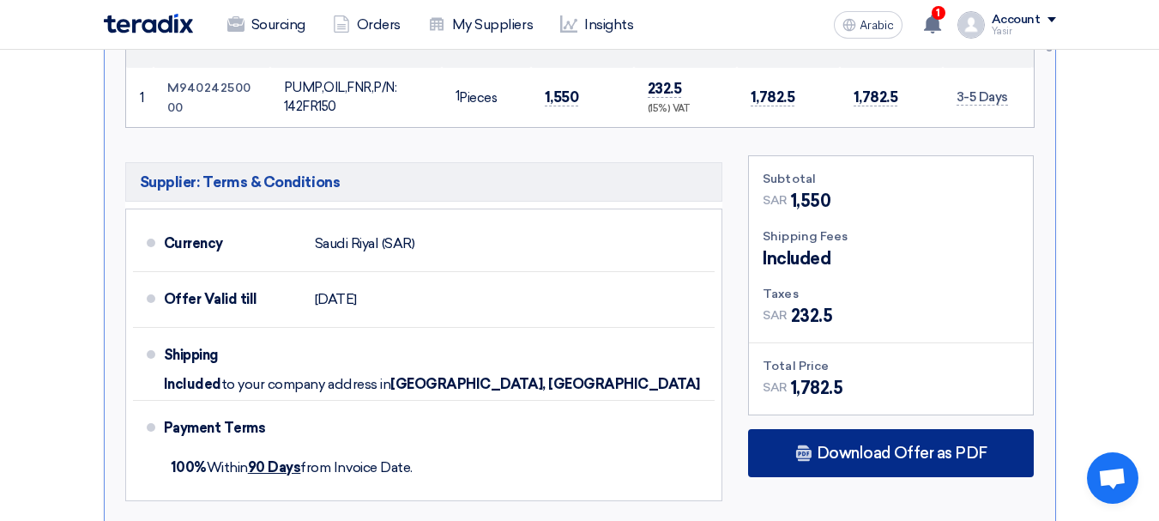
click at [860, 443] on font "Download Offer as PDF" at bounding box center [901, 452] width 171 height 19
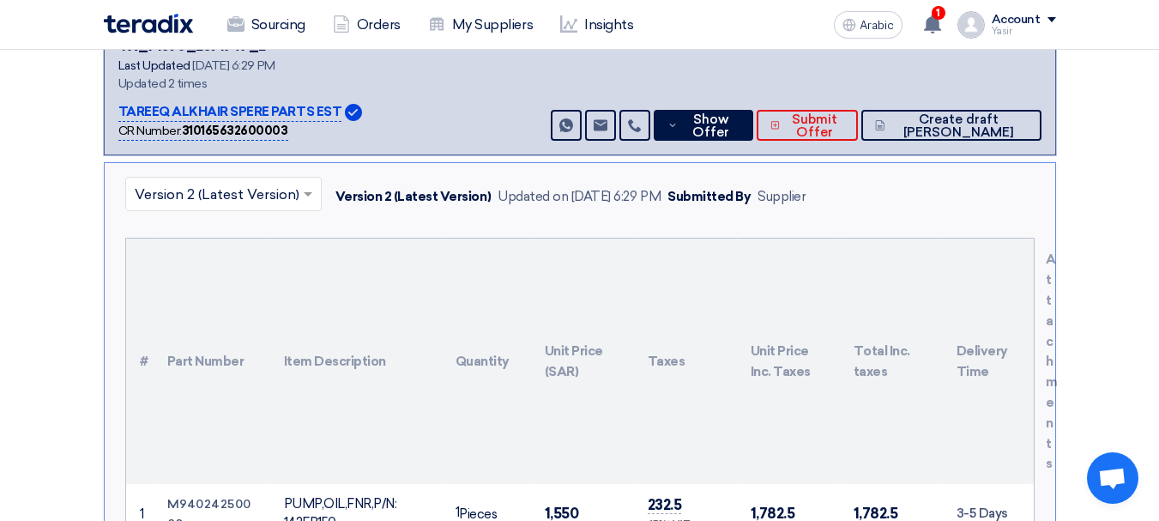
scroll to position [429, 0]
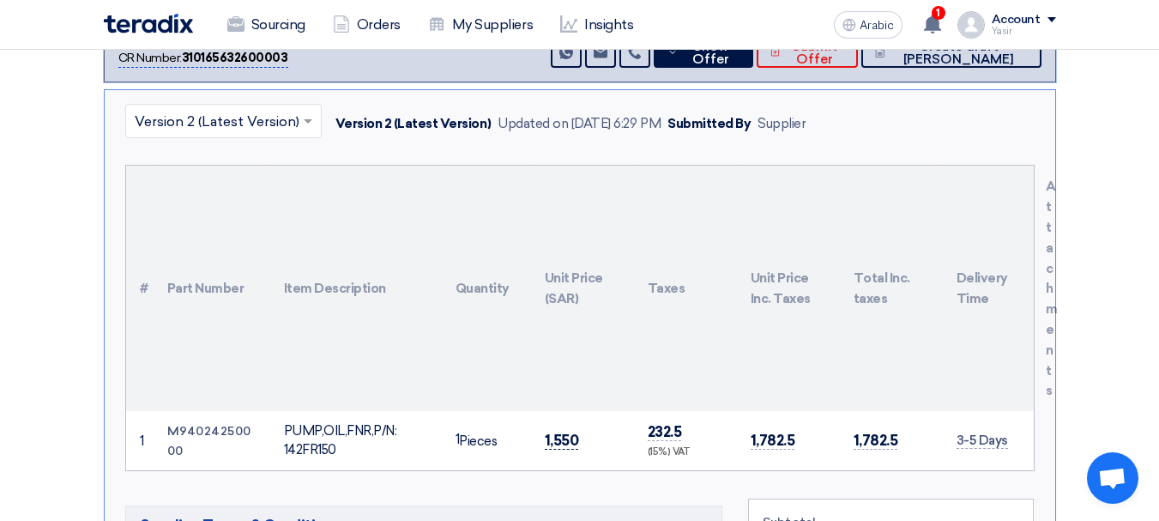
click at [550, 431] on font "1,550" at bounding box center [562, 439] width 34 height 17
copy font "1,550"
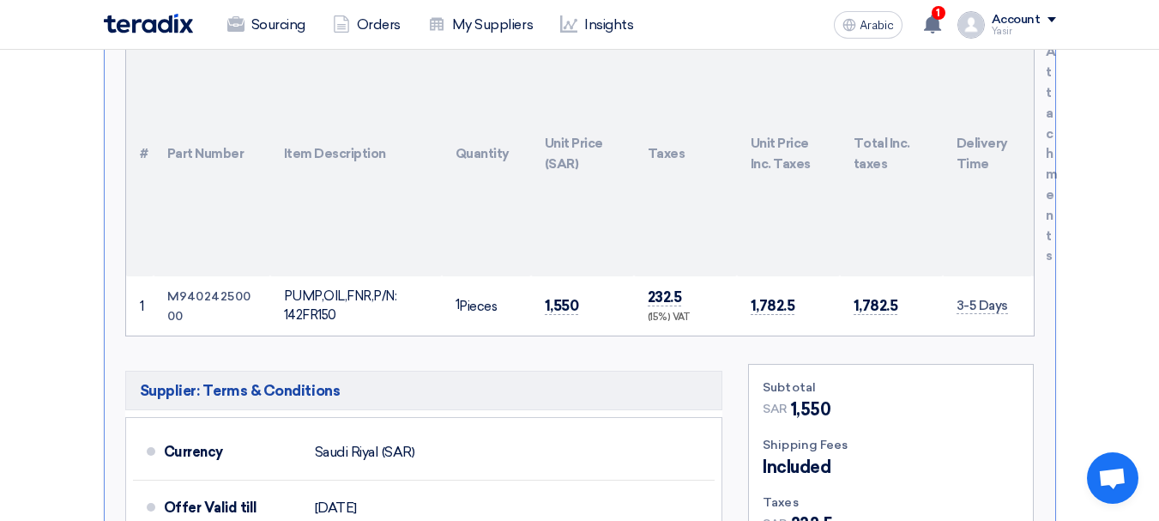
scroll to position [686, 0]
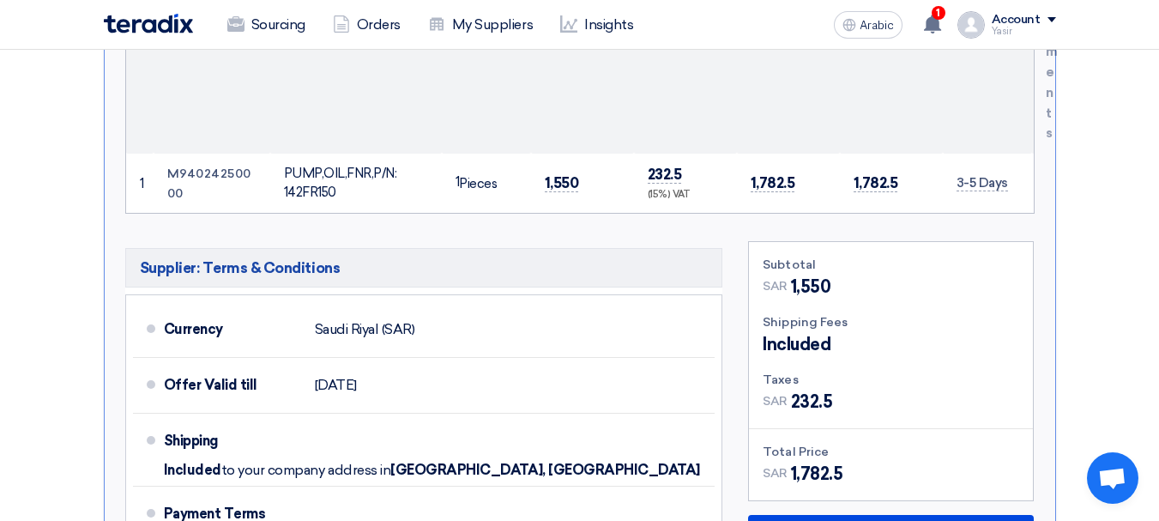
click at [284, 166] on font "PUMP,OIL,FNR,P/N: 142FR150" at bounding box center [340, 183] width 113 height 35
drag, startPoint x: 286, startPoint y: 148, endPoint x: 330, endPoint y: 163, distance: 46.1
click at [330, 164] on div "PUMP,OIL,FNR,P/N: 142FR150" at bounding box center [356, 183] width 144 height 39
drag, startPoint x: 165, startPoint y: 151, endPoint x: 244, endPoint y: 167, distance: 81.4
click at [244, 167] on td "M94024250000" at bounding box center [212, 183] width 117 height 59
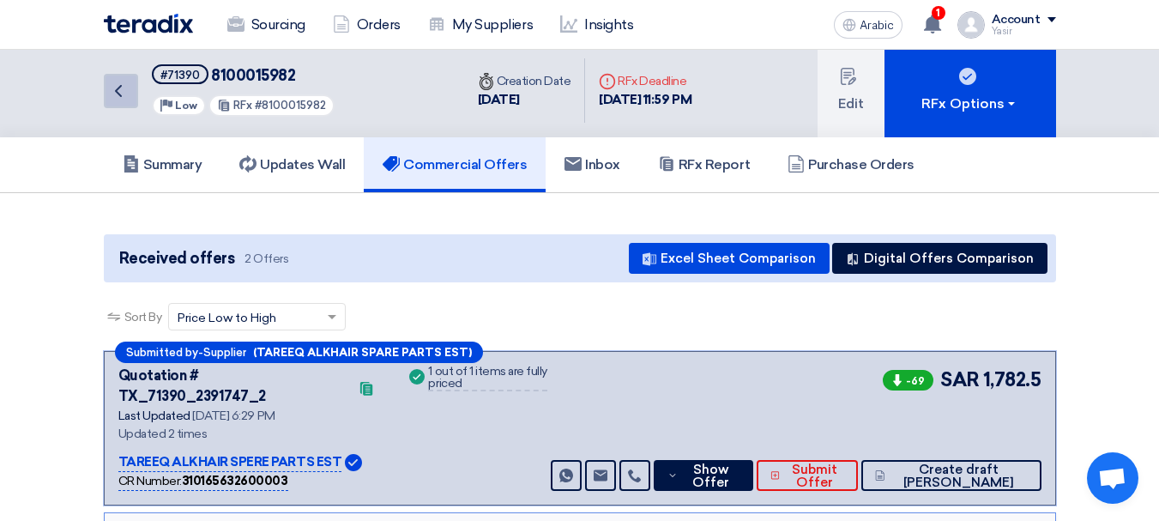
scroll to position [0, 0]
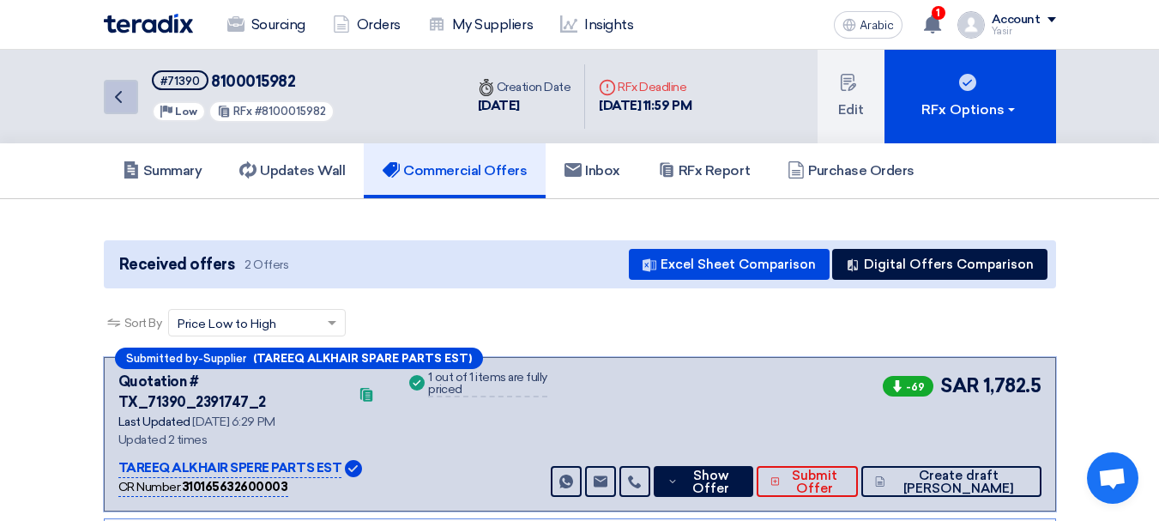
click at [126, 88] on icon "Back" at bounding box center [118, 97] width 21 height 21
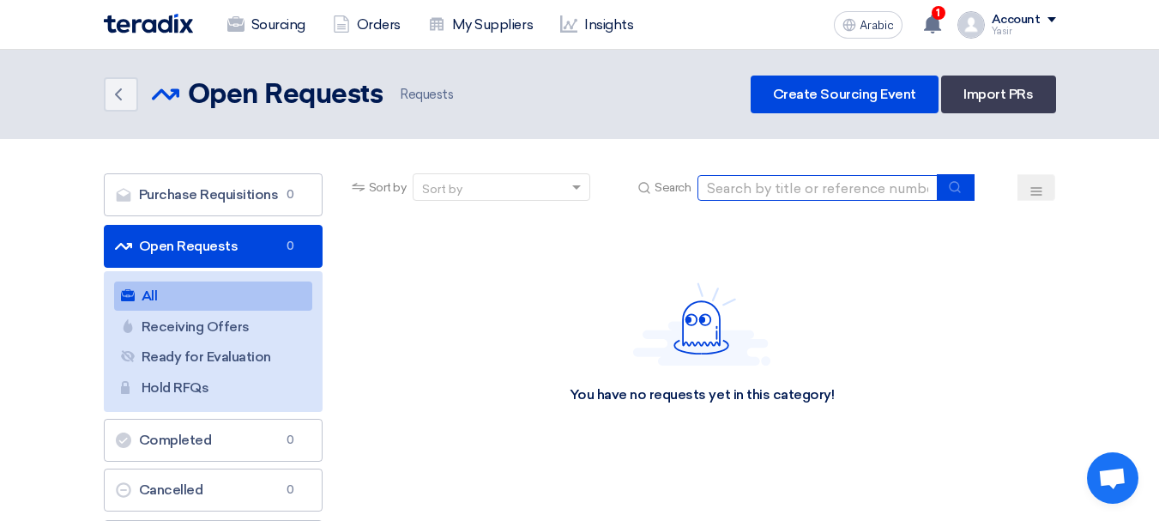
click at [806, 190] on input at bounding box center [817, 188] width 240 height 26
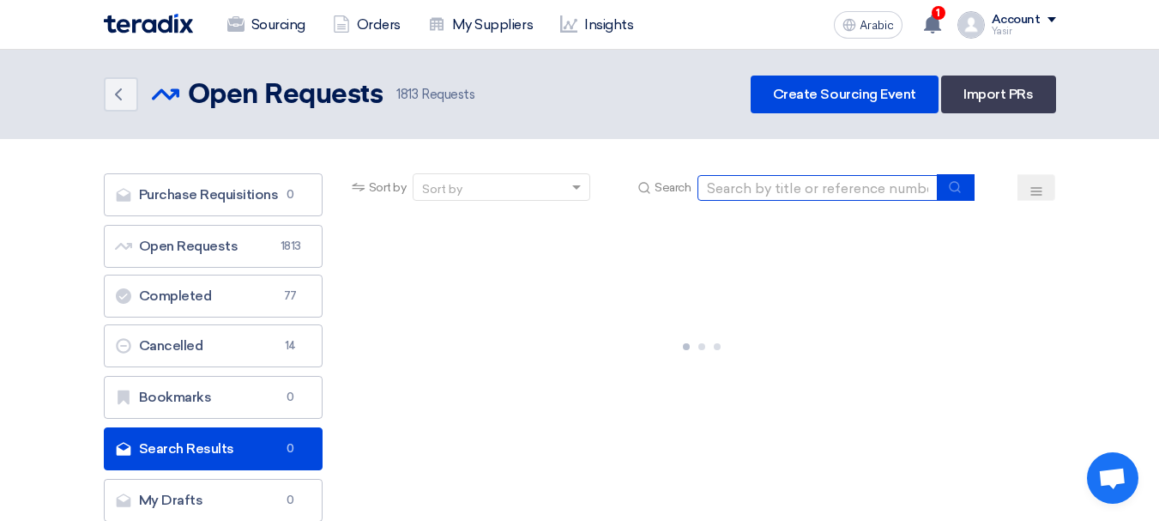
click at [805, 196] on input at bounding box center [817, 188] width 240 height 26
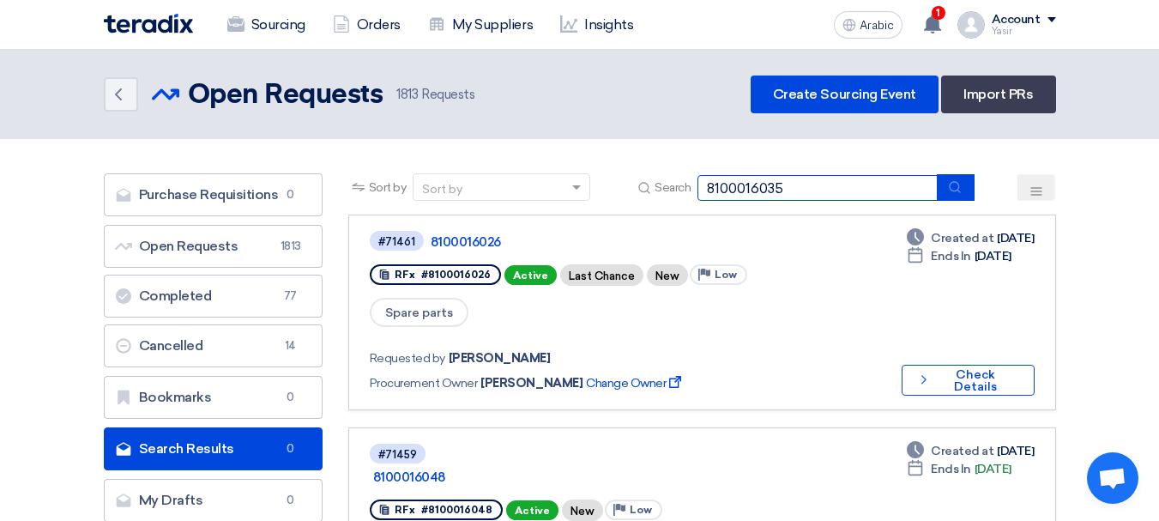
type input "8100016035"
click at [955, 199] on button "submit" at bounding box center [956, 187] width 38 height 27
click at [828, 179] on input "8100016035" at bounding box center [817, 188] width 240 height 26
click at [940, 184] on button "submit" at bounding box center [956, 187] width 38 height 27
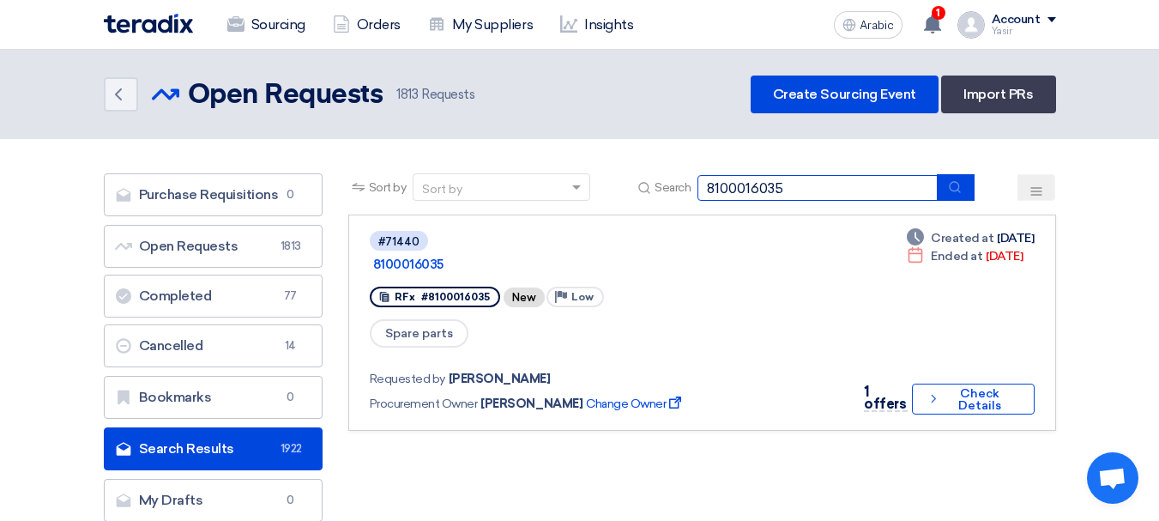
click at [856, 188] on input "8100016035" at bounding box center [817, 188] width 240 height 26
click at [952, 196] on button "submit" at bounding box center [956, 187] width 38 height 27
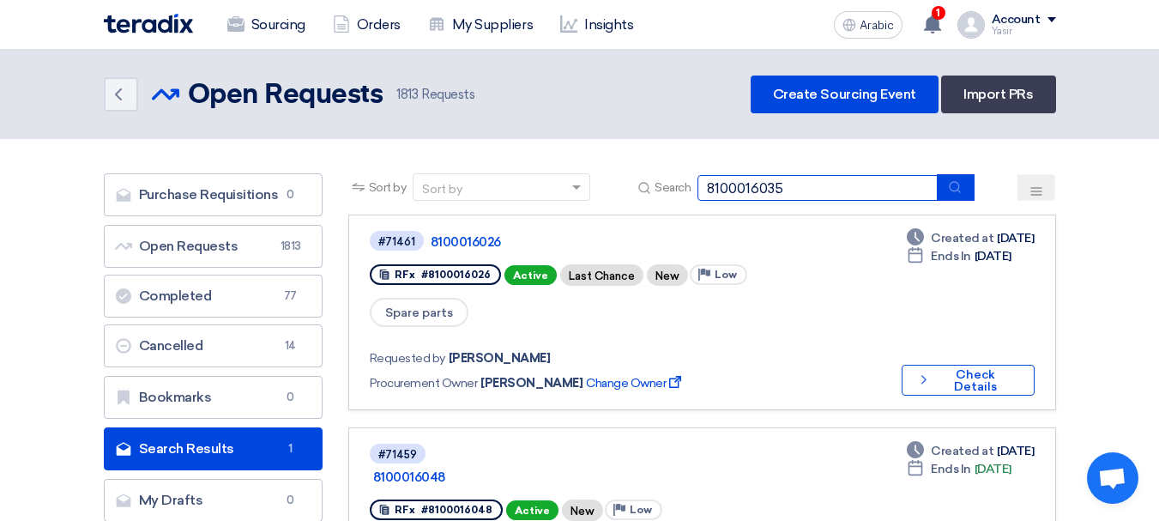
click at [825, 193] on input "8100016035" at bounding box center [817, 188] width 240 height 26
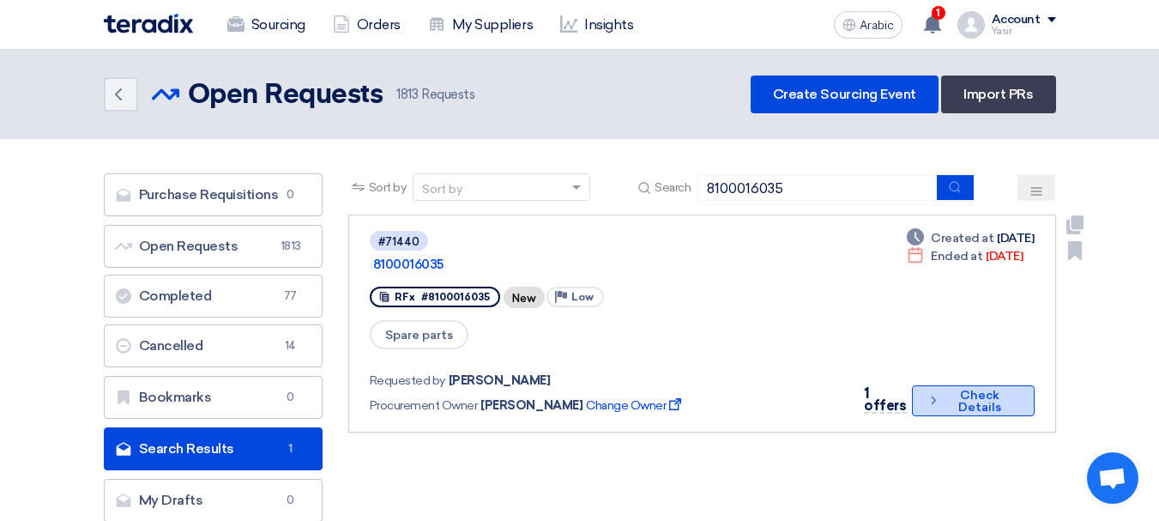
click at [958, 388] on font "Check Details" at bounding box center [979, 401] width 43 height 27
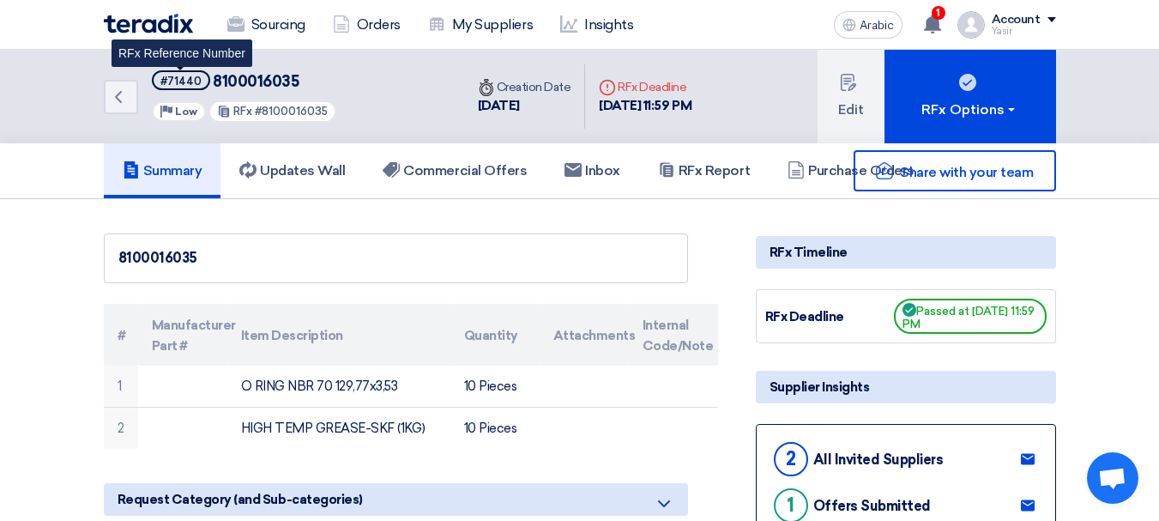
click at [192, 79] on font "#71440" at bounding box center [180, 81] width 41 height 13
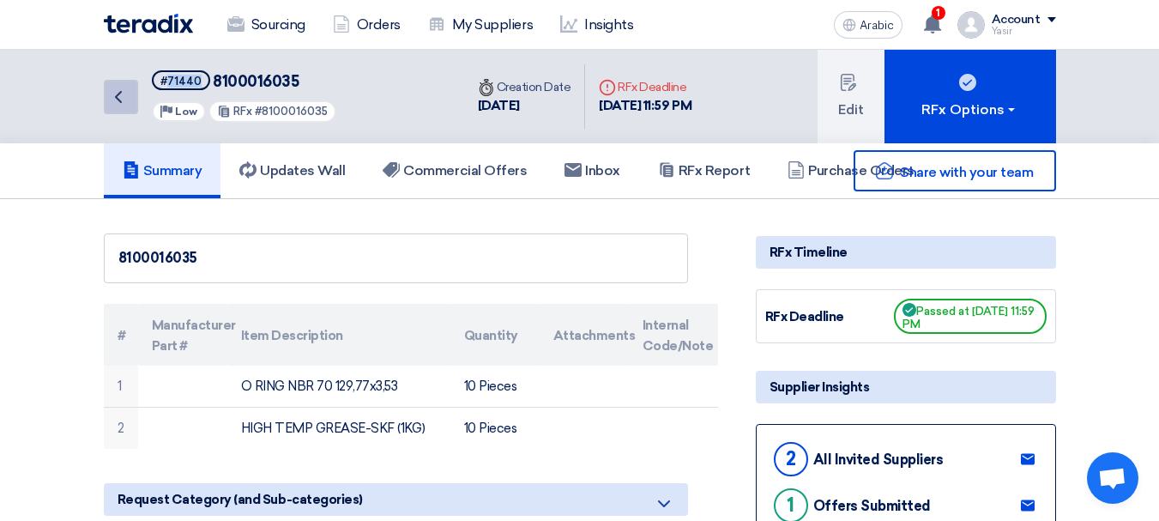
click at [104, 104] on link "Back" at bounding box center [121, 97] width 34 height 34
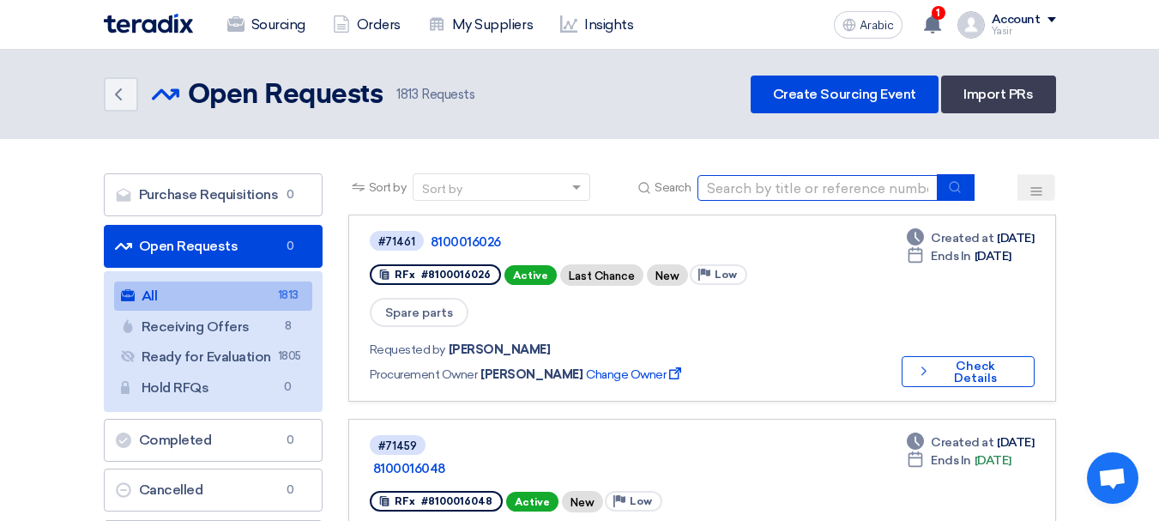
click at [806, 180] on input at bounding box center [817, 188] width 240 height 26
type input "66618"
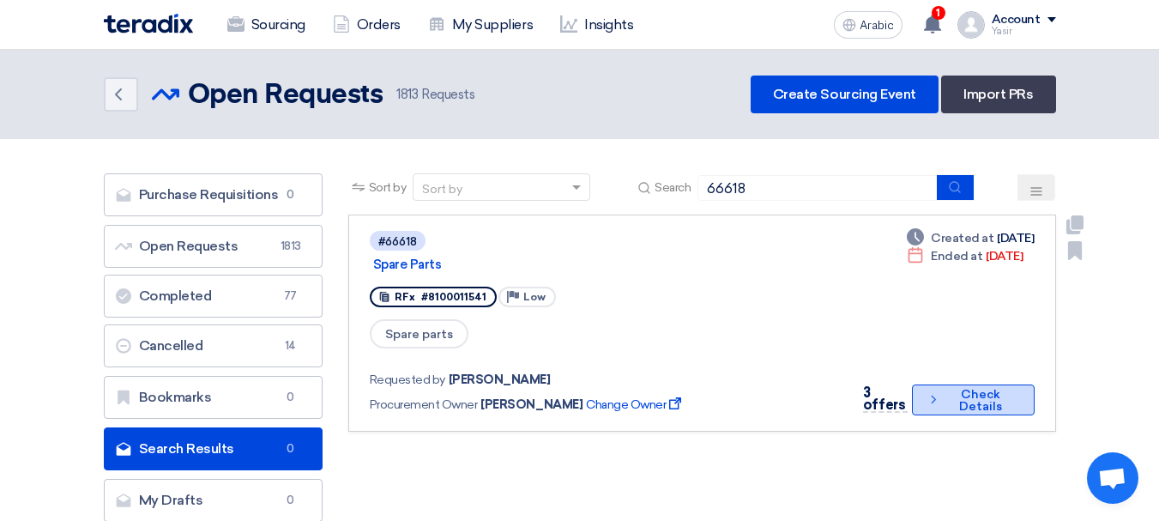
click at [947, 389] on font "Check Details" at bounding box center [980, 401] width 72 height 24
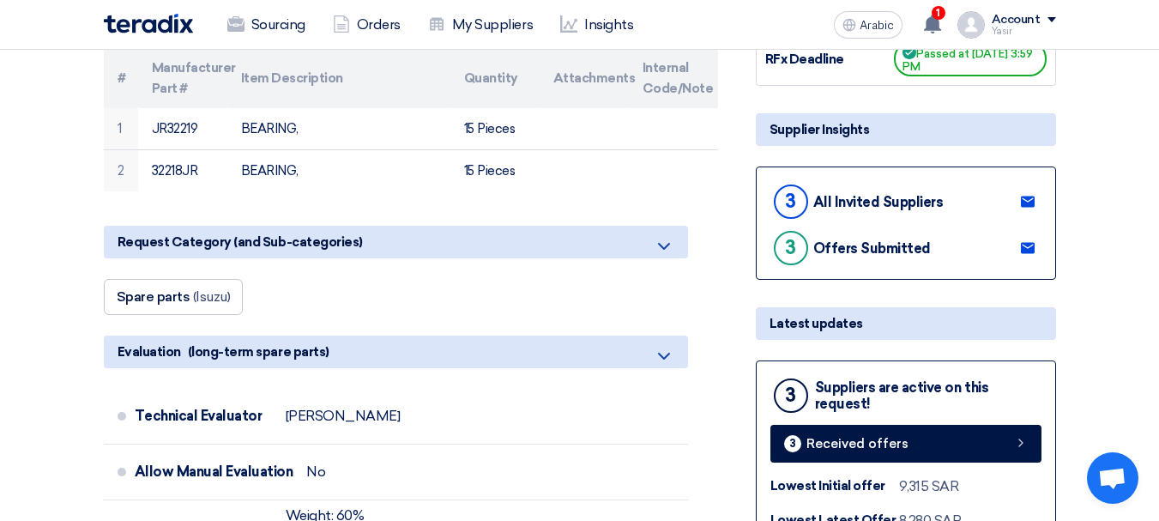
scroll to position [429, 0]
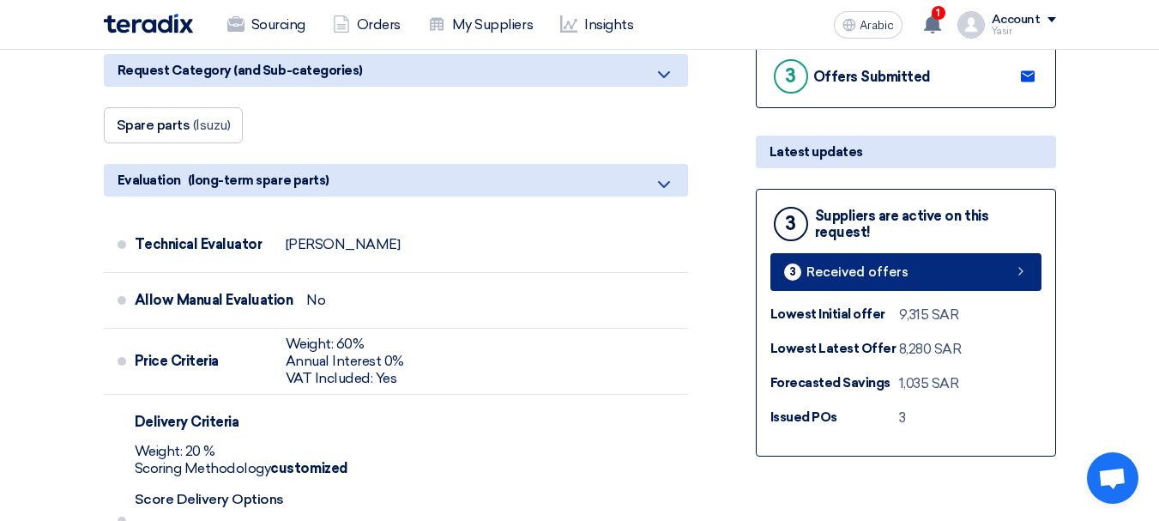
click at [1001, 279] on link "3 Received offers" at bounding box center [905, 272] width 271 height 38
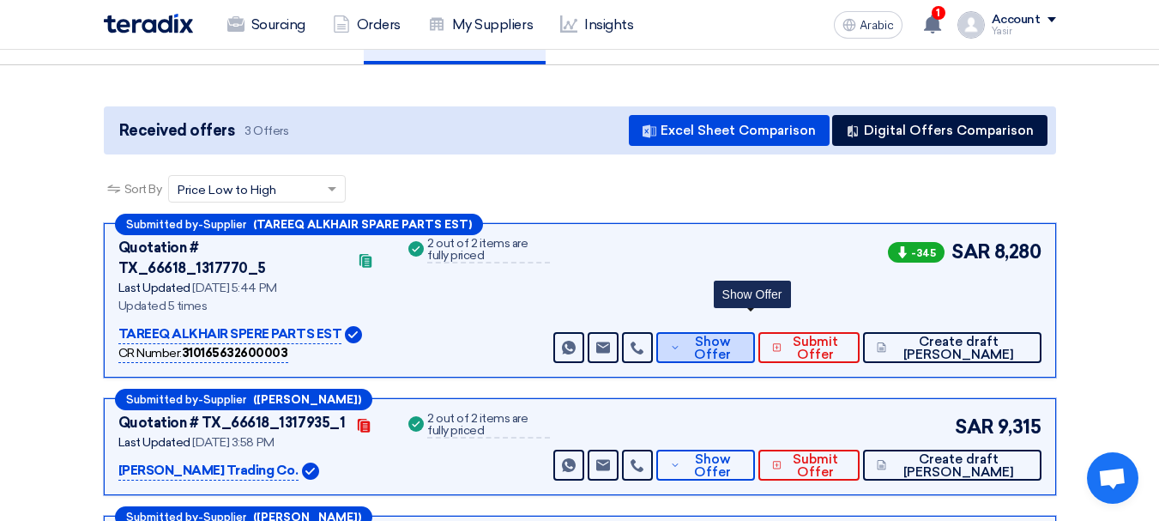
scroll to position [172, 0]
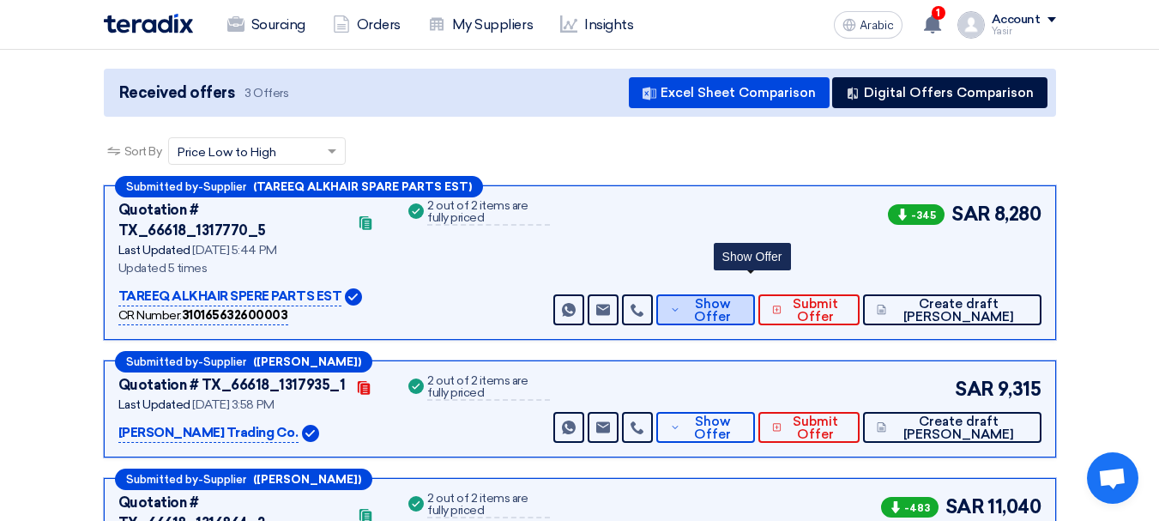
click at [731, 296] on font "Show Offer" at bounding box center [712, 310] width 37 height 28
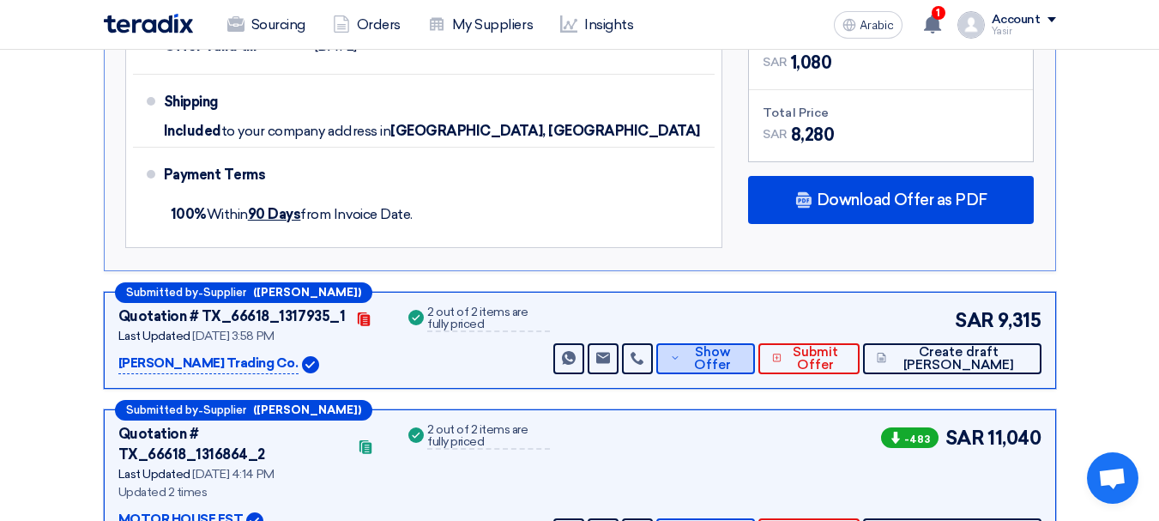
scroll to position [1115, 0]
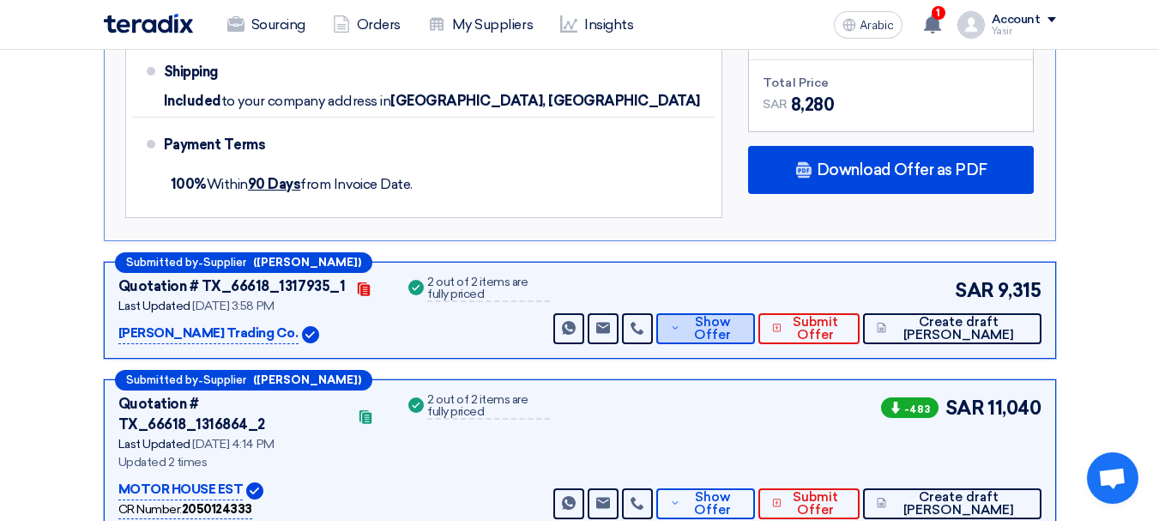
click at [731, 314] on font "Show Offer" at bounding box center [712, 328] width 37 height 28
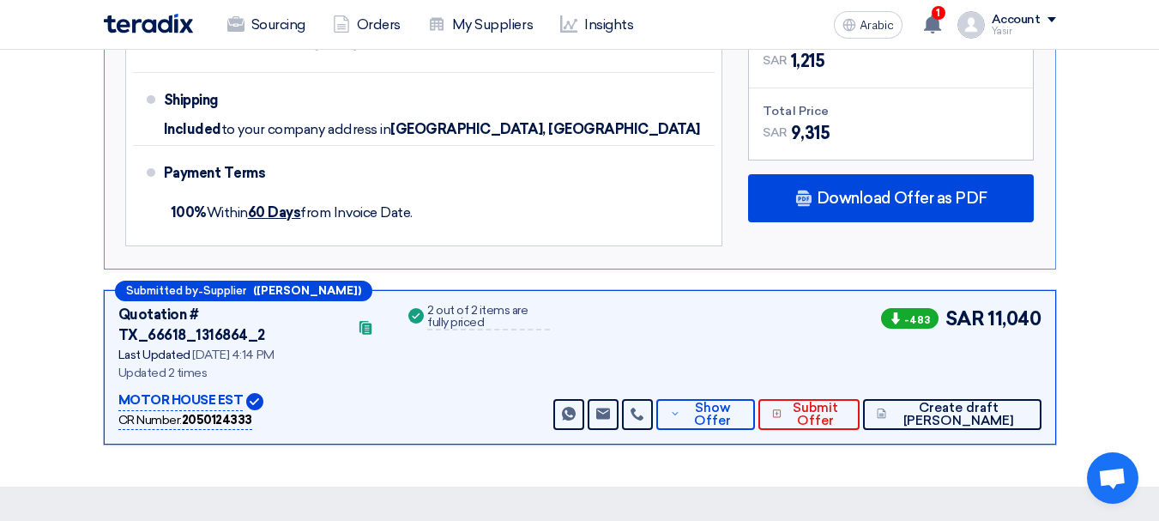
scroll to position [1286, 0]
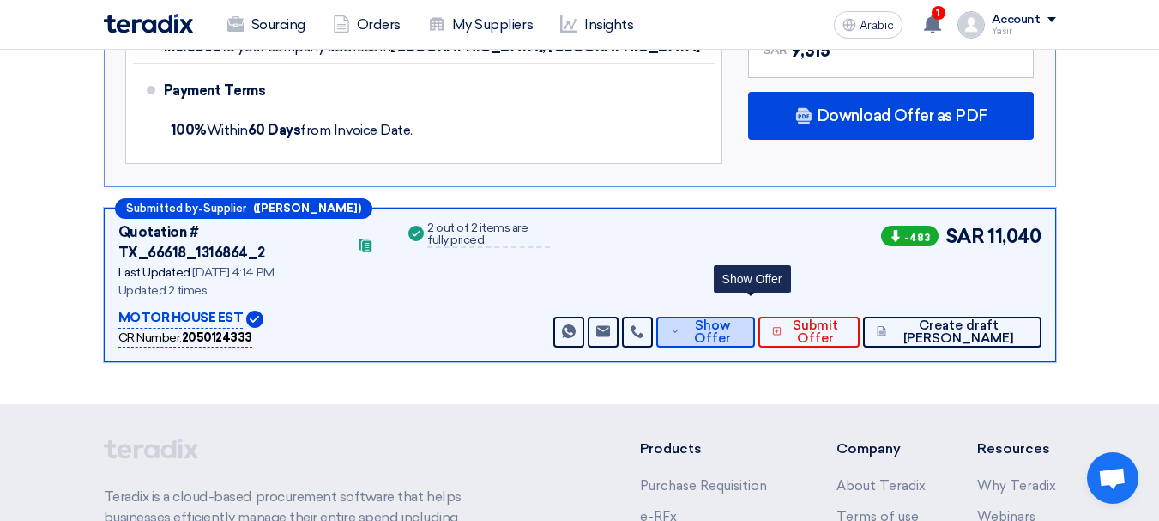
click at [731, 317] on font "Show Offer" at bounding box center [712, 331] width 37 height 28
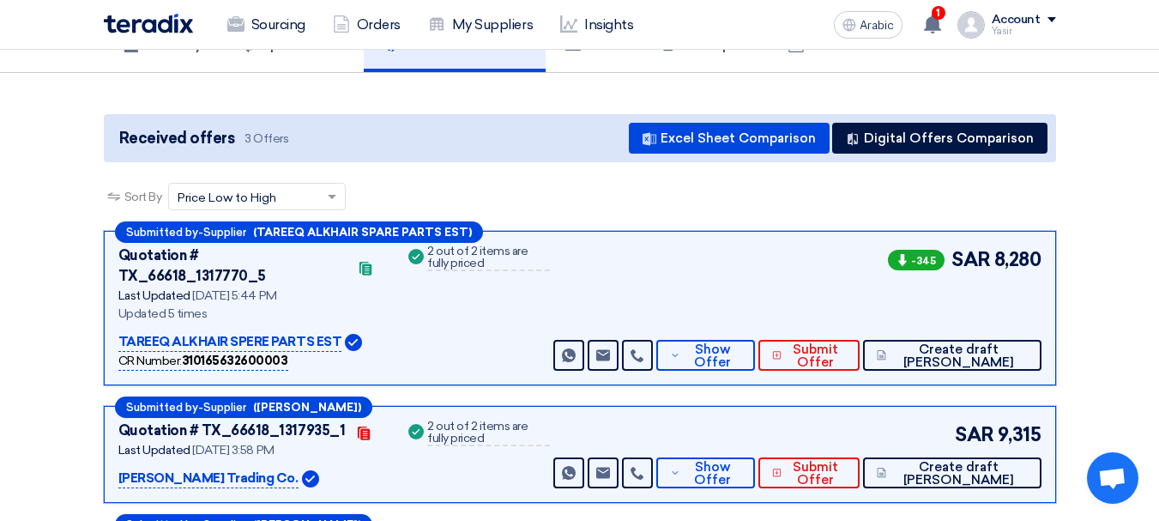
scroll to position [172, 0]
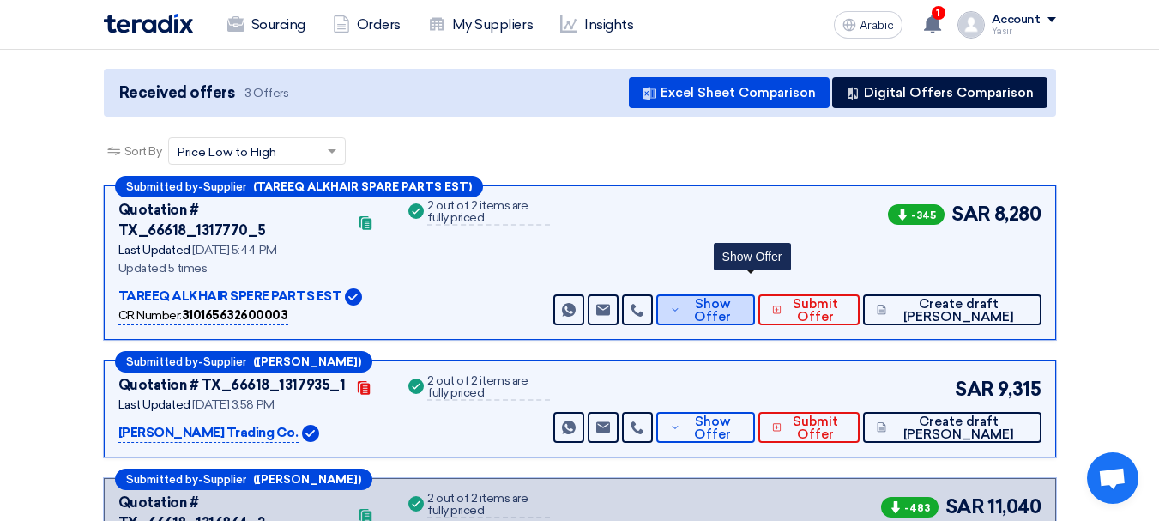
click at [731, 296] on font "Show Offer" at bounding box center [712, 310] width 37 height 28
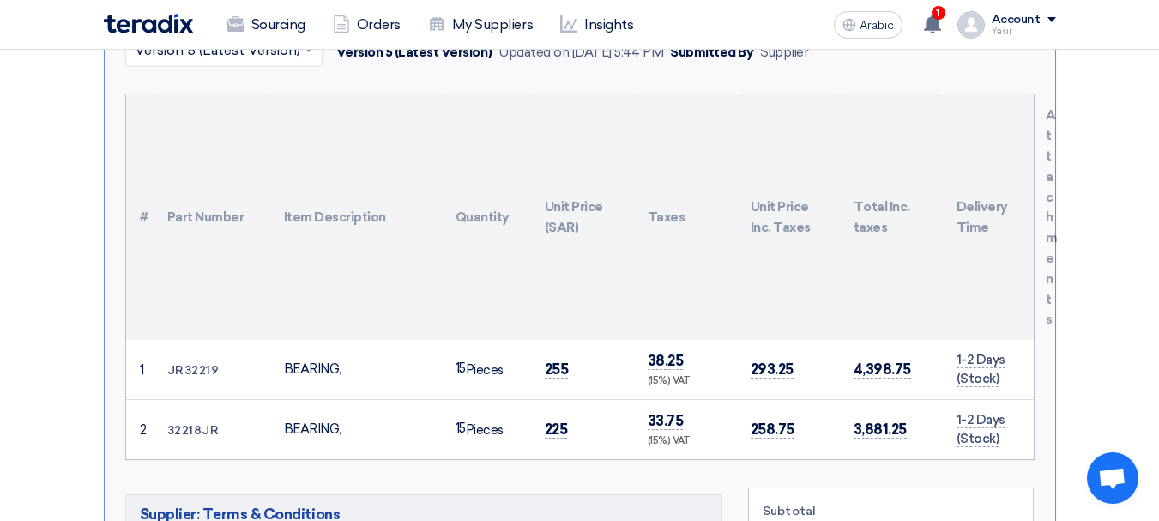
scroll to position [515, 0]
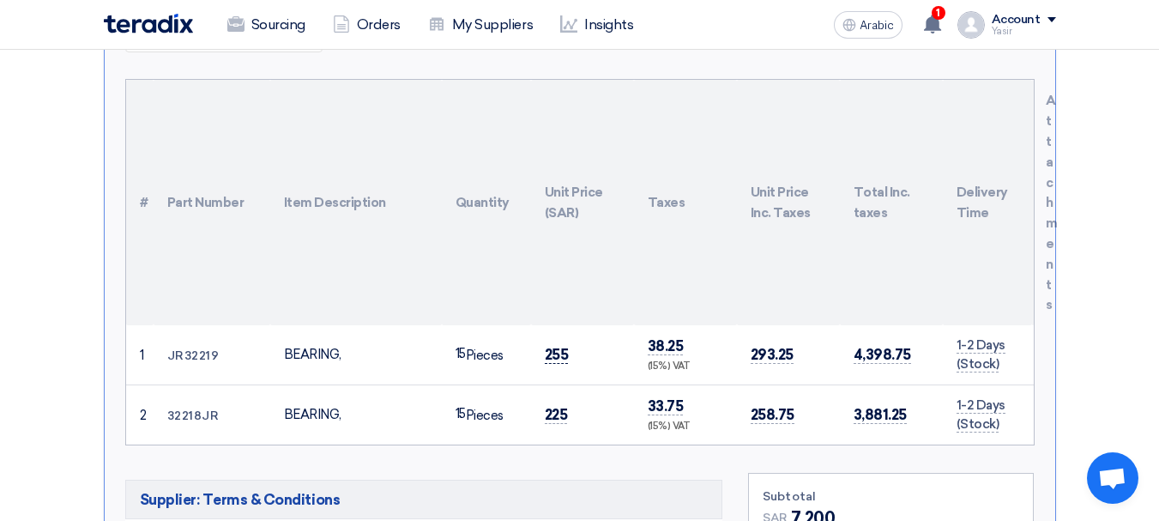
click at [561, 346] on font "255" at bounding box center [557, 354] width 24 height 17
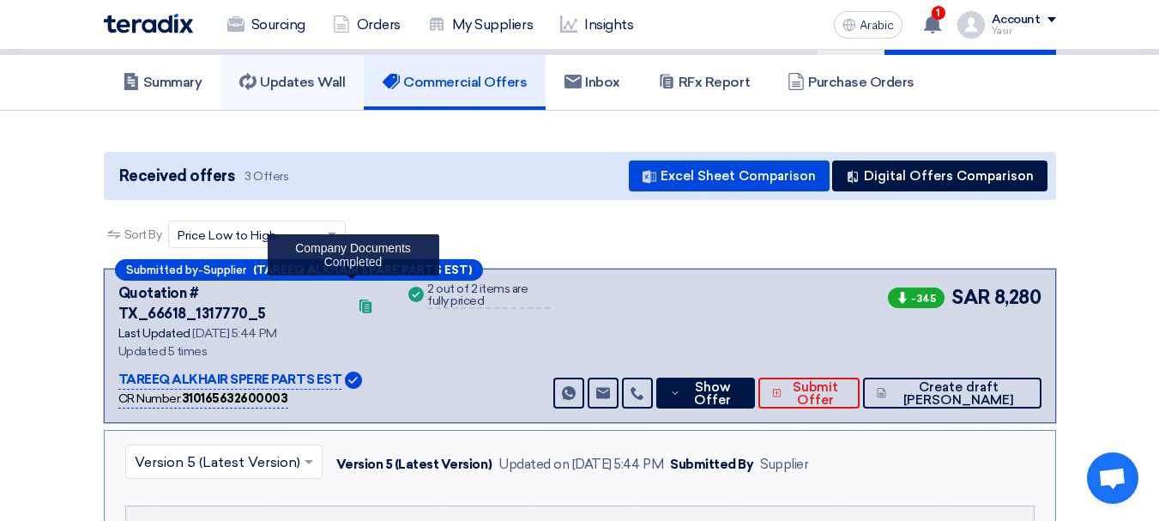
scroll to position [0, 0]
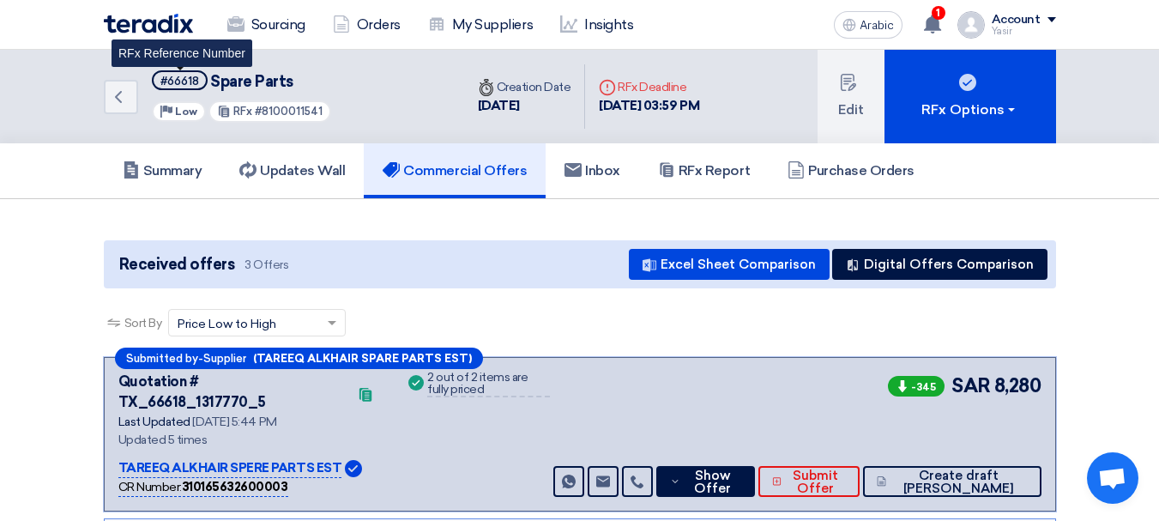
click at [194, 82] on font "#66618" at bounding box center [179, 81] width 39 height 13
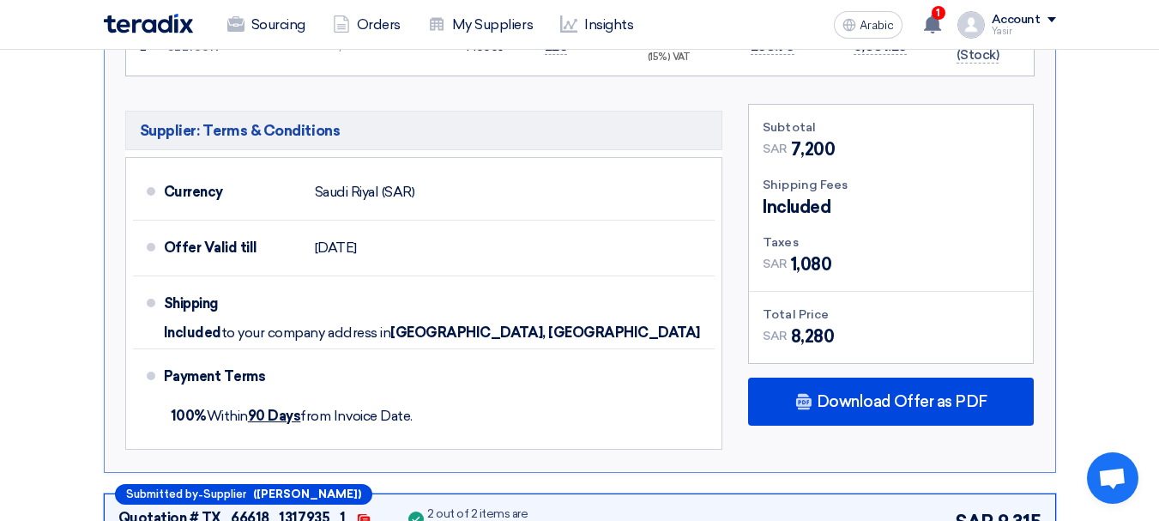
scroll to position [943, 0]
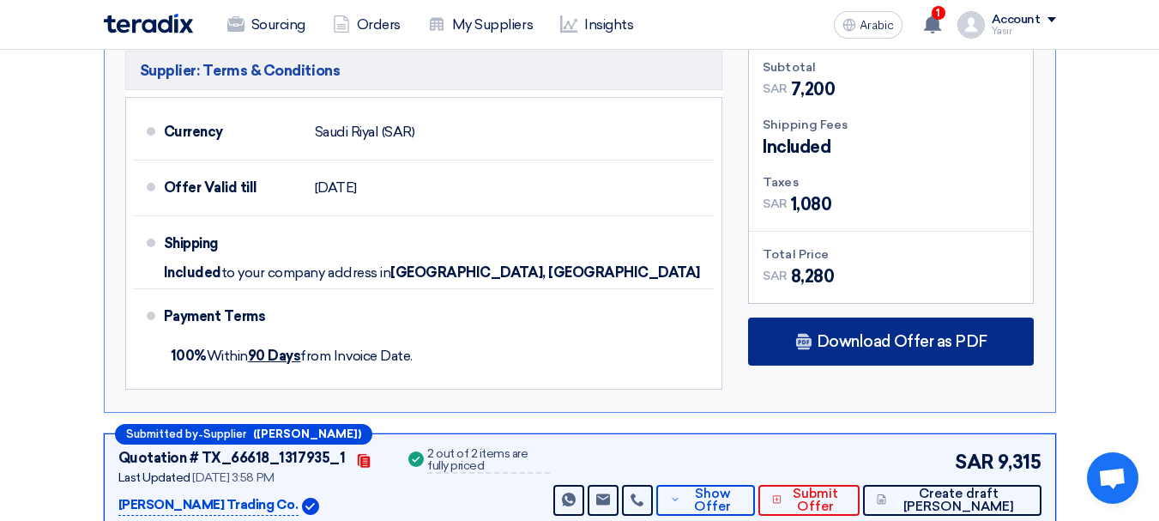
click at [877, 330] on div "Download Offer as PDF" at bounding box center [891, 341] width 286 height 48
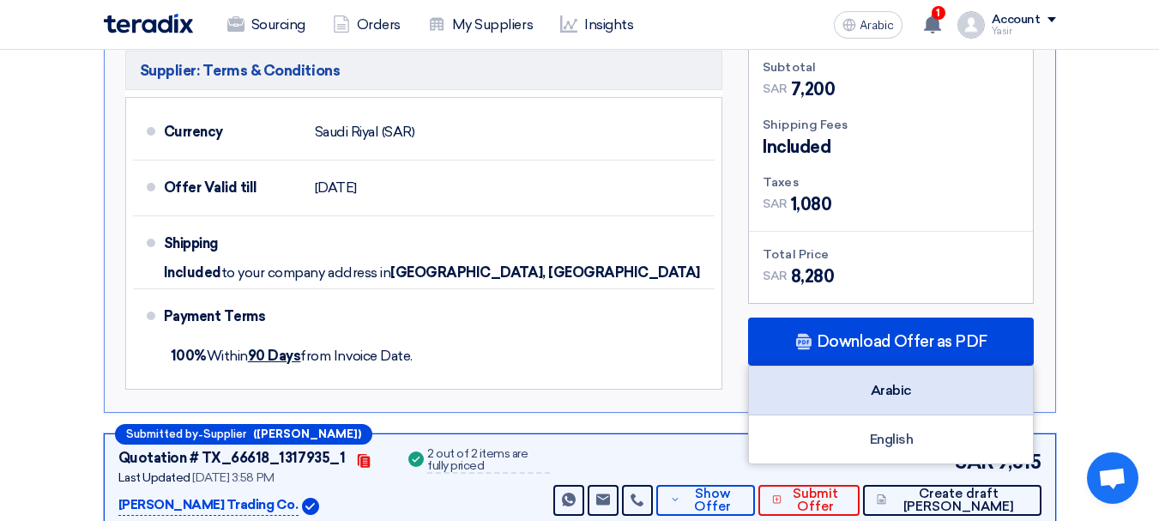
click at [927, 381] on div "Arabic" at bounding box center [891, 390] width 284 height 49
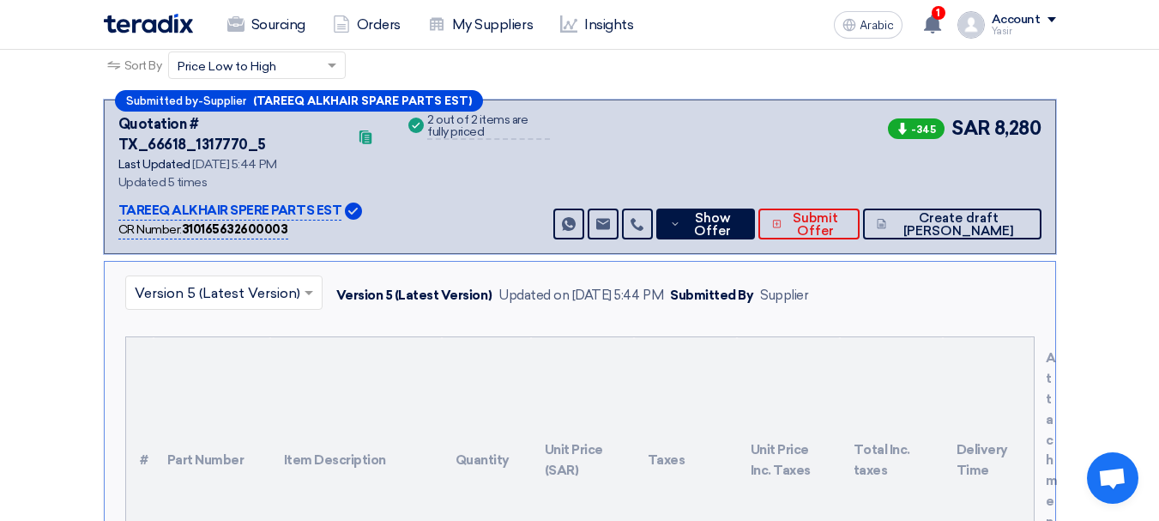
scroll to position [0, 0]
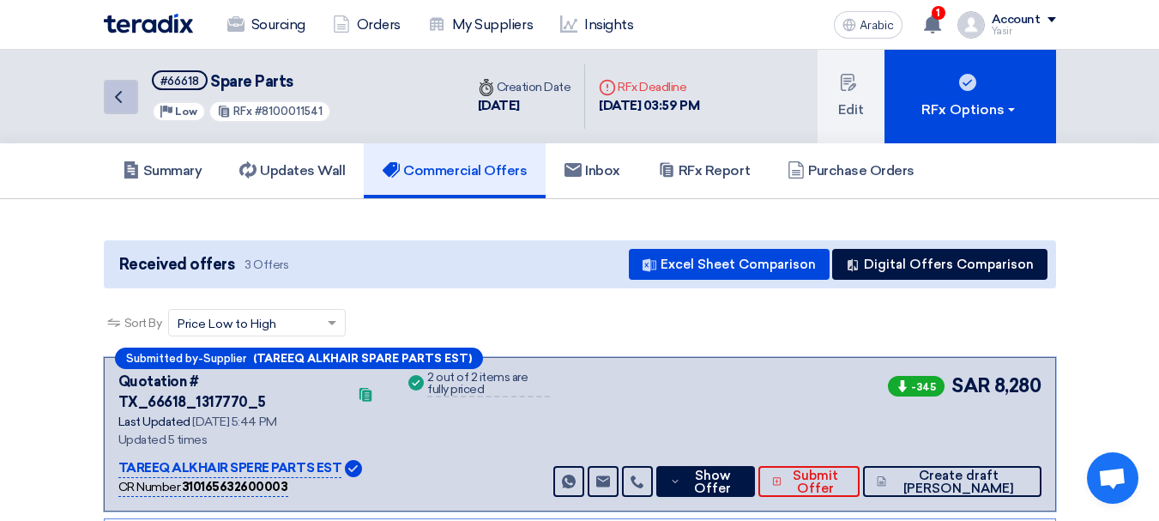
click at [126, 109] on link "Back" at bounding box center [121, 97] width 34 height 34
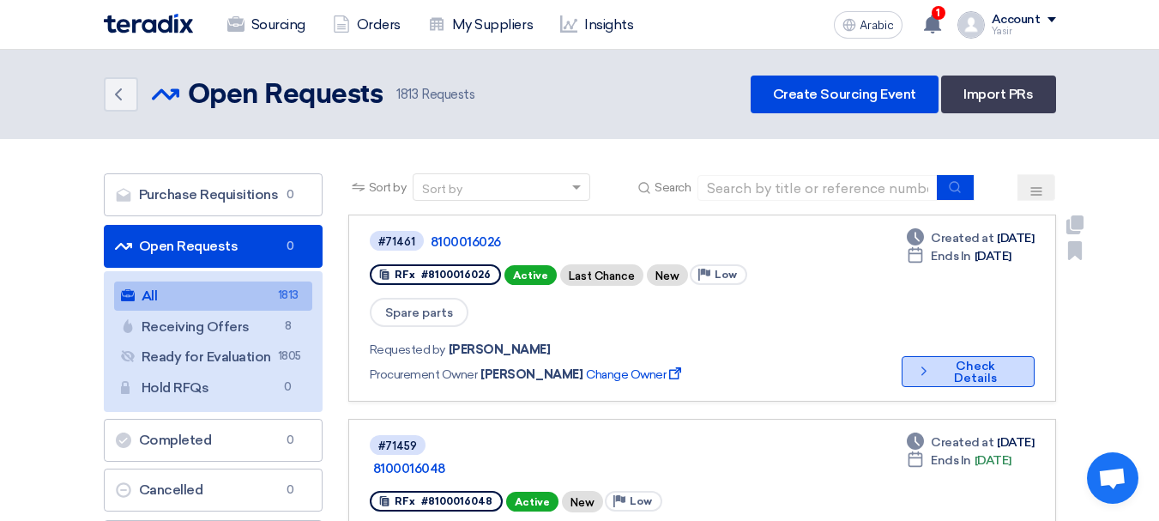
click at [994, 358] on font "Check Details" at bounding box center [975, 371] width 43 height 27
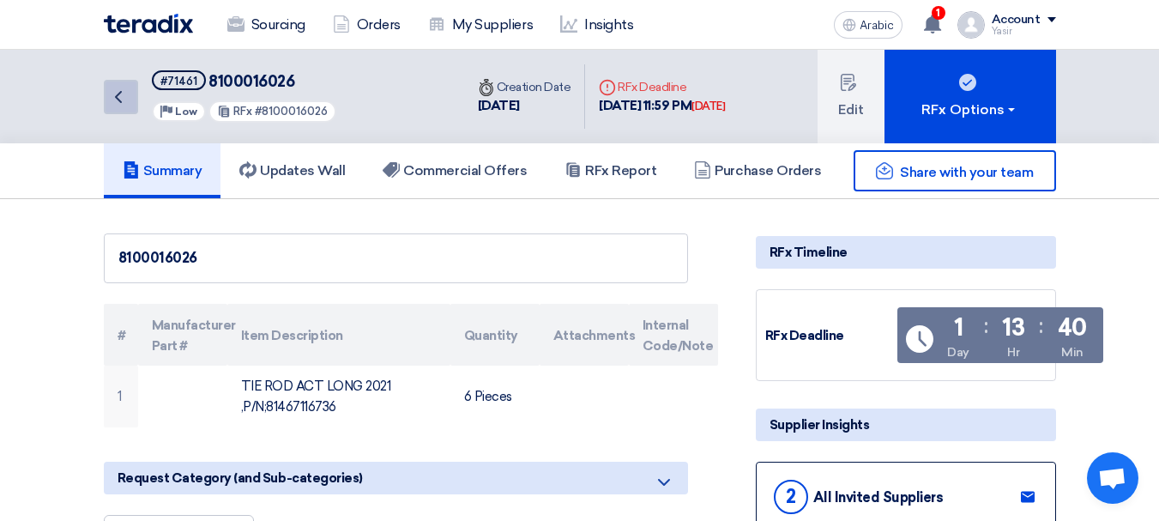
click at [130, 108] on link "Back" at bounding box center [121, 97] width 34 height 34
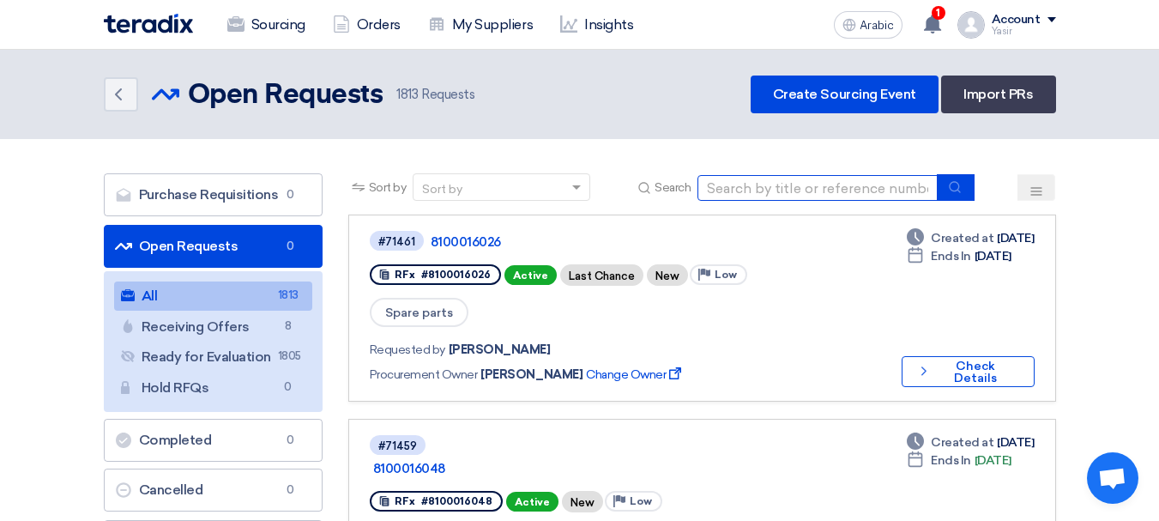
click at [798, 180] on input at bounding box center [817, 188] width 240 height 26
paste input "8100016034"
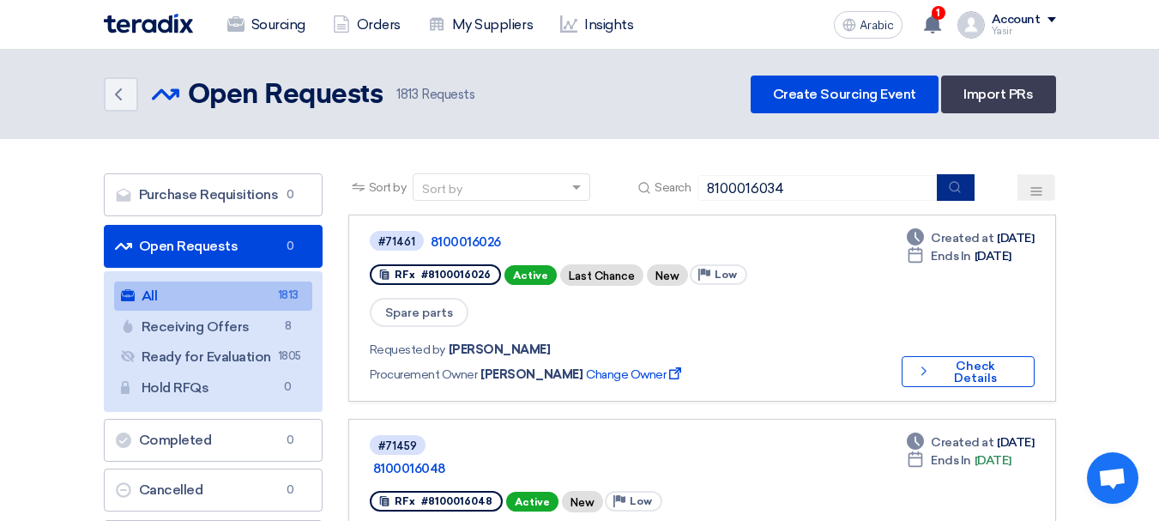
click at [947, 185] on button "submit" at bounding box center [956, 187] width 38 height 27
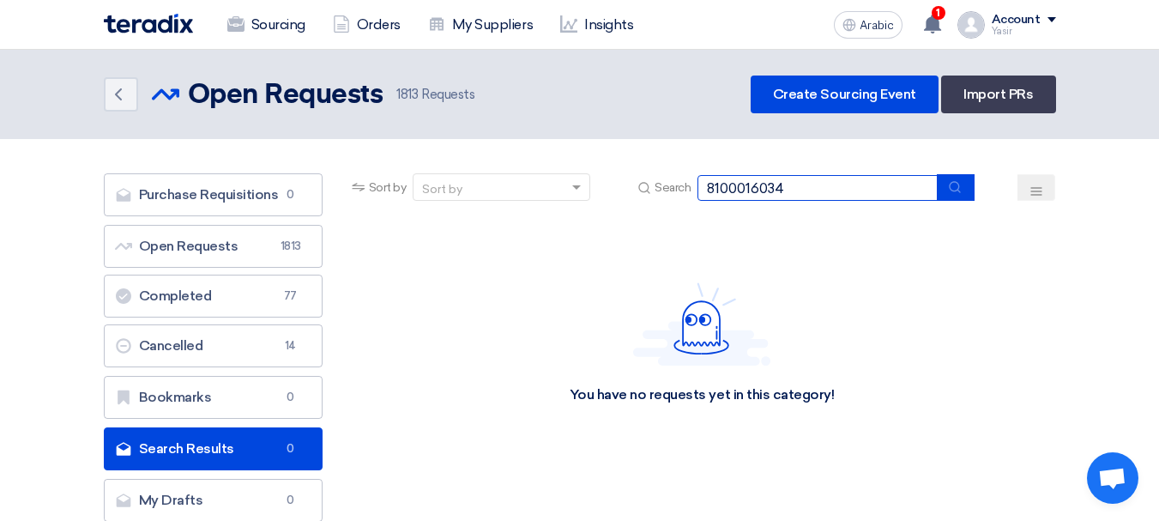
drag, startPoint x: 717, startPoint y: 209, endPoint x: 522, endPoint y: 194, distance: 195.3
click at [509, 194] on div "Sort by Sort by Search 8100016034" at bounding box center [702, 193] width 708 height 41
paste input "4947"
click at [976, 177] on div "Sort by Sort by Search 8100014947" at bounding box center [702, 193] width 708 height 41
click at [967, 184] on button "submit" at bounding box center [956, 187] width 38 height 27
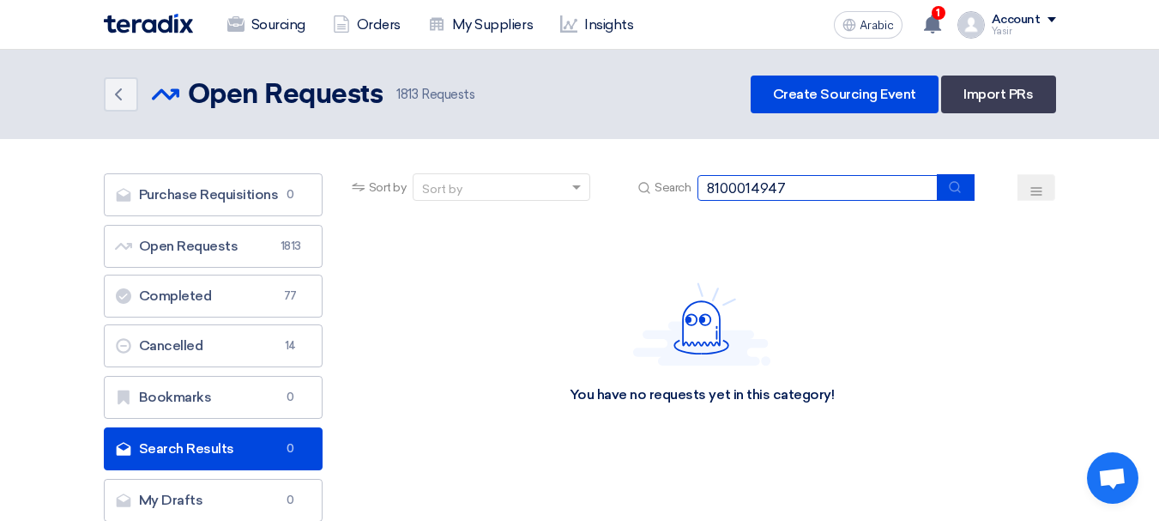
drag, startPoint x: 361, startPoint y: 191, endPoint x: 343, endPoint y: 178, distance: 22.1
click at [338, 180] on div "Sort by Sort by Search 8100014947 Category Owner Type" at bounding box center [701, 351] width 733 height 357
type input "67929"
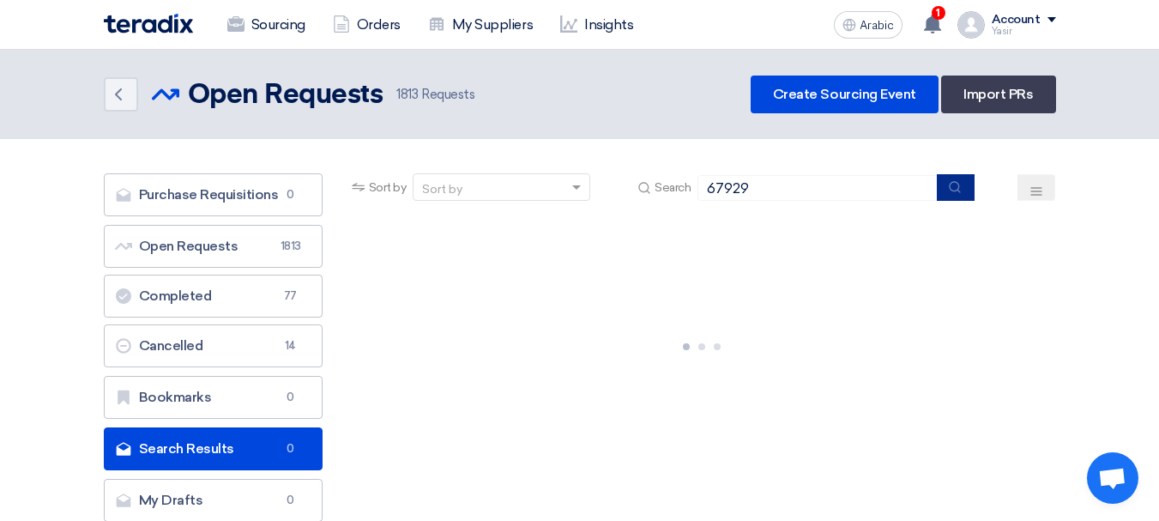
click at [955, 189] on icon "submit" at bounding box center [955, 187] width 14 height 14
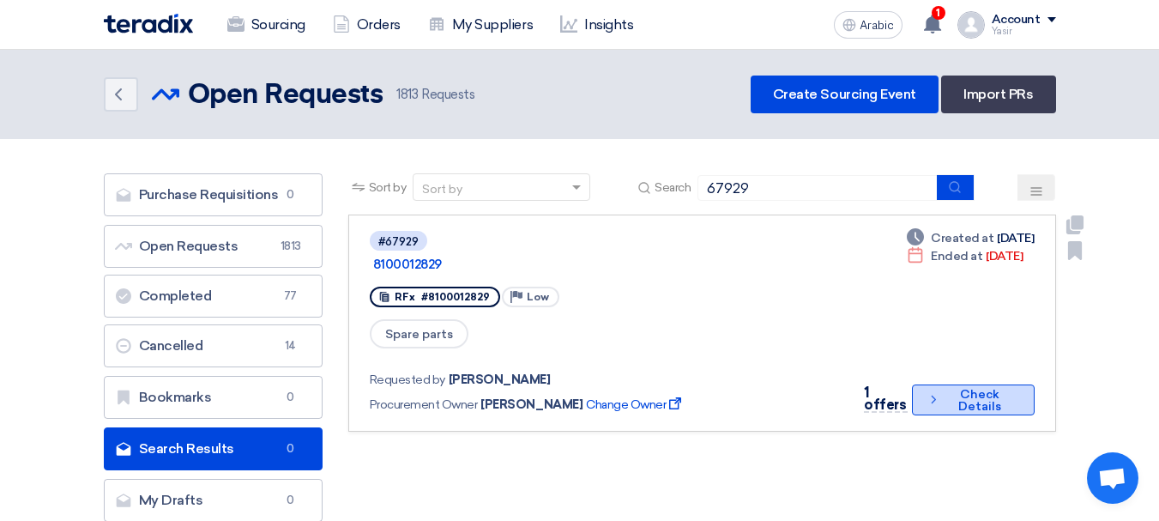
click at [963, 389] on button "Check details Check Details" at bounding box center [973, 399] width 123 height 31
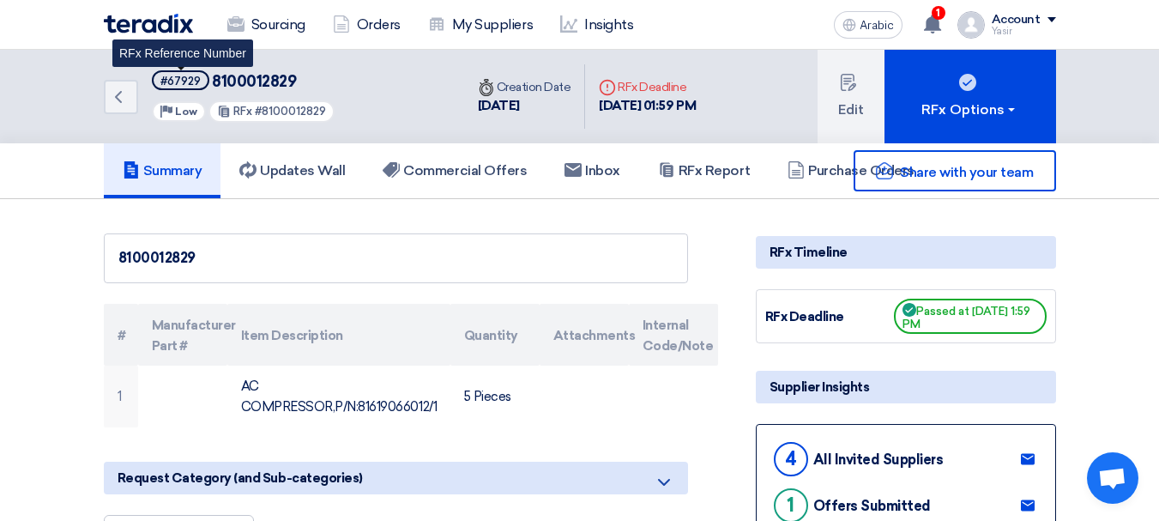
click at [196, 84] on font "#67929" at bounding box center [180, 81] width 40 height 13
click at [196, 83] on font "#67929" at bounding box center [180, 81] width 40 height 13
click at [179, 83] on font "#67929" at bounding box center [180, 81] width 40 height 13
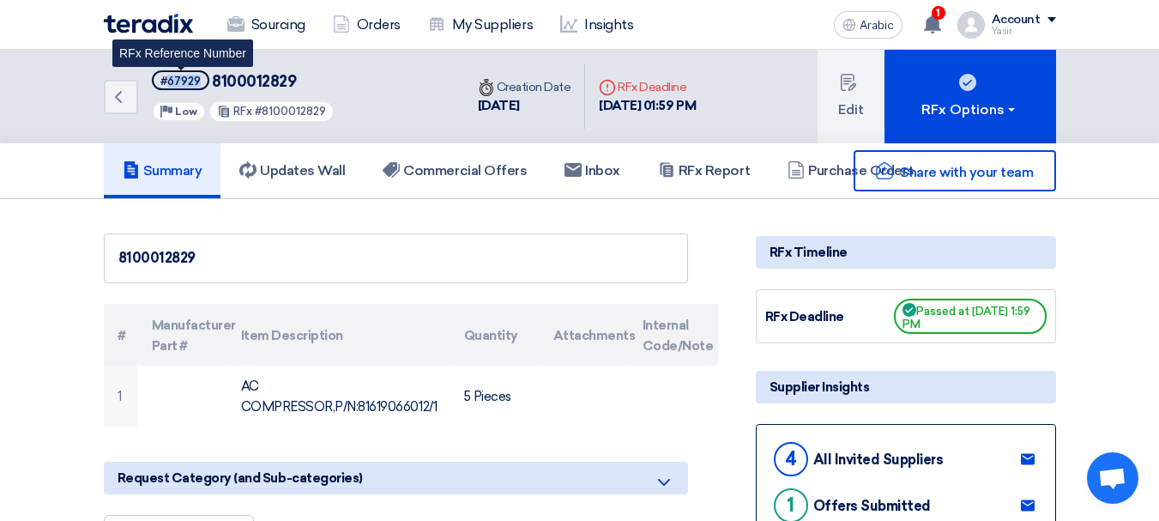
click at [179, 83] on font "#67929" at bounding box center [180, 81] width 40 height 13
